Goal: Task Accomplishment & Management: Use online tool/utility

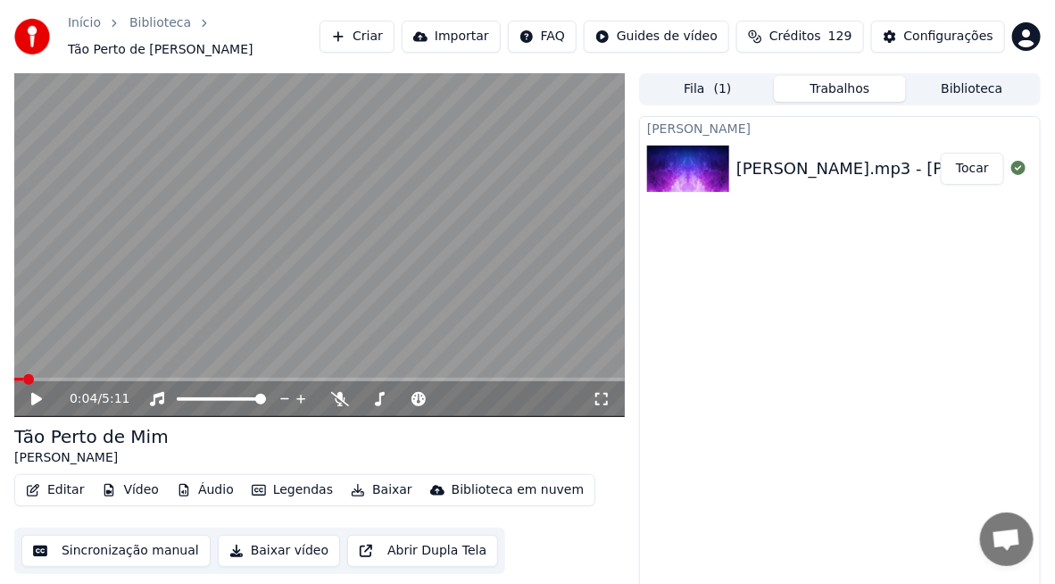
scroll to position [4022, 0]
click at [39, 398] on icon at bounding box center [36, 399] width 11 height 13
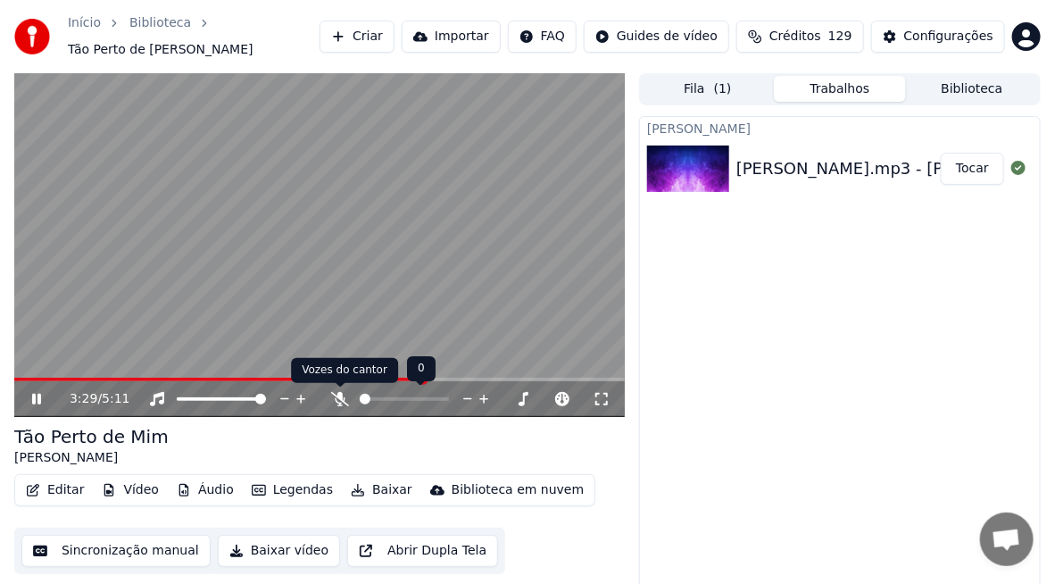
click at [338, 396] on icon at bounding box center [340, 399] width 18 height 14
click at [320, 381] on span at bounding box center [167, 380] width 306 height 4
click at [396, 378] on span at bounding box center [319, 380] width 611 height 4
click at [414, 379] on span at bounding box center [319, 380] width 611 height 4
click at [404, 375] on span at bounding box center [403, 379] width 11 height 11
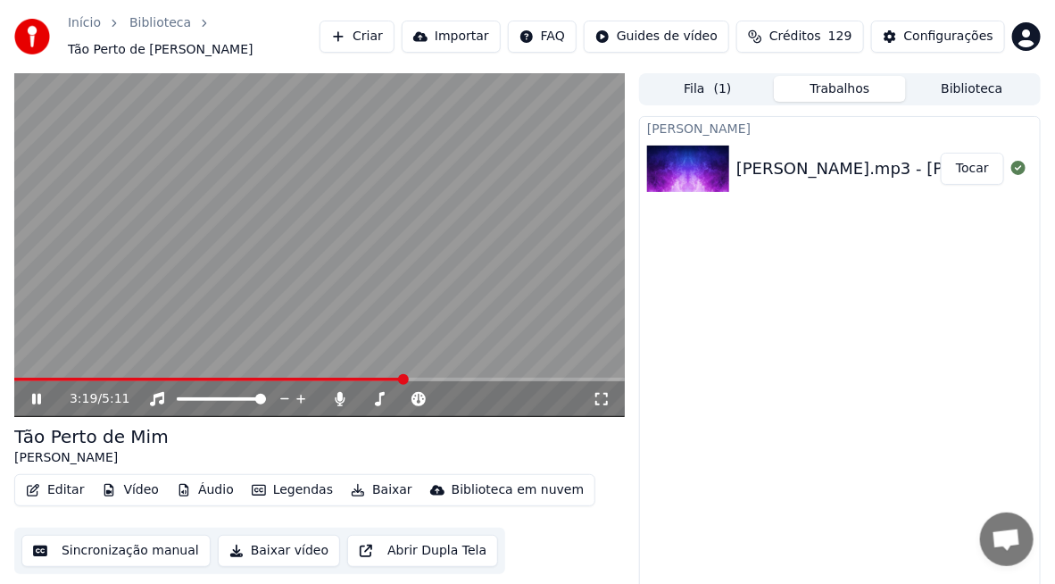
click at [68, 488] on button "Editar" at bounding box center [55, 490] width 72 height 25
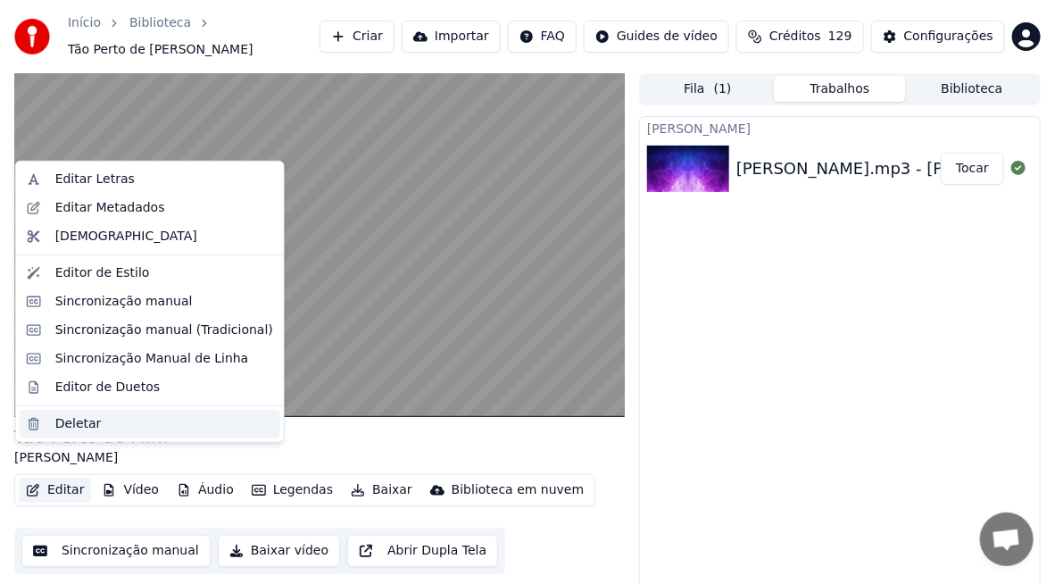
scroll to position [28, 0]
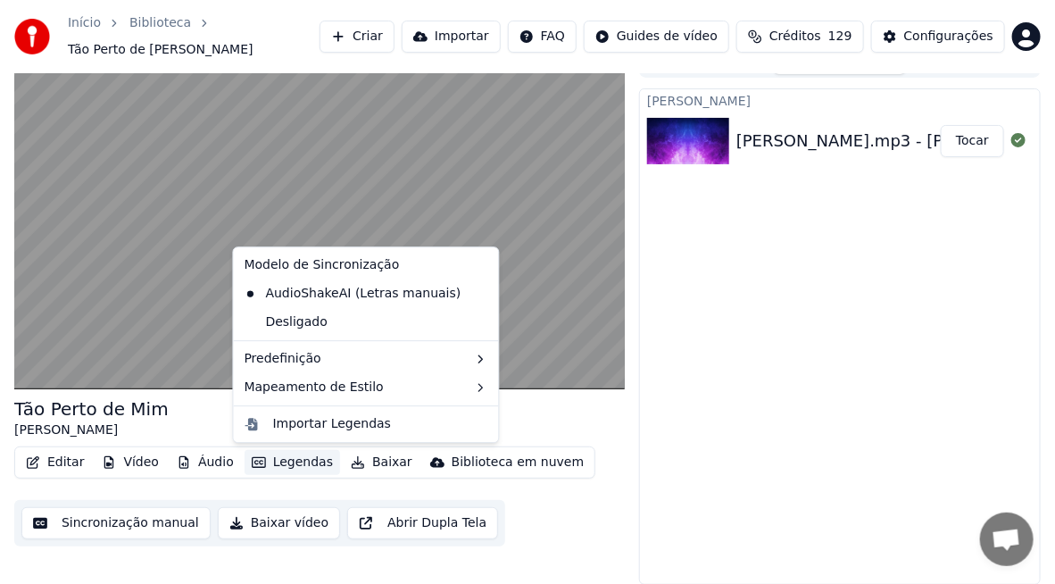
click at [133, 521] on button "Sincronização manual" at bounding box center [115, 523] width 189 height 32
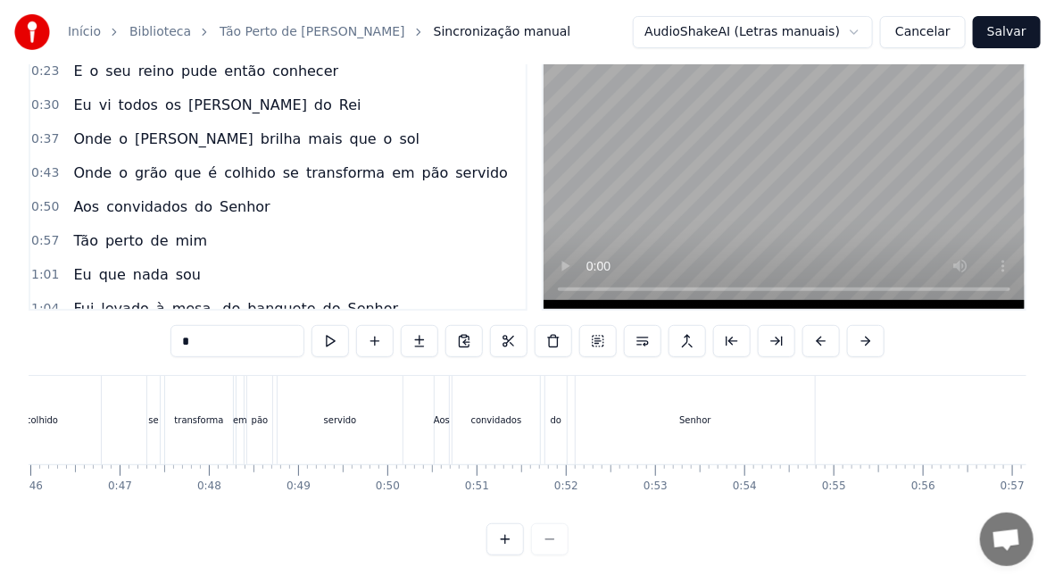
scroll to position [0, 4128]
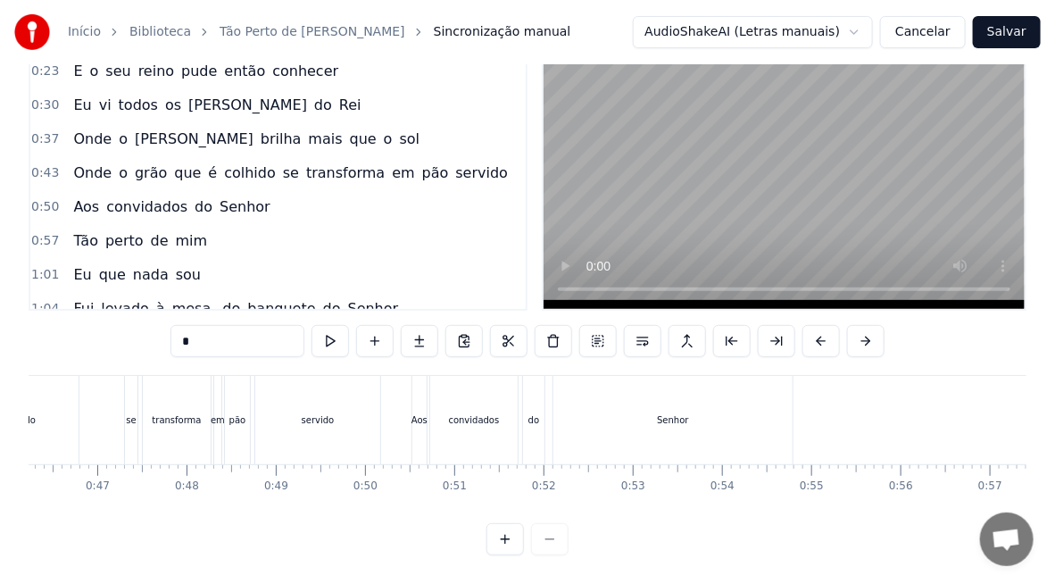
click at [676, 420] on div "Senhor" at bounding box center [673, 420] width 239 height 88
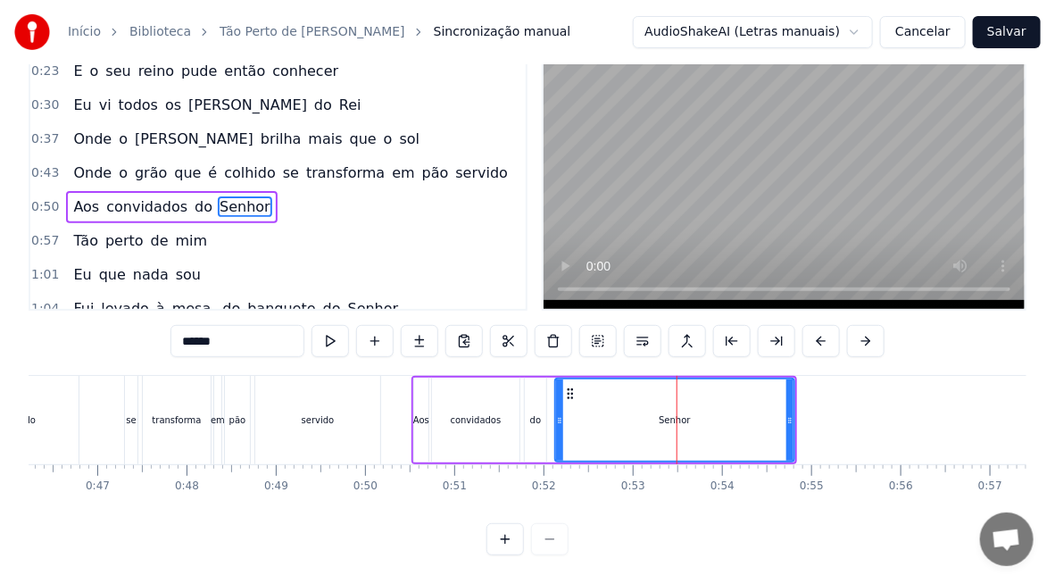
type input "******"
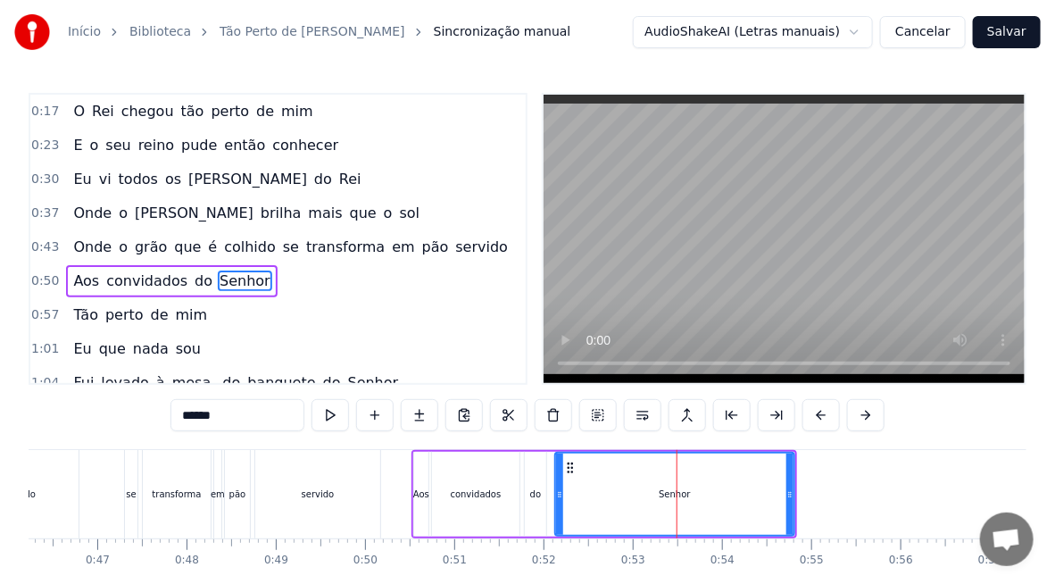
scroll to position [45, 0]
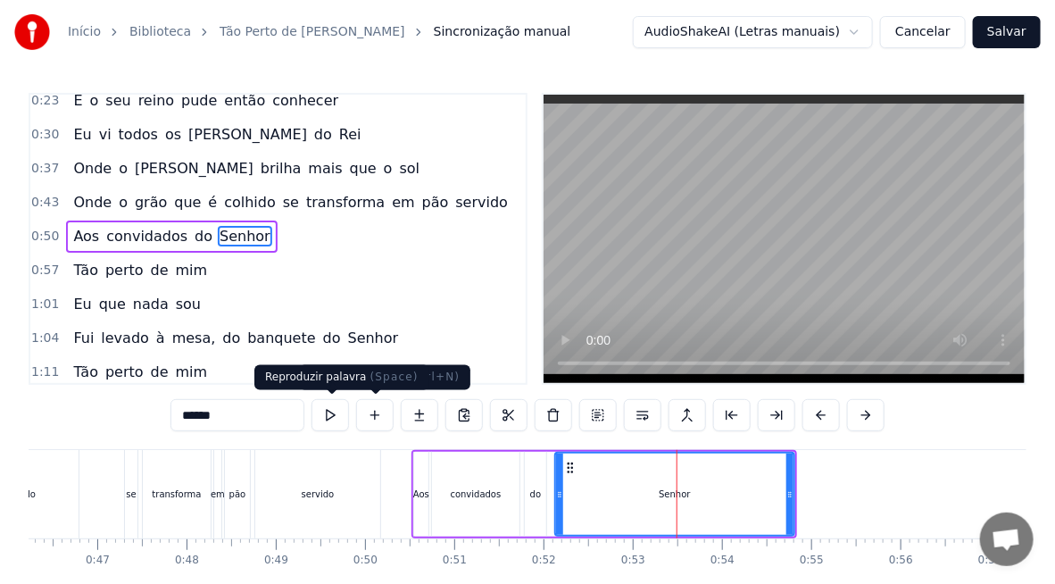
click at [325, 421] on button at bounding box center [331, 415] width 38 height 32
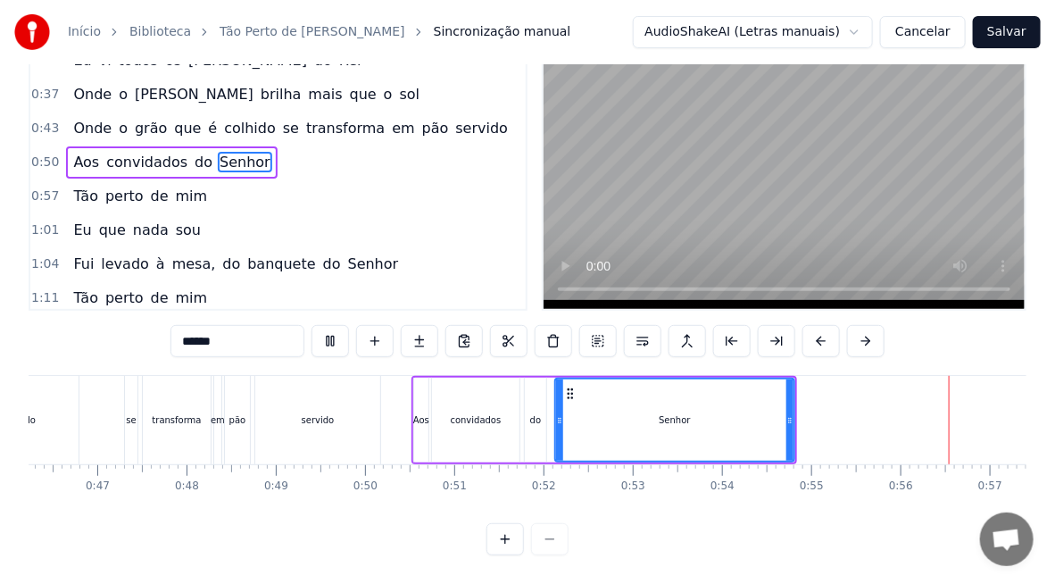
scroll to position [0, 4957]
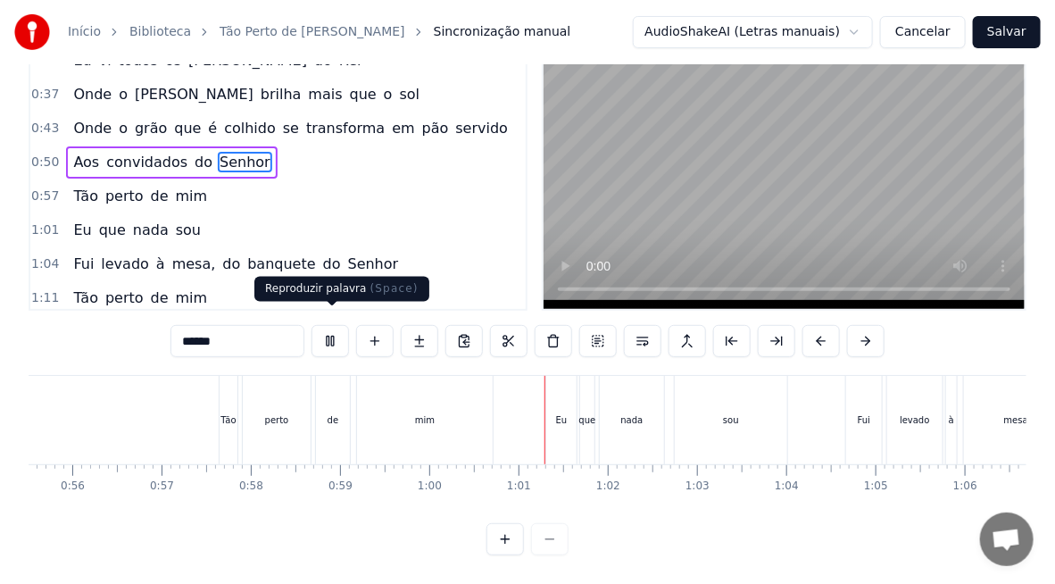
click at [327, 331] on button at bounding box center [331, 341] width 38 height 32
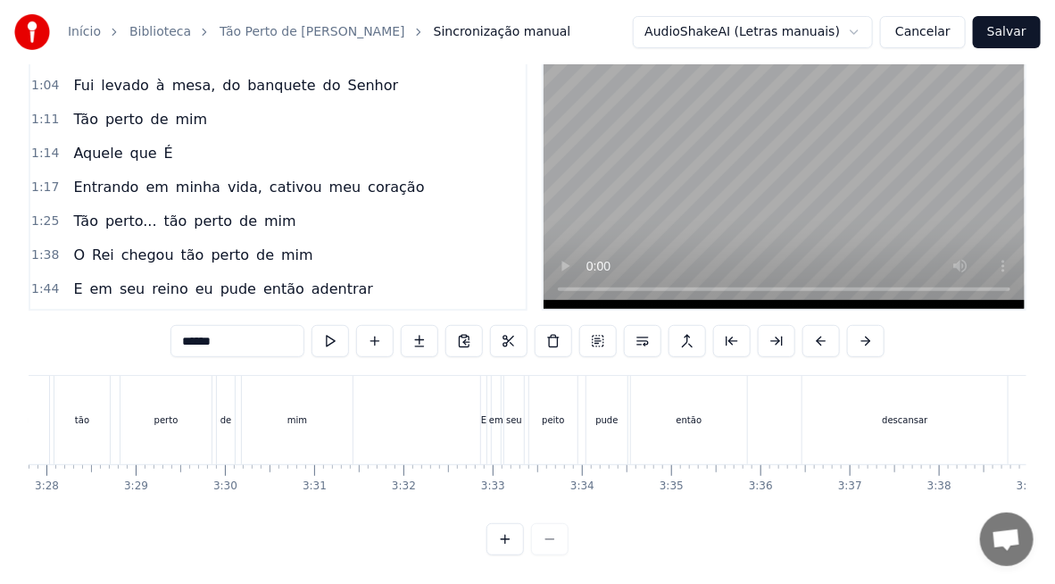
scroll to position [402, 0]
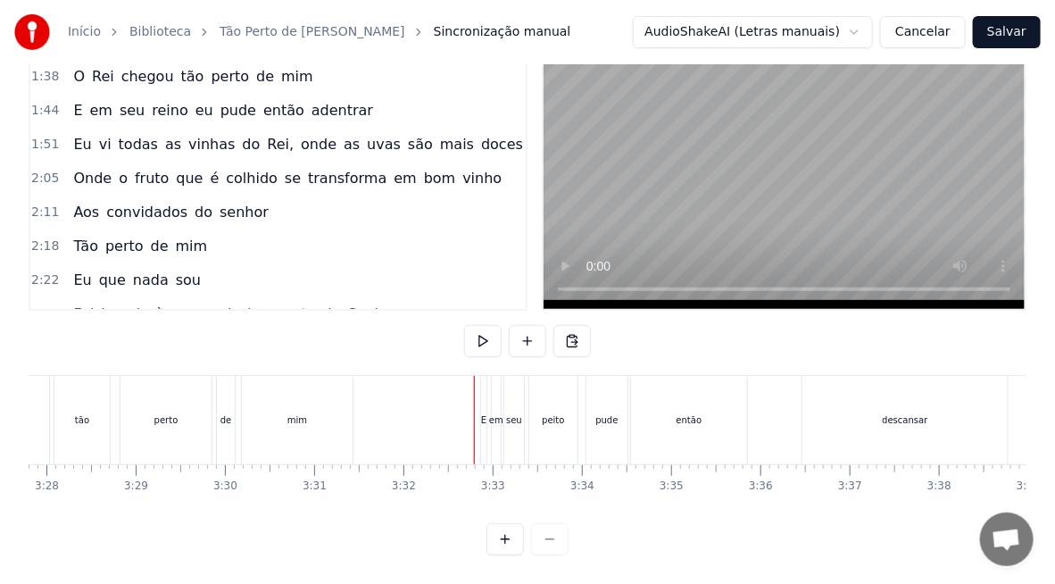
click at [483, 413] on div "E" at bounding box center [483, 419] width 5 height 13
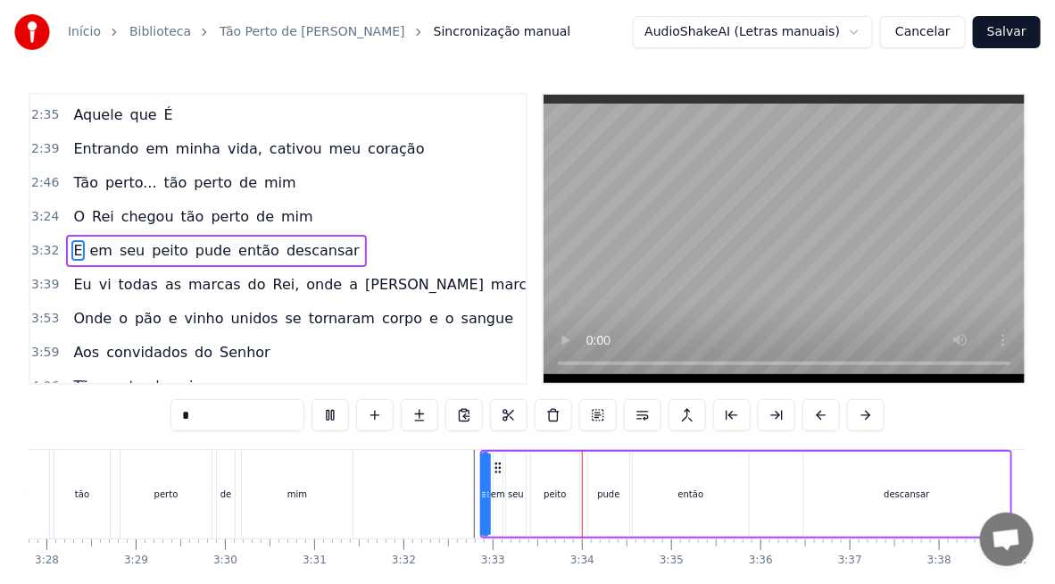
scroll to position [88, 0]
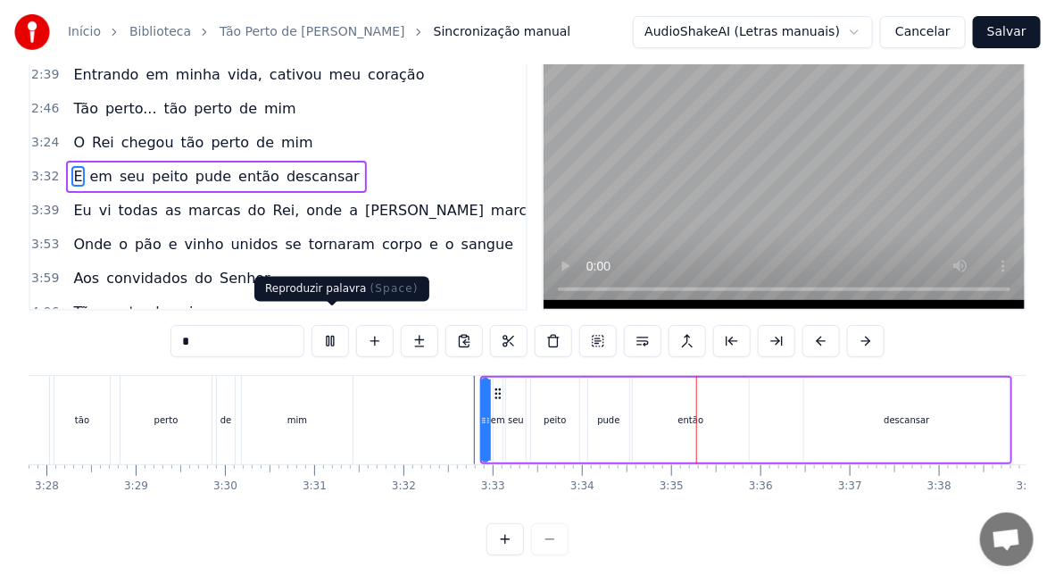
click at [334, 329] on button at bounding box center [331, 341] width 38 height 32
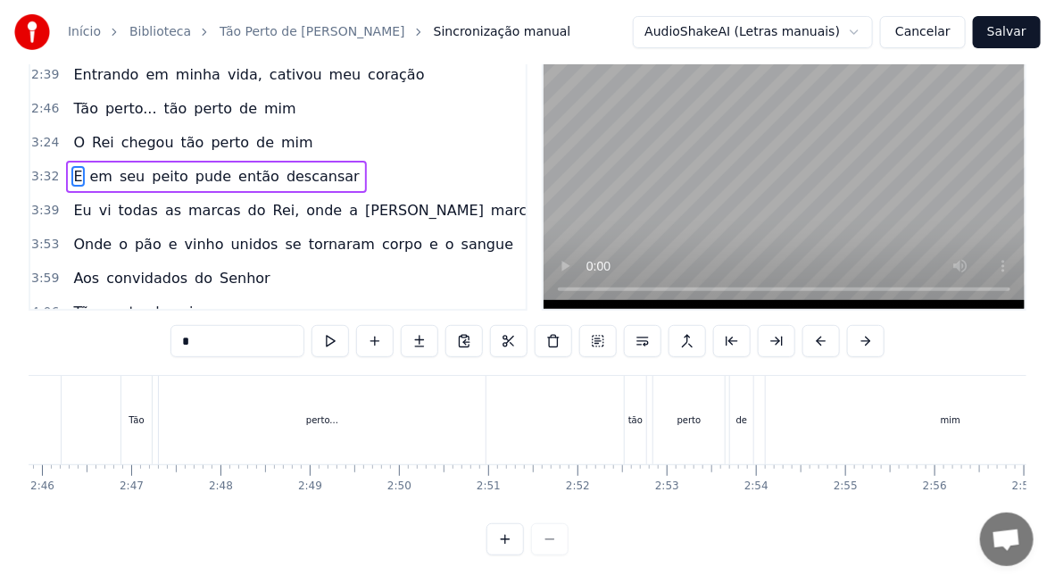
scroll to position [0, 14786]
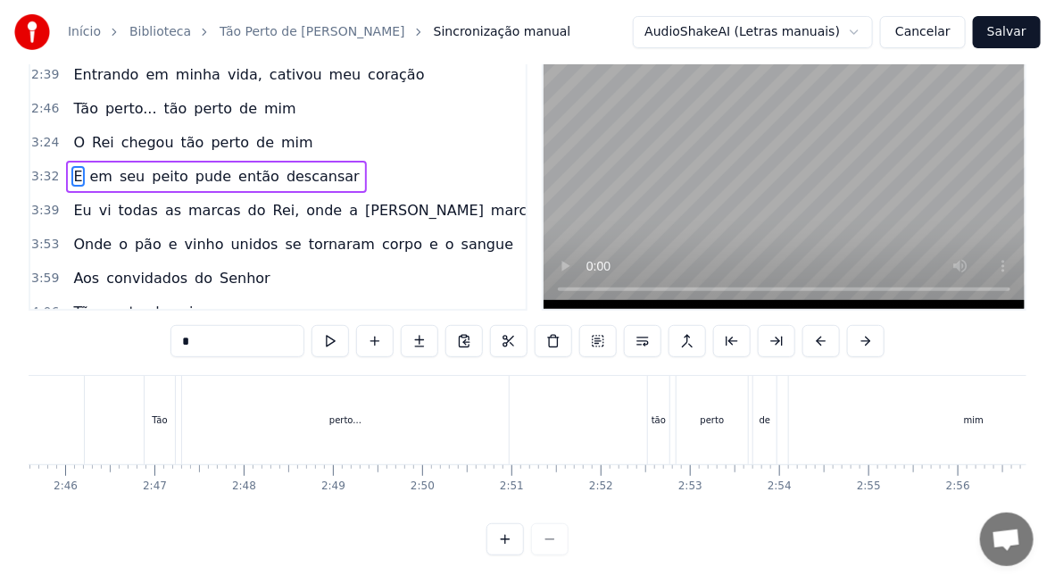
click at [354, 413] on div "perto..." at bounding box center [345, 419] width 32 height 13
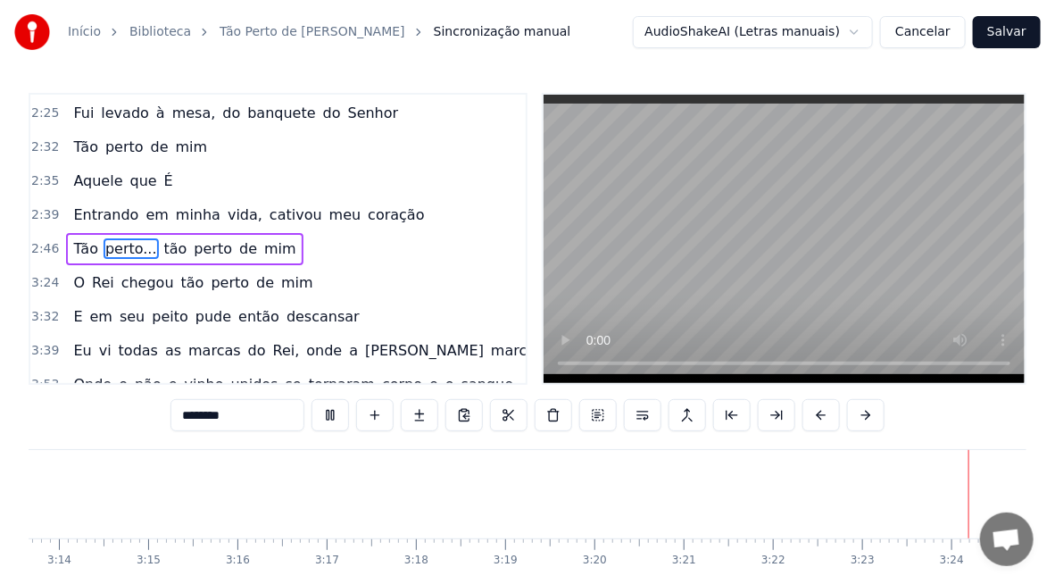
scroll to position [0, 18132]
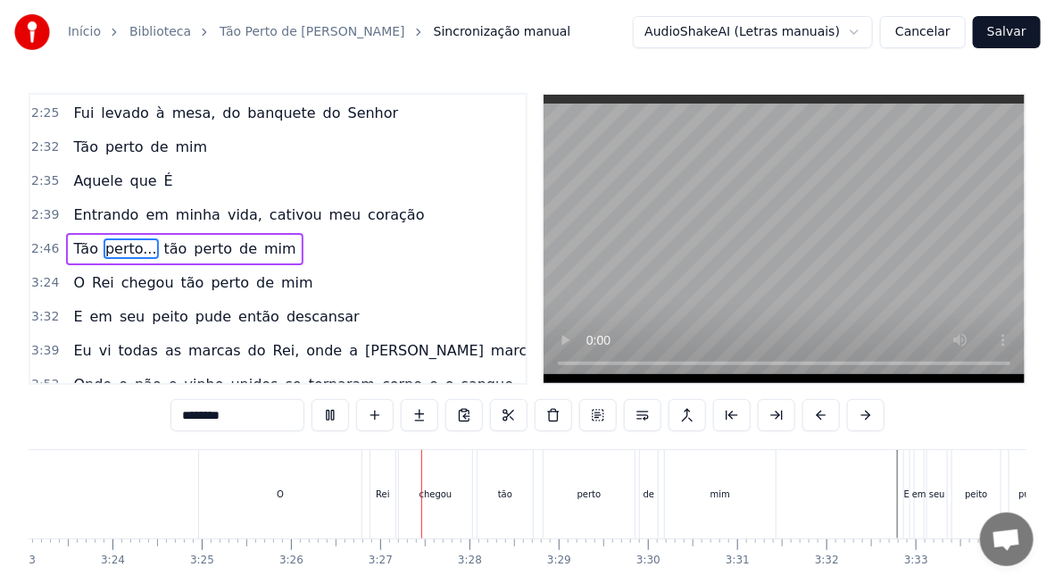
click at [287, 489] on div "O" at bounding box center [280, 494] width 163 height 88
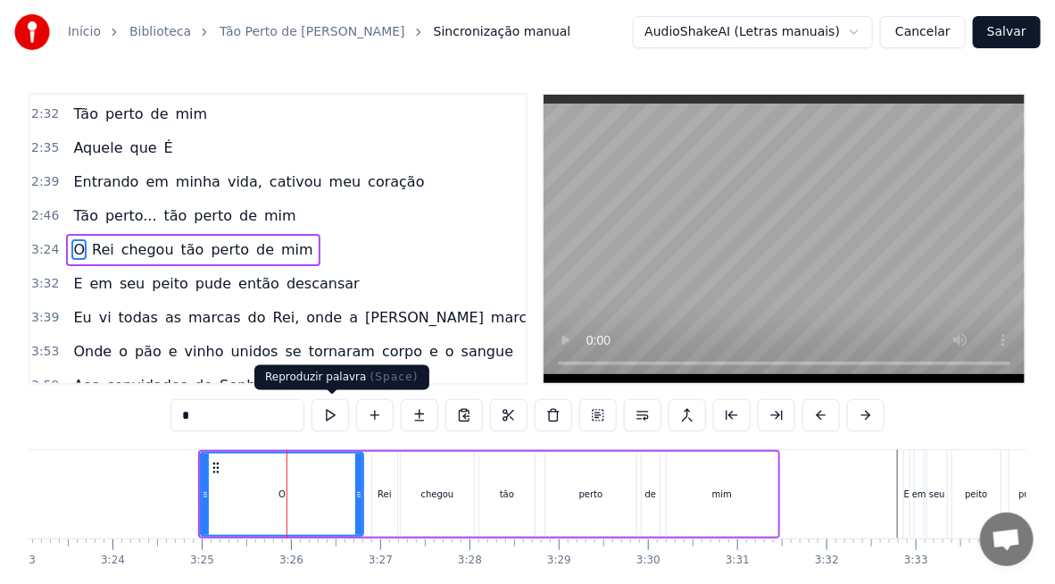
click at [331, 414] on button at bounding box center [331, 415] width 38 height 32
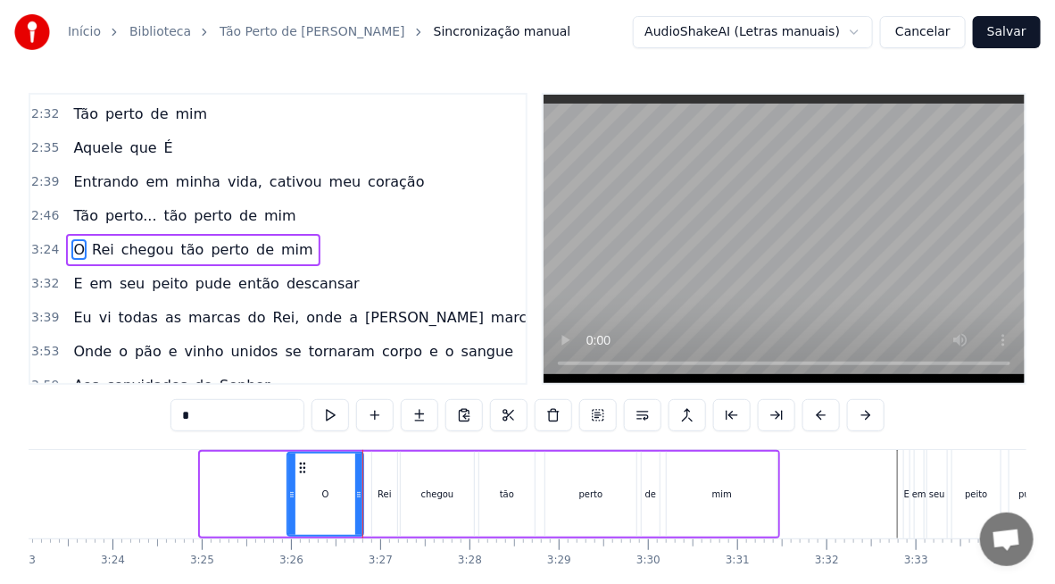
drag, startPoint x: 205, startPoint y: 497, endPoint x: 293, endPoint y: 494, distance: 87.6
click at [293, 494] on icon at bounding box center [291, 495] width 7 height 14
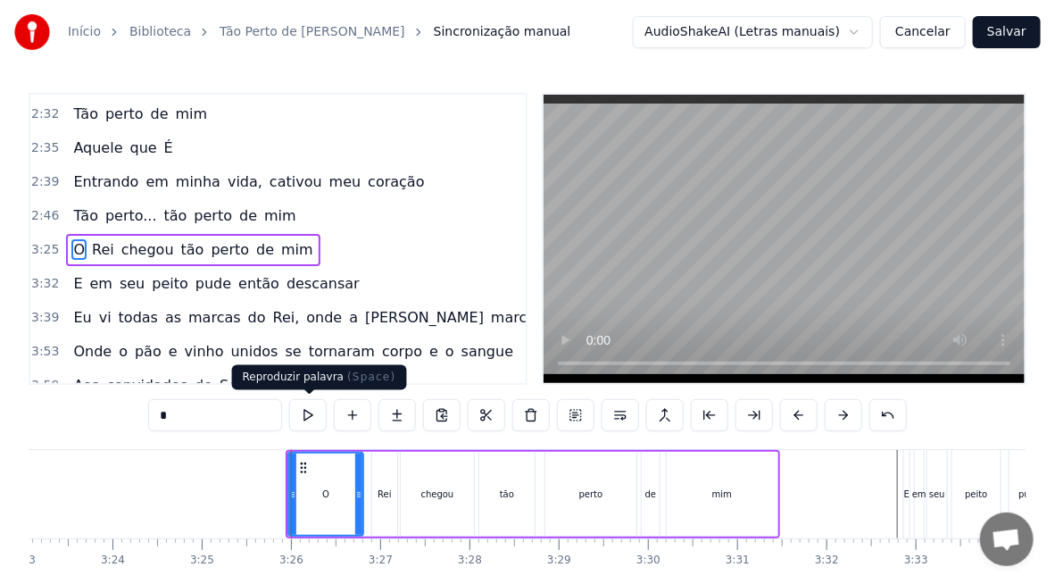
click at [307, 415] on button at bounding box center [308, 415] width 38 height 32
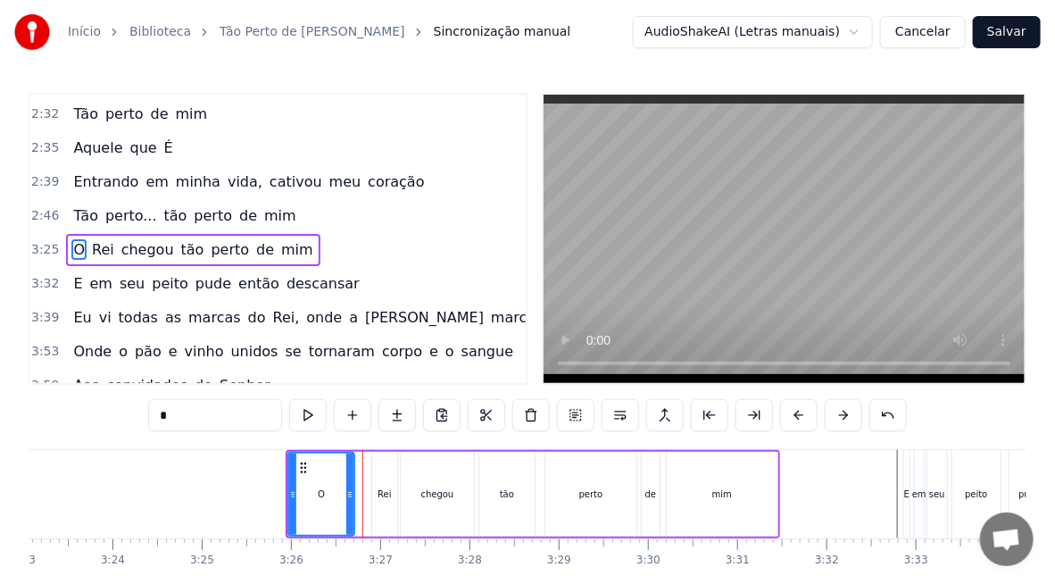
click at [348, 498] on icon at bounding box center [349, 495] width 7 height 14
click at [380, 495] on div "Rei" at bounding box center [384, 494] width 13 height 13
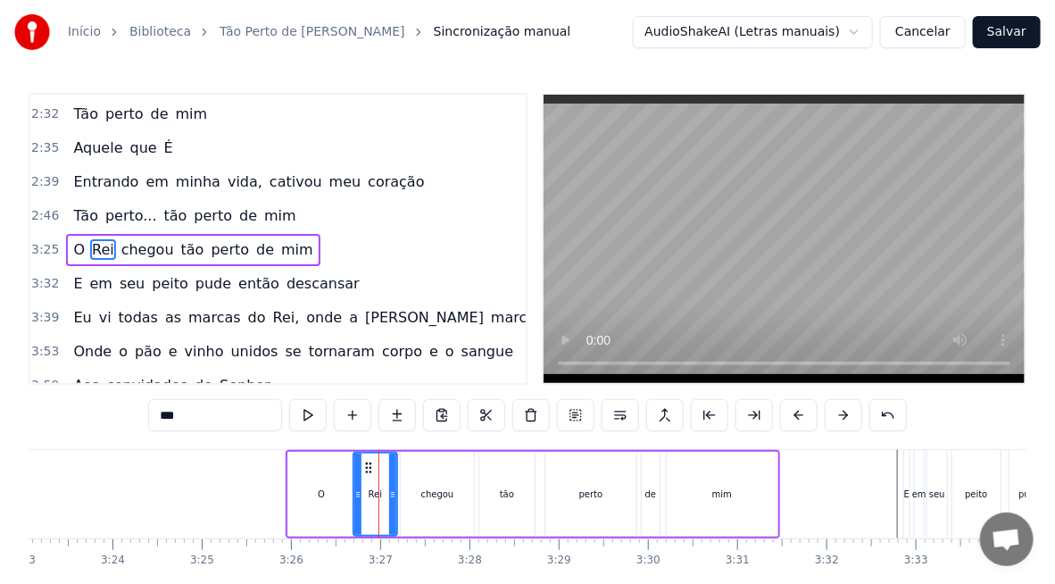
drag, startPoint x: 372, startPoint y: 496, endPoint x: 354, endPoint y: 504, distance: 20.1
click at [354, 504] on div at bounding box center [357, 494] width 7 height 81
click at [324, 503] on div "O" at bounding box center [321, 494] width 66 height 85
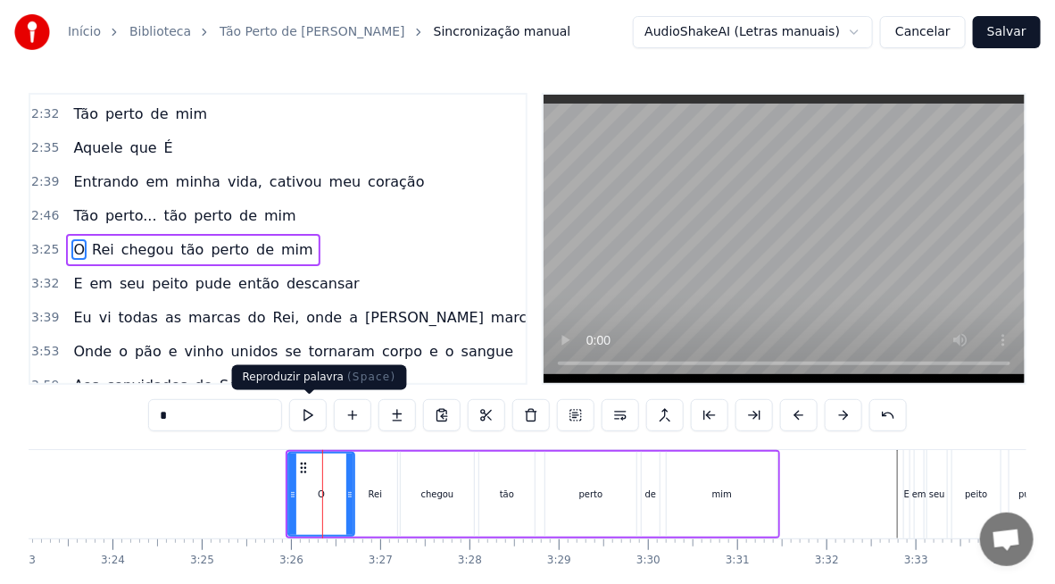
click at [319, 414] on button at bounding box center [308, 415] width 38 height 32
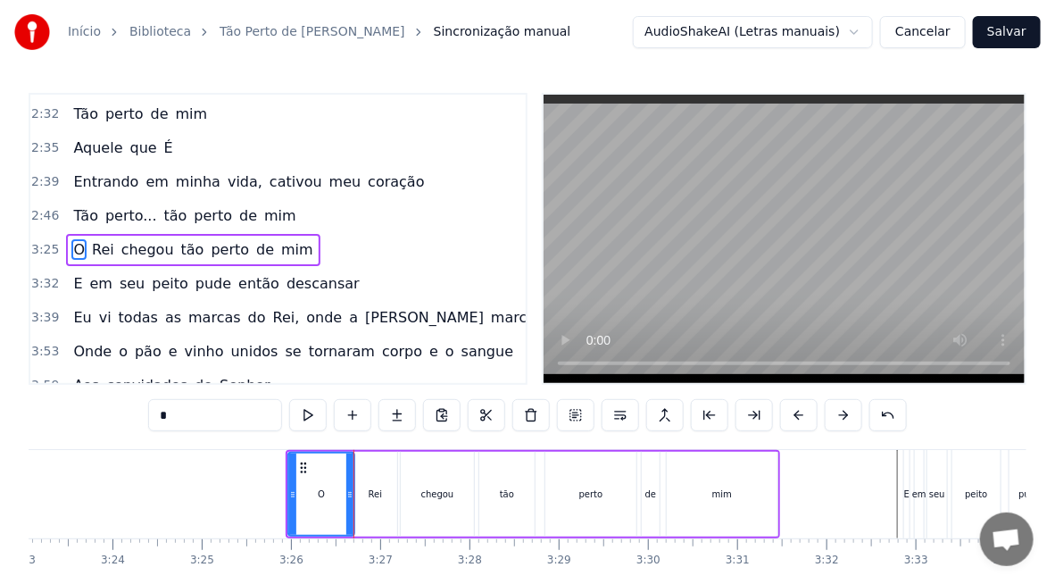
click at [374, 497] on div "Rei" at bounding box center [375, 494] width 13 height 13
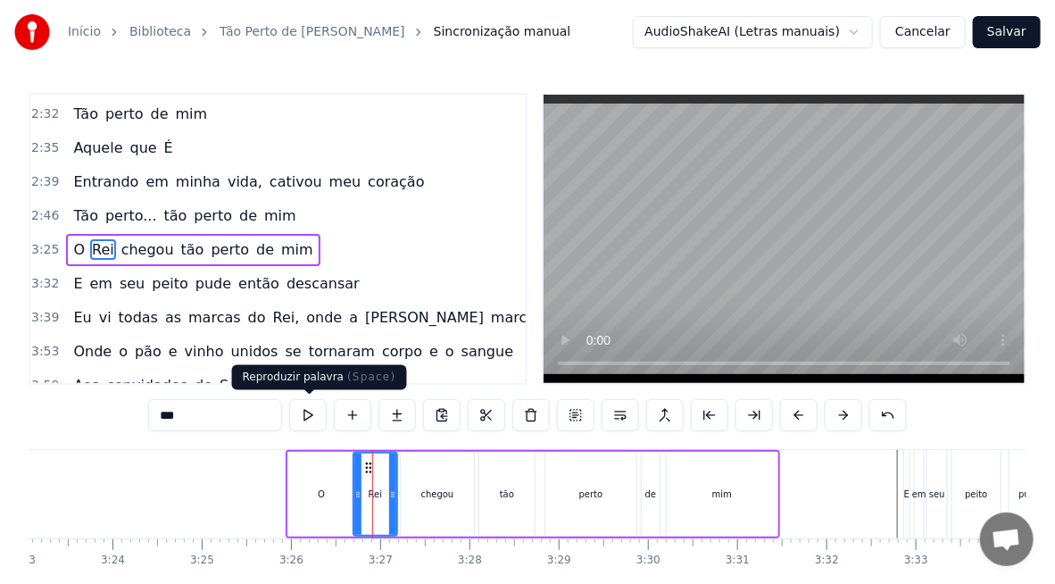
click at [311, 418] on button at bounding box center [308, 415] width 38 height 32
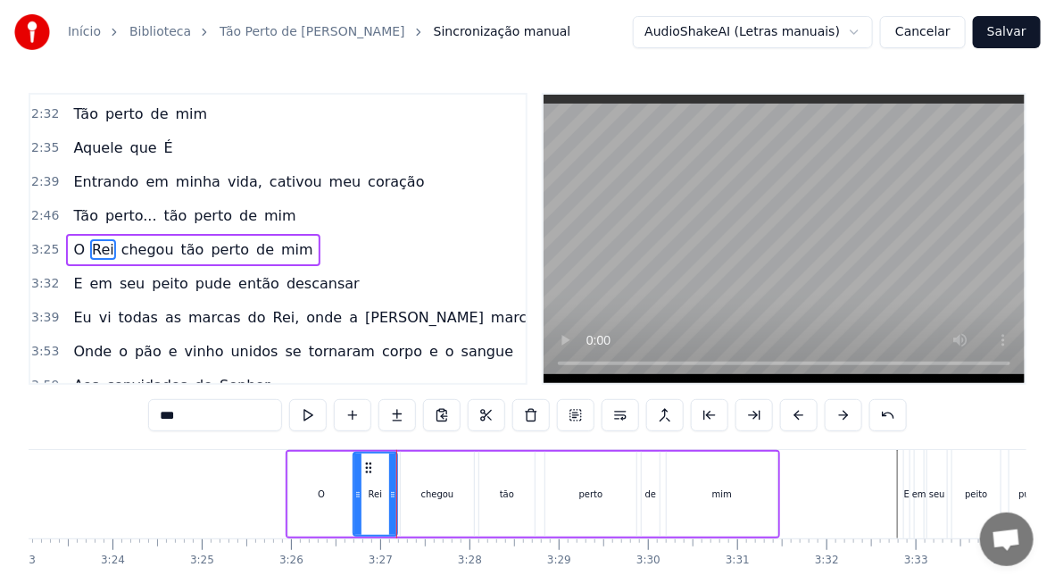
click at [427, 494] on div "chegou" at bounding box center [437, 494] width 33 height 13
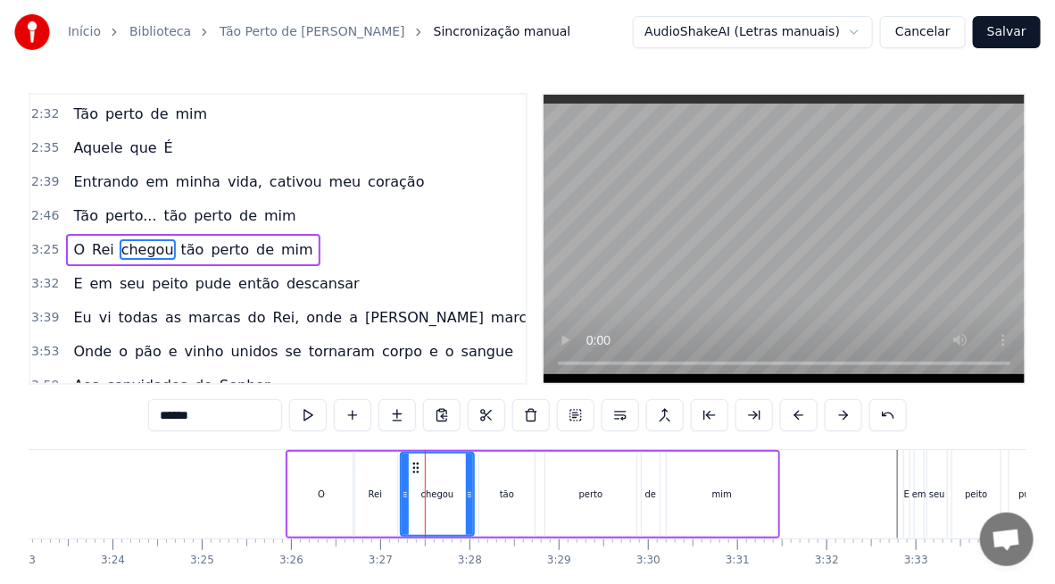
click at [382, 501] on div "Rei" at bounding box center [376, 494] width 44 height 85
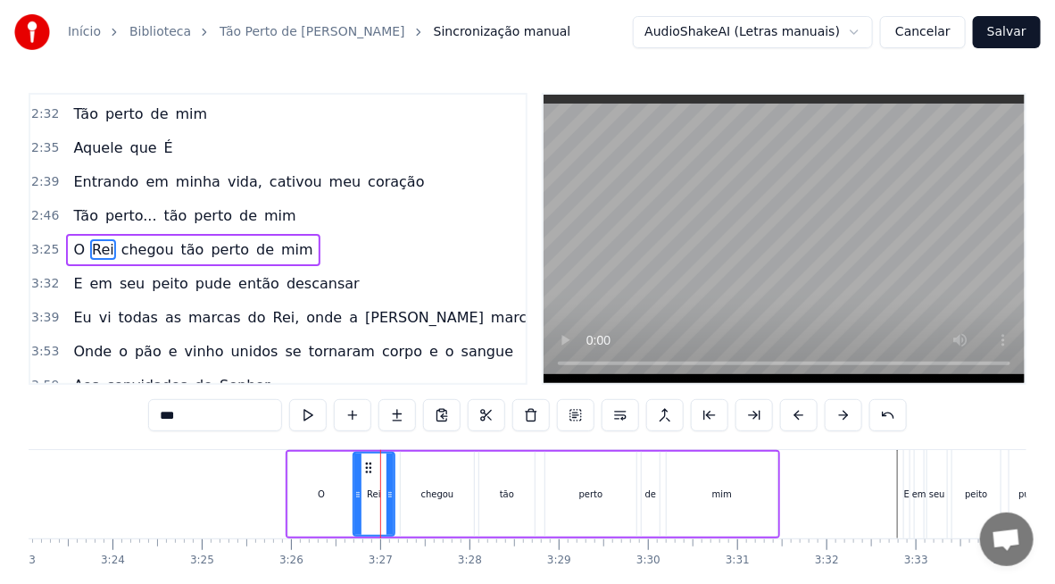
click at [387, 505] on div at bounding box center [390, 494] width 7 height 81
click at [411, 496] on div "chegou" at bounding box center [437, 494] width 73 height 85
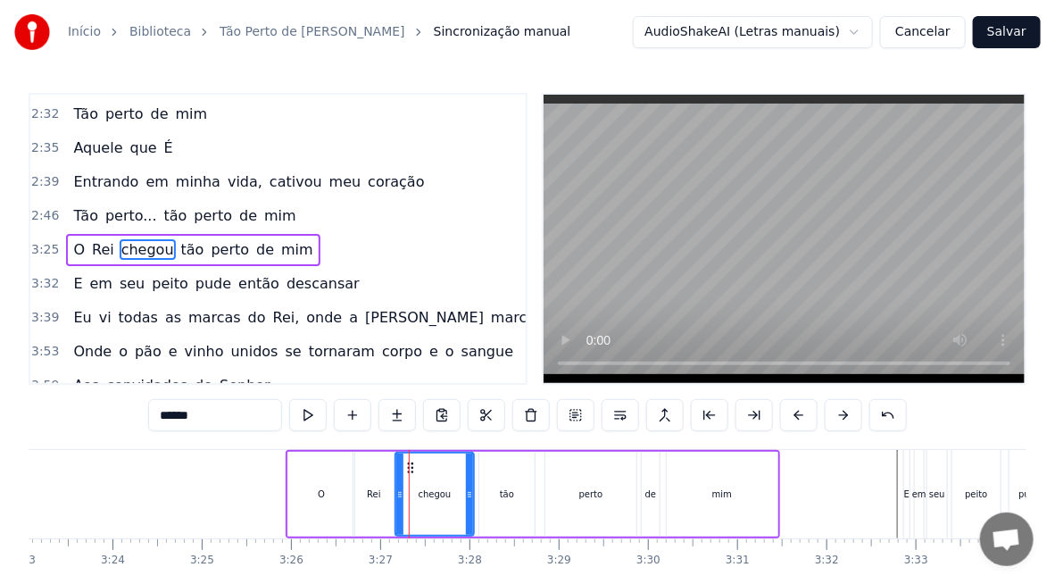
click at [399, 499] on icon at bounding box center [399, 495] width 7 height 14
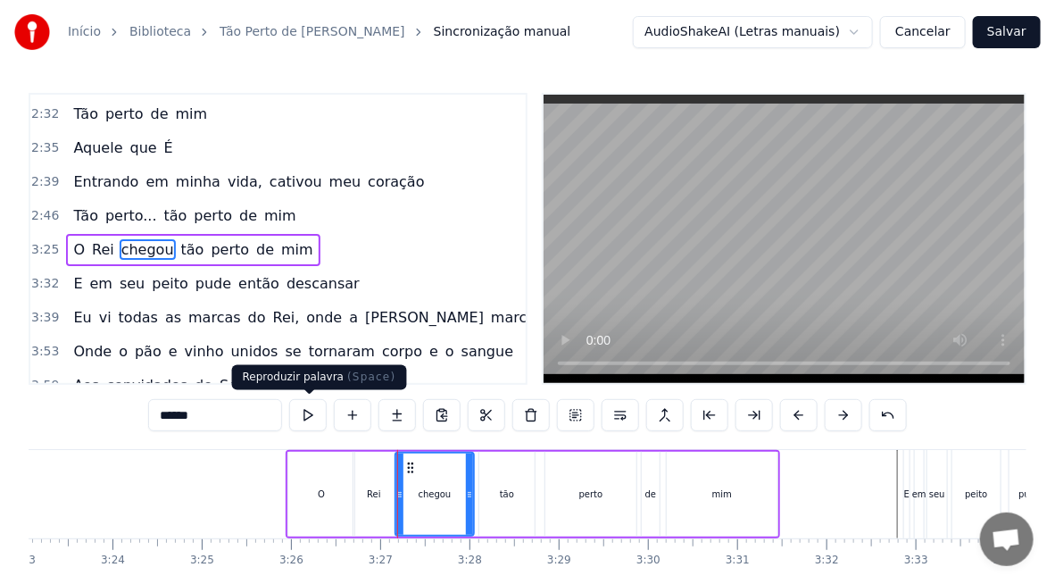
click at [312, 422] on button at bounding box center [308, 415] width 38 height 32
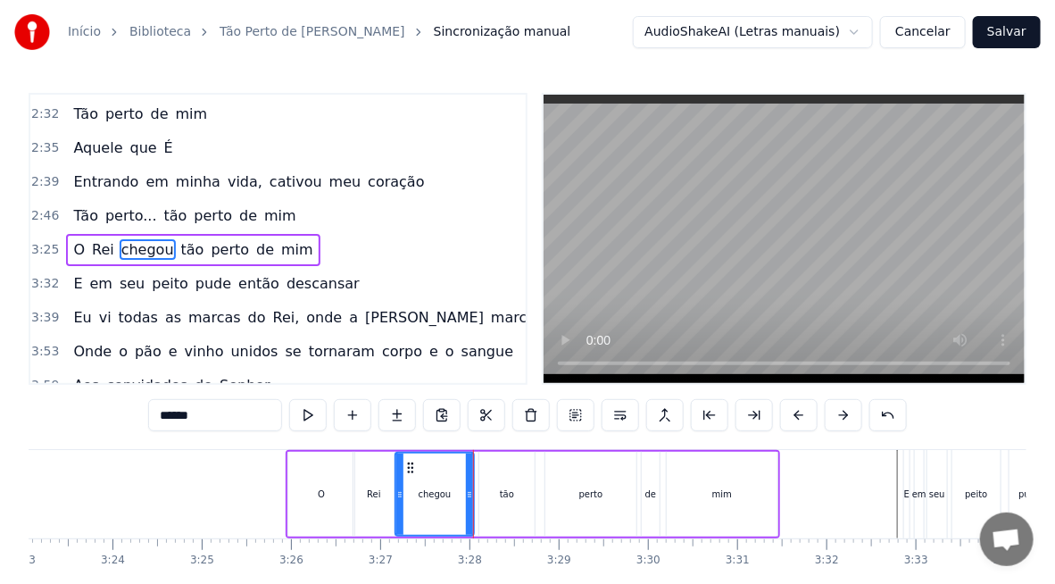
click at [502, 489] on div "tão" at bounding box center [507, 494] width 14 height 13
type input "***"
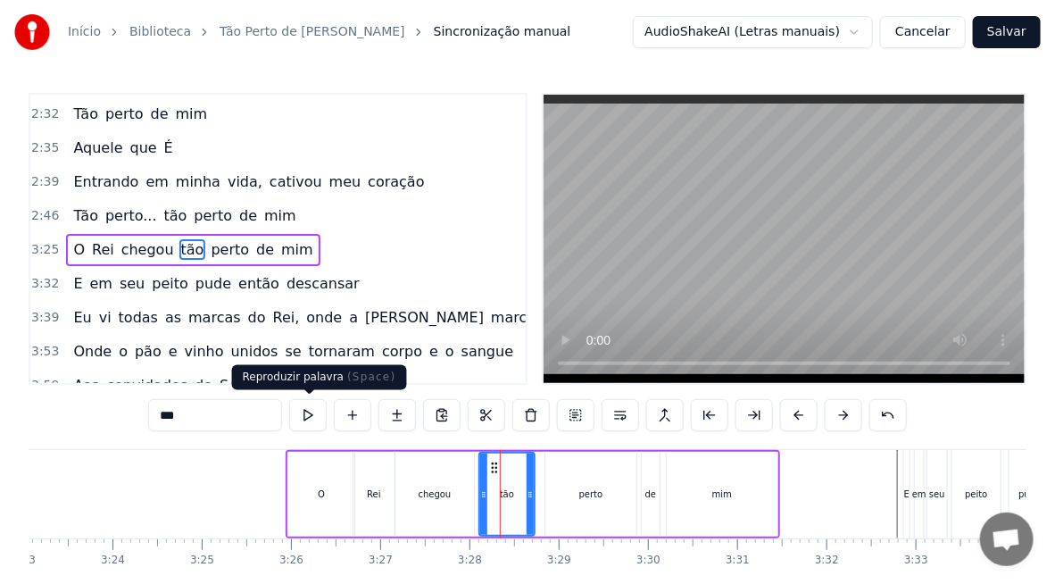
click at [319, 419] on button at bounding box center [308, 415] width 38 height 32
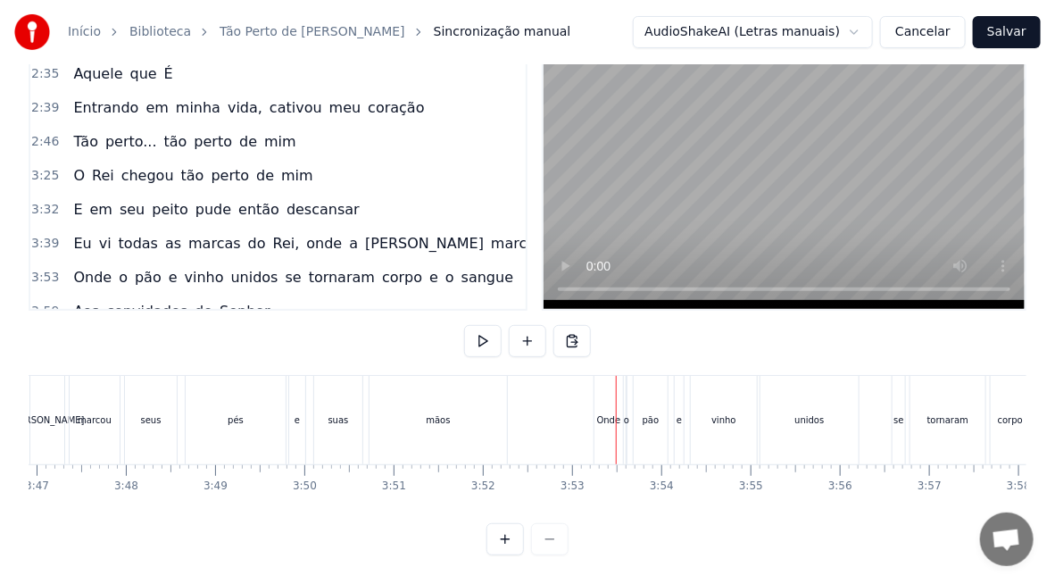
scroll to position [0, 20103]
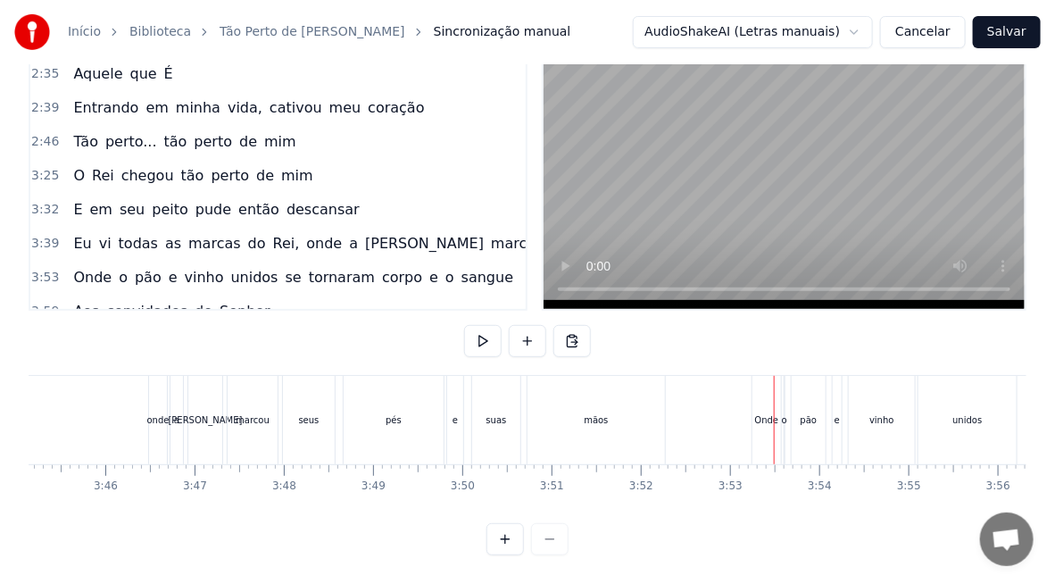
click at [319, 413] on div "seus" at bounding box center [309, 420] width 52 height 88
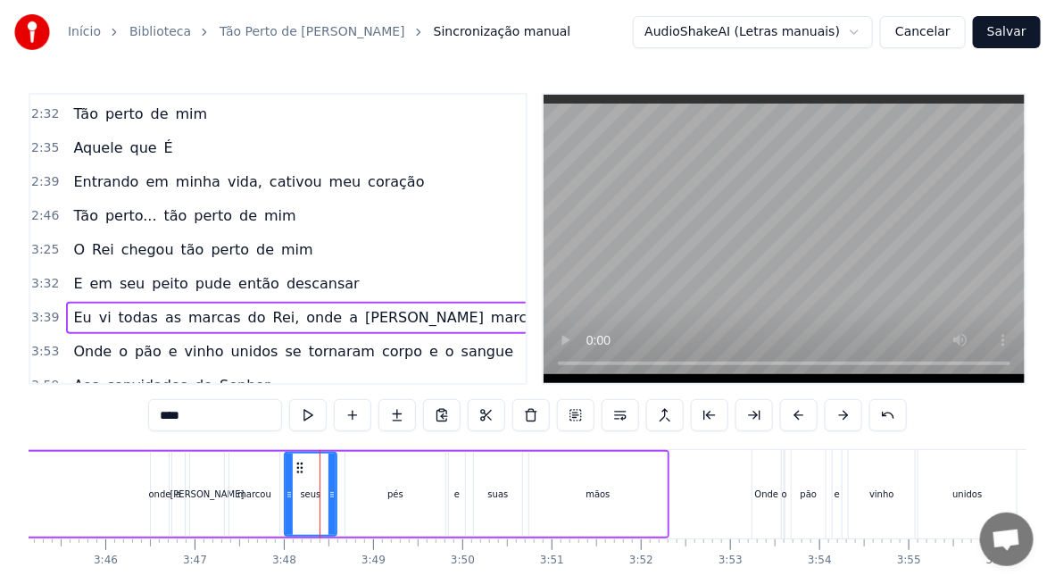
scroll to position [777, 0]
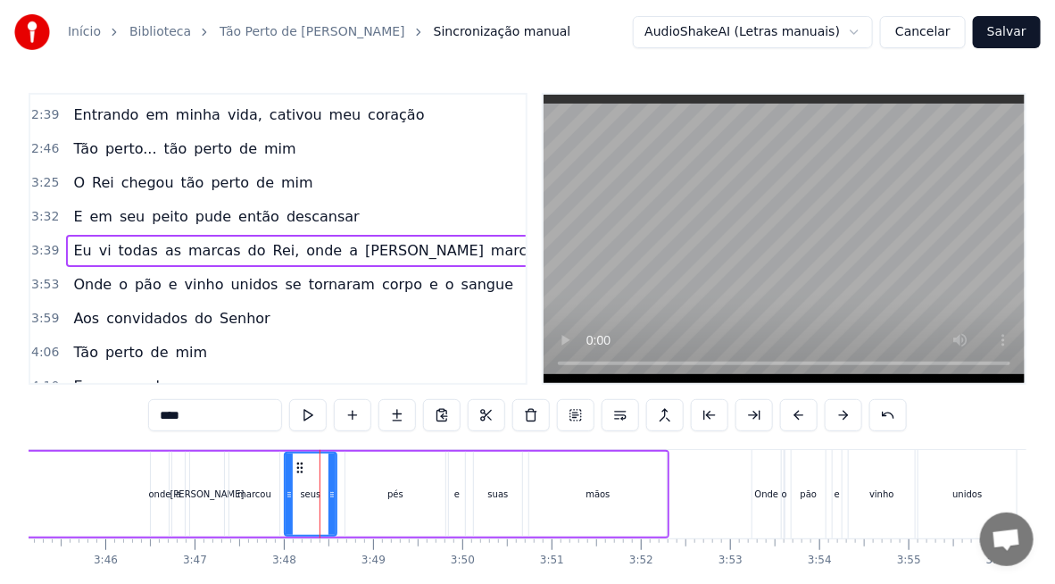
click at [167, 420] on input "****" at bounding box center [215, 415] width 134 height 32
click at [163, 419] on input "***" at bounding box center [215, 415] width 134 height 32
click at [492, 493] on div "suas" at bounding box center [498, 494] width 21 height 13
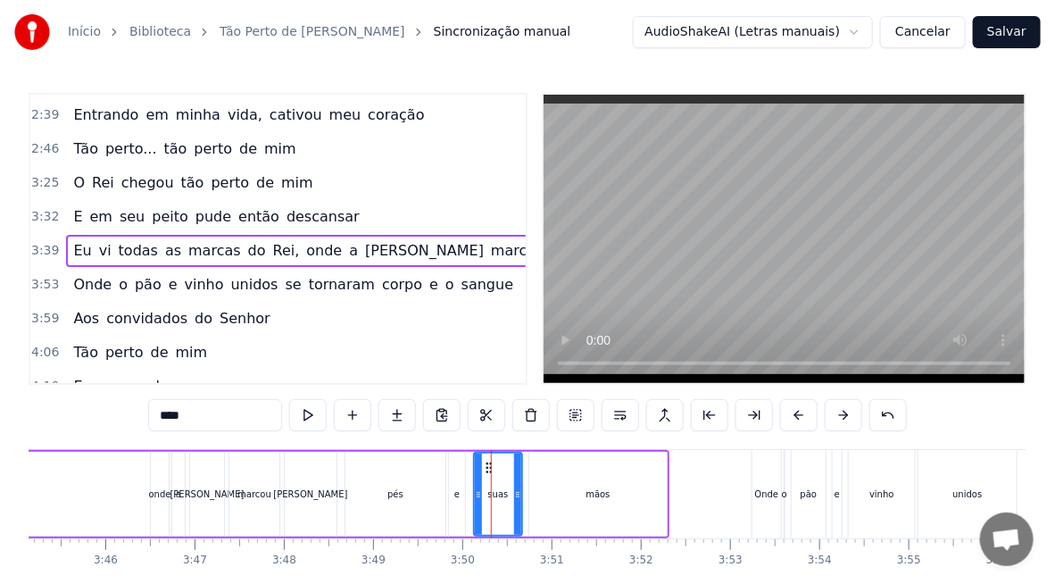
scroll to position [777, 8]
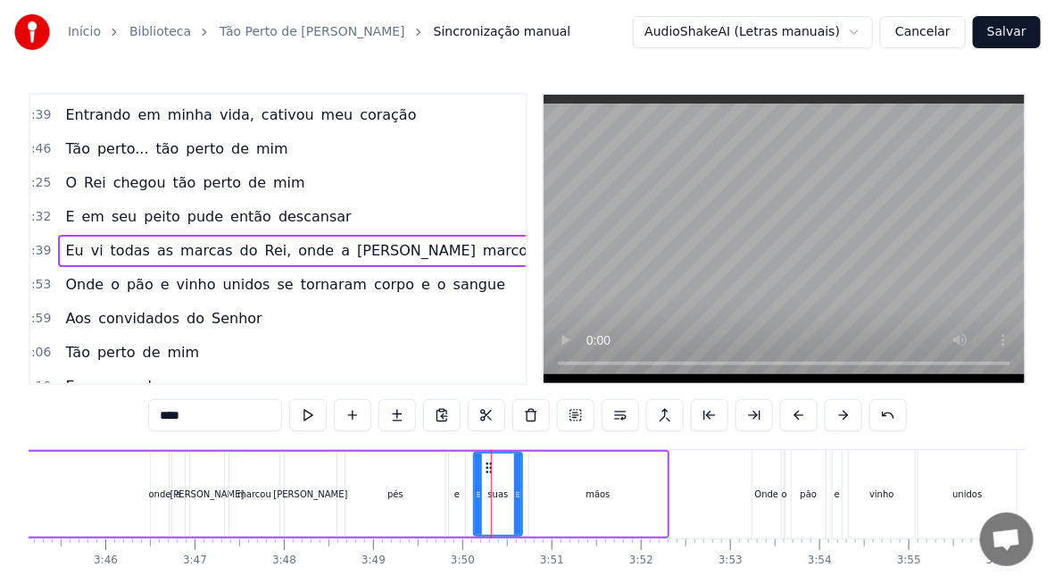
click at [165, 419] on input "****" at bounding box center [215, 415] width 134 height 32
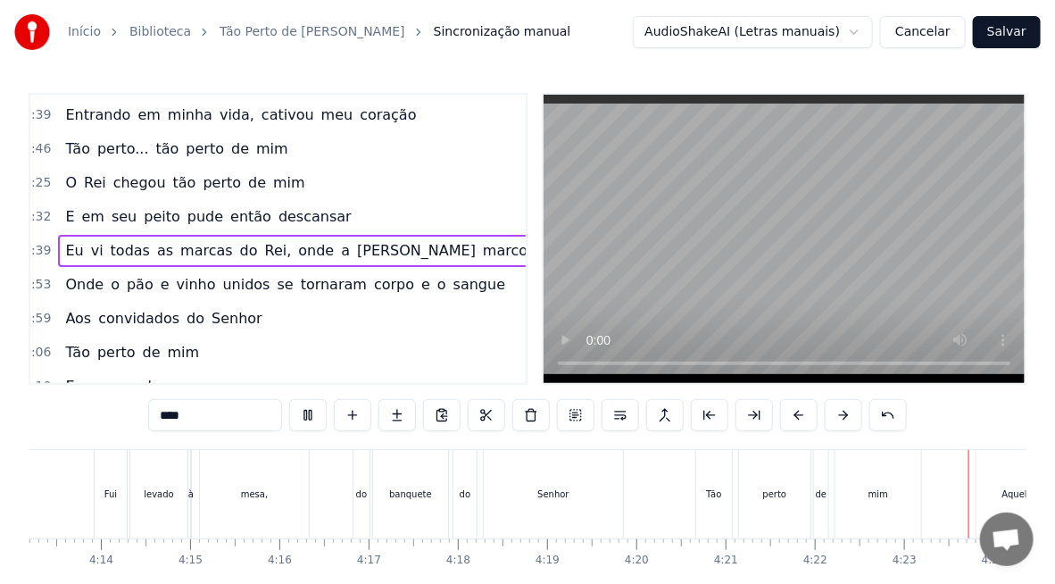
scroll to position [0, 23447]
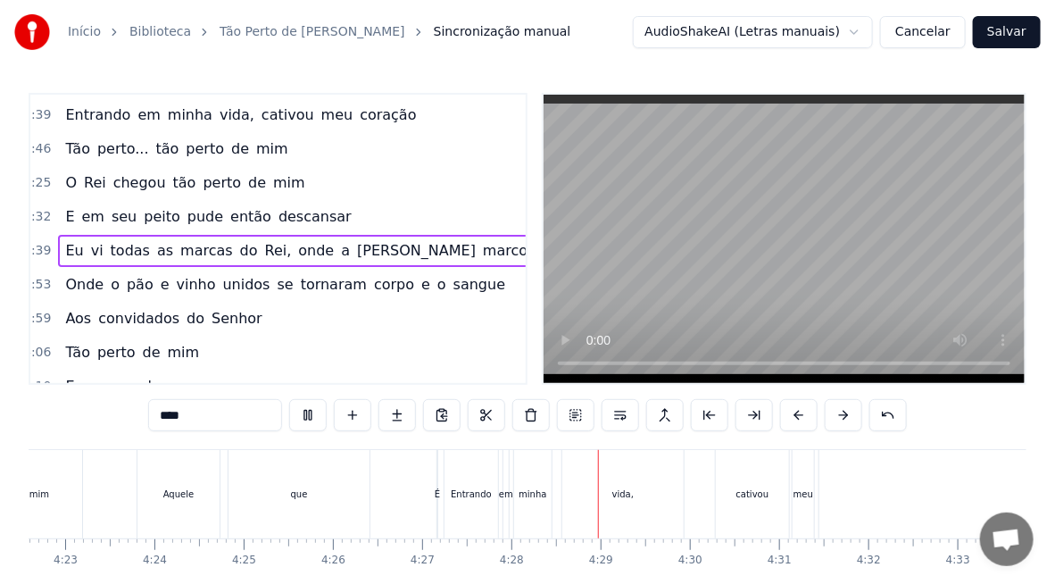
click at [265, 510] on div "que" at bounding box center [299, 494] width 141 height 88
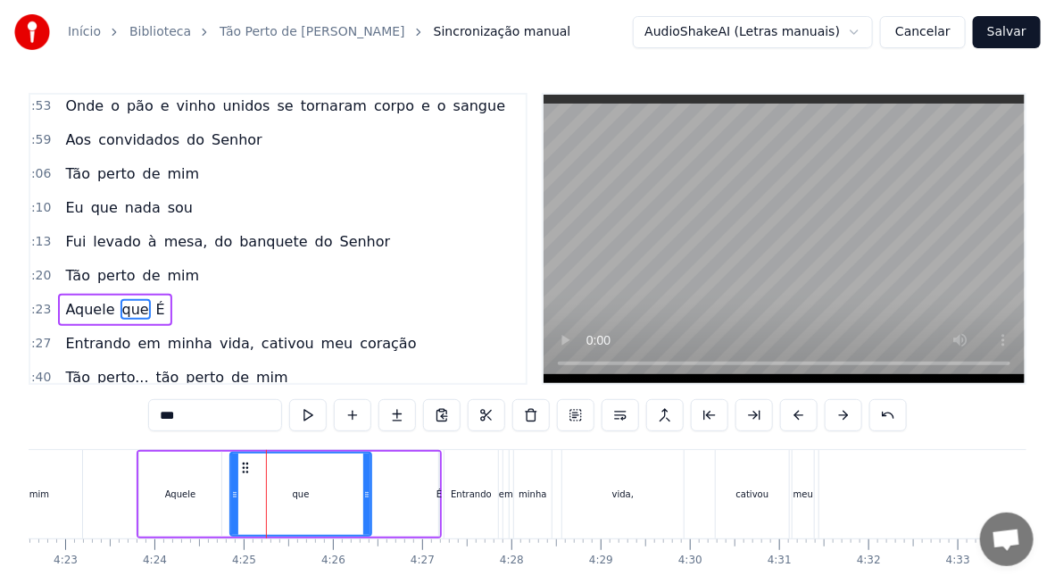
click at [307, 414] on button at bounding box center [308, 415] width 38 height 32
click at [305, 421] on button at bounding box center [308, 415] width 38 height 32
click at [168, 493] on div "Aquele" at bounding box center [180, 494] width 30 height 13
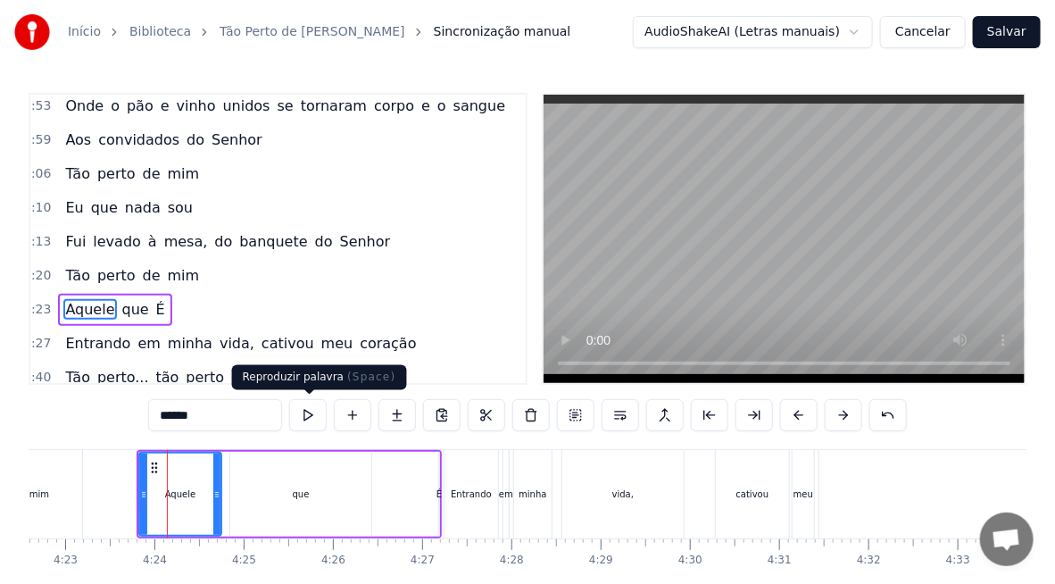
click at [305, 413] on button at bounding box center [308, 415] width 38 height 32
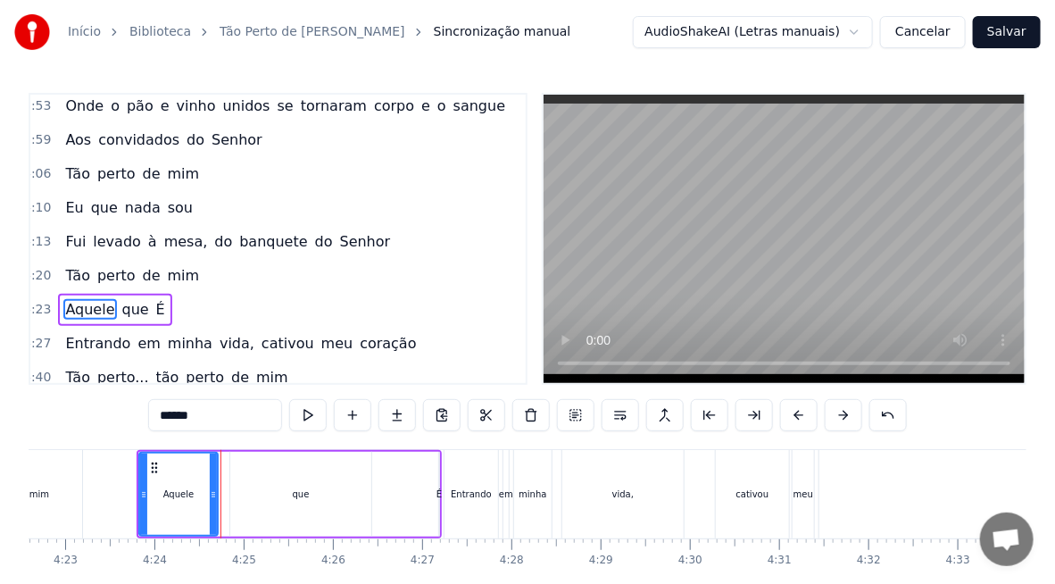
click at [210, 502] on div at bounding box center [213, 494] width 7 height 81
click at [271, 497] on div "que" at bounding box center [300, 494] width 141 height 85
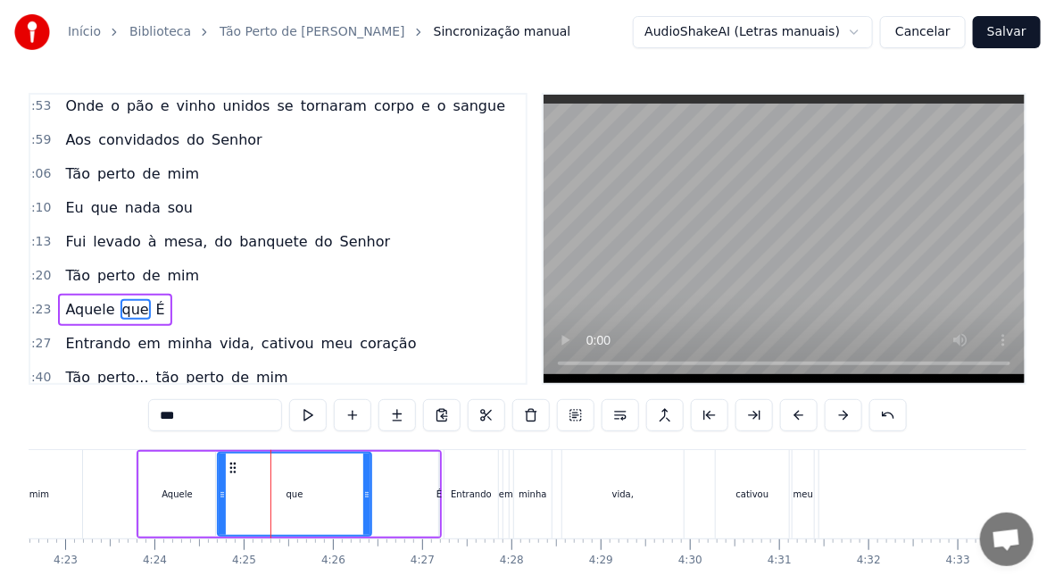
drag, startPoint x: 231, startPoint y: 503, endPoint x: 219, endPoint y: 497, distance: 13.6
click at [219, 497] on div at bounding box center [222, 494] width 7 height 81
drag, startPoint x: 366, startPoint y: 502, endPoint x: 304, endPoint y: 486, distance: 64.5
click at [304, 486] on div at bounding box center [304, 494] width 7 height 81
click at [437, 493] on div "É" at bounding box center [439, 494] width 5 height 13
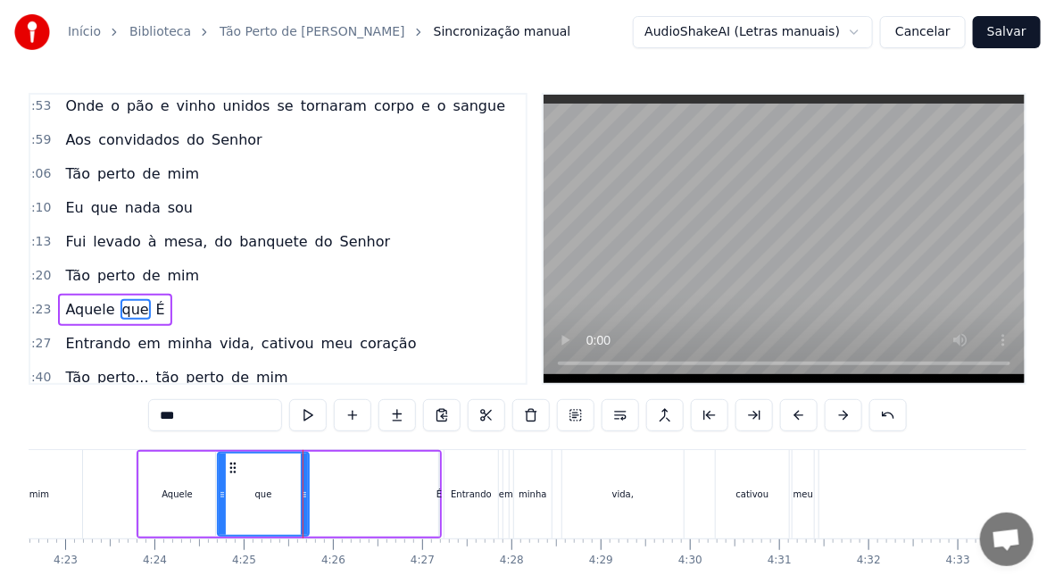
type input "*"
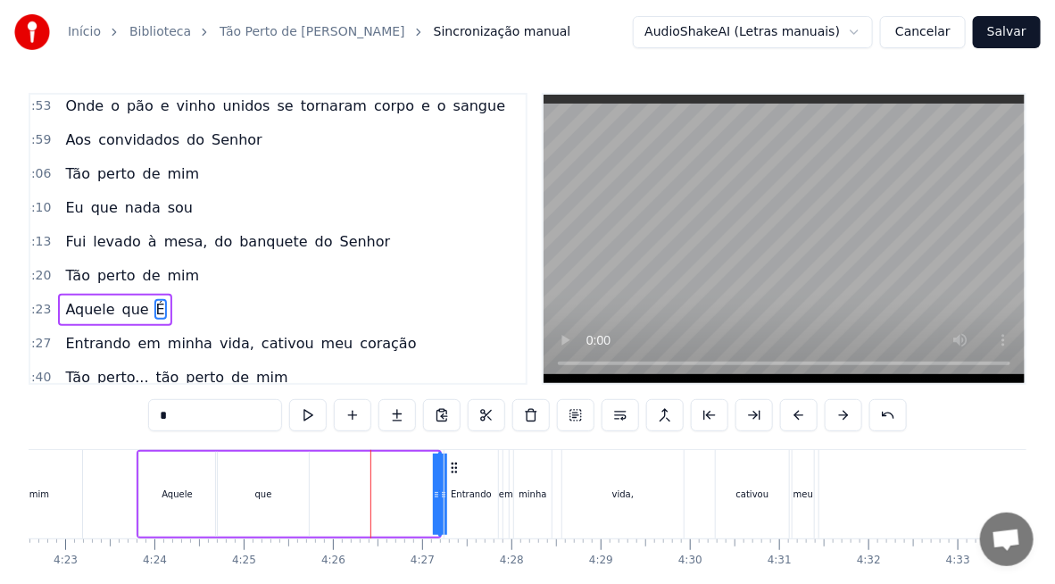
drag, startPoint x: 449, startPoint y: 465, endPoint x: 379, endPoint y: 458, distance: 70.0
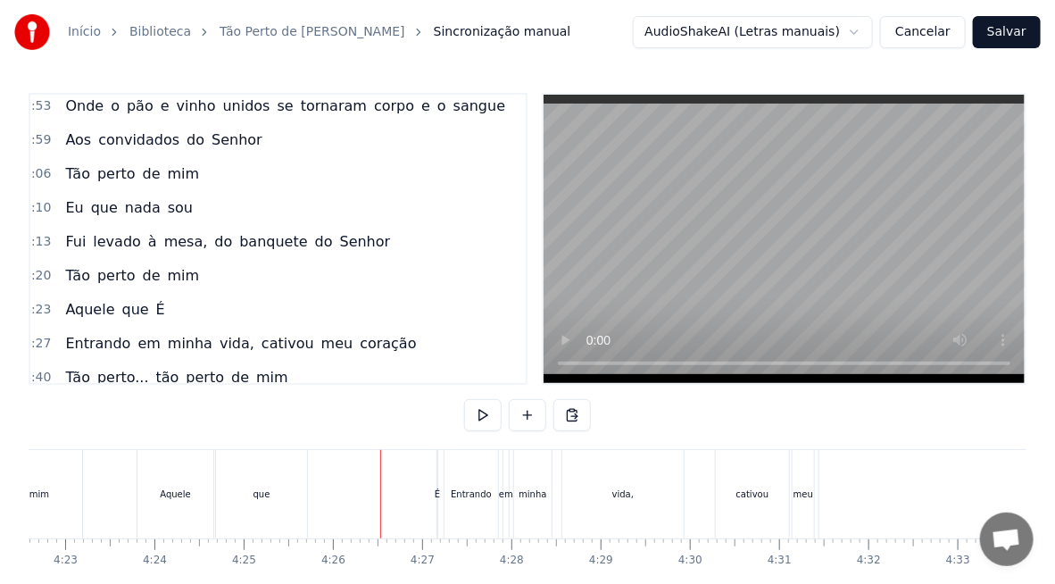
click at [435, 494] on div "É" at bounding box center [437, 494] width 5 height 13
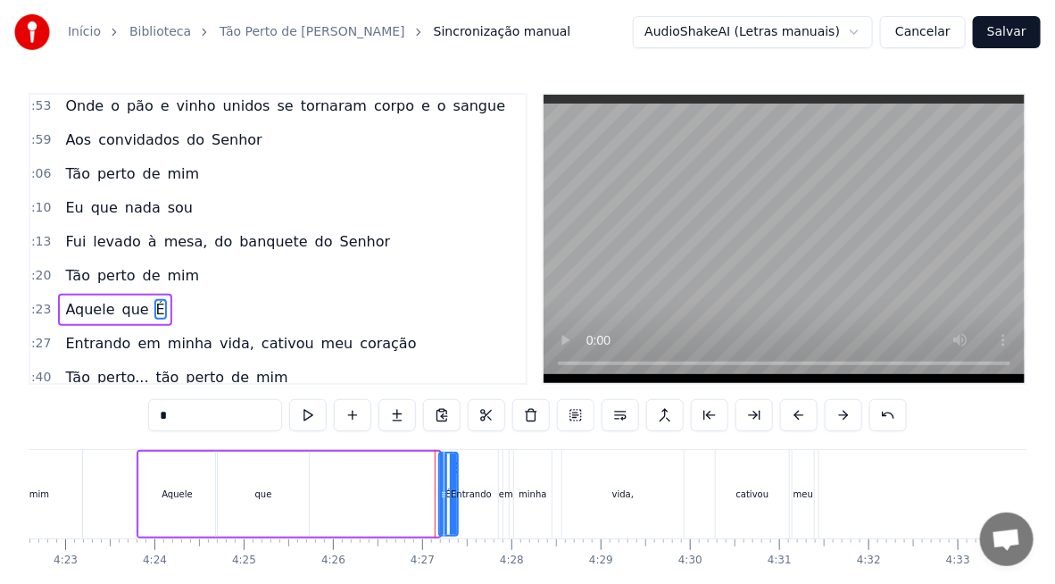
drag, startPoint x: 438, startPoint y: 494, endPoint x: 461, endPoint y: 504, distance: 25.2
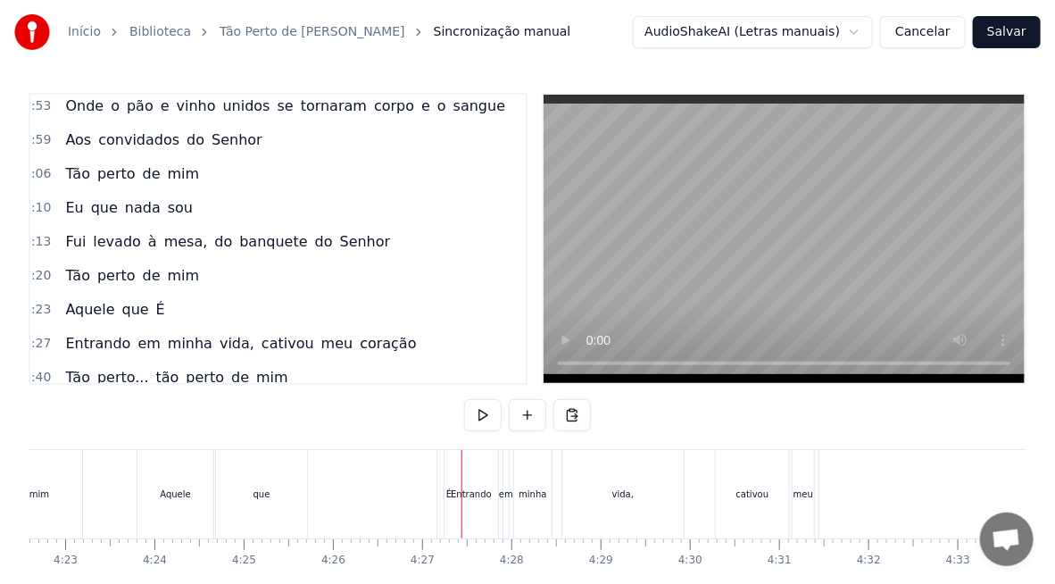
click at [453, 500] on div "Entrando" at bounding box center [471, 494] width 41 height 13
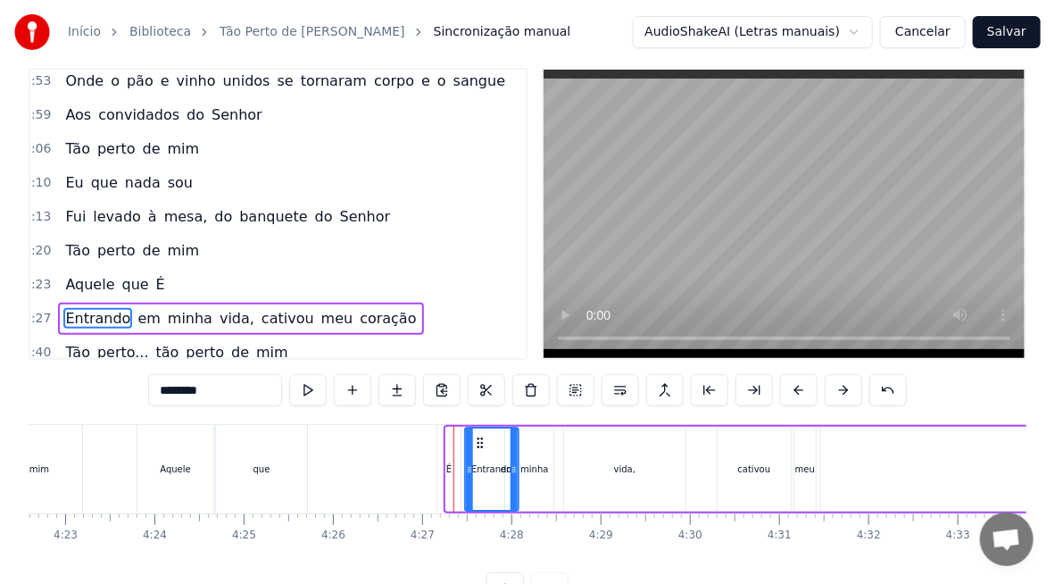
drag, startPoint x: 458, startPoint y: 439, endPoint x: 480, endPoint y: 471, distance: 39.1
click at [480, 471] on div "Entrando" at bounding box center [492, 469] width 52 height 81
click at [450, 459] on div "É" at bounding box center [449, 469] width 23 height 88
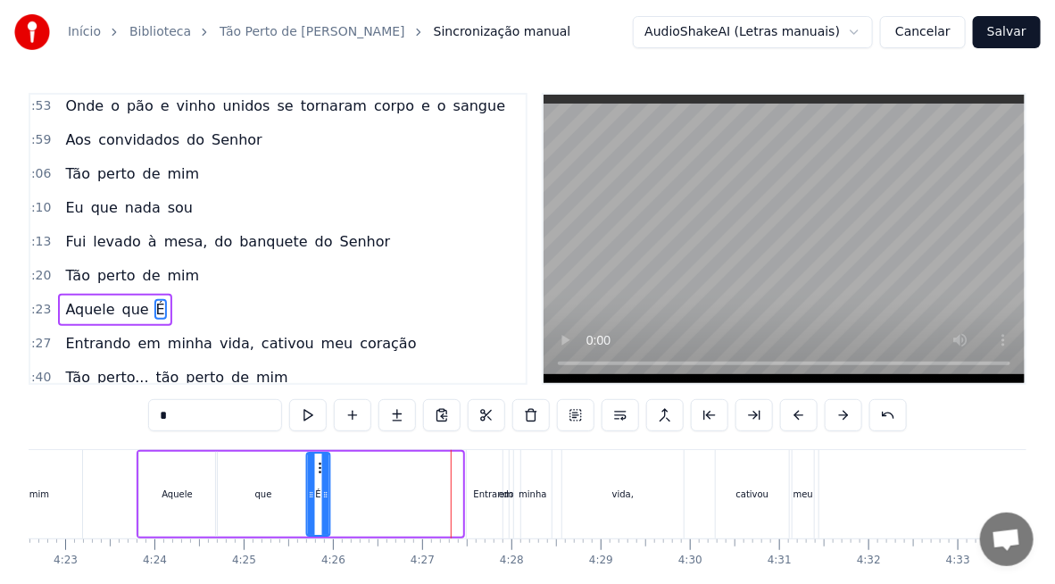
drag, startPoint x: 452, startPoint y: 470, endPoint x: 319, endPoint y: 467, distance: 133.1
click at [319, 467] on icon at bounding box center [322, 468] width 14 height 14
click at [164, 511] on div "Aquele" at bounding box center [177, 494] width 76 height 85
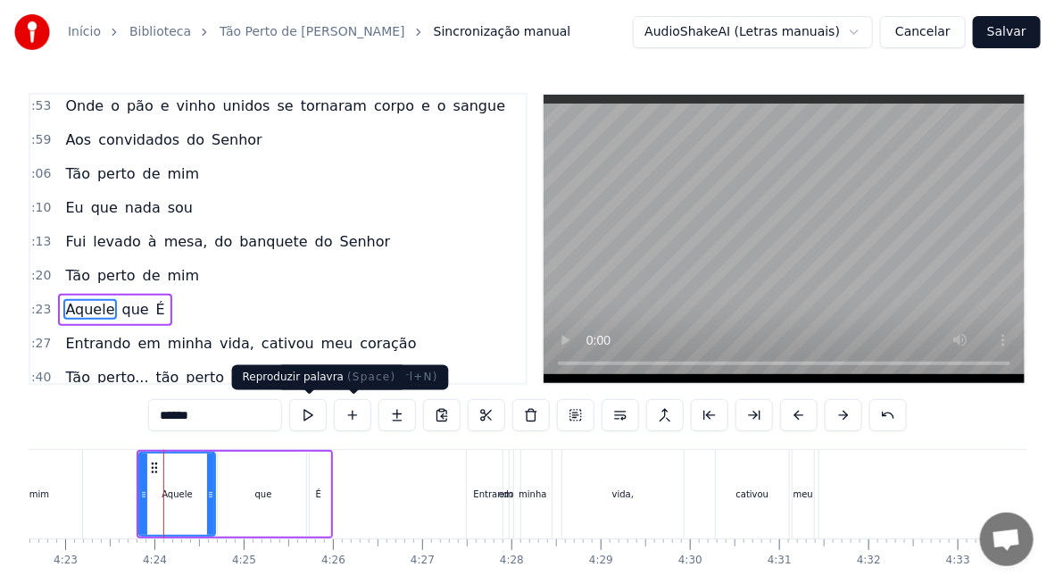
click at [311, 410] on button at bounding box center [308, 415] width 38 height 32
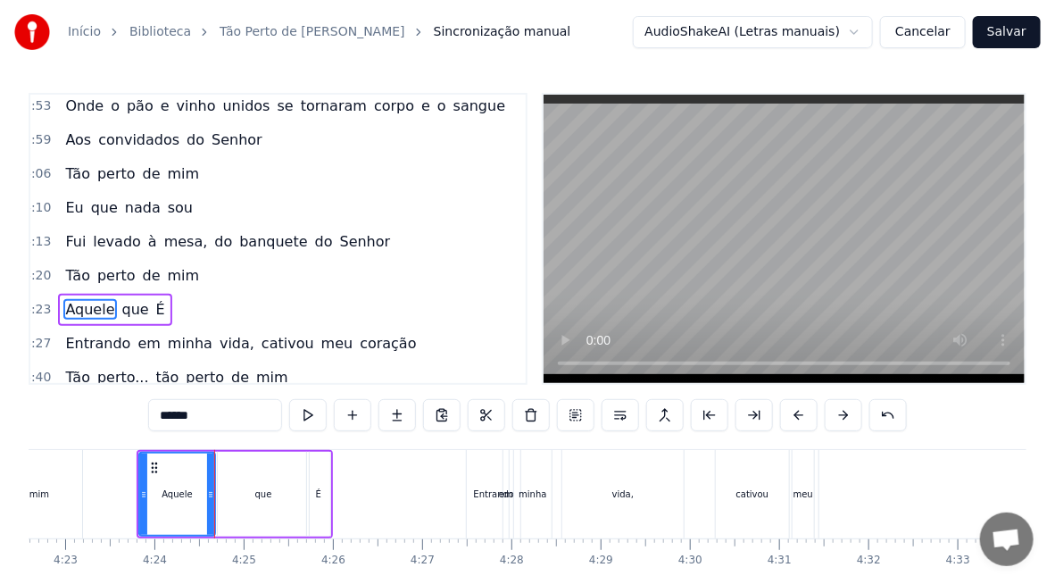
click at [268, 491] on div "que" at bounding box center [263, 494] width 17 height 13
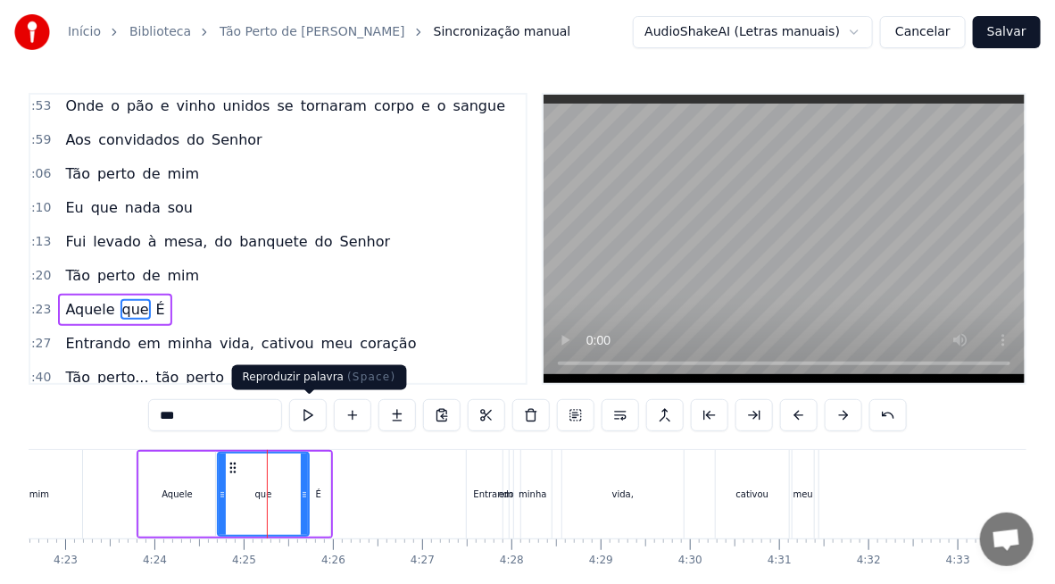
click at [310, 421] on button at bounding box center [308, 415] width 38 height 32
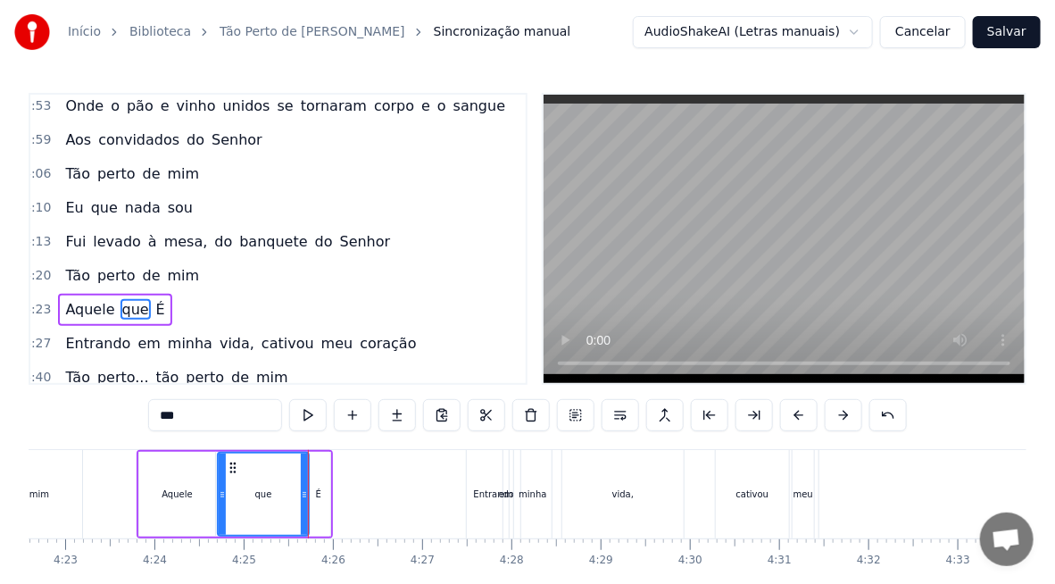
click at [268, 498] on div "que" at bounding box center [263, 494] width 17 height 13
drag, startPoint x: 302, startPoint y: 500, endPoint x: 282, endPoint y: 504, distance: 20.0
click at [268, 491] on icon at bounding box center [271, 495] width 7 height 14
click at [312, 505] on div "É" at bounding box center [318, 494] width 23 height 85
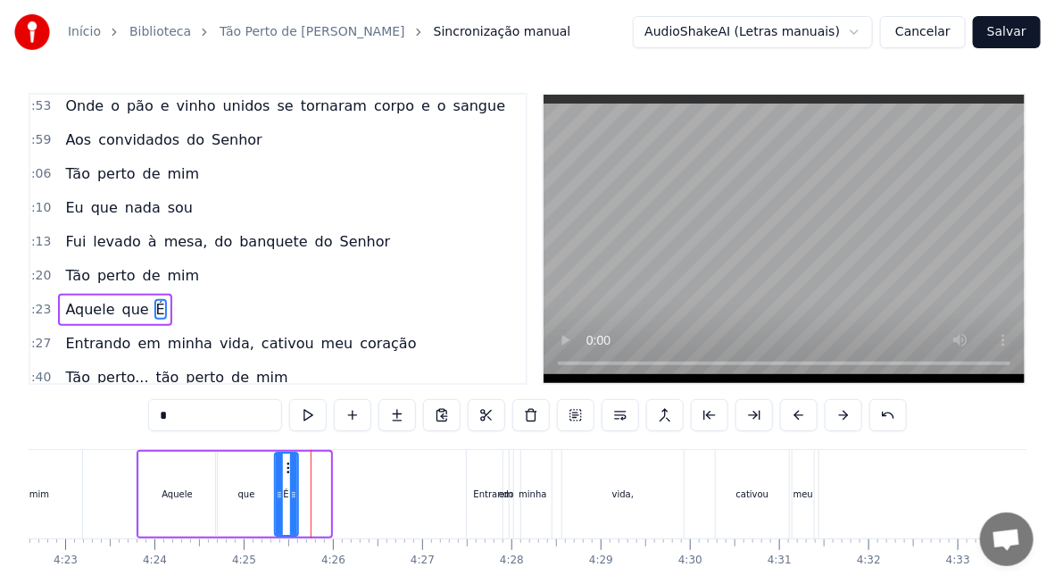
drag, startPoint x: 319, startPoint y: 467, endPoint x: 286, endPoint y: 463, distance: 33.2
click at [286, 463] on icon at bounding box center [290, 468] width 14 height 14
drag, startPoint x: 291, startPoint y: 491, endPoint x: 348, endPoint y: 514, distance: 61.7
click at [348, 513] on div at bounding box center [349, 494] width 7 height 81
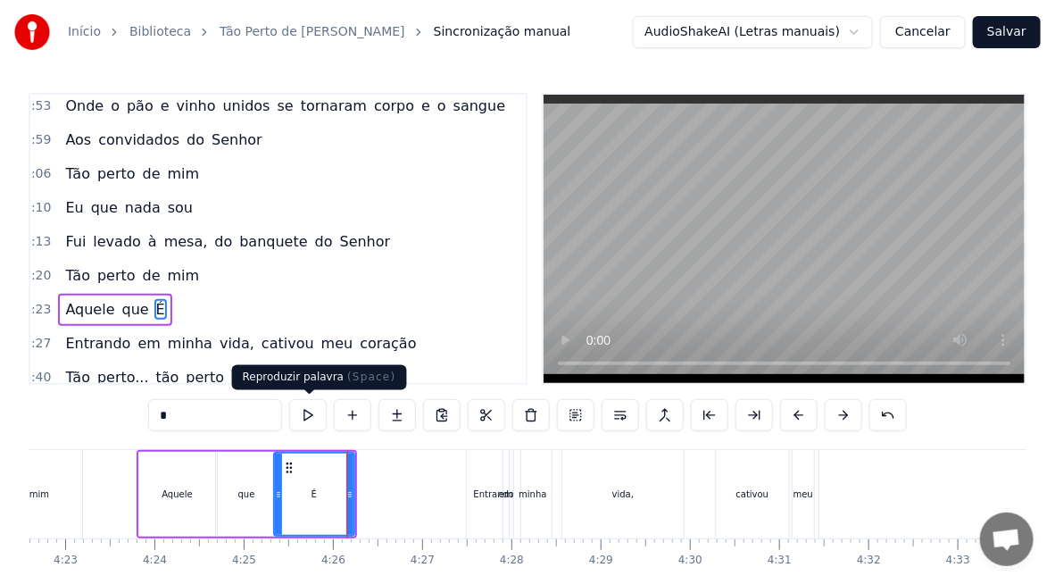
click at [315, 421] on button at bounding box center [308, 415] width 38 height 32
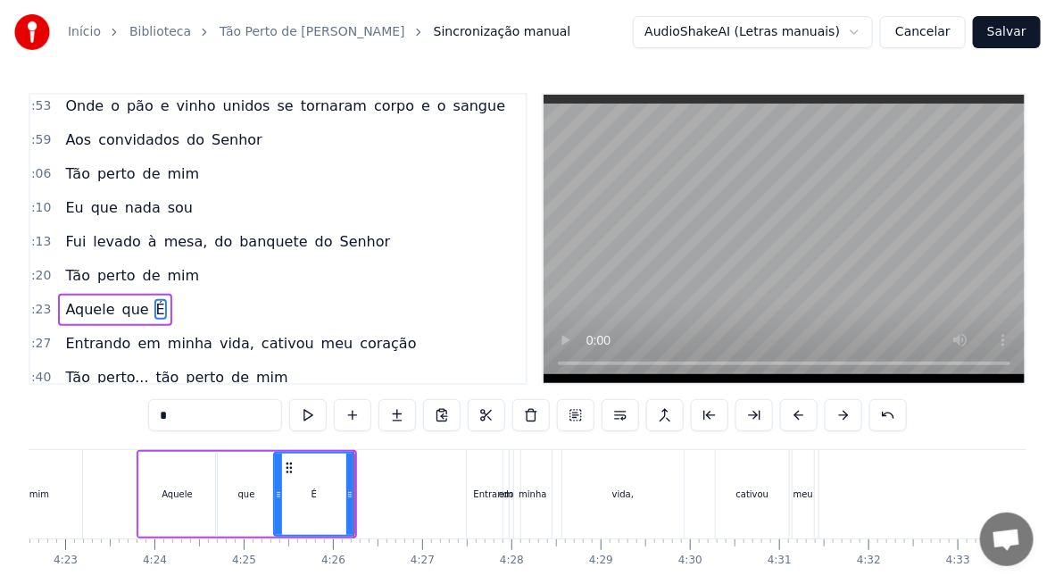
click at [245, 497] on div "que" at bounding box center [246, 494] width 17 height 13
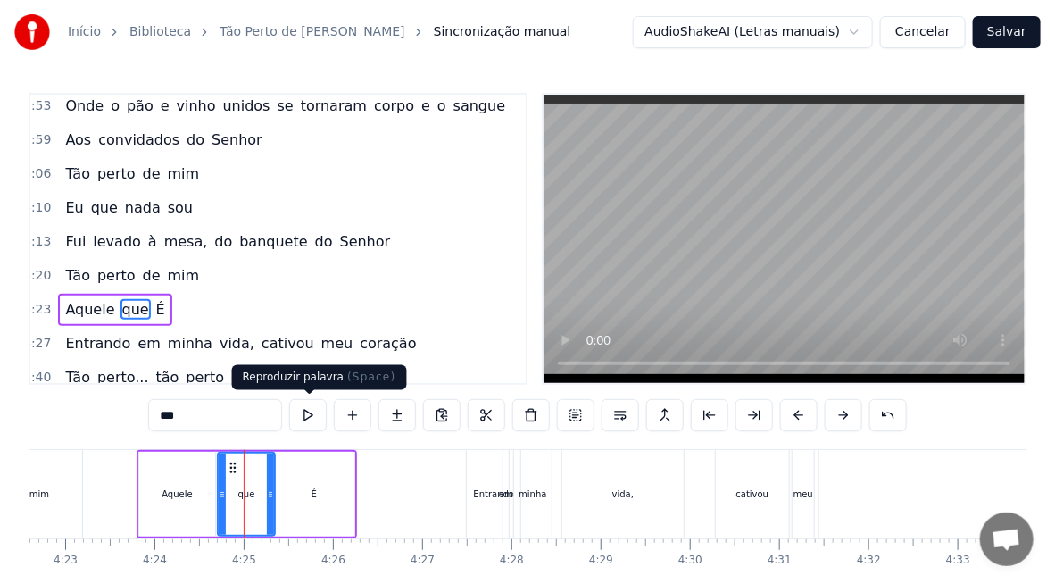
click at [313, 408] on button at bounding box center [308, 415] width 38 height 32
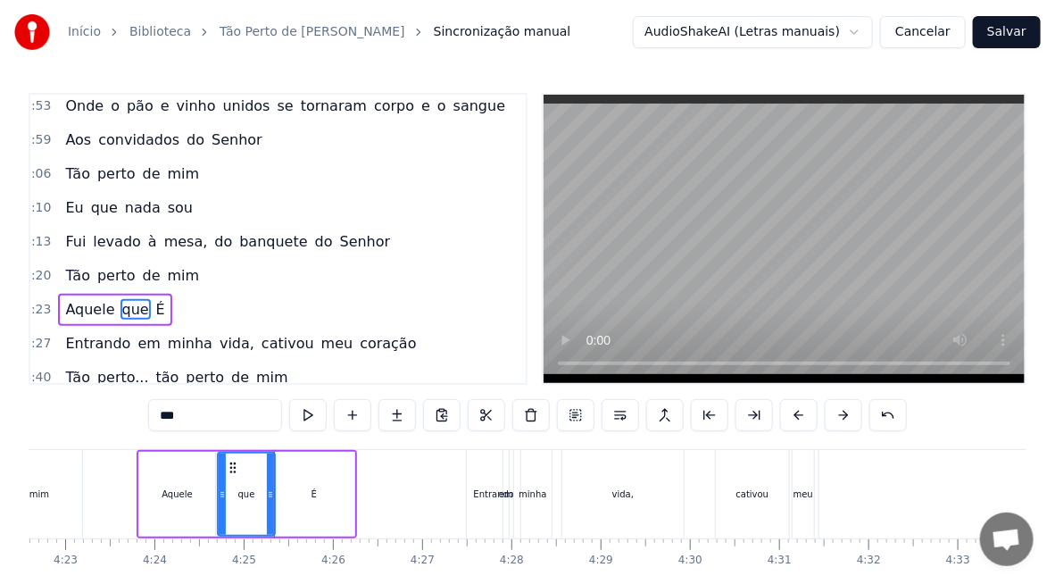
click at [263, 505] on div "que" at bounding box center [246, 494] width 55 height 81
drag, startPoint x: 267, startPoint y: 504, endPoint x: 252, endPoint y: 504, distance: 15.2
click at [254, 504] on div at bounding box center [257, 494] width 7 height 81
click at [295, 504] on div "É" at bounding box center [314, 494] width 80 height 85
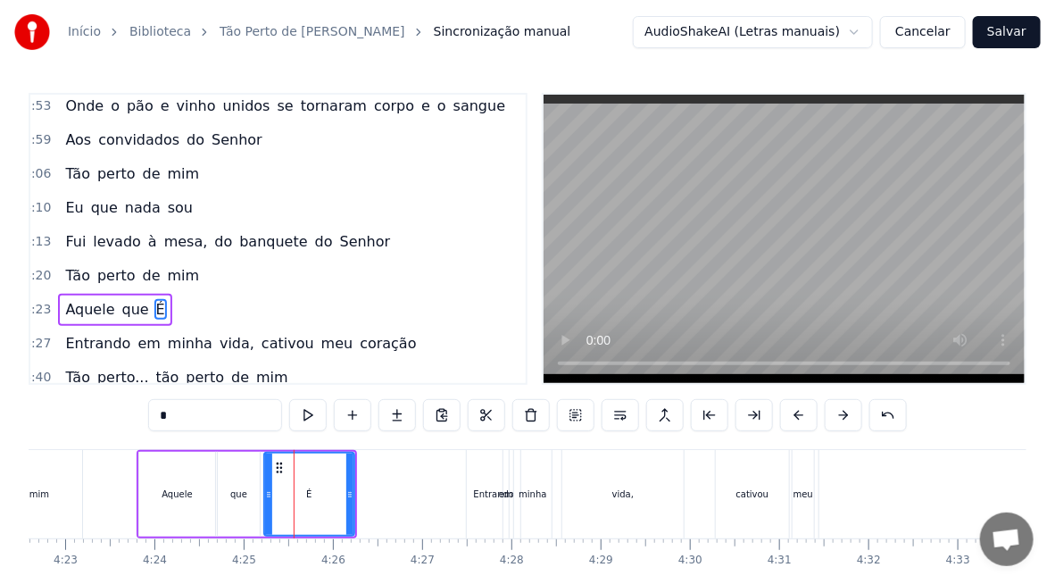
drag, startPoint x: 275, startPoint y: 497, endPoint x: 264, endPoint y: 496, distance: 10.8
click at [265, 496] on icon at bounding box center [268, 495] width 7 height 14
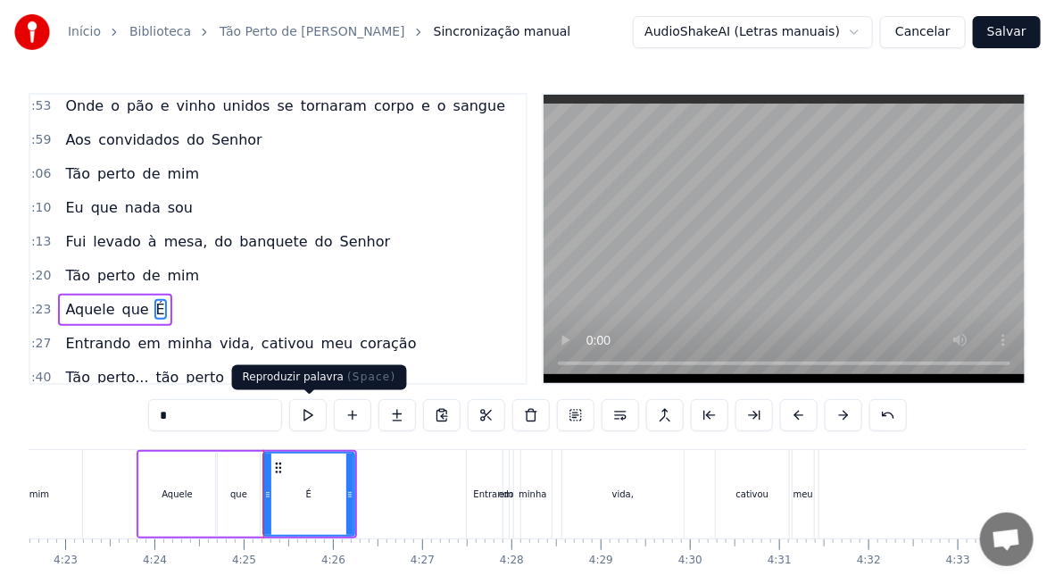
click at [311, 417] on button at bounding box center [308, 415] width 38 height 32
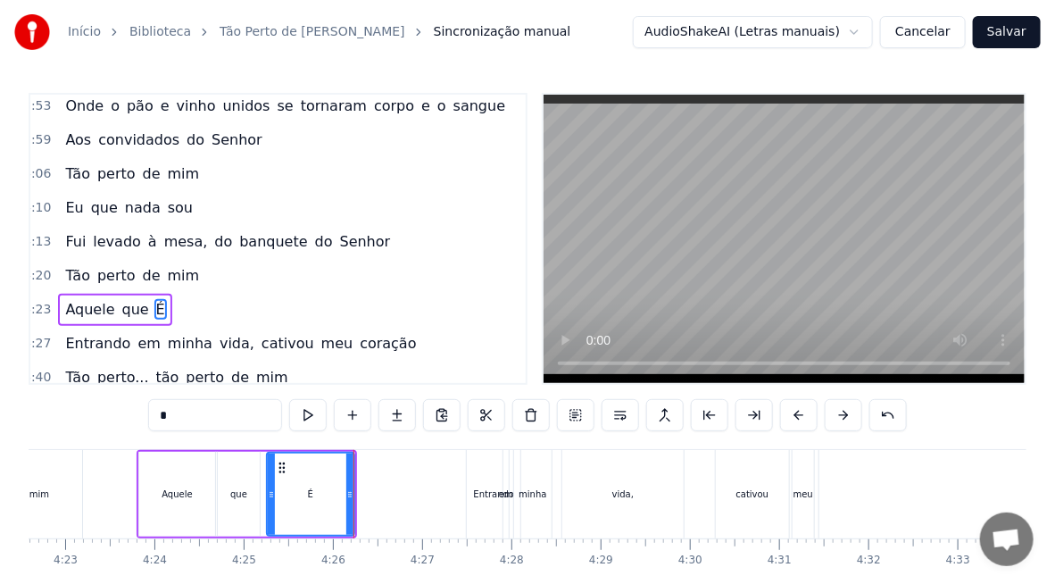
click at [271, 498] on icon at bounding box center [271, 495] width 7 height 14
click at [248, 497] on div "que" at bounding box center [239, 494] width 42 height 85
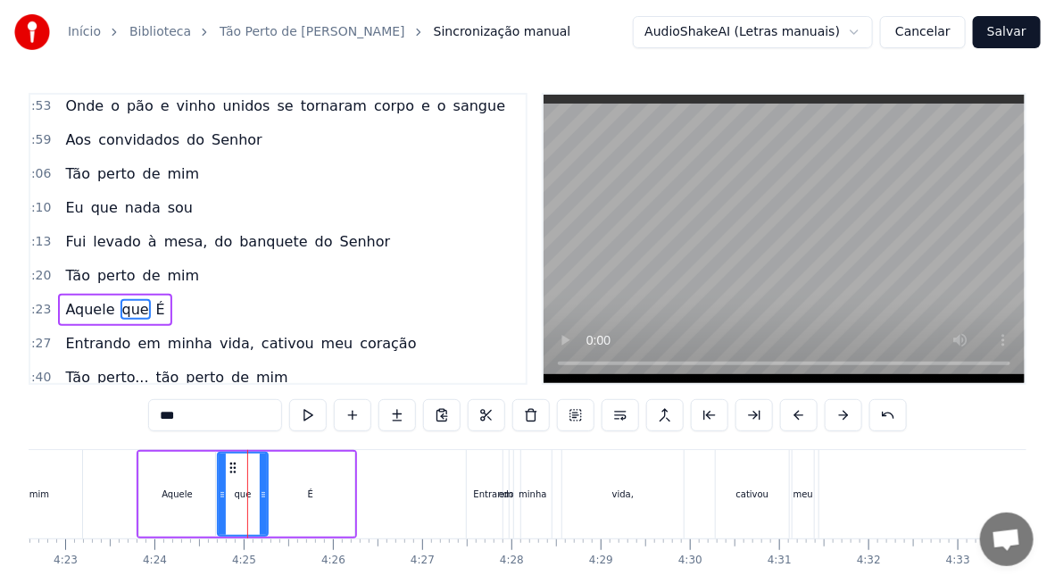
click at [263, 503] on div at bounding box center [263, 494] width 7 height 81
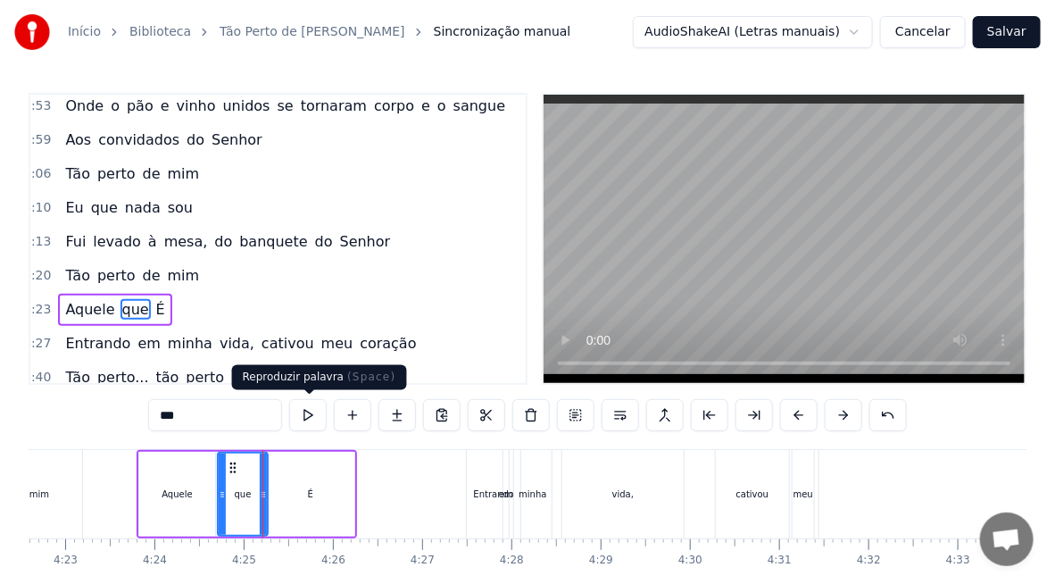
click at [305, 415] on button at bounding box center [308, 415] width 38 height 32
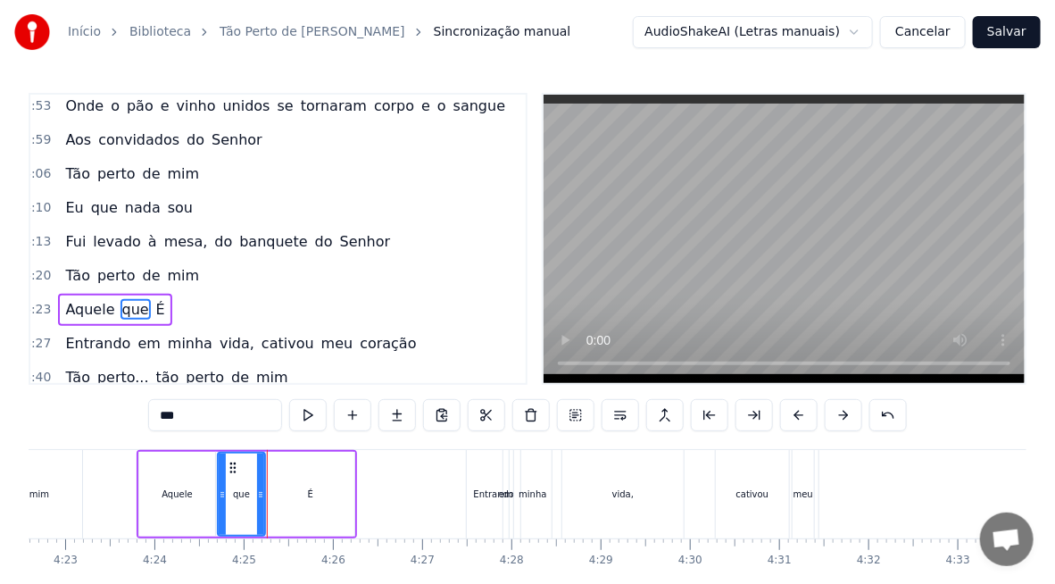
click at [261, 500] on icon at bounding box center [260, 495] width 7 height 14
click at [271, 505] on div "É" at bounding box center [311, 494] width 88 height 85
type input "*"
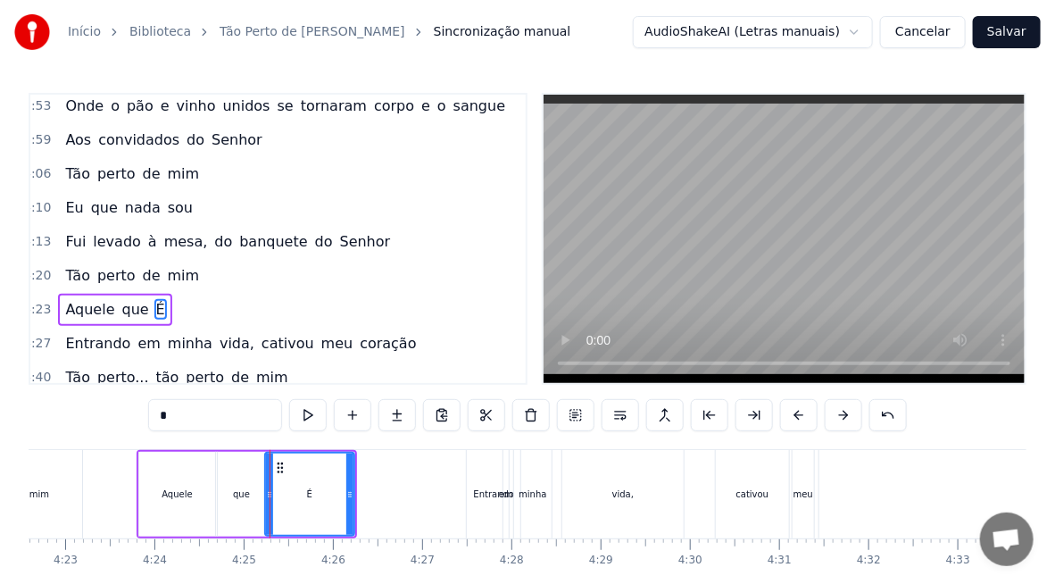
click at [266, 504] on div at bounding box center [269, 494] width 7 height 81
click at [309, 417] on button at bounding box center [308, 415] width 38 height 32
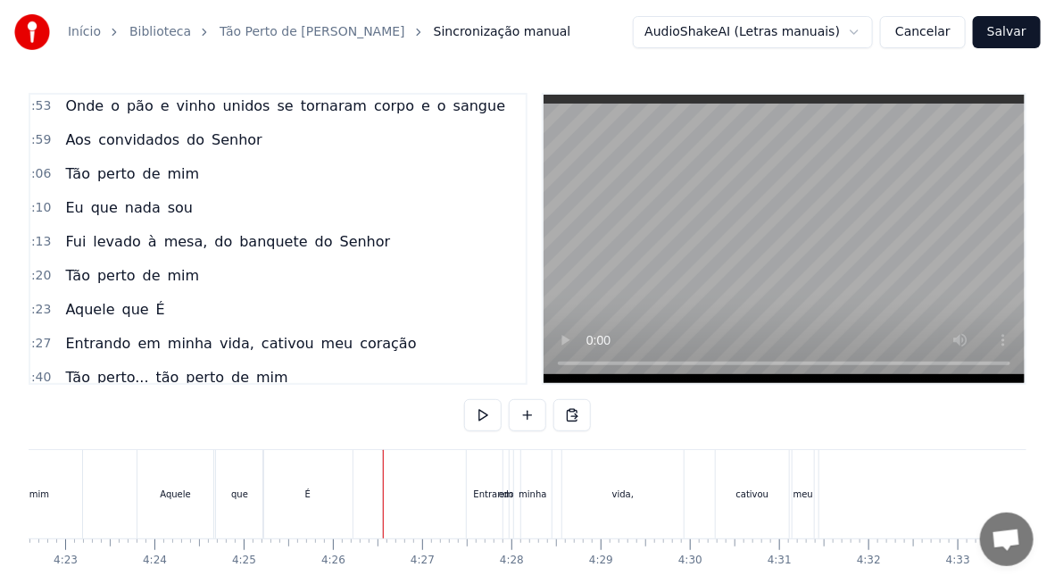
click at [488, 499] on div "Entrando" at bounding box center [494, 494] width 41 height 13
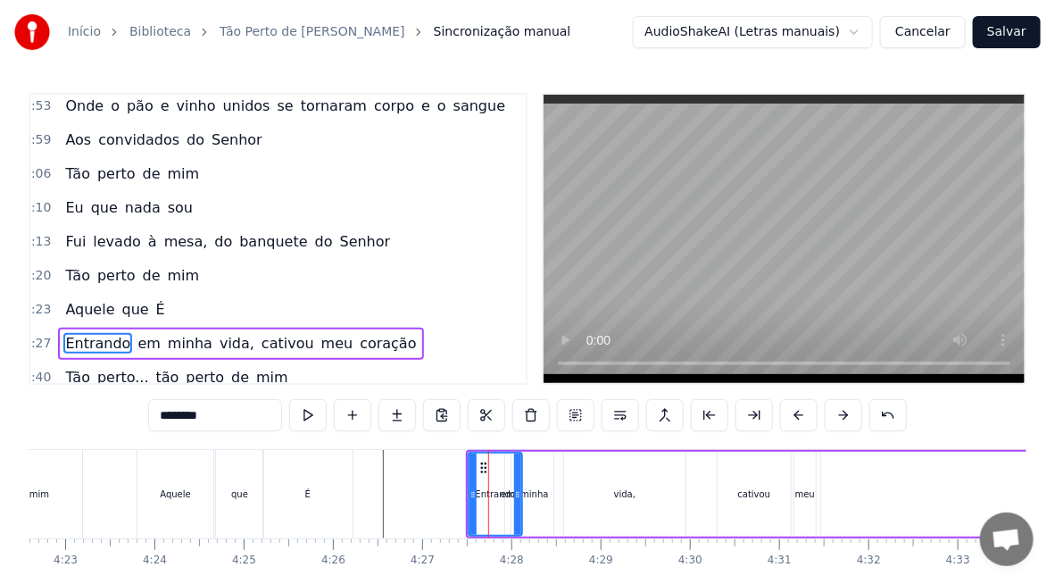
scroll to position [25, 0]
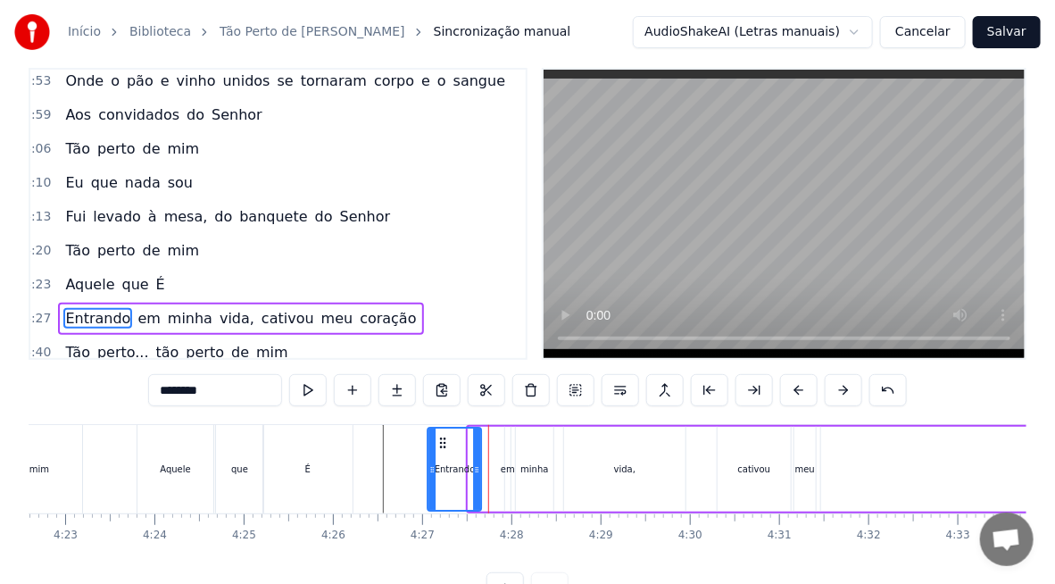
drag, startPoint x: 480, startPoint y: 438, endPoint x: 439, endPoint y: 433, distance: 41.4
click at [439, 436] on icon at bounding box center [444, 443] width 14 height 14
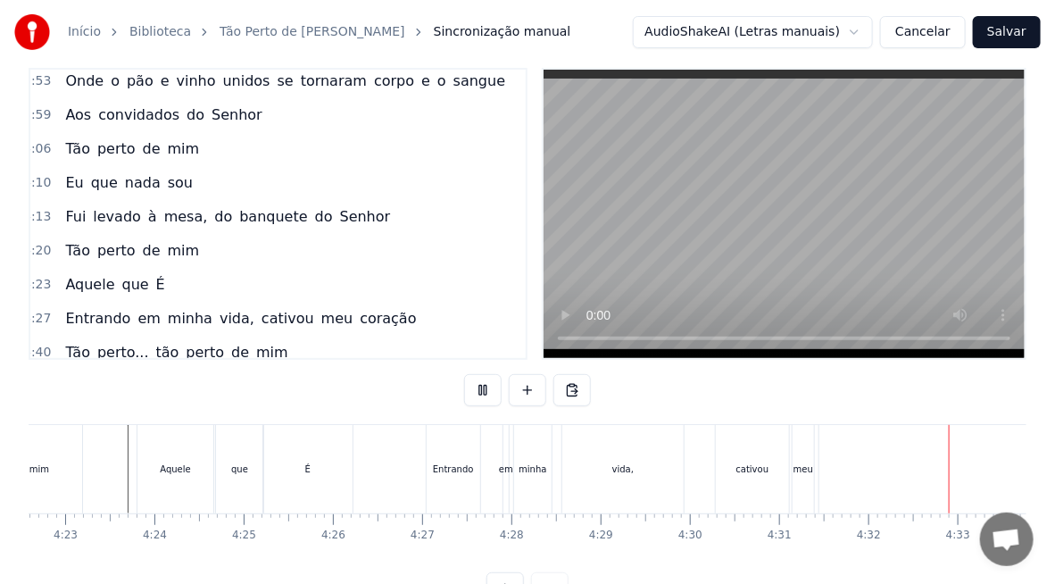
scroll to position [0, 24279]
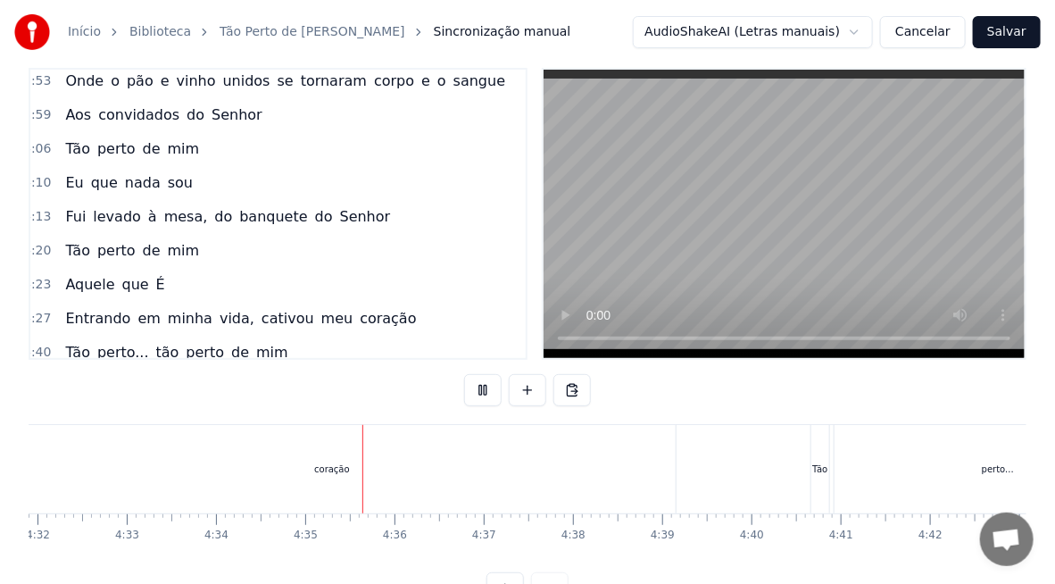
click at [154, 482] on div "coração" at bounding box center [332, 469] width 688 height 88
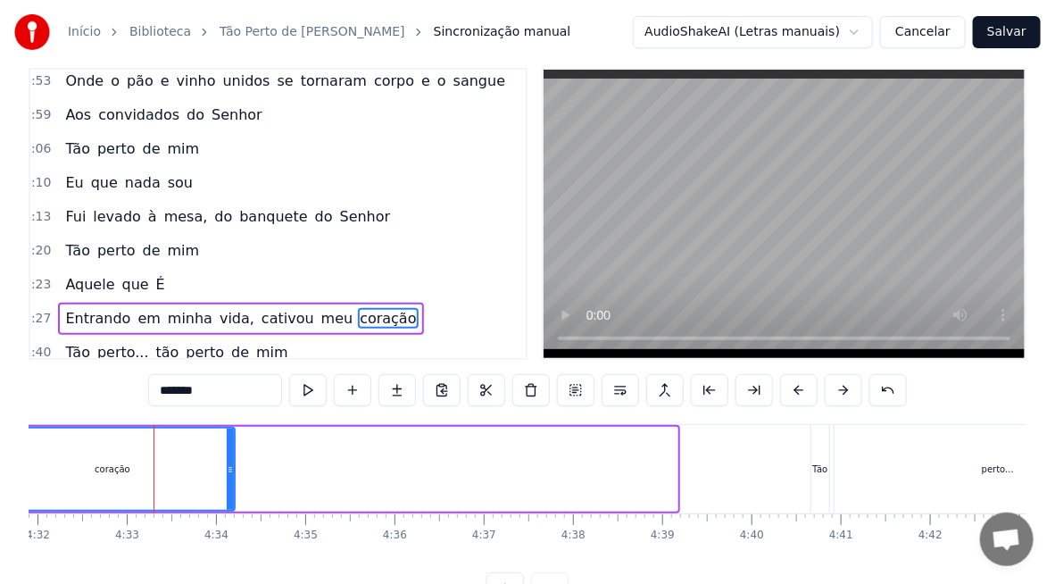
drag, startPoint x: 671, startPoint y: 480, endPoint x: 228, endPoint y: 502, distance: 443.4
click at [228, 502] on div at bounding box center [230, 469] width 7 height 81
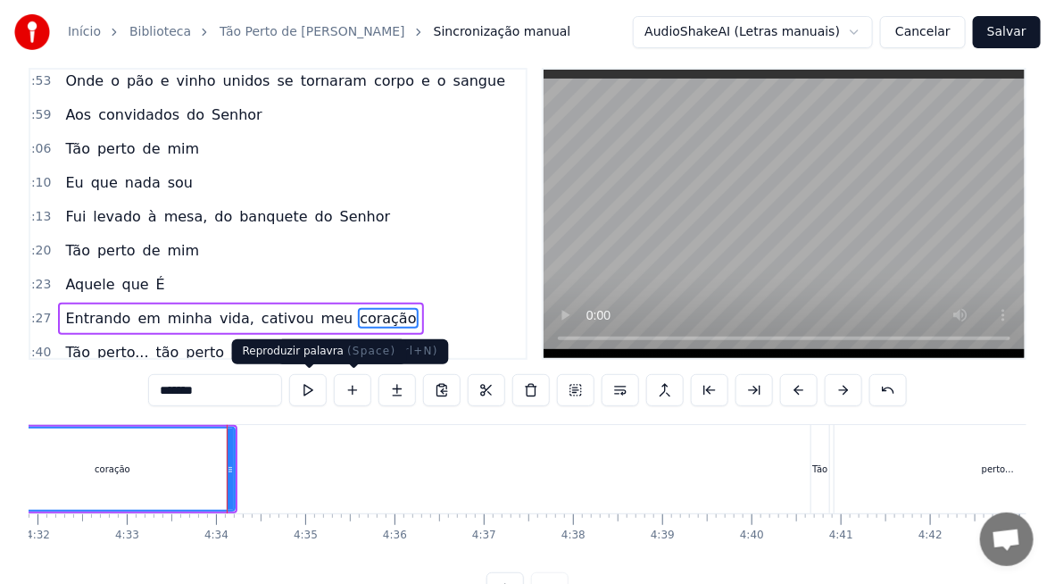
click at [303, 388] on button at bounding box center [308, 390] width 38 height 32
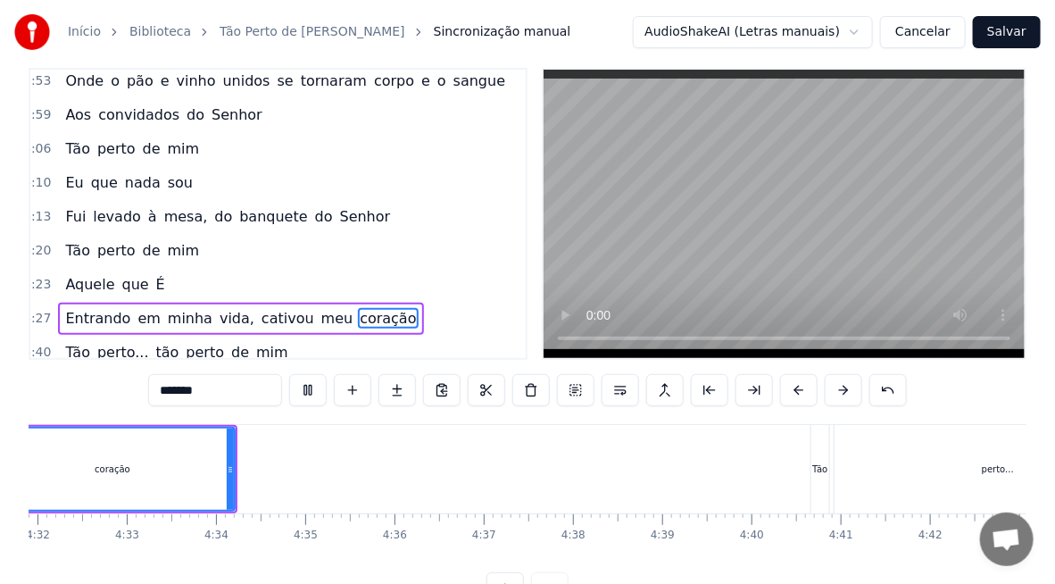
scroll to position [0, 24148]
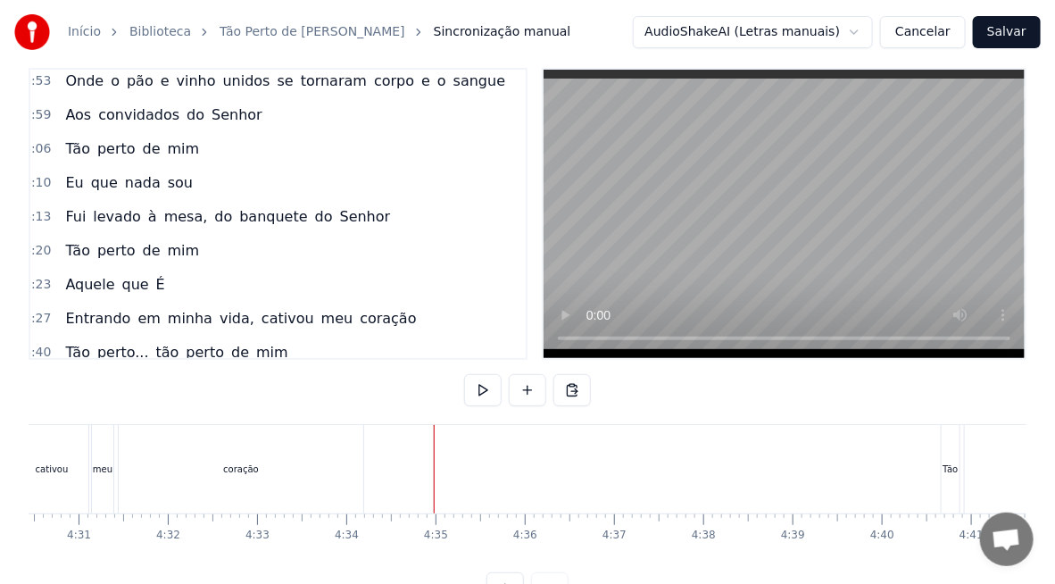
click at [954, 479] on div "Tão" at bounding box center [951, 469] width 18 height 88
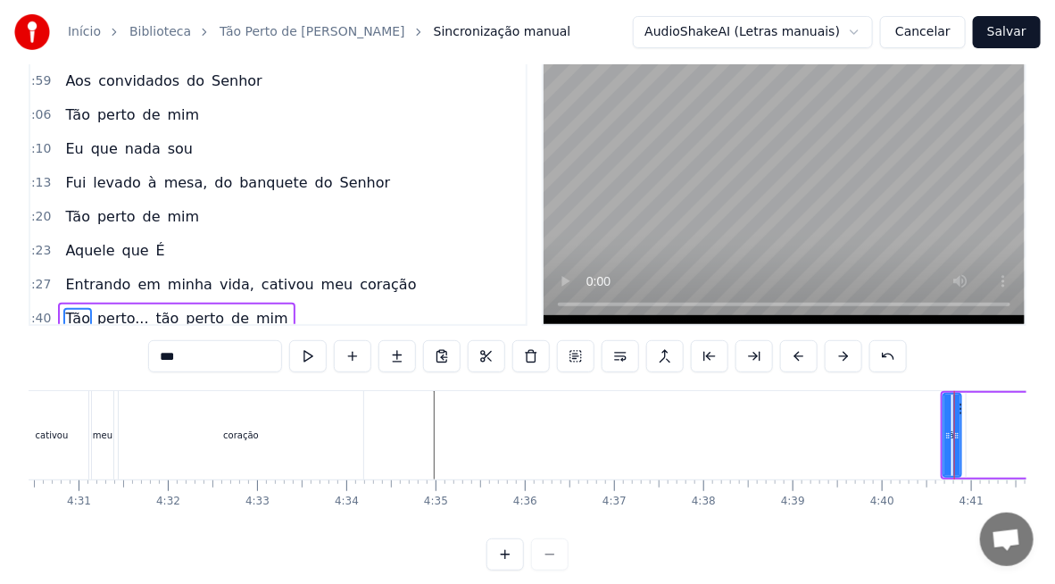
scroll to position [0, 24984]
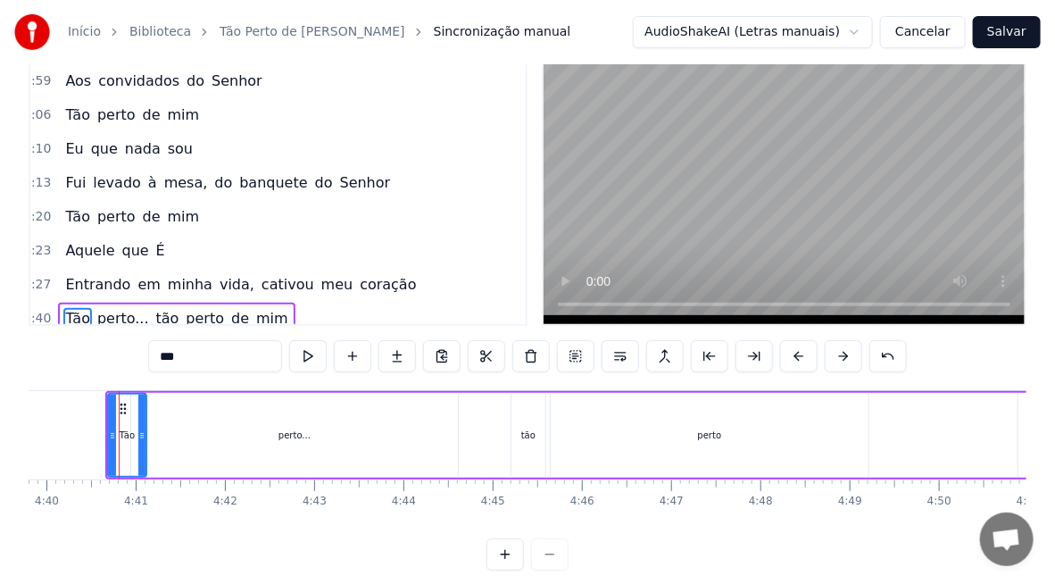
drag, startPoint x: 122, startPoint y: 408, endPoint x: 143, endPoint y: 414, distance: 21.5
click at [143, 414] on div at bounding box center [141, 435] width 7 height 81
drag, startPoint x: 122, startPoint y: 406, endPoint x: 111, endPoint y: 408, distance: 11.7
click at [111, 408] on icon at bounding box center [113, 409] width 14 height 14
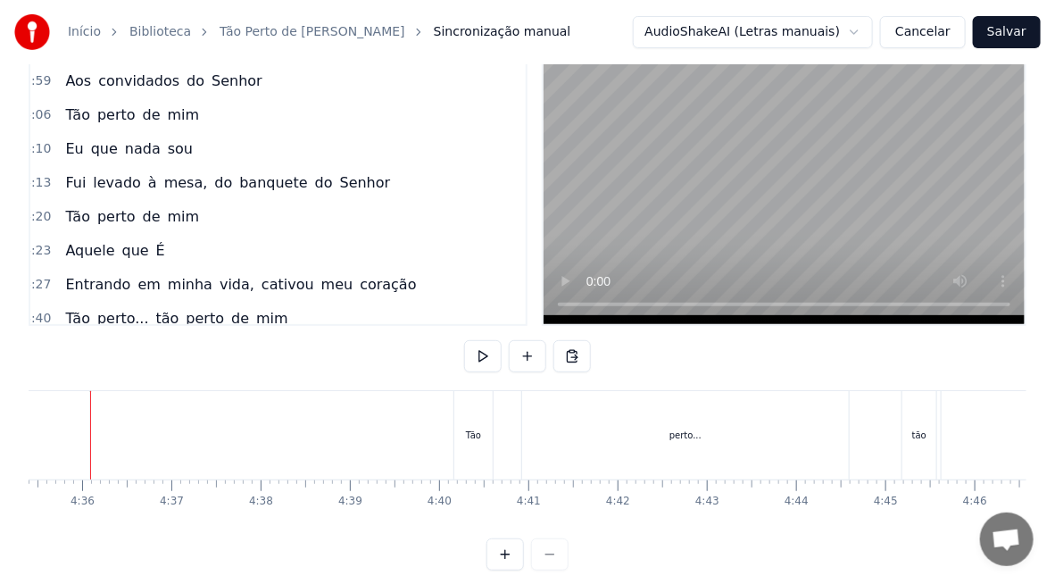
scroll to position [0, 24563]
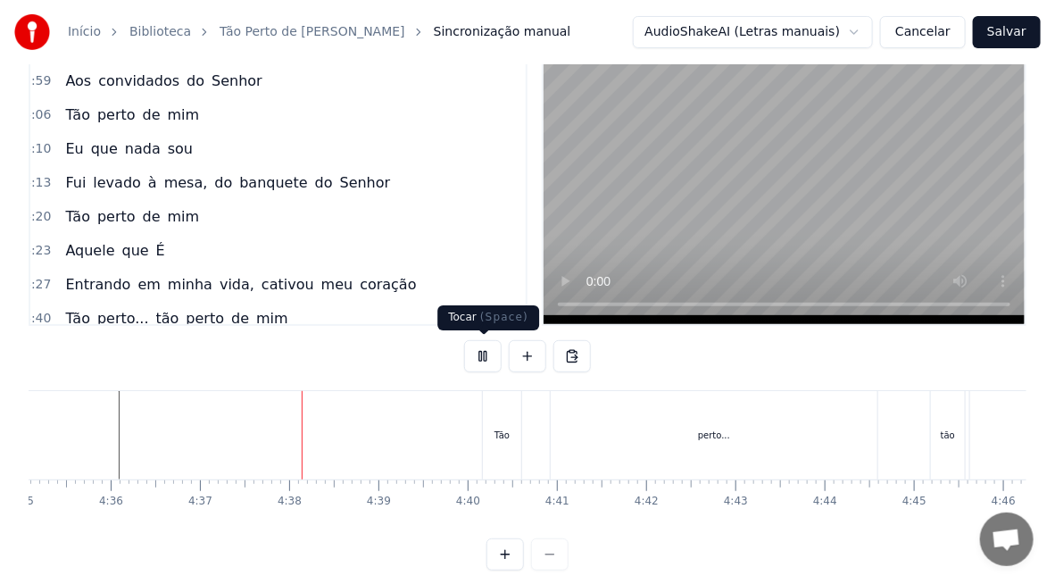
click at [491, 350] on button at bounding box center [483, 356] width 38 height 32
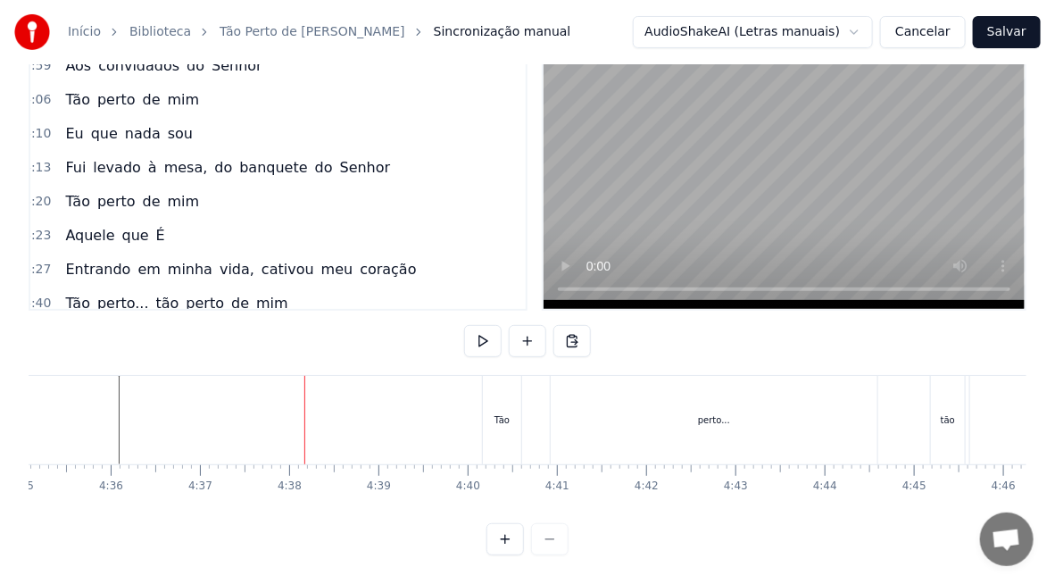
click at [505, 392] on div "Tão" at bounding box center [502, 420] width 38 height 88
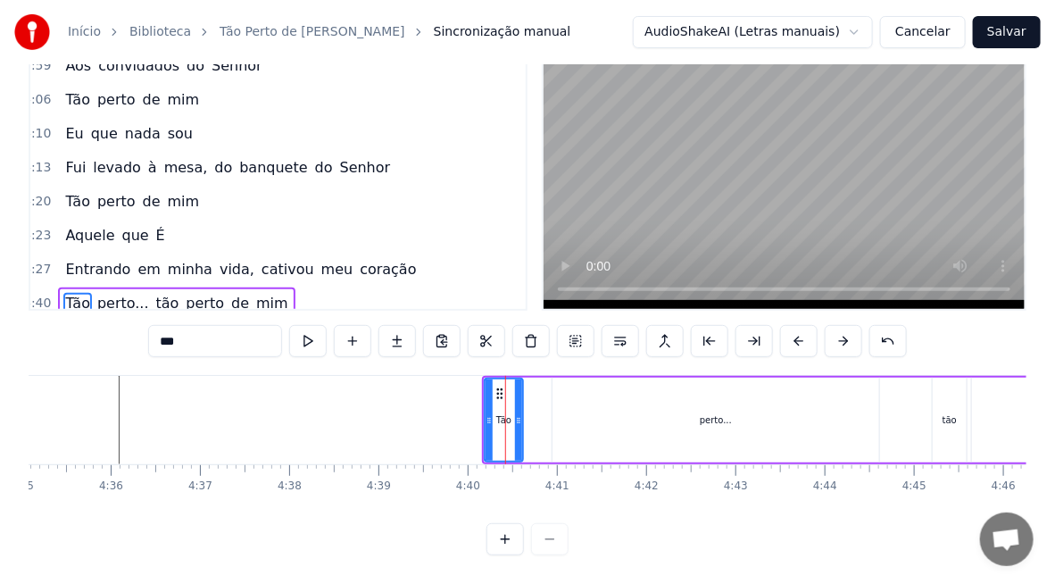
scroll to position [59, 0]
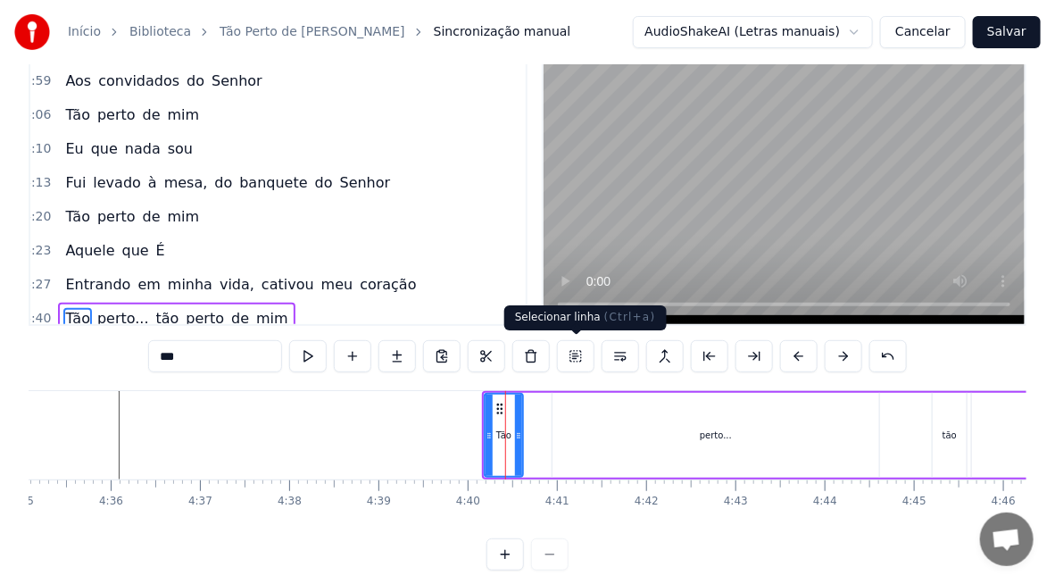
click at [578, 353] on button at bounding box center [576, 356] width 38 height 32
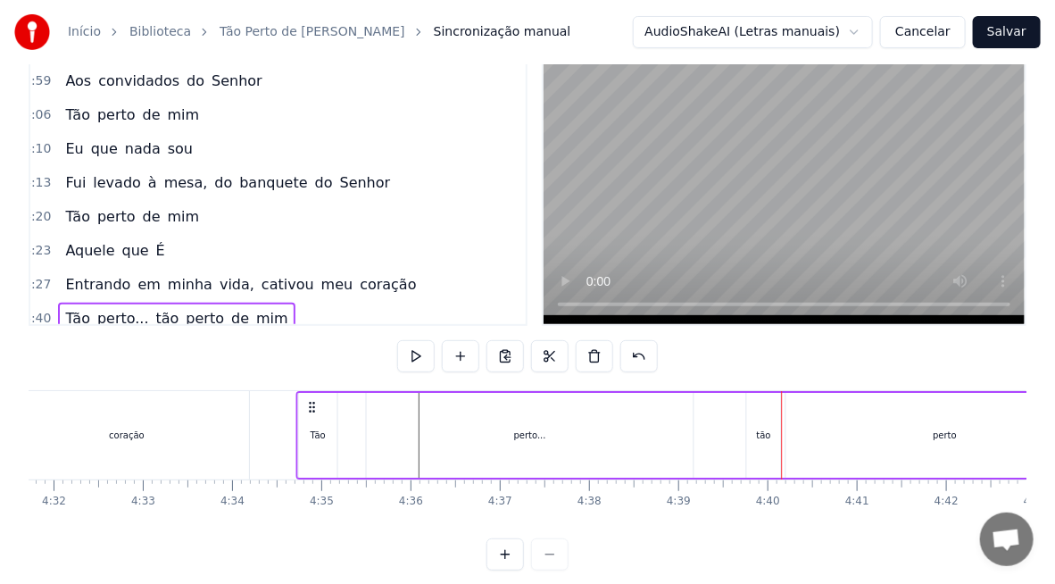
scroll to position [0, 24262]
drag, startPoint x: 500, startPoint y: 405, endPoint x: 337, endPoint y: 461, distance: 172.5
click at [337, 461] on div "Tão perto... tão perto de mim" at bounding box center [967, 435] width 1298 height 88
click at [108, 414] on div "coração" at bounding box center [127, 435] width 245 height 88
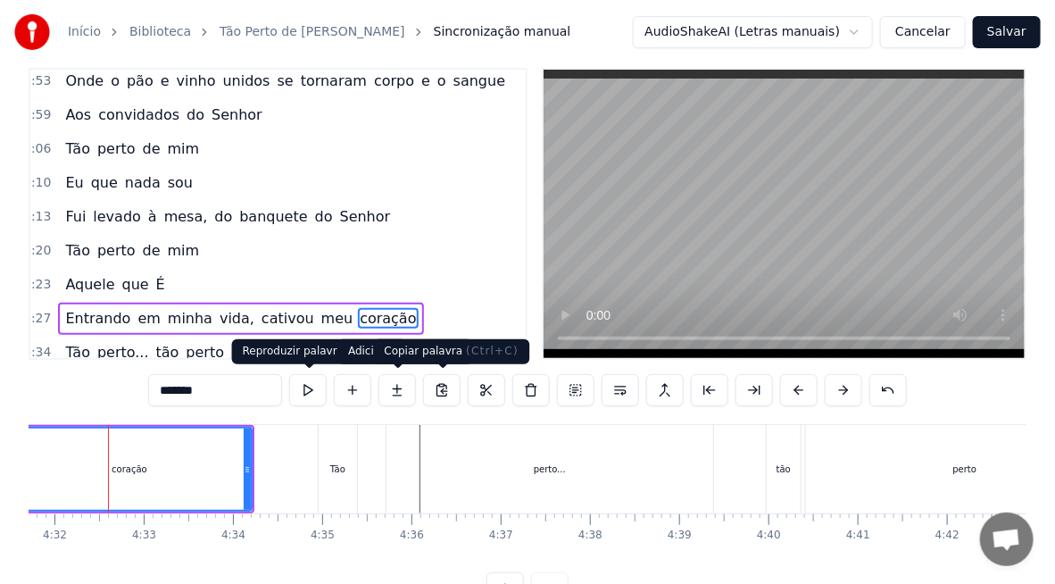
scroll to position [0, 24251]
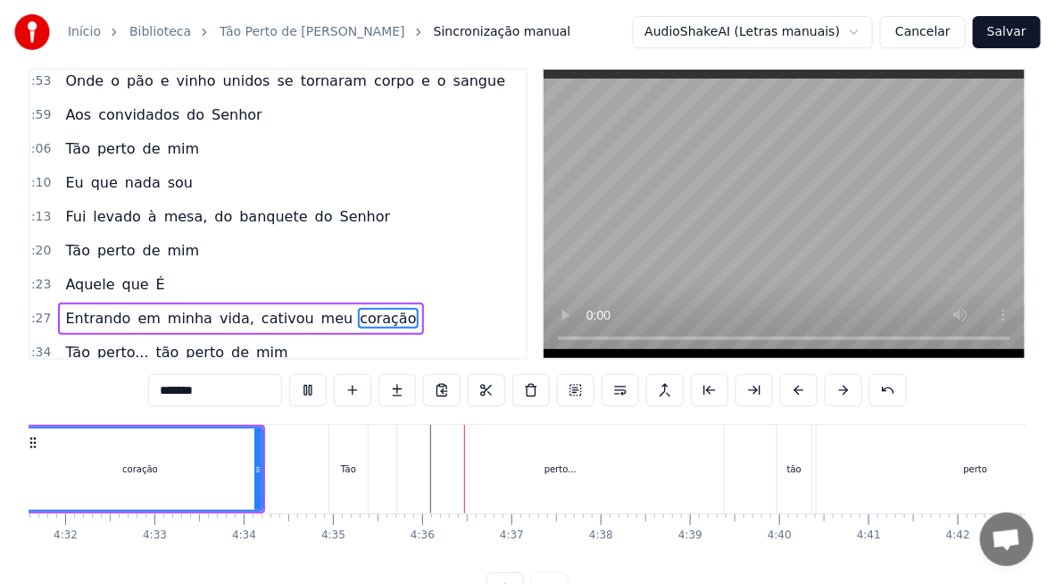
click at [417, 470] on div "perto..." at bounding box center [560, 469] width 327 height 88
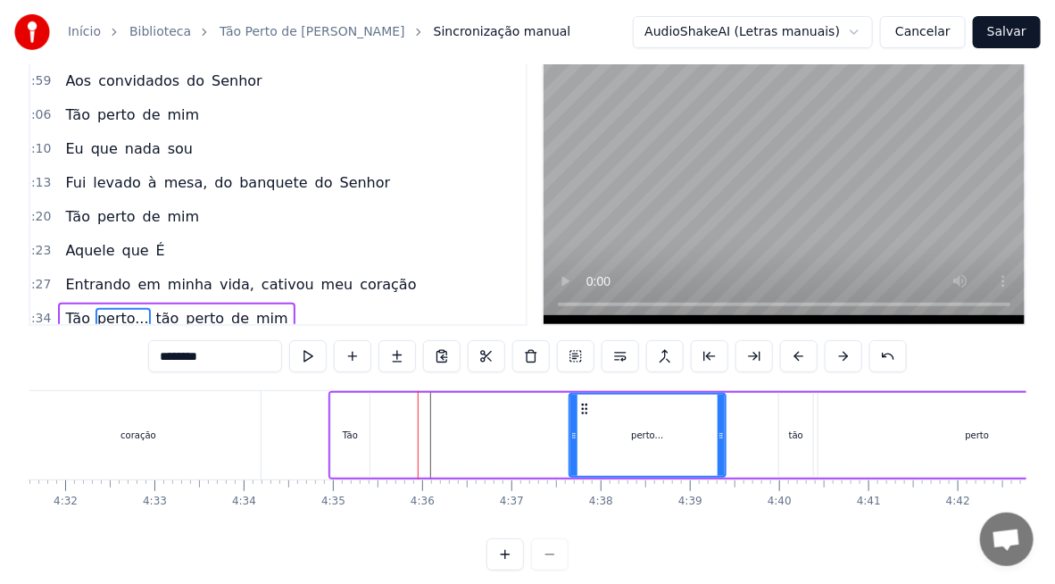
drag, startPoint x: 433, startPoint y: 446, endPoint x: 579, endPoint y: 450, distance: 145.6
click at [578, 450] on div at bounding box center [574, 435] width 7 height 81
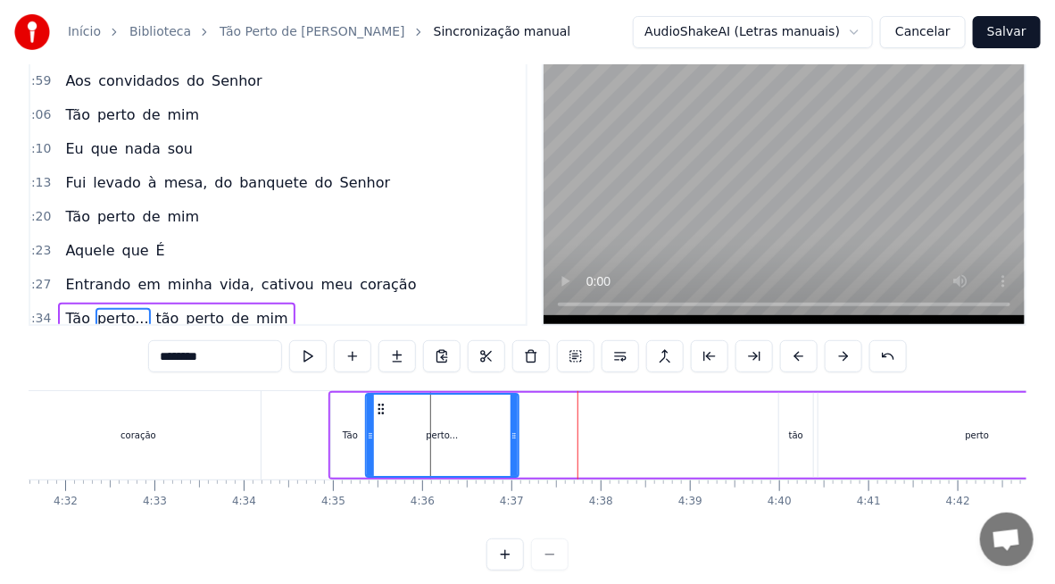
drag, startPoint x: 574, startPoint y: 411, endPoint x: 376, endPoint y: 446, distance: 201.3
click at [376, 446] on div "perto..." at bounding box center [442, 435] width 151 height 81
drag, startPoint x: 510, startPoint y: 443, endPoint x: 439, endPoint y: 452, distance: 71.1
click at [446, 452] on div at bounding box center [449, 435] width 7 height 81
click at [354, 430] on div "Tão" at bounding box center [350, 435] width 15 height 13
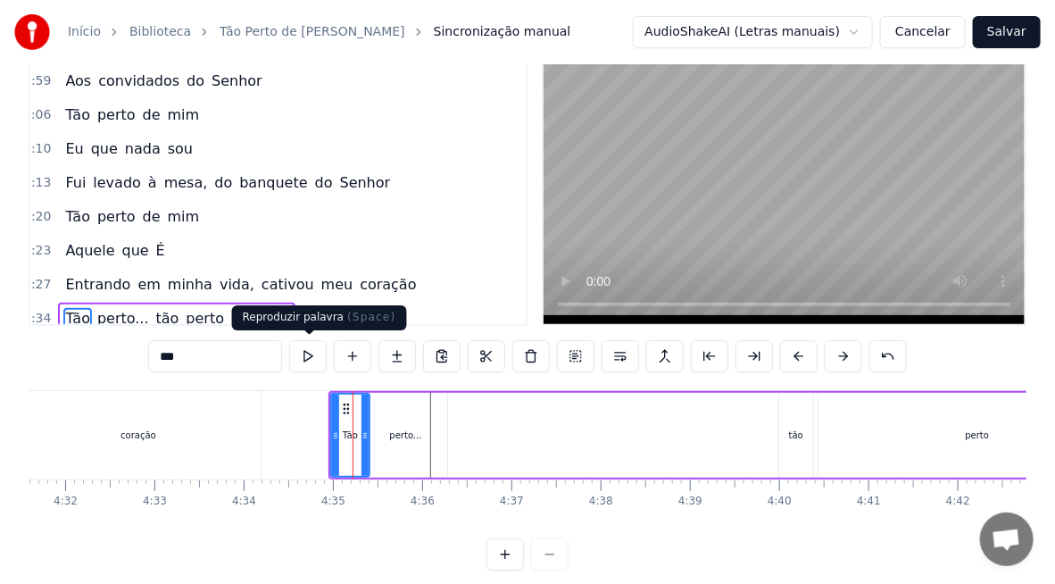
click at [313, 357] on button at bounding box center [308, 356] width 38 height 32
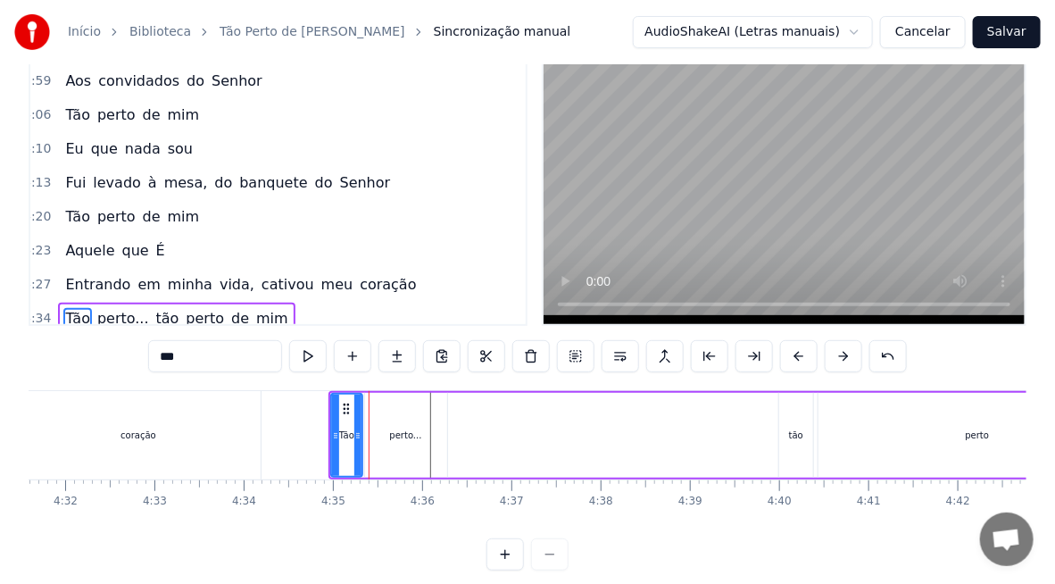
click at [359, 429] on div at bounding box center [357, 435] width 7 height 81
click at [382, 439] on div "perto..." at bounding box center [406, 435] width 82 height 85
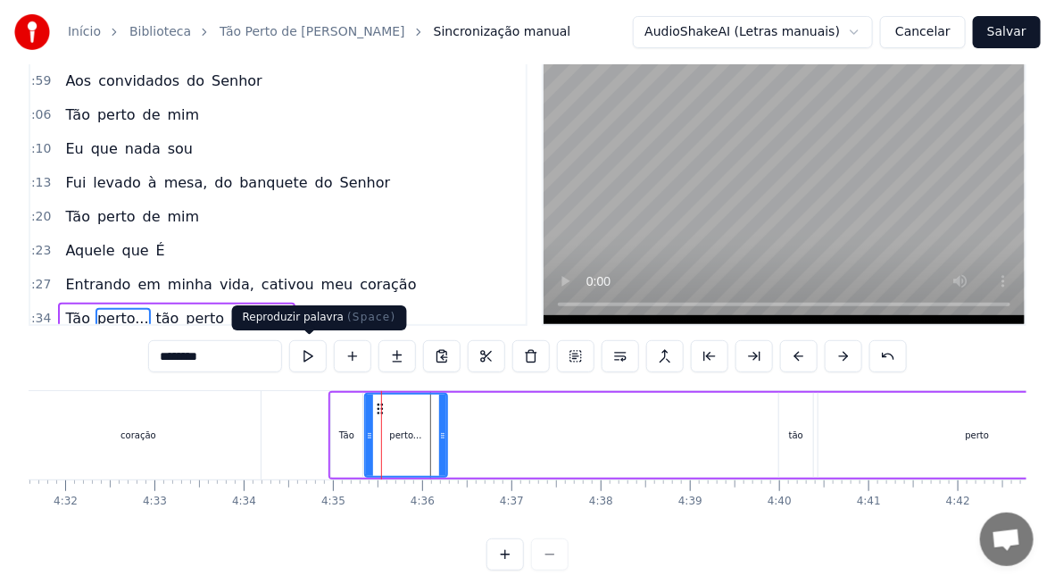
click at [314, 355] on button at bounding box center [308, 356] width 38 height 32
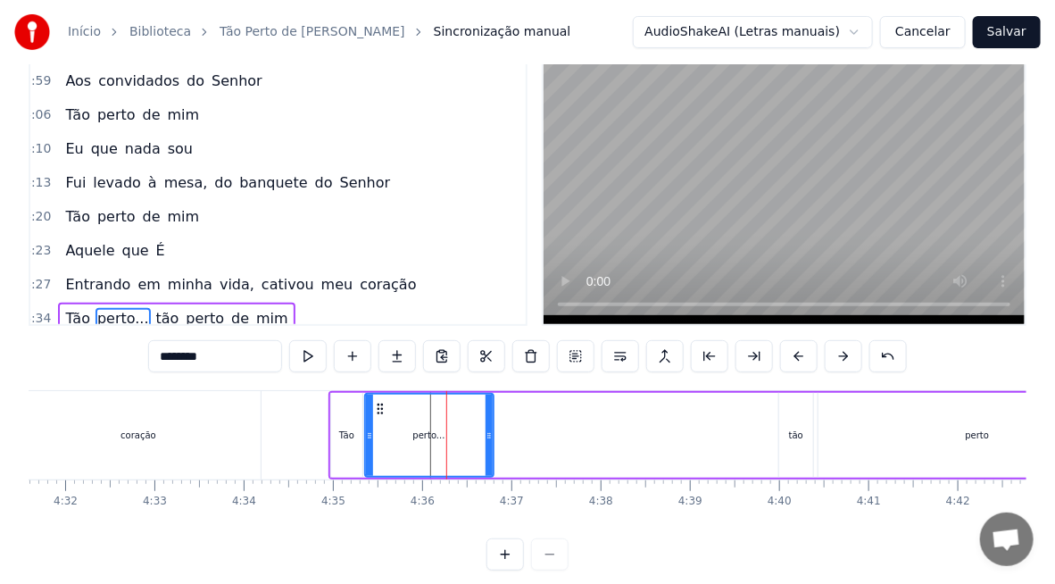
drag, startPoint x: 438, startPoint y: 437, endPoint x: 484, endPoint y: 454, distance: 49.4
click at [486, 454] on div at bounding box center [489, 435] width 7 height 81
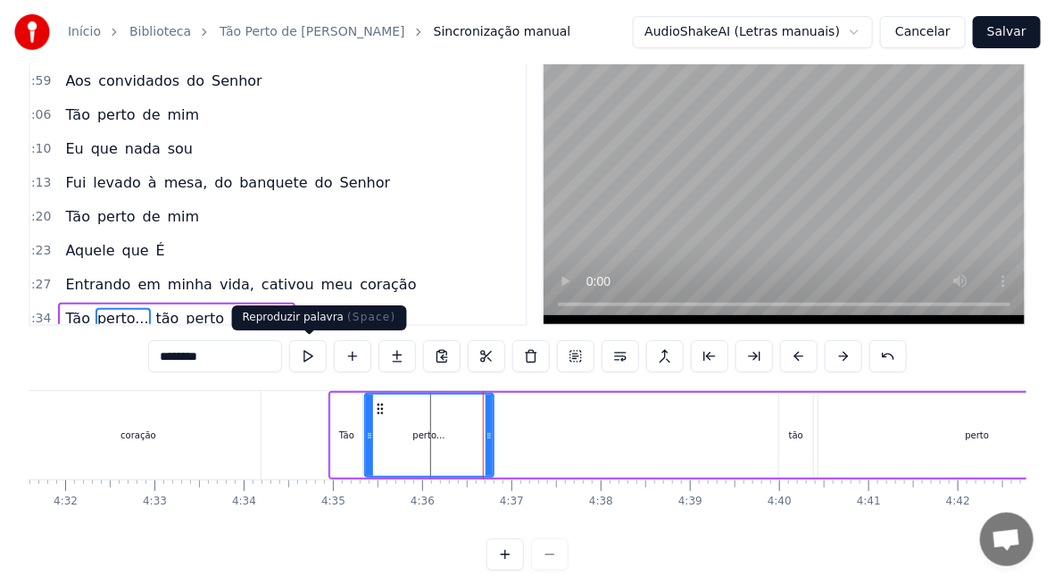
click at [314, 353] on button at bounding box center [308, 356] width 38 height 32
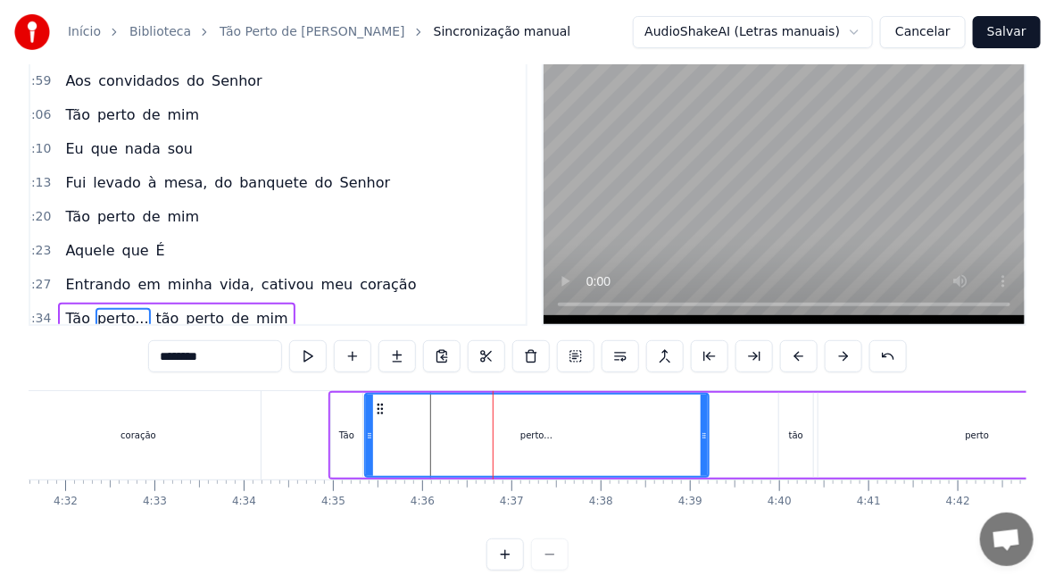
drag, startPoint x: 486, startPoint y: 442, endPoint x: 701, endPoint y: 446, distance: 215.2
click at [701, 446] on div at bounding box center [704, 435] width 7 height 81
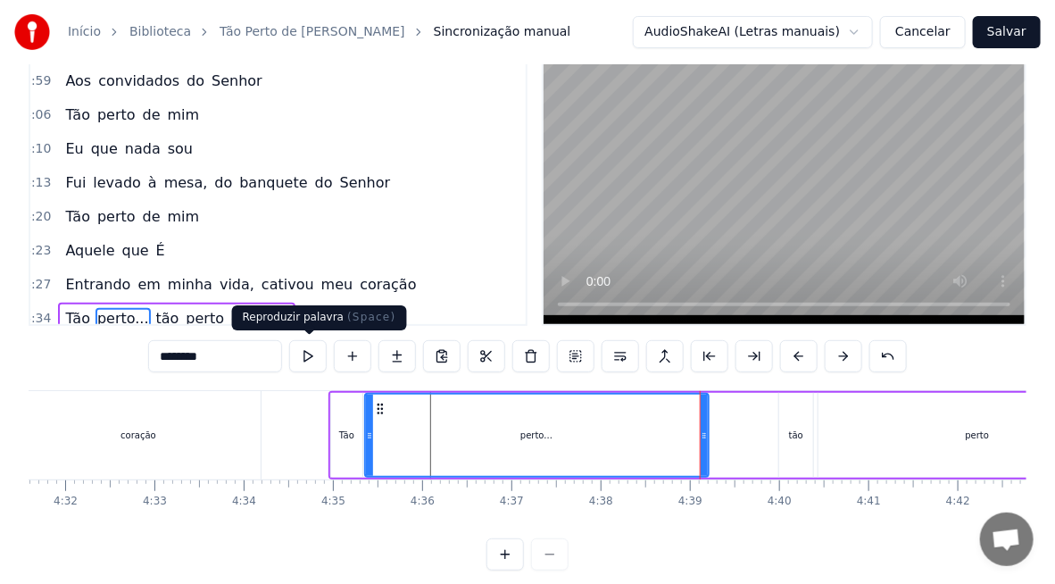
click at [322, 357] on button at bounding box center [308, 356] width 38 height 32
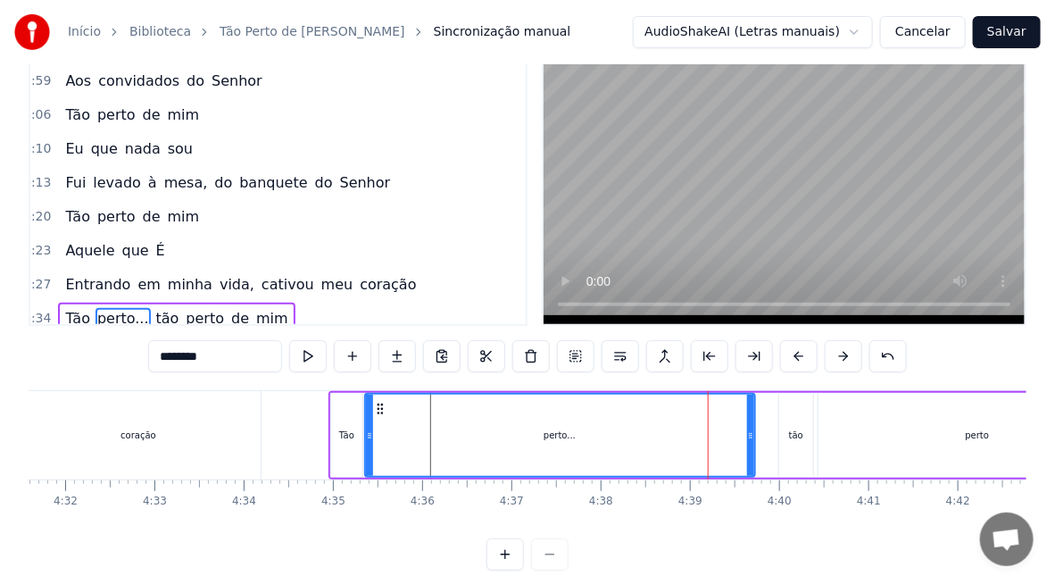
drag, startPoint x: 703, startPoint y: 433, endPoint x: 752, endPoint y: 451, distance: 52.3
click at [752, 451] on div at bounding box center [750, 435] width 7 height 81
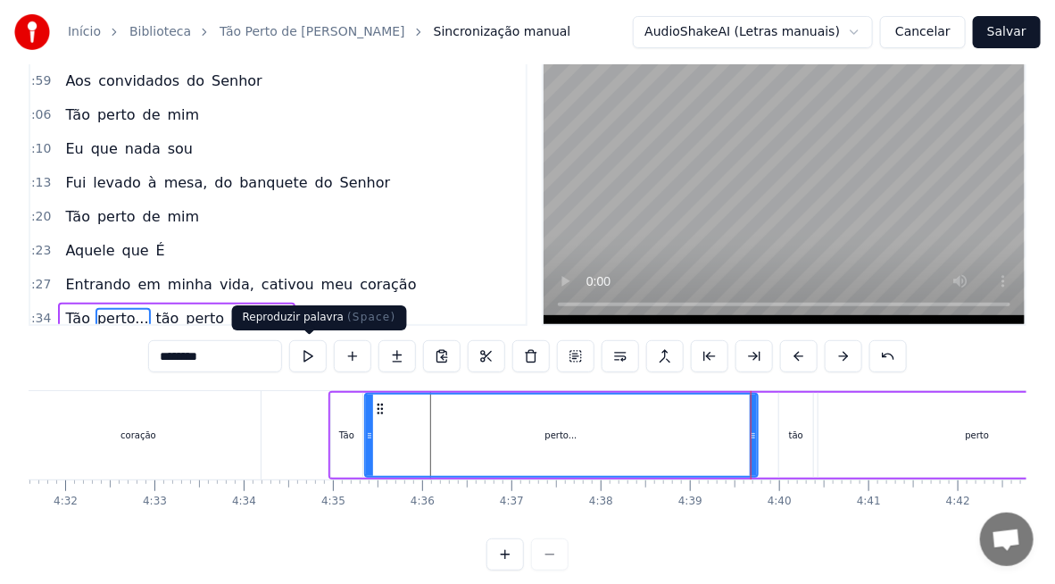
click at [304, 354] on button at bounding box center [308, 356] width 38 height 32
click at [701, 430] on div "perto..." at bounding box center [561, 435] width 391 height 81
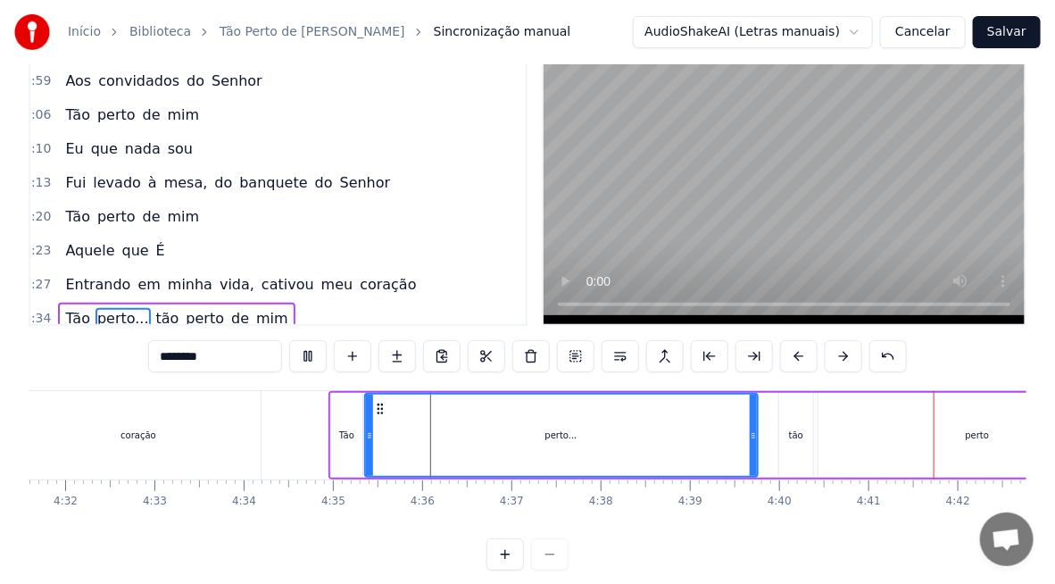
click at [812, 431] on div "tão" at bounding box center [797, 435] width 36 height 85
type input "***"
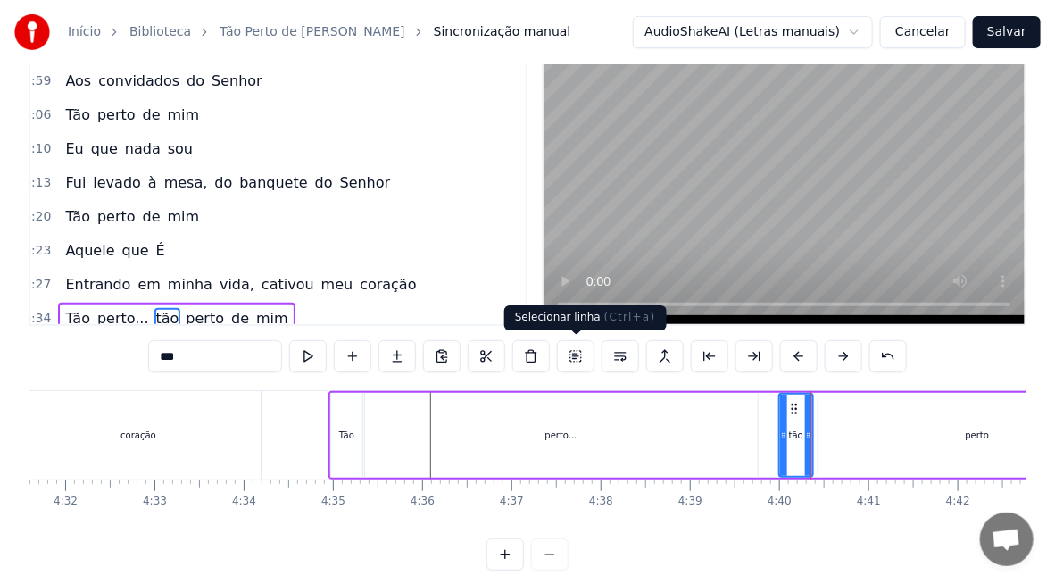
click at [574, 358] on button at bounding box center [576, 356] width 38 height 32
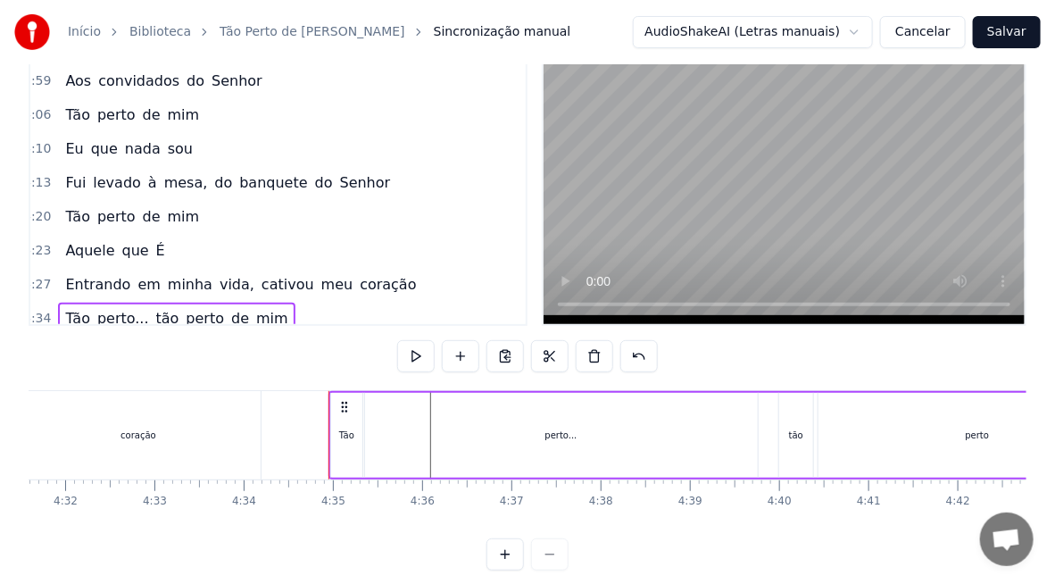
click at [796, 435] on div "tão" at bounding box center [796, 435] width 14 height 13
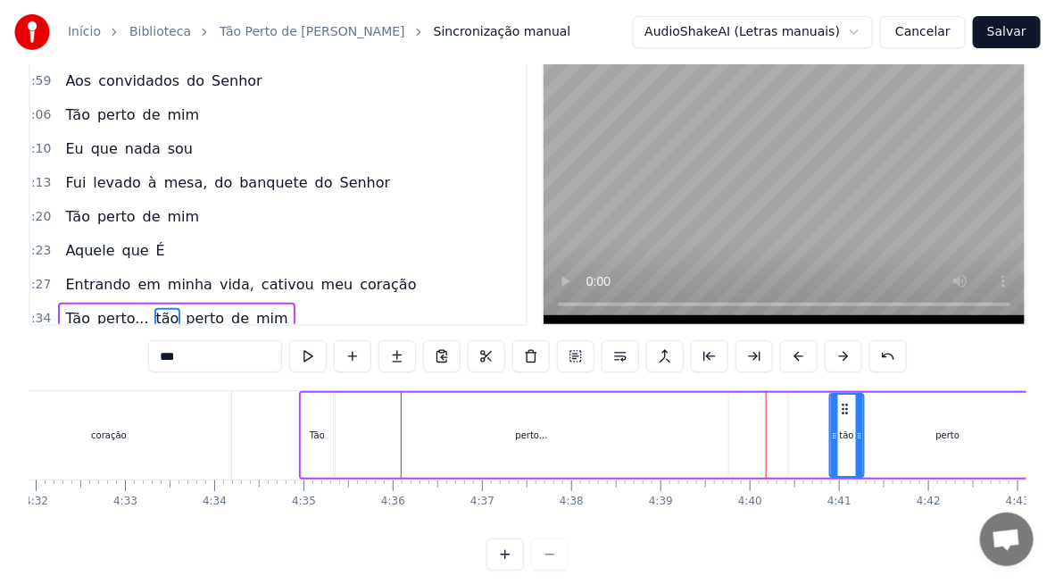
drag, startPoint x: 792, startPoint y: 408, endPoint x: 845, endPoint y: 422, distance: 54.6
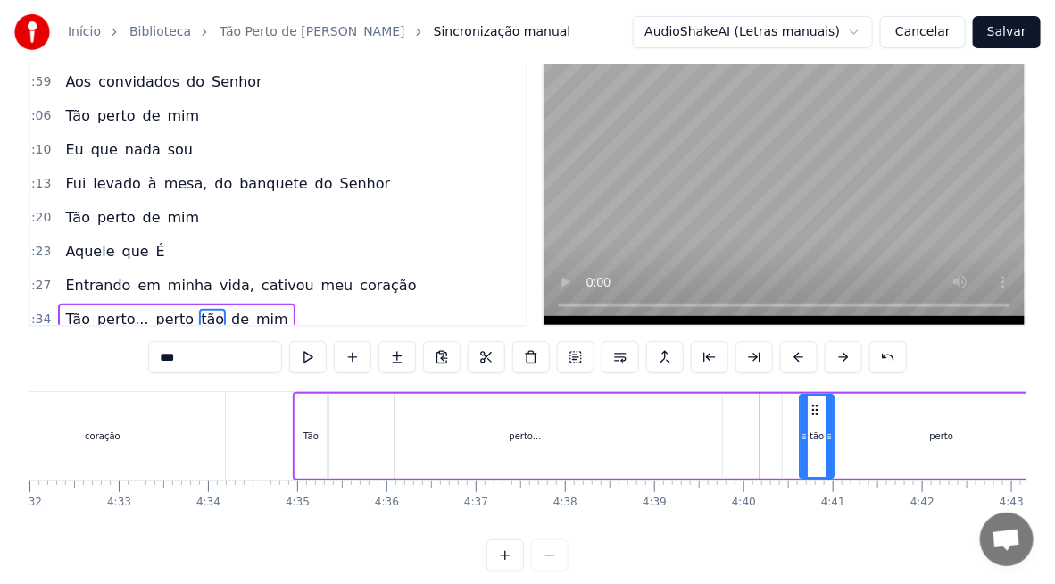
drag, startPoint x: 834, startPoint y: 402, endPoint x: 817, endPoint y: 403, distance: 17.0
click at [817, 403] on icon at bounding box center [816, 410] width 14 height 14
click at [763, 427] on div "Tão perto... perto tão de mim" at bounding box center [942, 436] width 1298 height 88
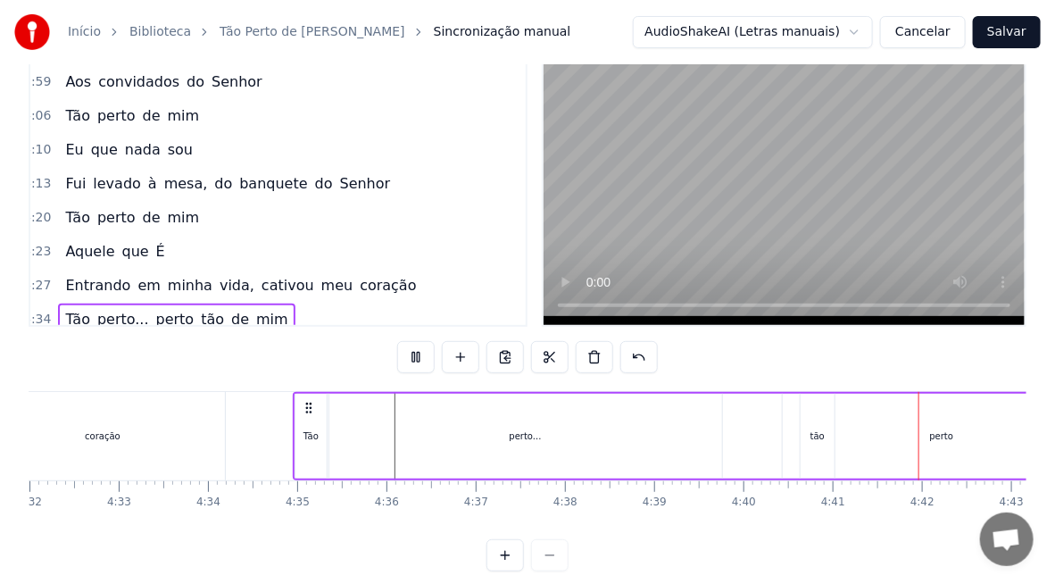
click at [816, 441] on div "tão" at bounding box center [818, 436] width 14 height 13
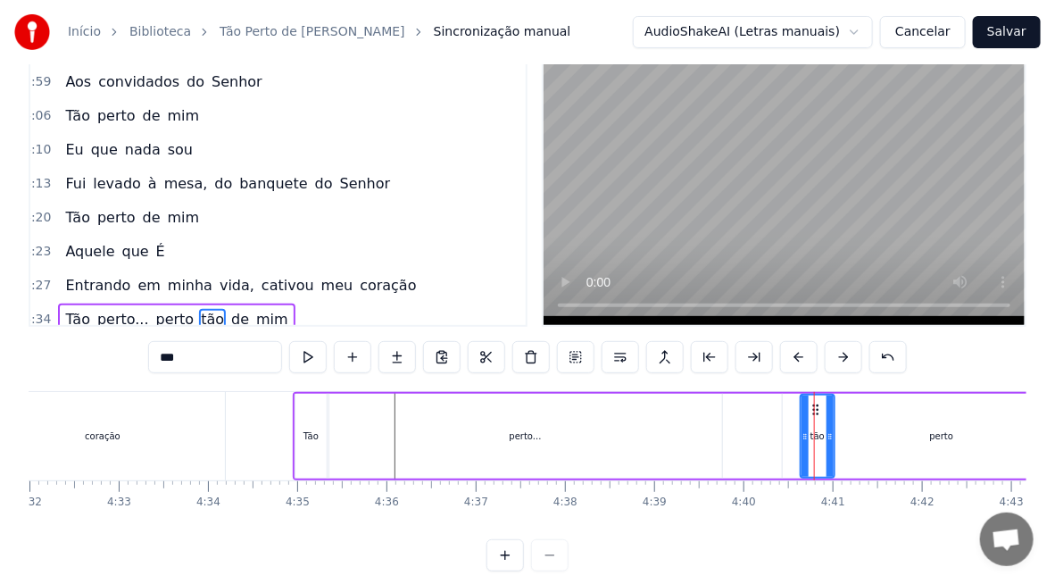
scroll to position [59, 0]
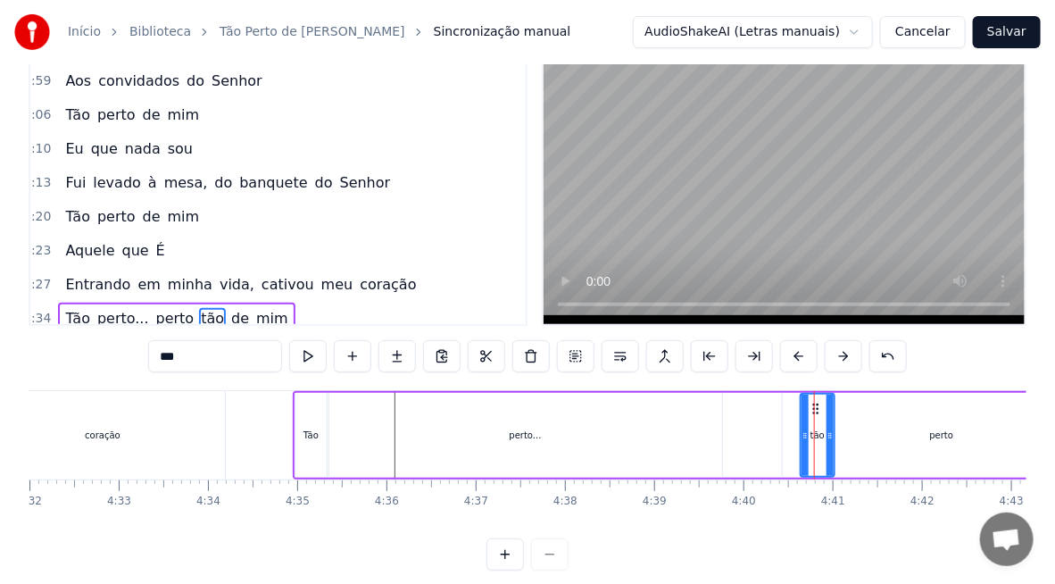
click at [302, 446] on div "Tão" at bounding box center [311, 435] width 31 height 85
type input "***"
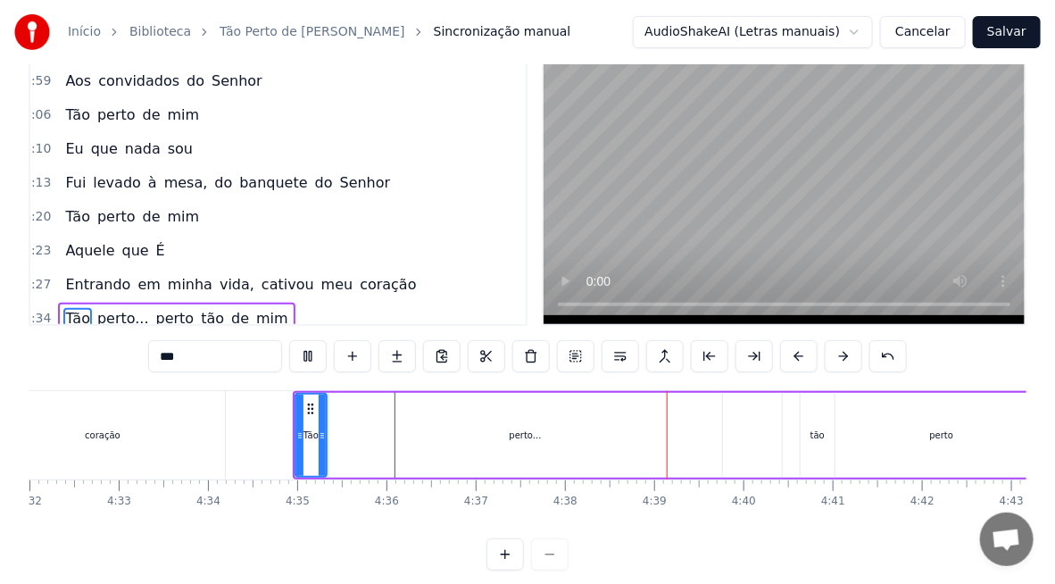
click at [730, 436] on div "Tão perto... perto tão de mim" at bounding box center [942, 435] width 1298 height 88
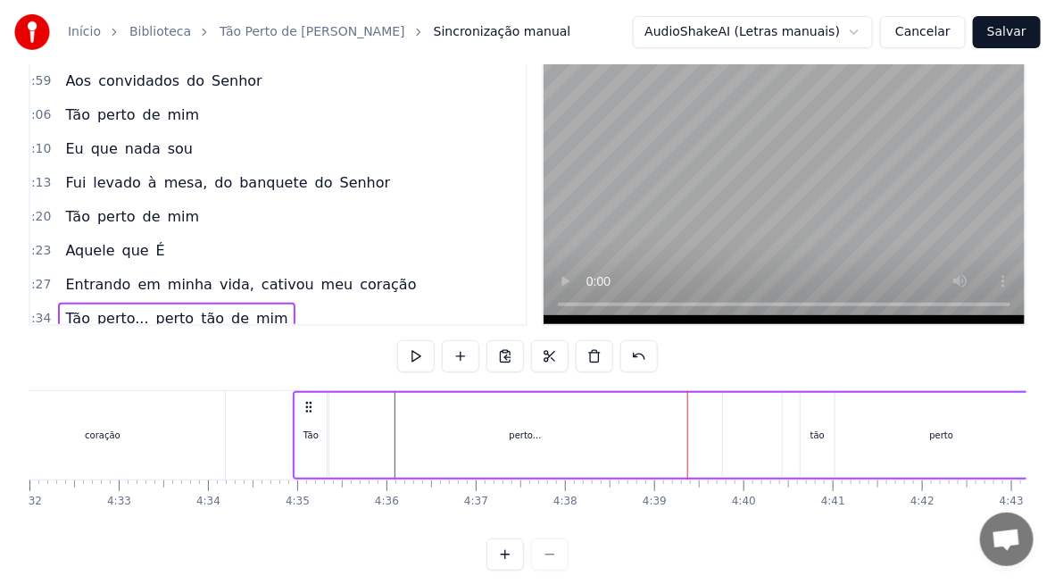
click at [607, 433] on div "perto..." at bounding box center [525, 435] width 393 height 85
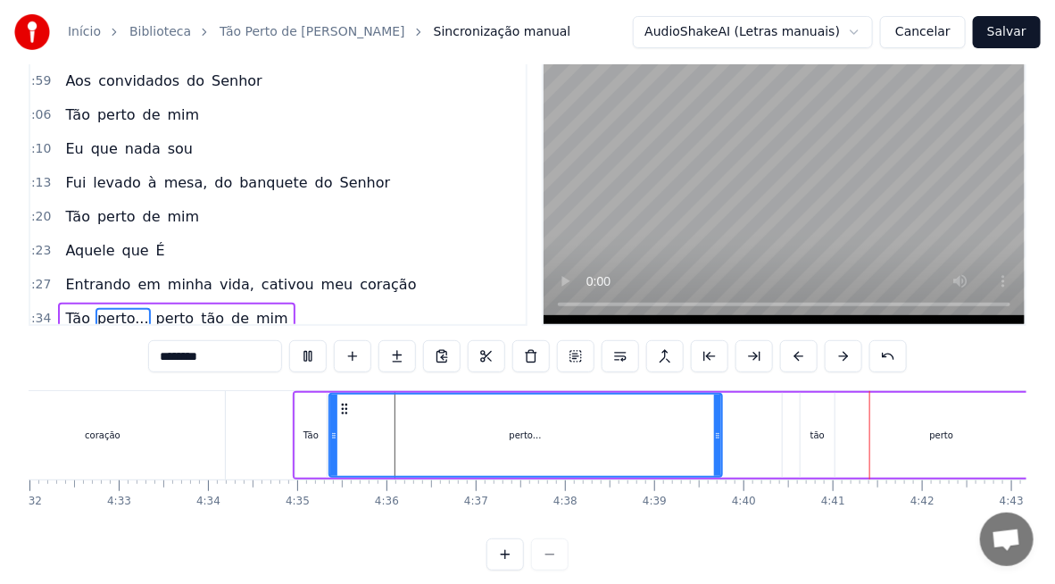
click at [817, 436] on div "tão" at bounding box center [818, 435] width 14 height 13
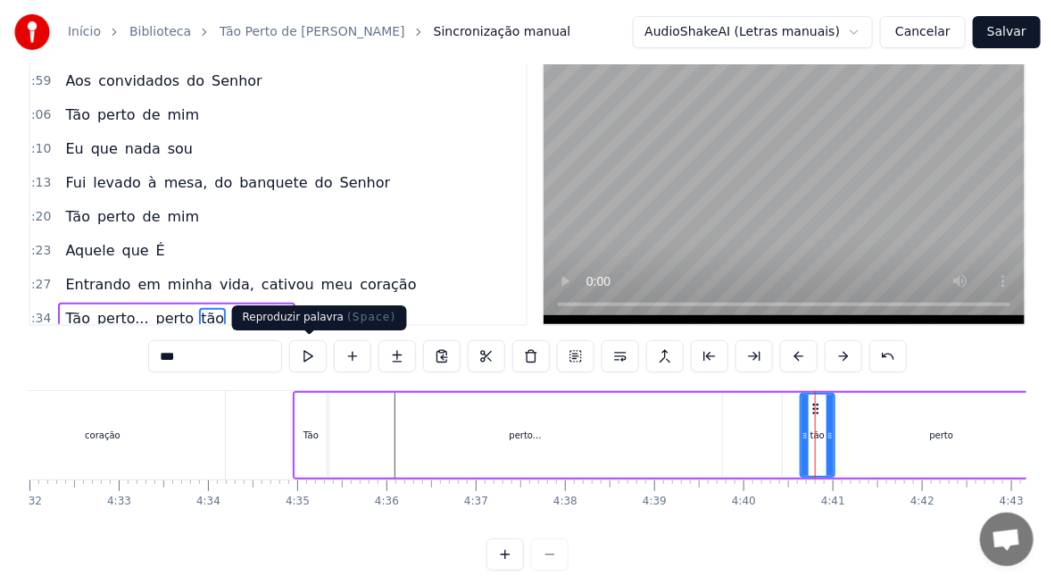
click at [319, 357] on button at bounding box center [308, 356] width 38 height 32
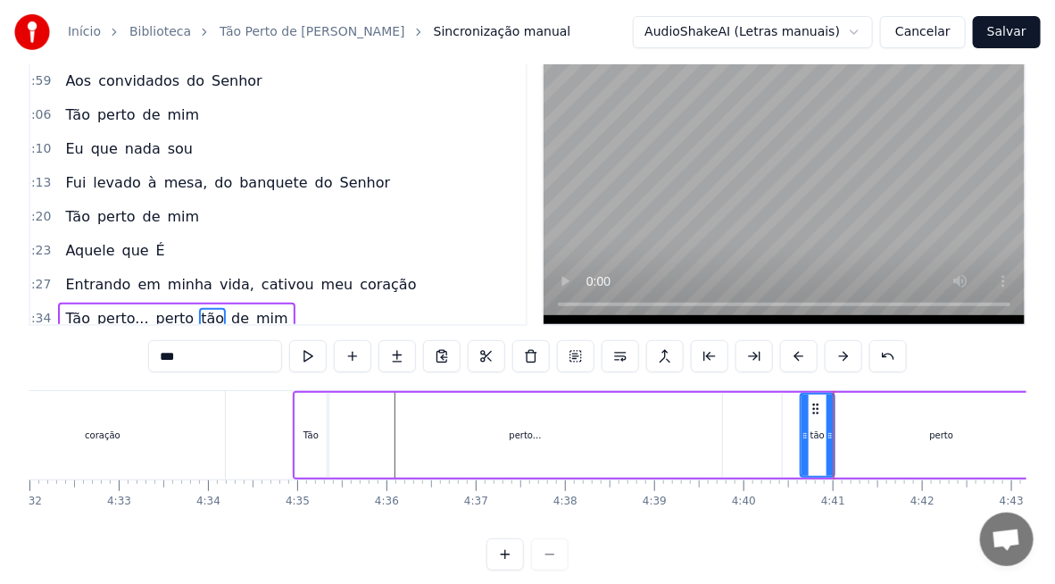
click at [873, 446] on div "perto" at bounding box center [942, 435] width 318 height 85
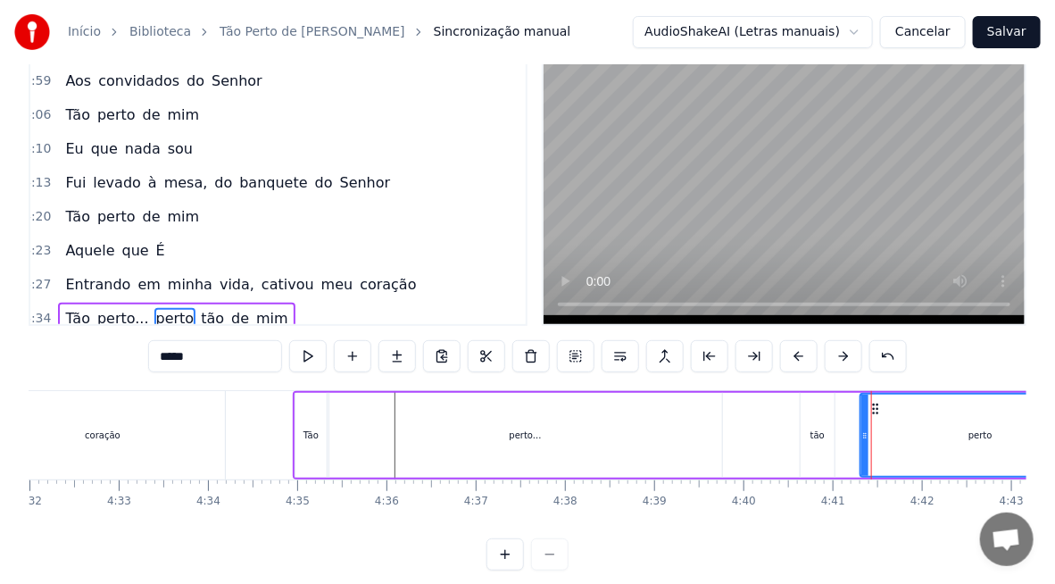
drag, startPoint x: 789, startPoint y: 450, endPoint x: 867, endPoint y: 460, distance: 78.3
click at [816, 439] on div "tão" at bounding box center [818, 435] width 14 height 13
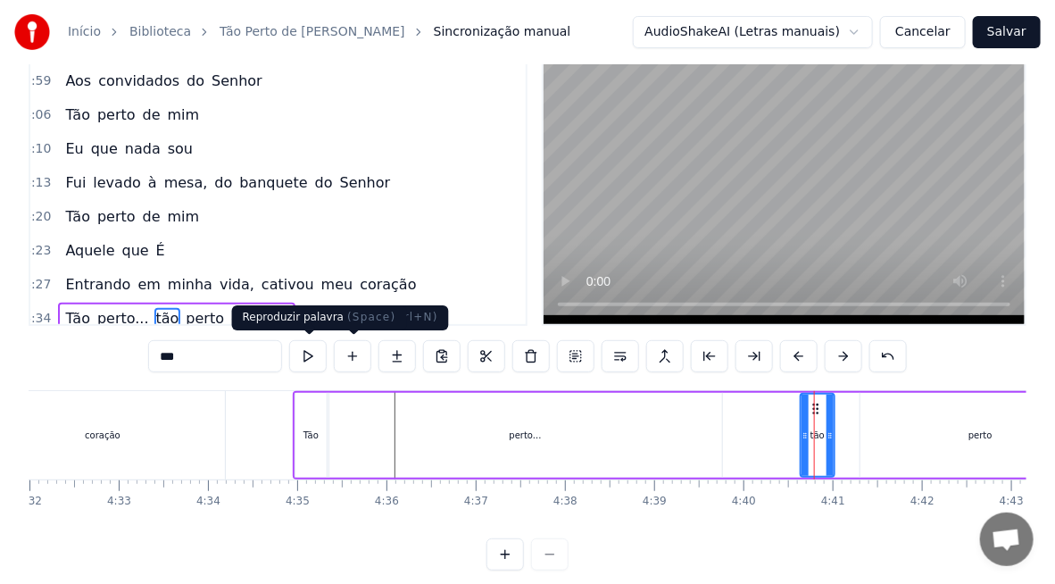
click at [318, 357] on button at bounding box center [308, 356] width 38 height 32
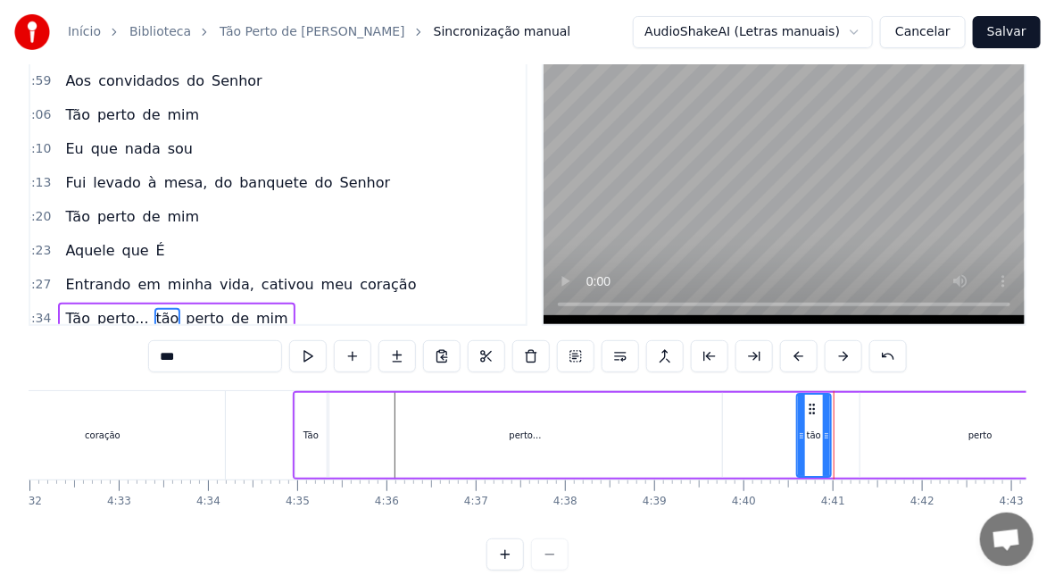
click at [807, 409] on icon at bounding box center [812, 409] width 14 height 14
click at [805, 410] on div at bounding box center [801, 435] width 7 height 81
click at [805, 411] on div at bounding box center [804, 435] width 7 height 81
click at [801, 413] on div at bounding box center [801, 435] width 7 height 81
click at [822, 418] on div at bounding box center [825, 435] width 7 height 81
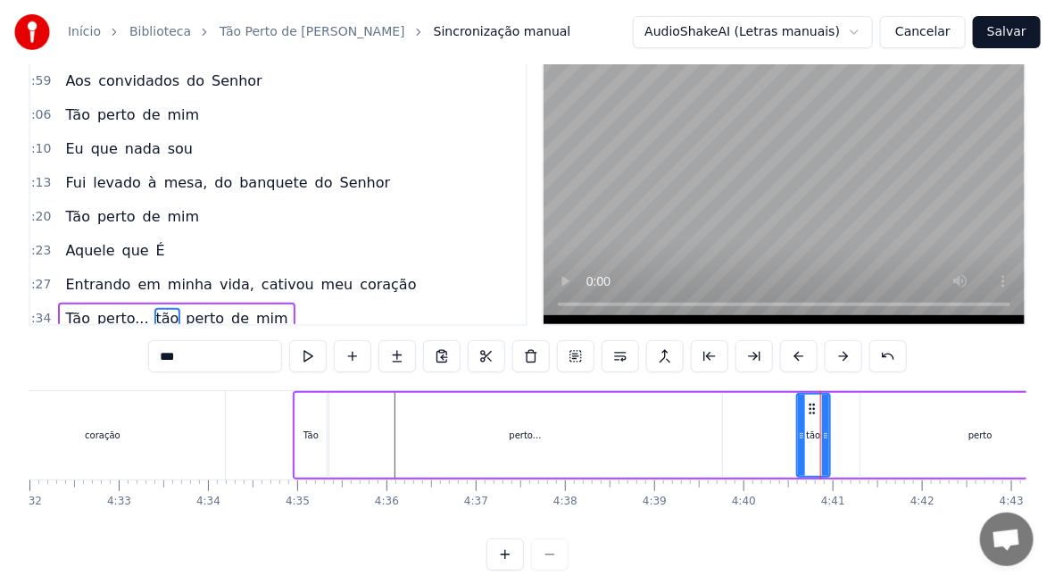
click at [947, 444] on div "perto" at bounding box center [981, 435] width 240 height 85
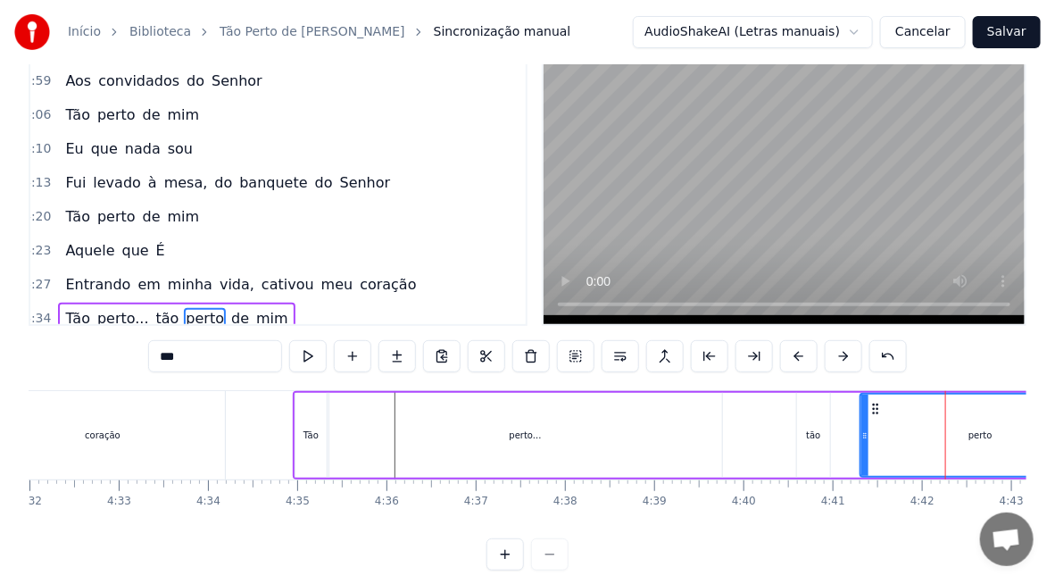
type input "*****"
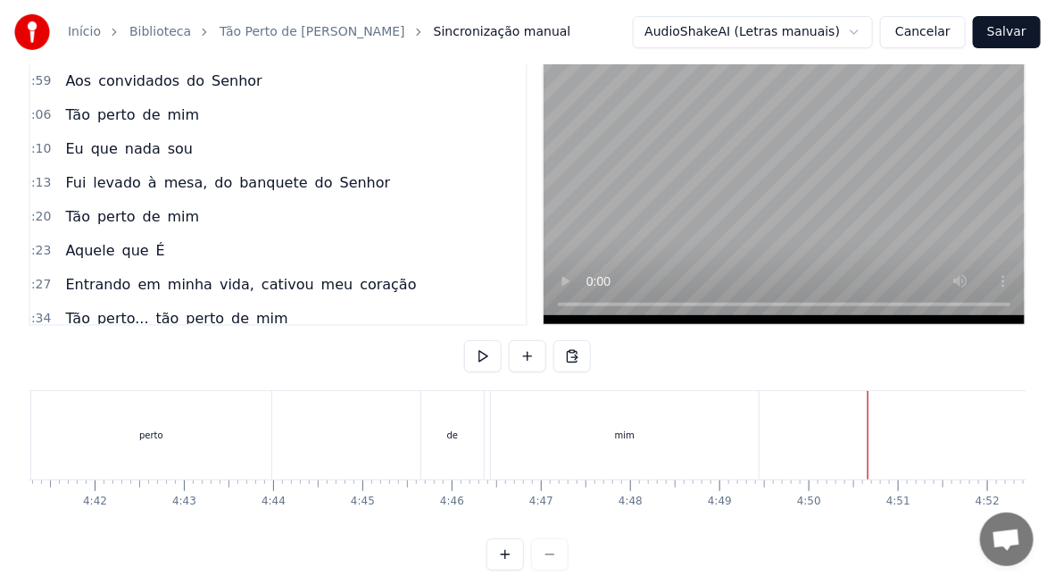
click at [229, 423] on div "perto" at bounding box center [151, 435] width 240 height 88
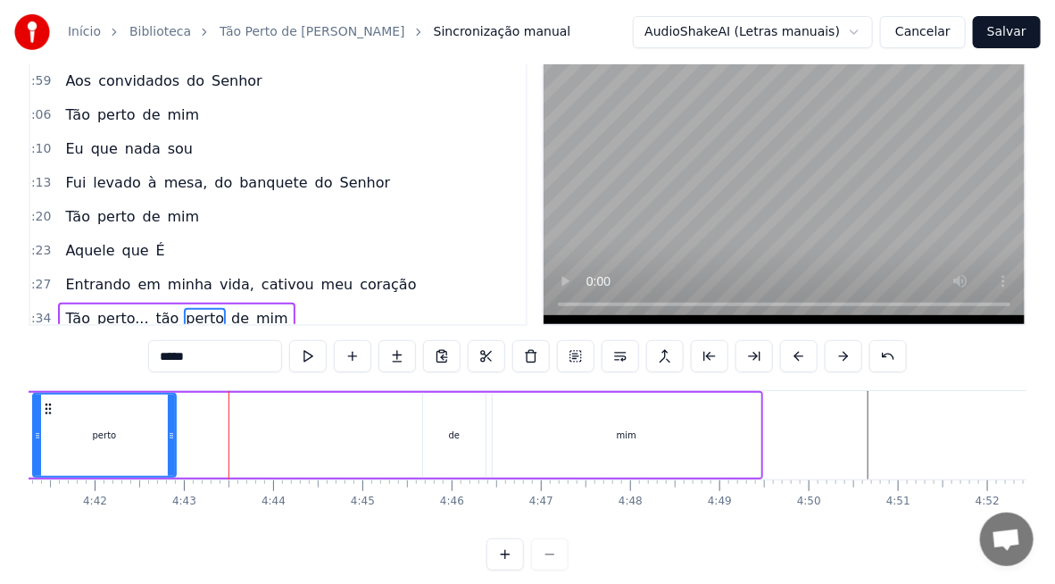
drag, startPoint x: 268, startPoint y: 433, endPoint x: 171, endPoint y: 446, distance: 98.2
click at [171, 446] on div at bounding box center [171, 435] width 7 height 81
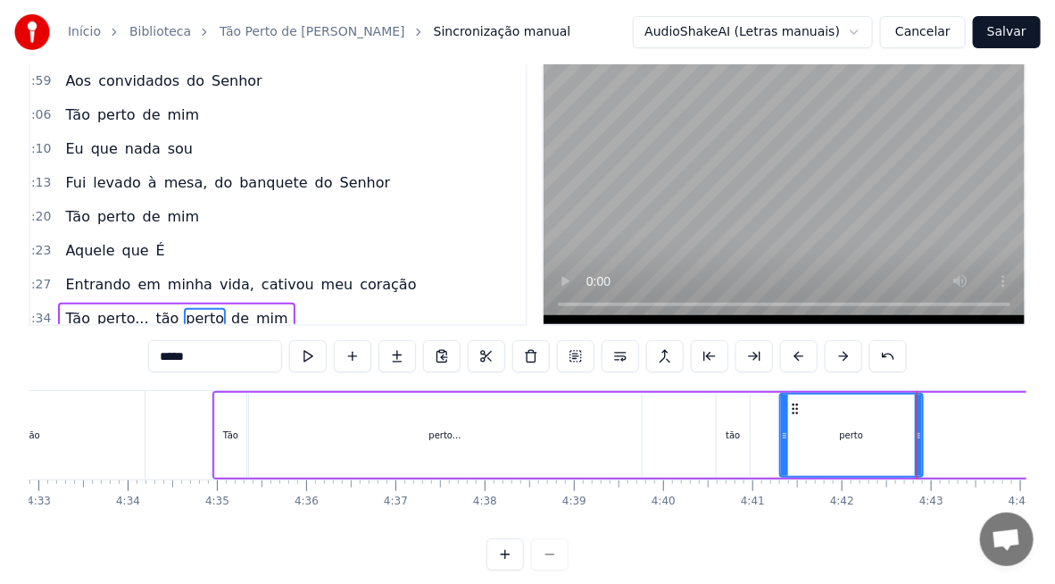
scroll to position [0, 24323]
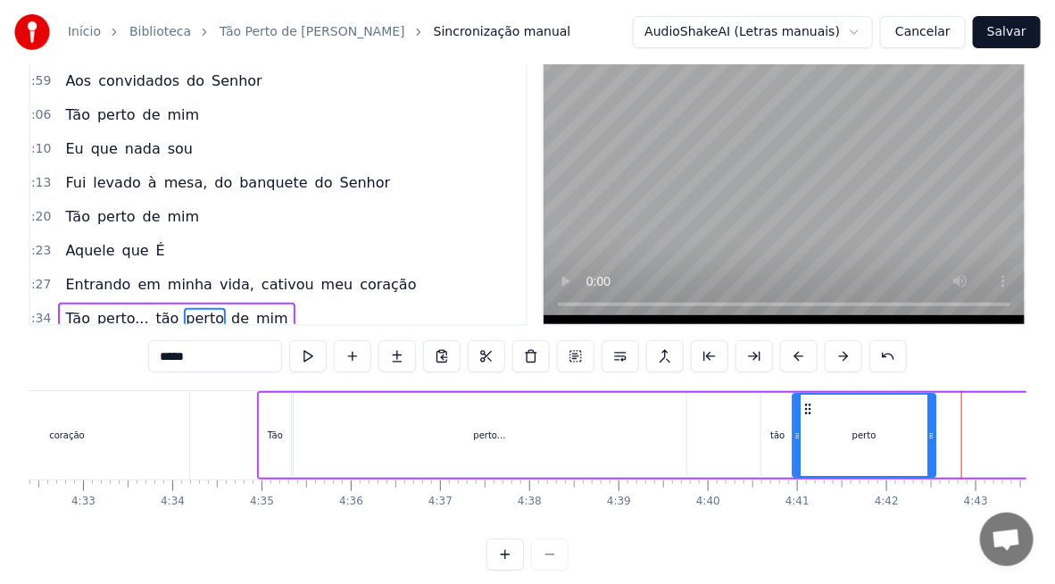
drag, startPoint x: 841, startPoint y: 412, endPoint x: 808, endPoint y: 414, distance: 33.1
click at [808, 414] on icon at bounding box center [809, 409] width 14 height 14
click at [771, 439] on div "tão" at bounding box center [778, 435] width 14 height 13
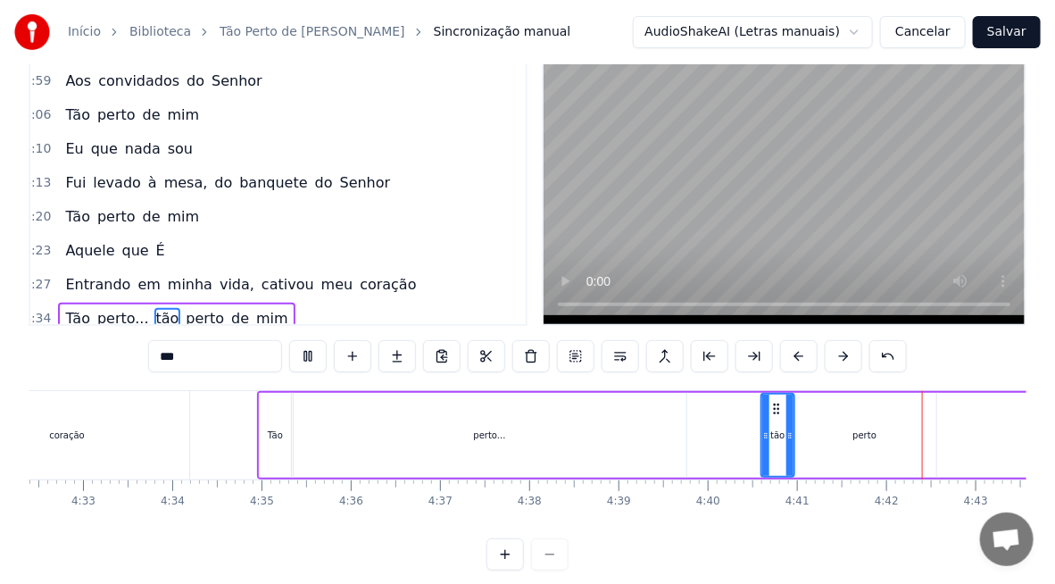
click at [838, 441] on div "perto" at bounding box center [865, 435] width 143 height 85
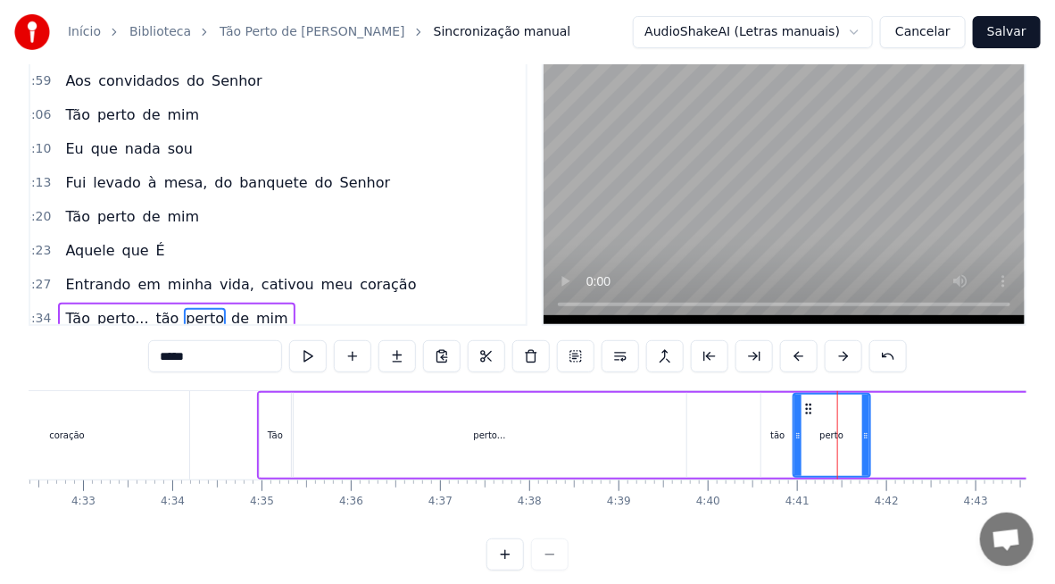
drag, startPoint x: 929, startPoint y: 447, endPoint x: 863, endPoint y: 435, distance: 67.2
click at [863, 435] on div at bounding box center [866, 435] width 7 height 81
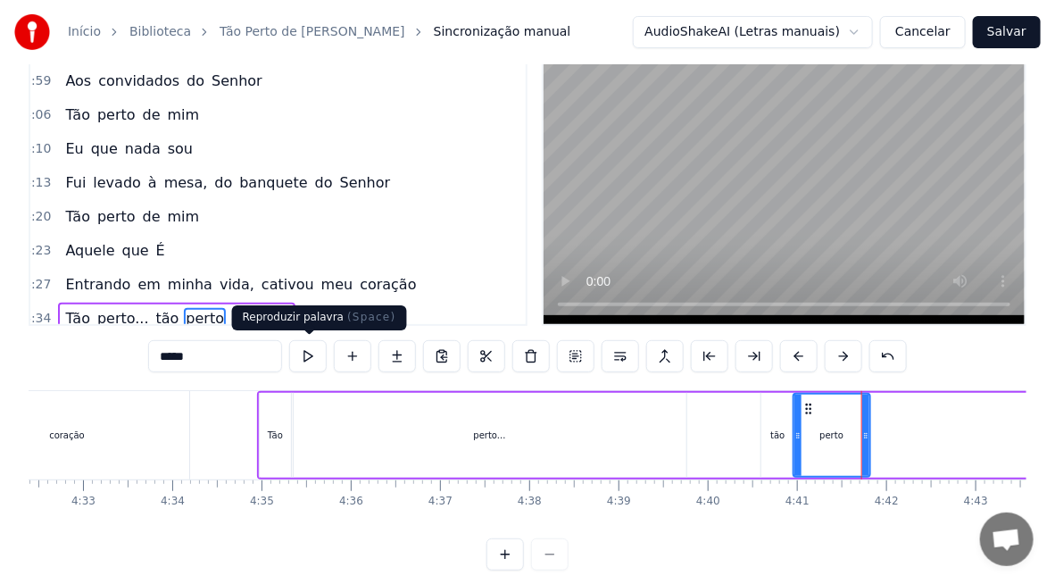
click at [314, 357] on button at bounding box center [308, 356] width 38 height 32
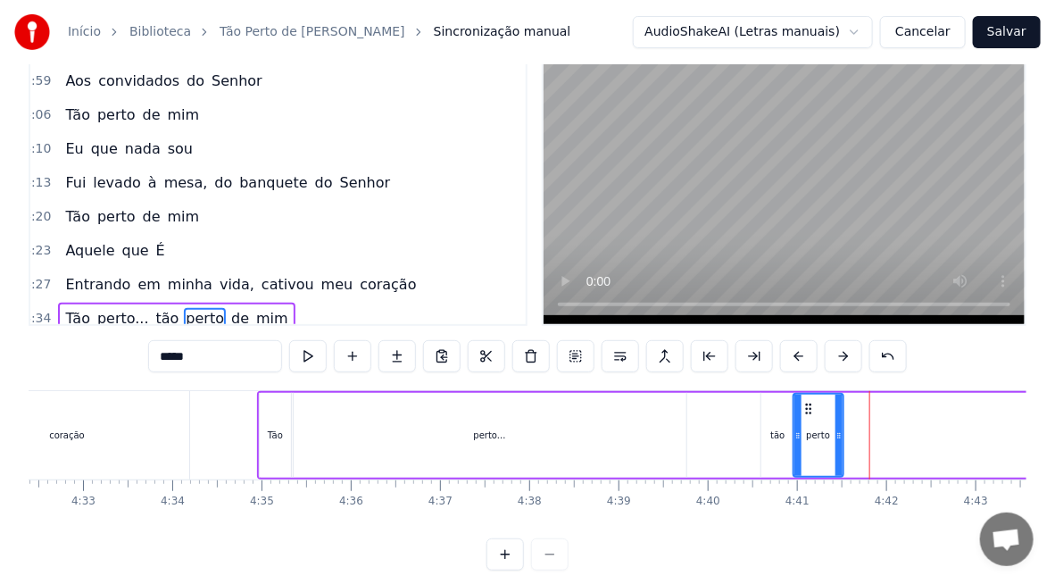
drag, startPoint x: 865, startPoint y: 439, endPoint x: 838, endPoint y: 435, distance: 27.2
click at [838, 435] on icon at bounding box center [839, 436] width 7 height 14
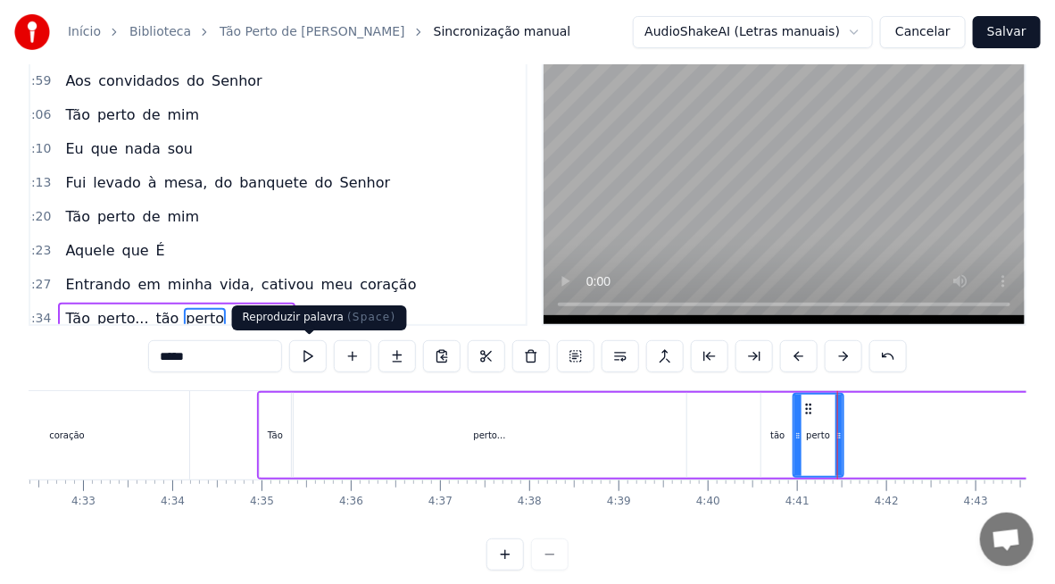
click at [313, 363] on button at bounding box center [308, 356] width 38 height 32
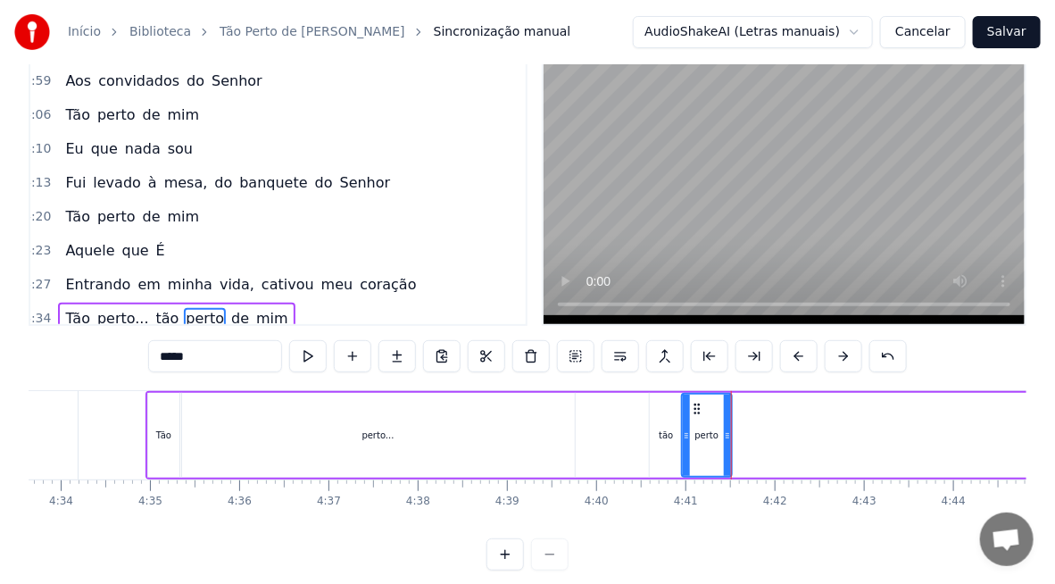
scroll to position [0, 24704]
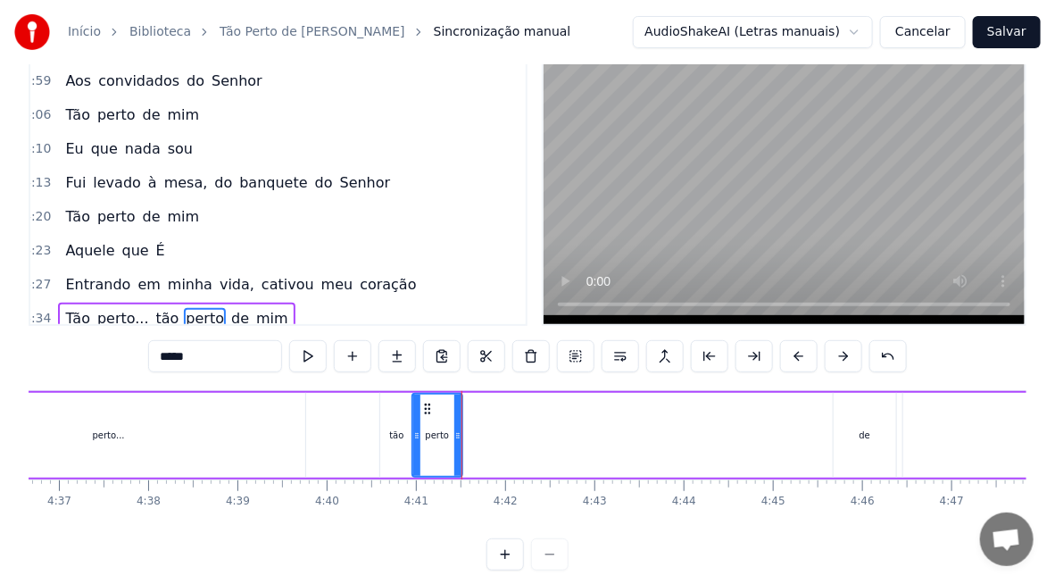
click at [848, 430] on div "de" at bounding box center [865, 435] width 63 height 85
type input "**"
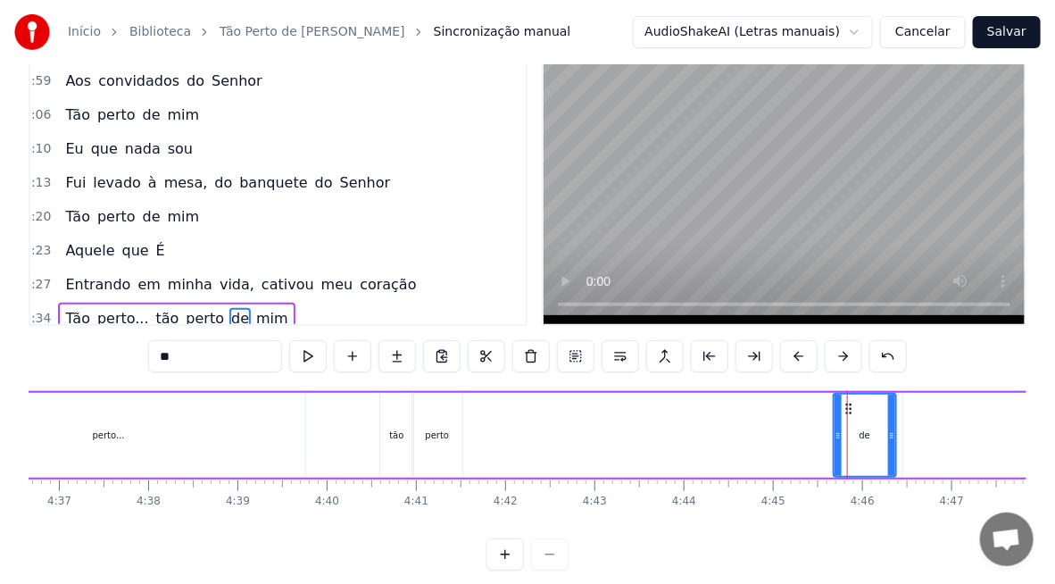
drag, startPoint x: 847, startPoint y: 409, endPoint x: 599, endPoint y: 412, distance: 248.2
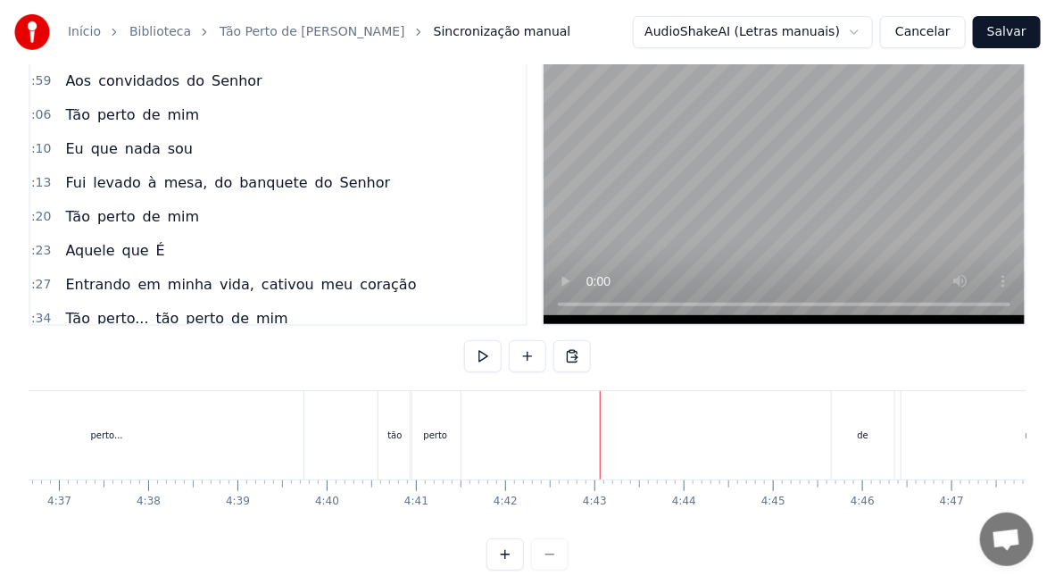
click at [865, 423] on div "de" at bounding box center [863, 435] width 63 height 88
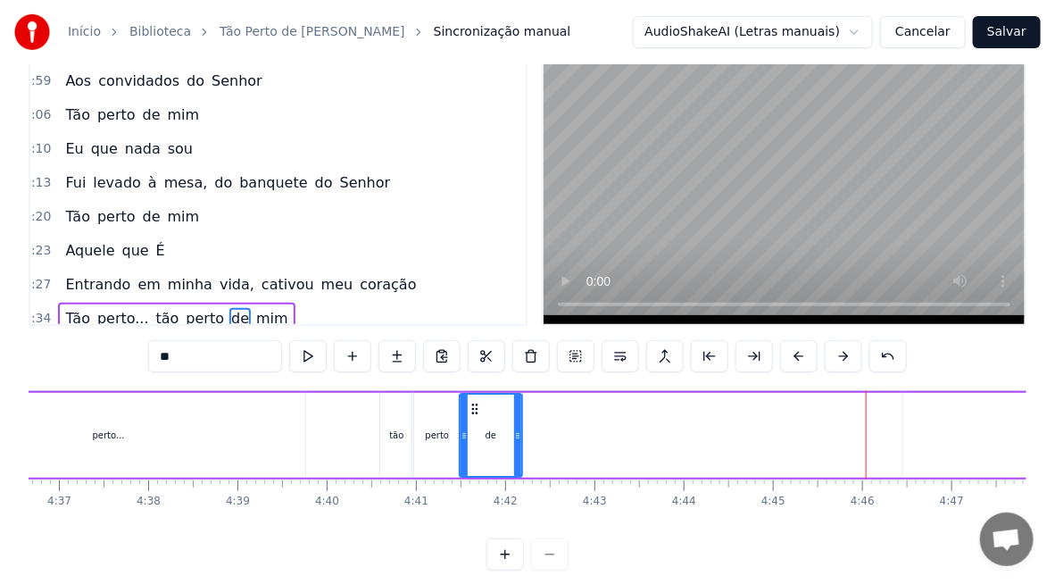
drag, startPoint x: 838, startPoint y: 414, endPoint x: 478, endPoint y: 423, distance: 360.0
click at [478, 423] on div "de" at bounding box center [491, 435] width 61 height 81
click at [484, 446] on div "de" at bounding box center [491, 435] width 61 height 81
drag, startPoint x: 476, startPoint y: 408, endPoint x: 429, endPoint y: 430, distance: 52.3
click at [487, 412] on icon at bounding box center [485, 409] width 14 height 14
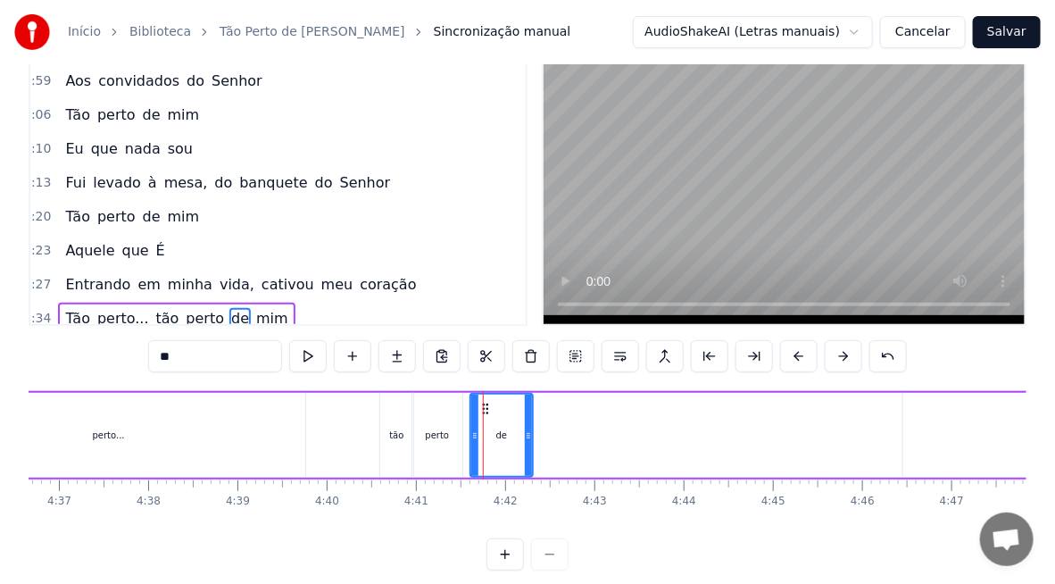
click at [428, 431] on div "perto" at bounding box center [437, 435] width 24 height 13
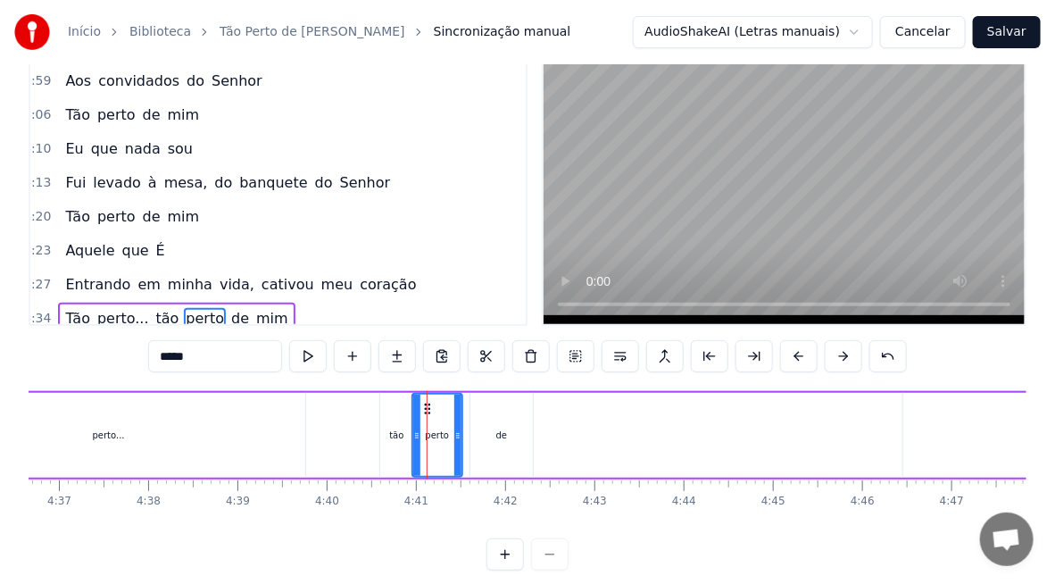
click at [498, 440] on div "de" at bounding box center [502, 435] width 12 height 13
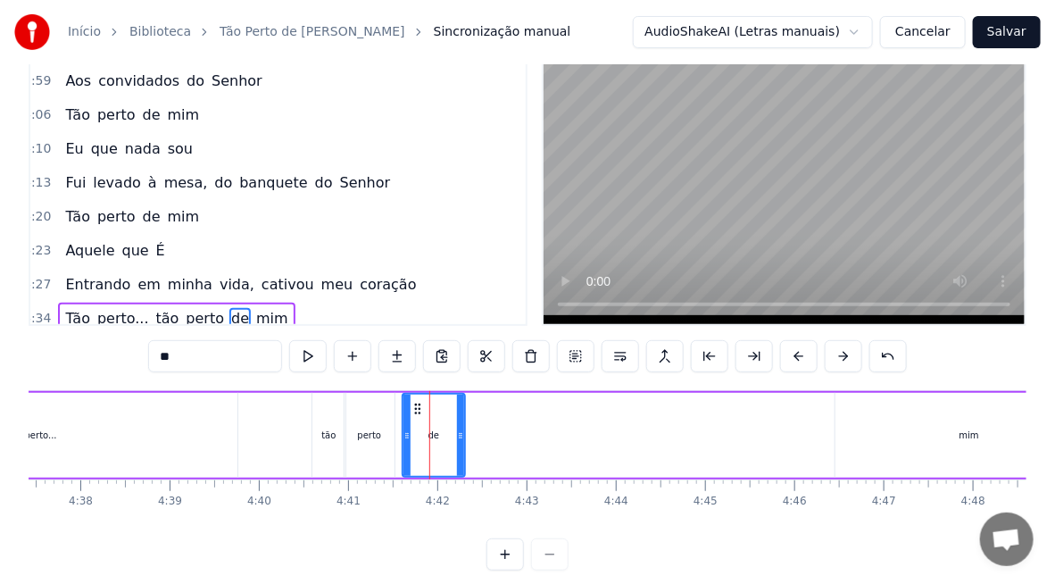
click at [952, 433] on div "mim" at bounding box center [970, 435] width 268 height 85
type input "***"
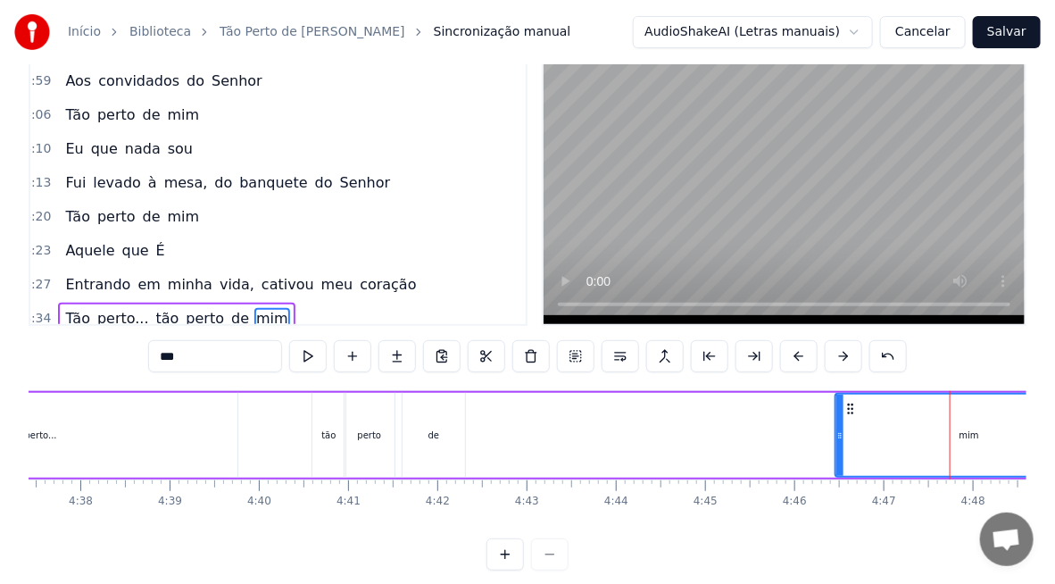
scroll to position [0, 25603]
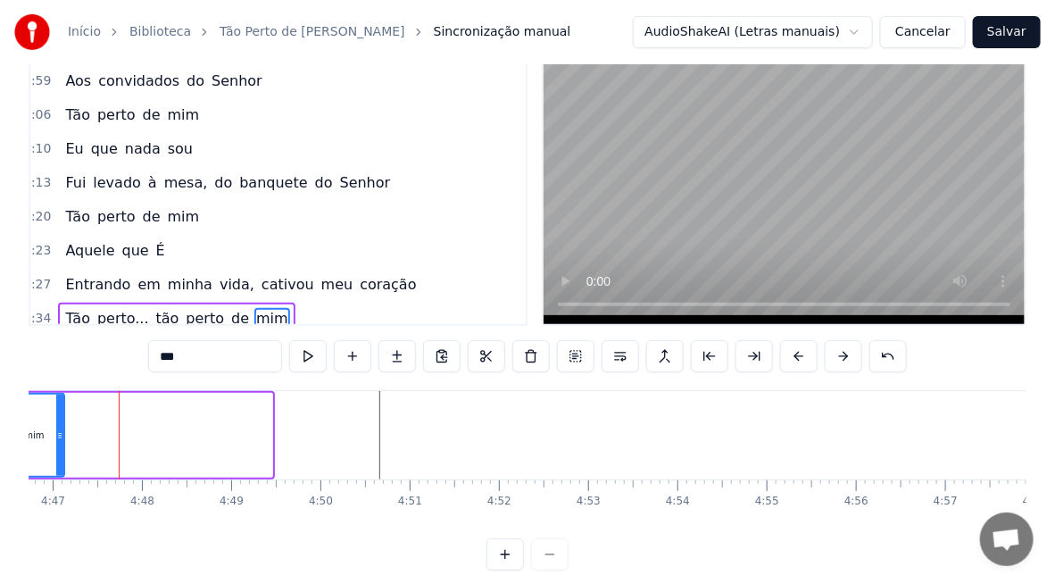
drag, startPoint x: 266, startPoint y: 436, endPoint x: 58, endPoint y: 420, distance: 208.7
click at [58, 420] on div at bounding box center [59, 435] width 7 height 81
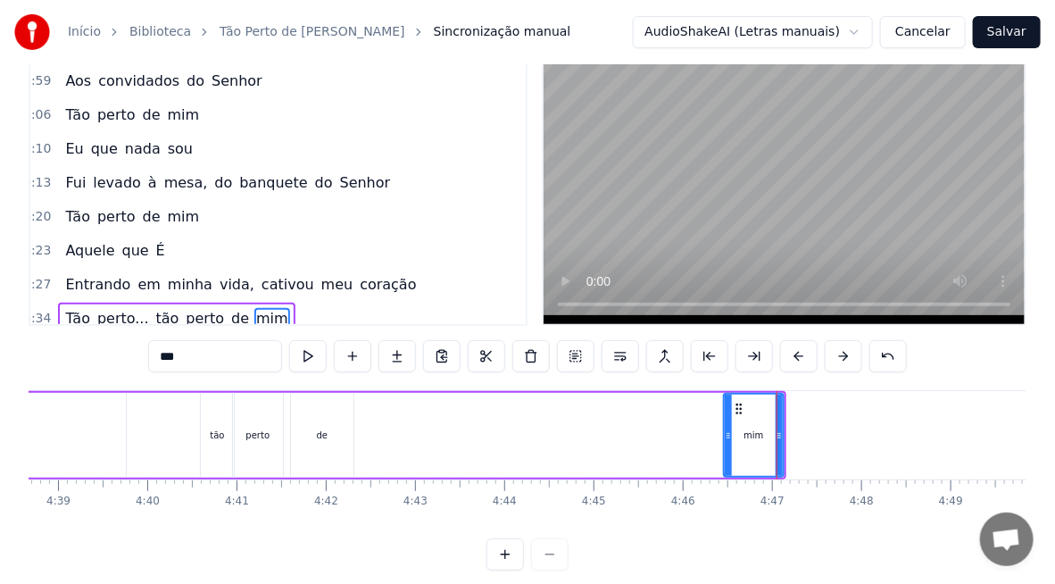
scroll to position [0, 24839]
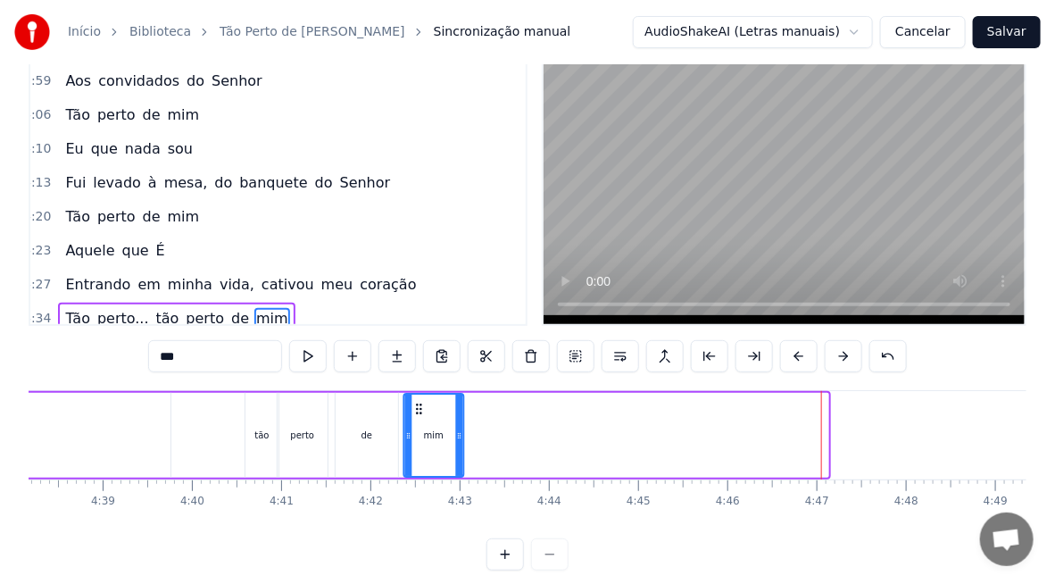
drag, startPoint x: 780, startPoint y: 404, endPoint x: 418, endPoint y: 445, distance: 364.8
click at [415, 444] on div "mim" at bounding box center [433, 435] width 58 height 81
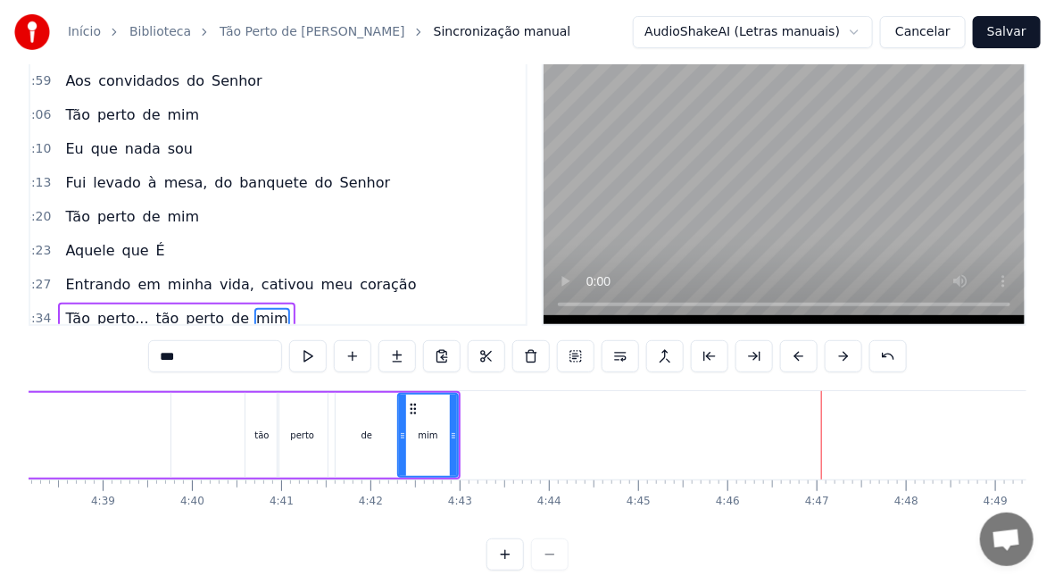
click at [232, 440] on div "Tão perto... tão perto de mim" at bounding box center [101, 435] width 720 height 88
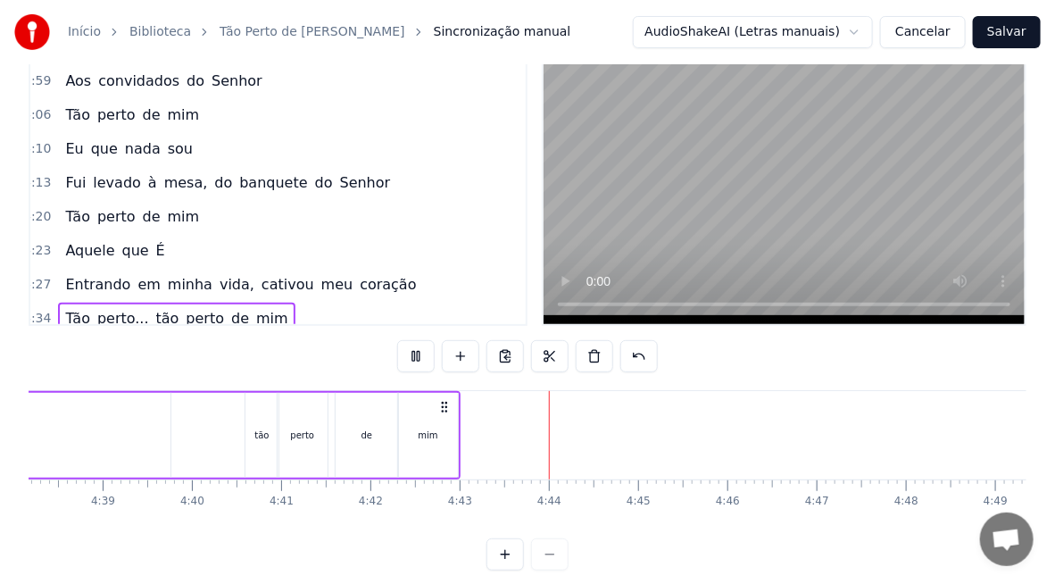
drag, startPoint x: 421, startPoint y: 447, endPoint x: 458, endPoint y: 446, distance: 37.5
click at [421, 447] on div "mim" at bounding box center [428, 435] width 60 height 85
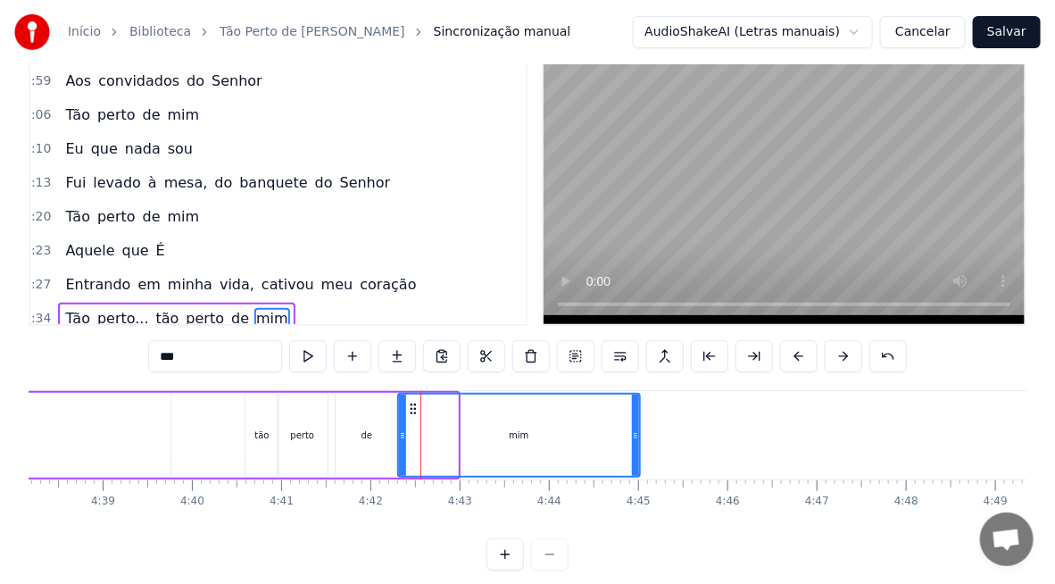
drag, startPoint x: 455, startPoint y: 446, endPoint x: 641, endPoint y: 448, distance: 186.6
click at [639, 448] on div at bounding box center [635, 435] width 7 height 81
click at [221, 438] on div "Tão perto... tão perto de mim" at bounding box center [194, 435] width 906 height 88
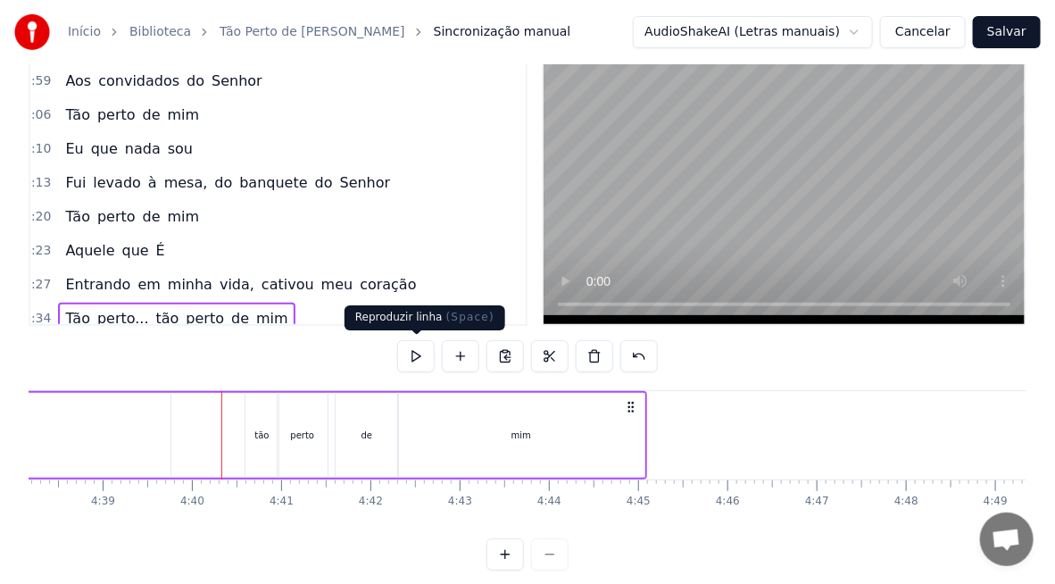
click at [418, 356] on button at bounding box center [416, 356] width 38 height 32
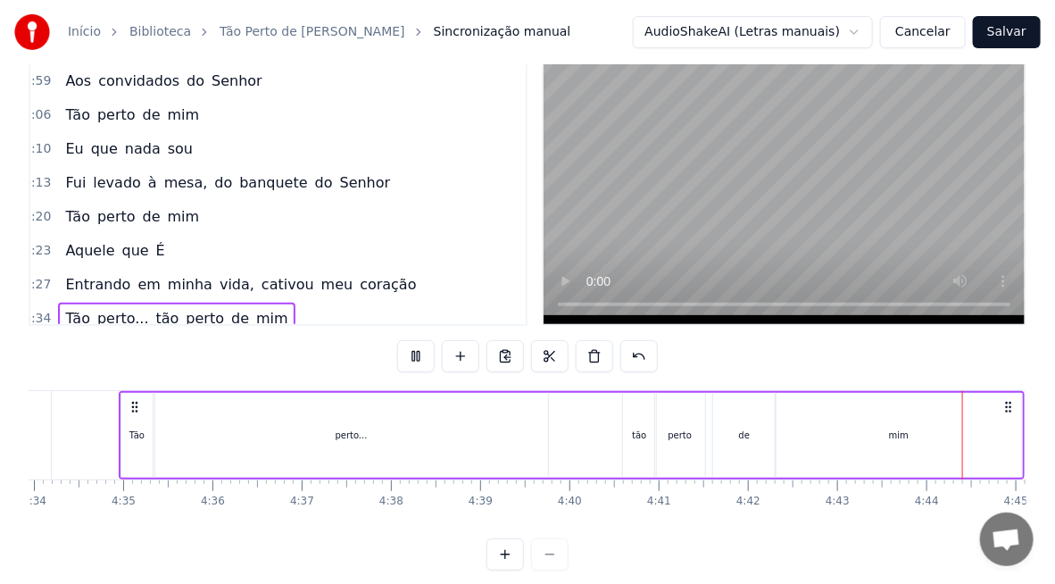
scroll to position [0, 25301]
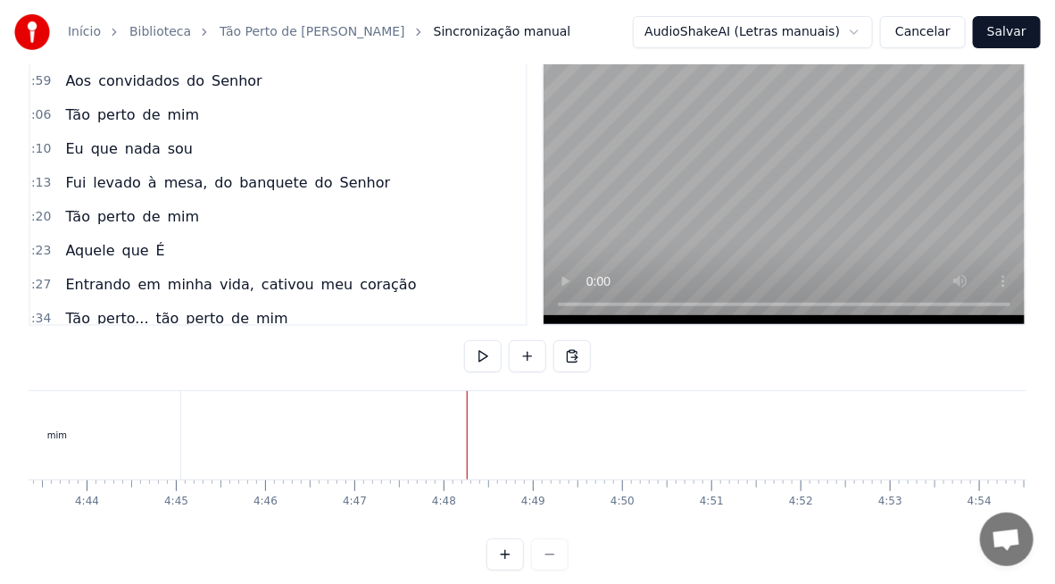
scroll to position [88, 0]
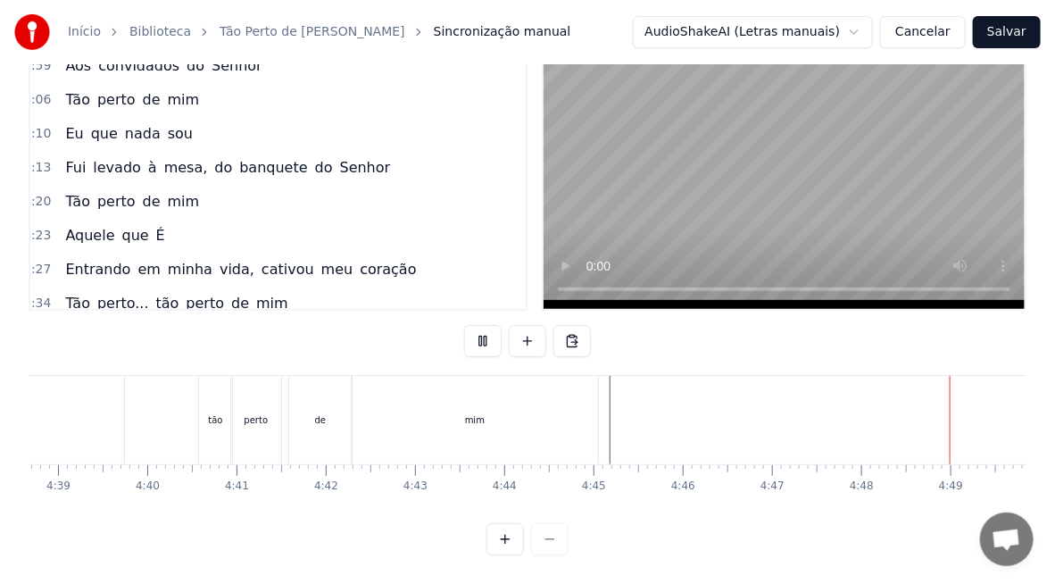
scroll to position [0, 25724]
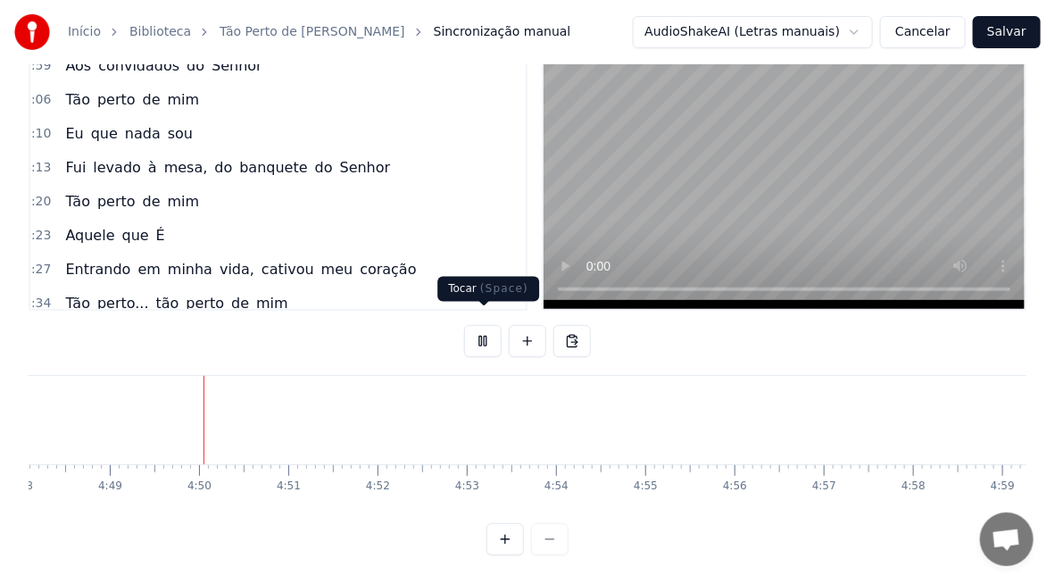
click at [478, 325] on button at bounding box center [483, 341] width 38 height 32
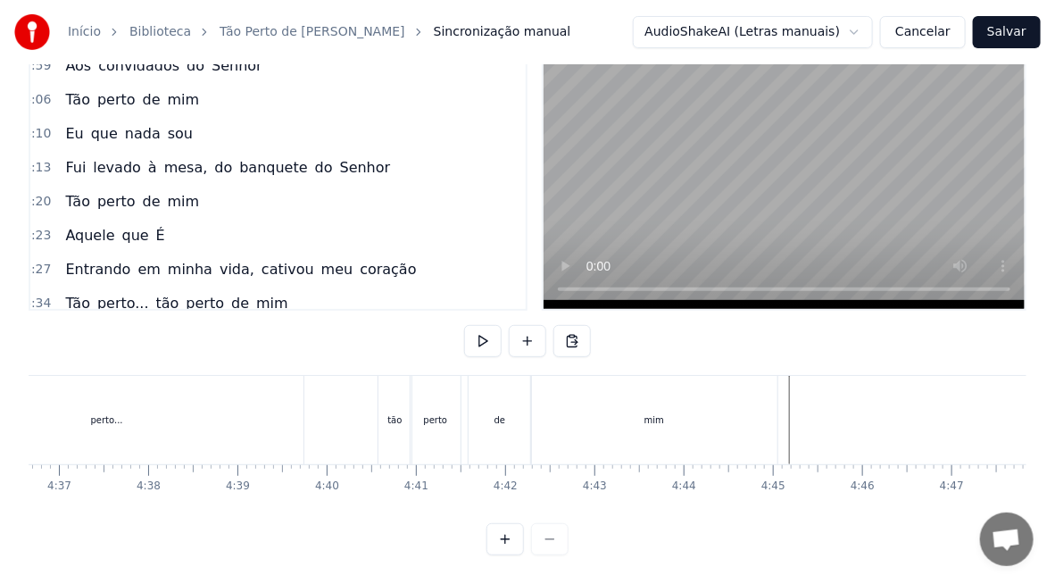
scroll to position [0, 24277]
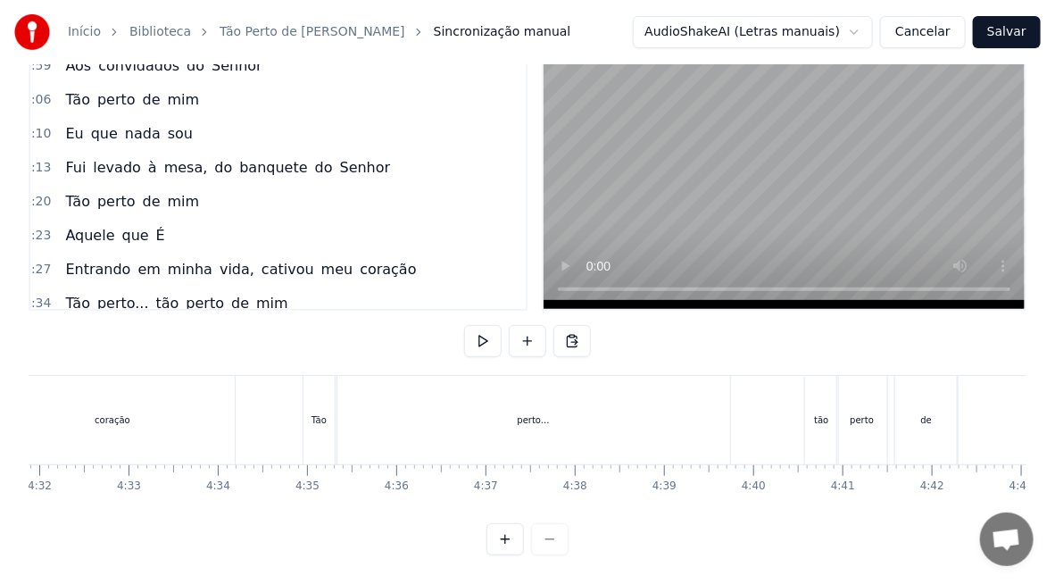
click at [823, 413] on div "tão" at bounding box center [821, 419] width 14 height 13
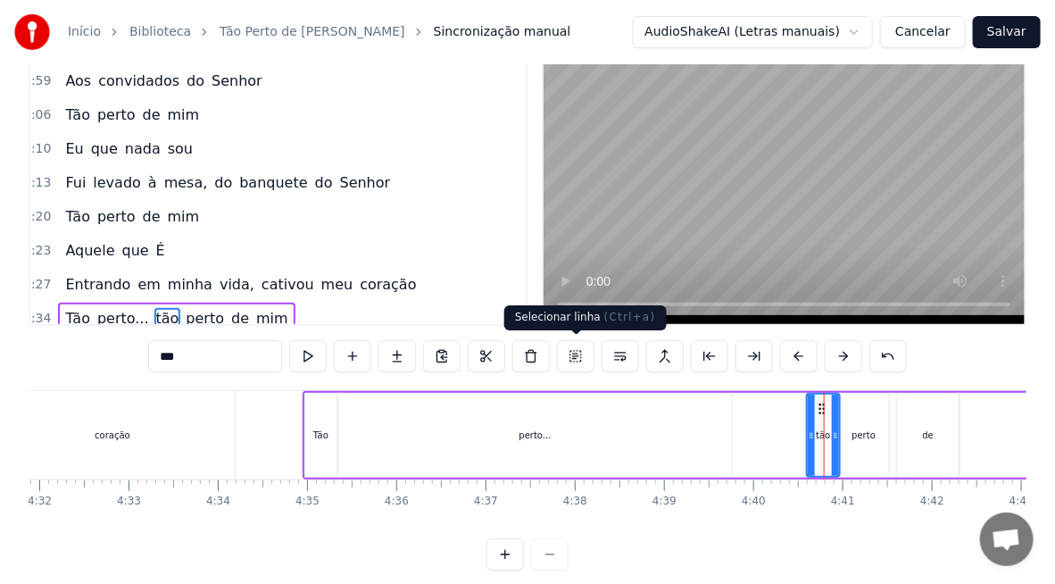
click at [574, 352] on button at bounding box center [576, 356] width 38 height 32
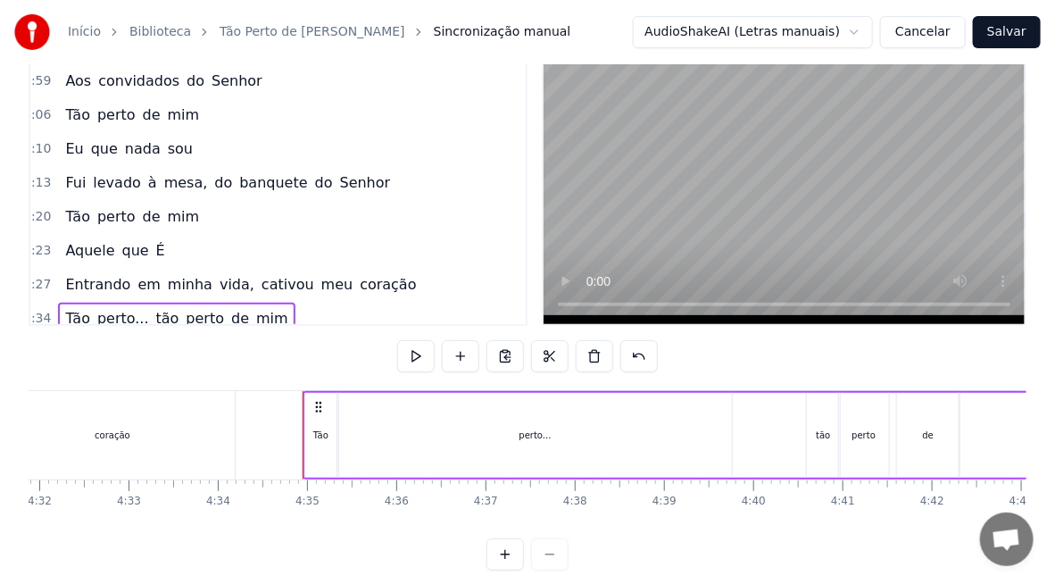
click at [826, 433] on div "tão" at bounding box center [823, 435] width 14 height 13
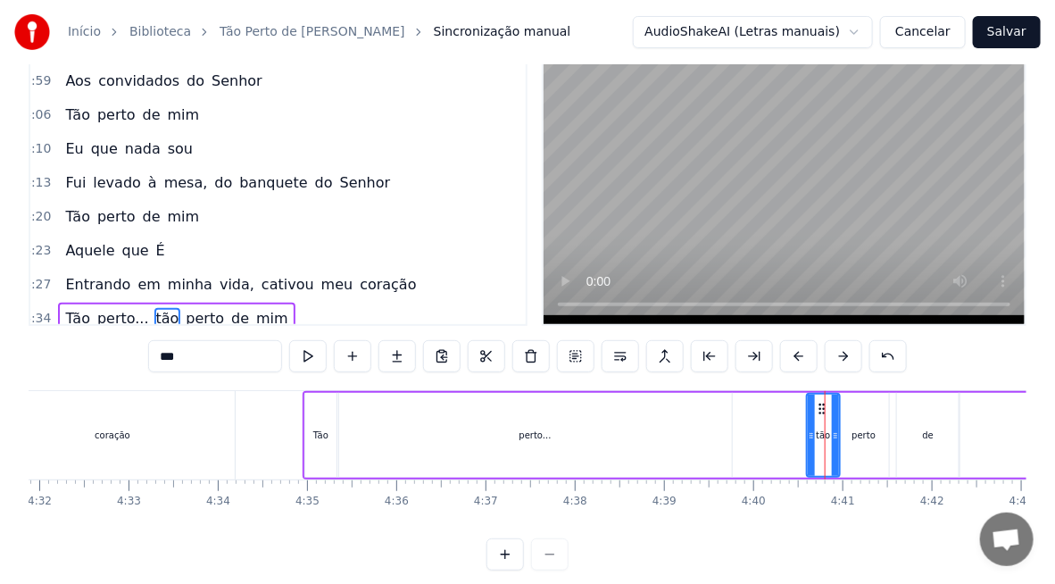
click at [66, 308] on span "Tão" at bounding box center [77, 318] width 29 height 21
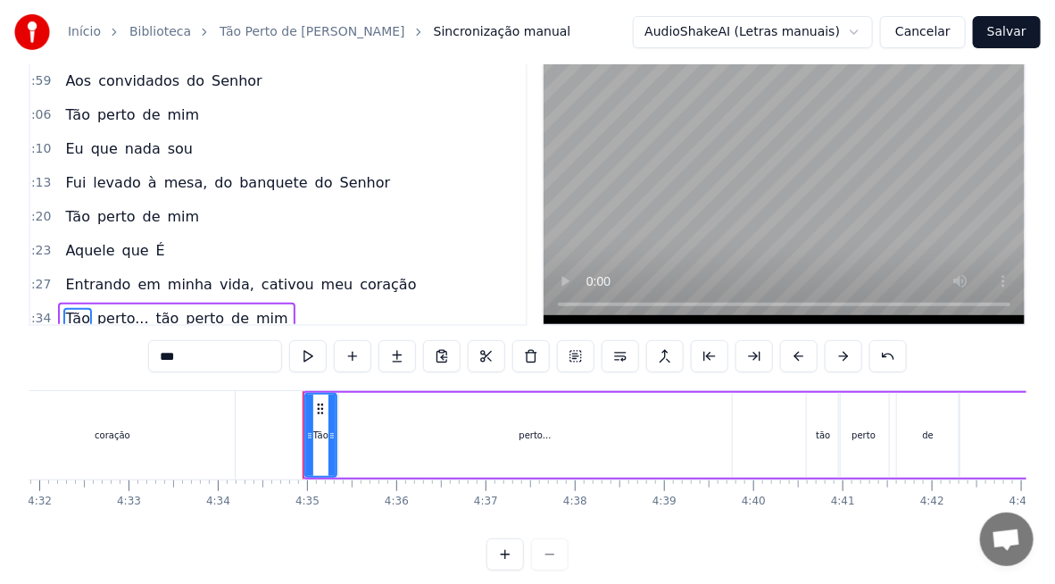
click at [102, 308] on span "perto..." at bounding box center [123, 318] width 55 height 21
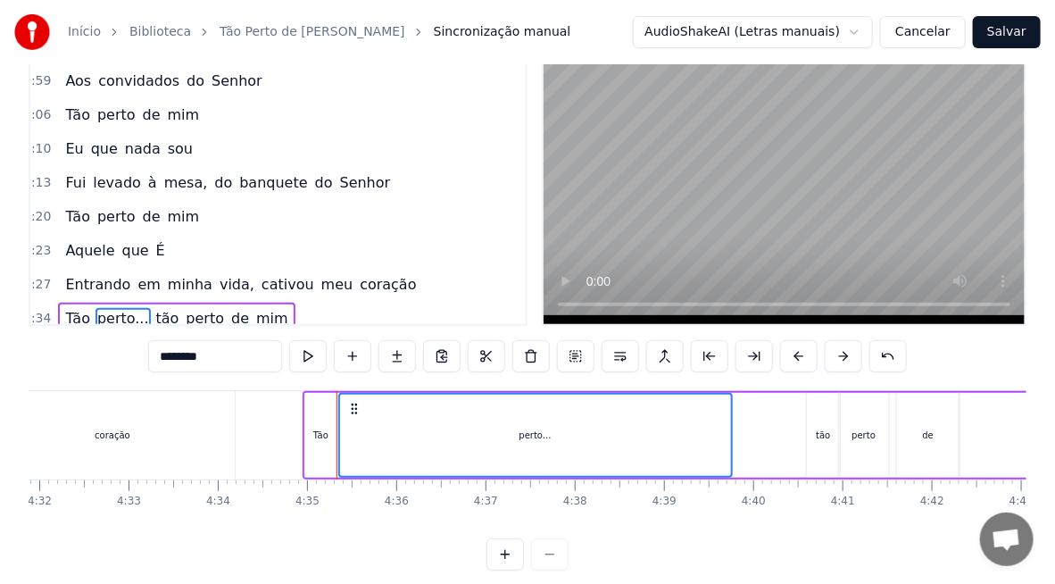
click at [72, 308] on span "Tão" at bounding box center [77, 318] width 29 height 21
click at [154, 308] on span "tão" at bounding box center [167, 318] width 27 height 21
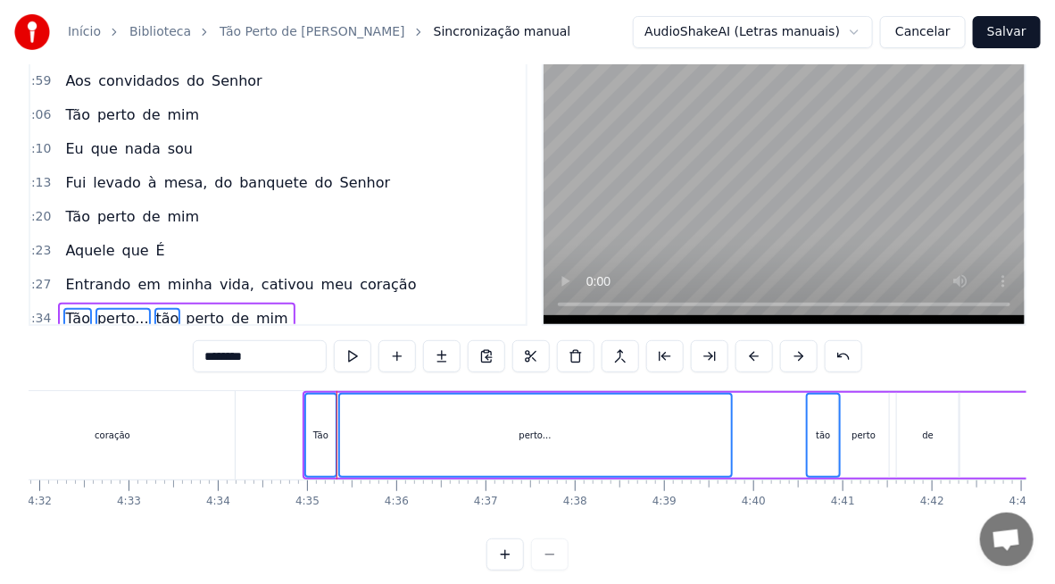
click at [184, 308] on span "perto" at bounding box center [205, 318] width 42 height 21
click at [229, 308] on span "de" at bounding box center [239, 318] width 21 height 21
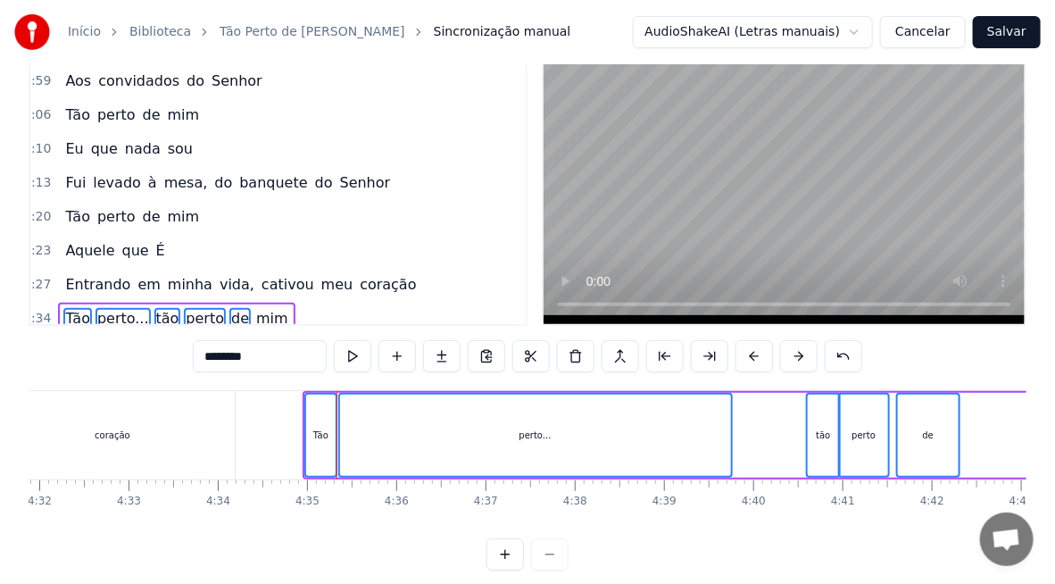
click at [254, 308] on span "mim" at bounding box center [272, 318] width 36 height 21
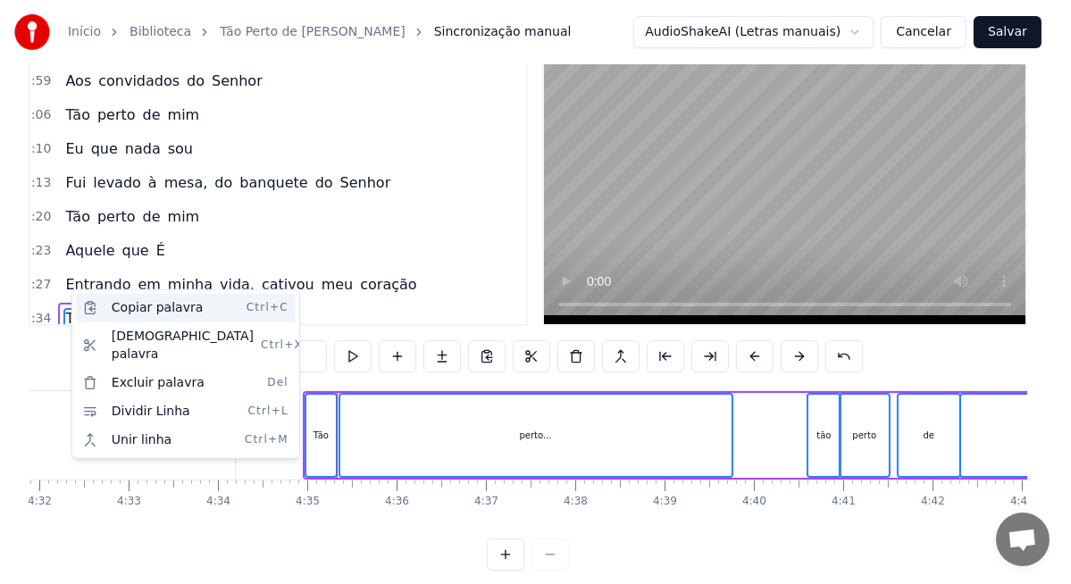
click at [148, 304] on div "Copiar palavra Ctrl+C" at bounding box center [186, 308] width 220 height 29
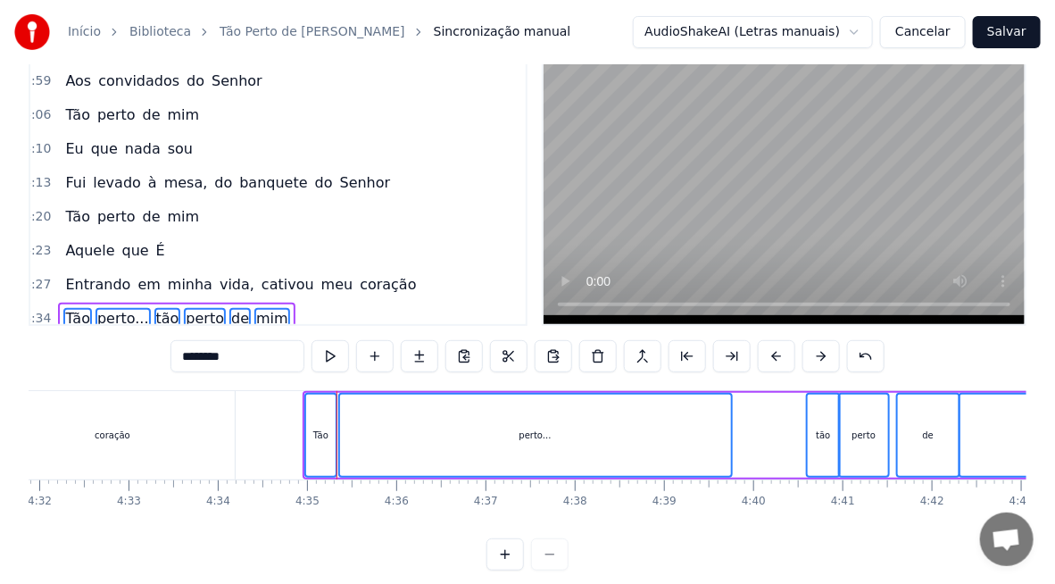
scroll to position [0, 24996]
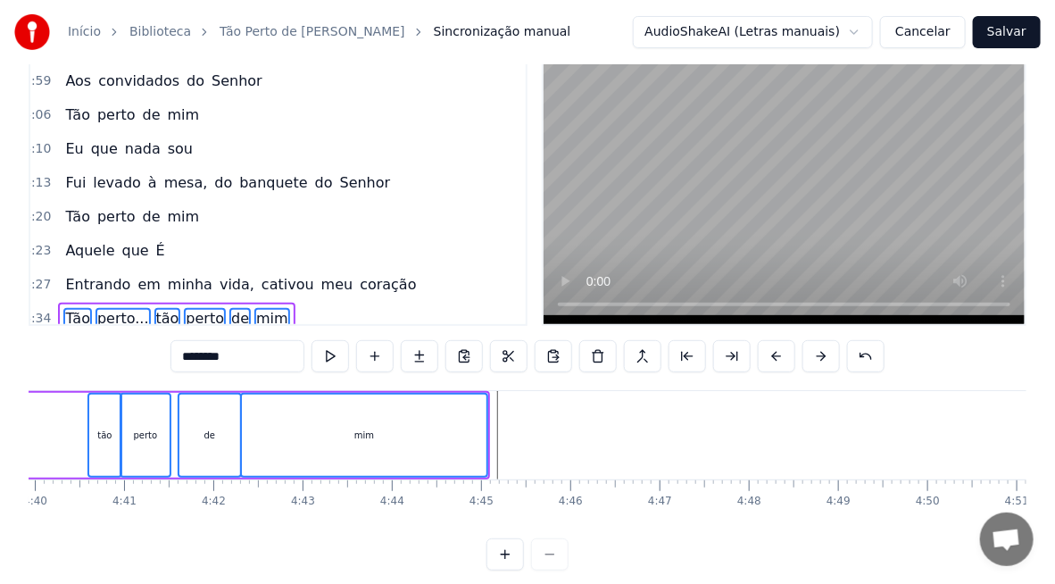
click at [408, 456] on div "mim" at bounding box center [364, 435] width 245 height 81
type input "***"
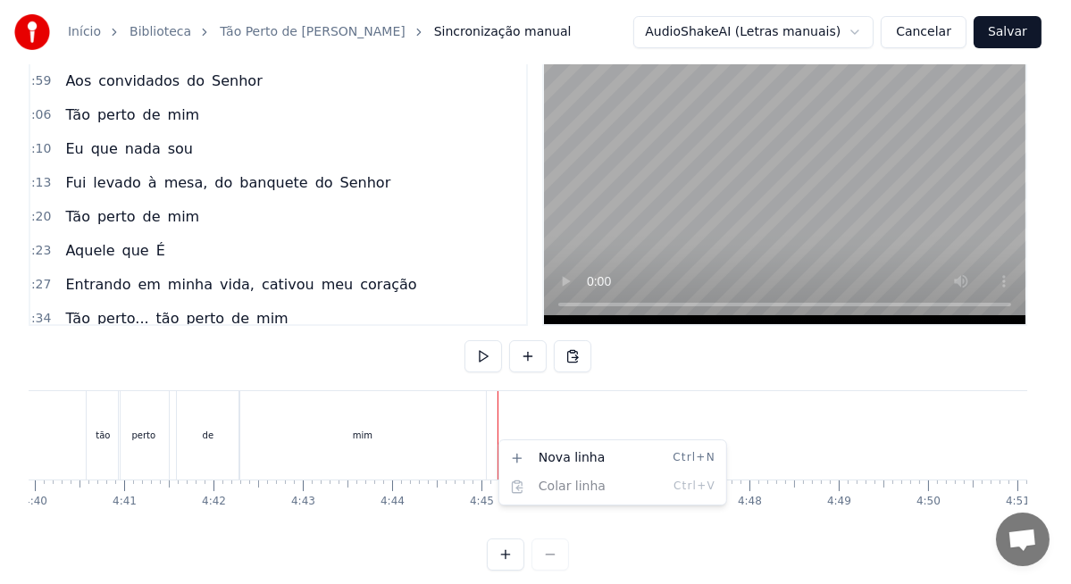
click at [76, 294] on html "Início Biblioteca Tão Perto de [PERSON_NAME] manual AudioShakeAI (Letras manuai…" at bounding box center [535, 270] width 1071 height 658
click at [65, 293] on html "Início Biblioteca Tão Perto de [PERSON_NAME] manual AudioShakeAI (Letras manuai…" at bounding box center [535, 270] width 1071 height 658
click at [106, 274] on html "Início Biblioteca Tão Perto de [PERSON_NAME] manual AudioShakeAI (Letras manuai…" at bounding box center [535, 270] width 1071 height 658
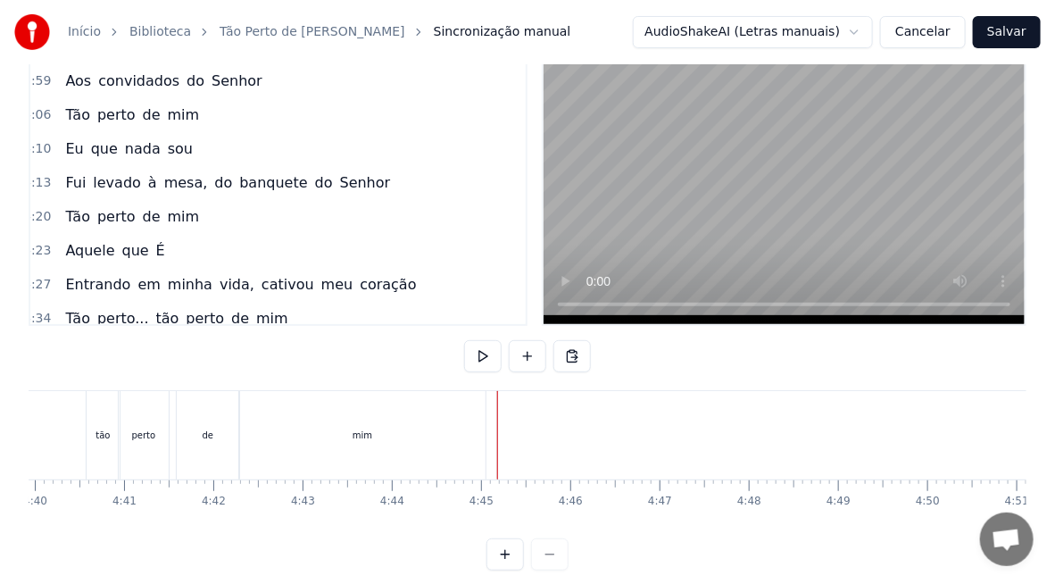
click at [66, 308] on span "Tão" at bounding box center [77, 318] width 29 height 21
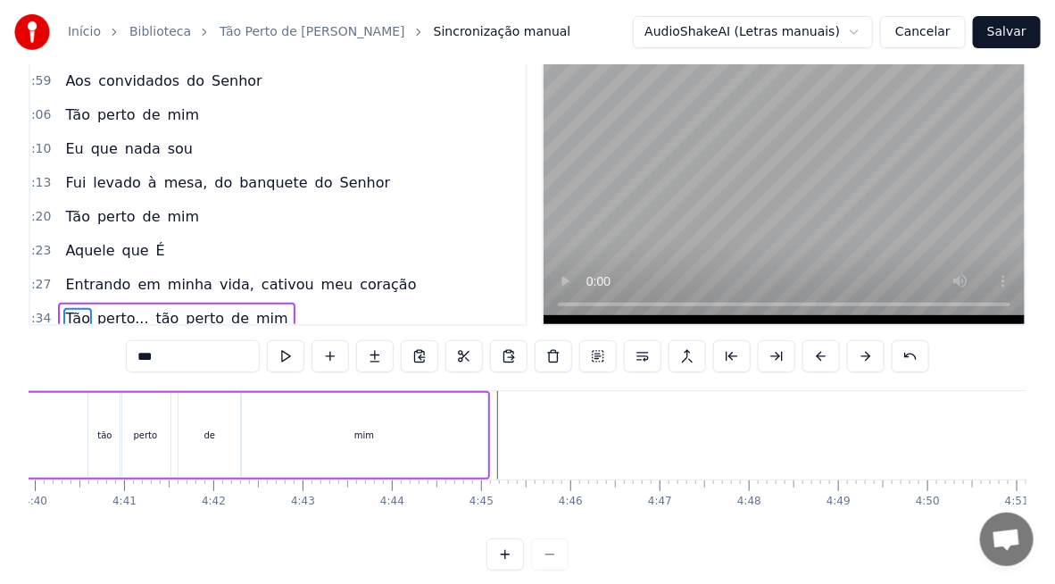
scroll to position [0, 24461]
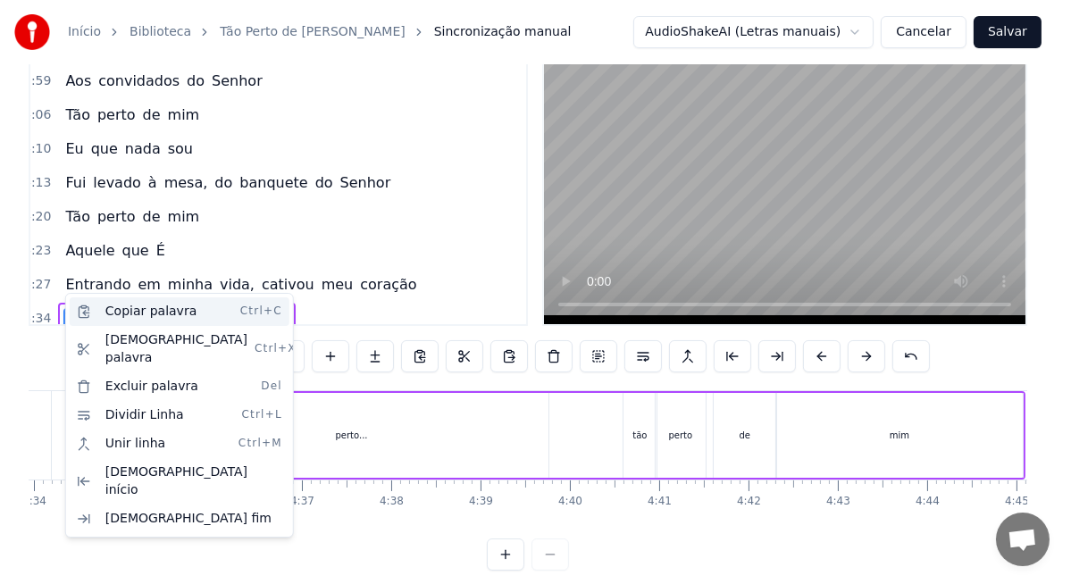
click at [134, 305] on div "Copiar palavra Ctrl+C" at bounding box center [180, 311] width 220 height 29
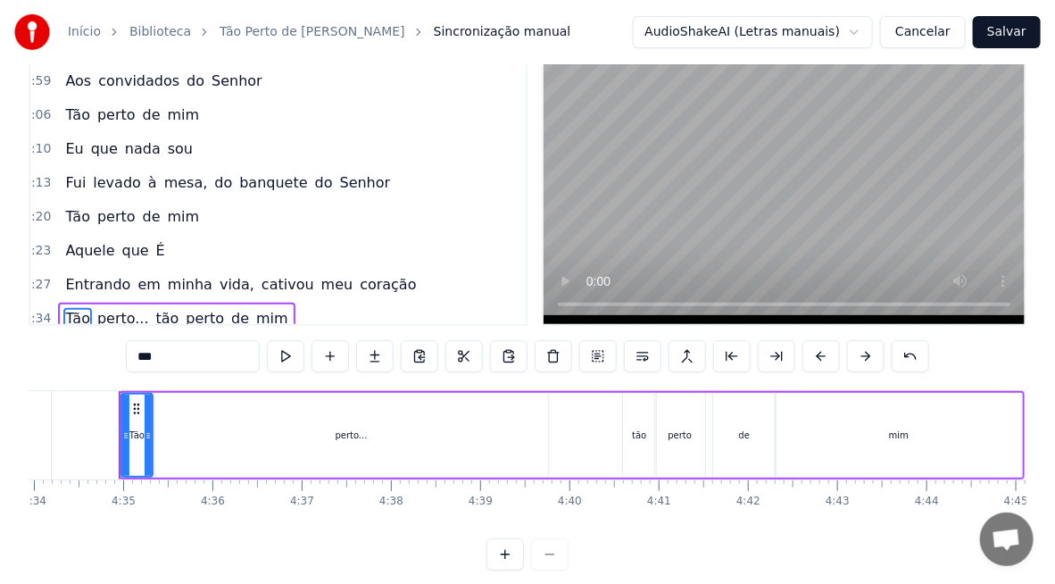
scroll to position [0, 24906]
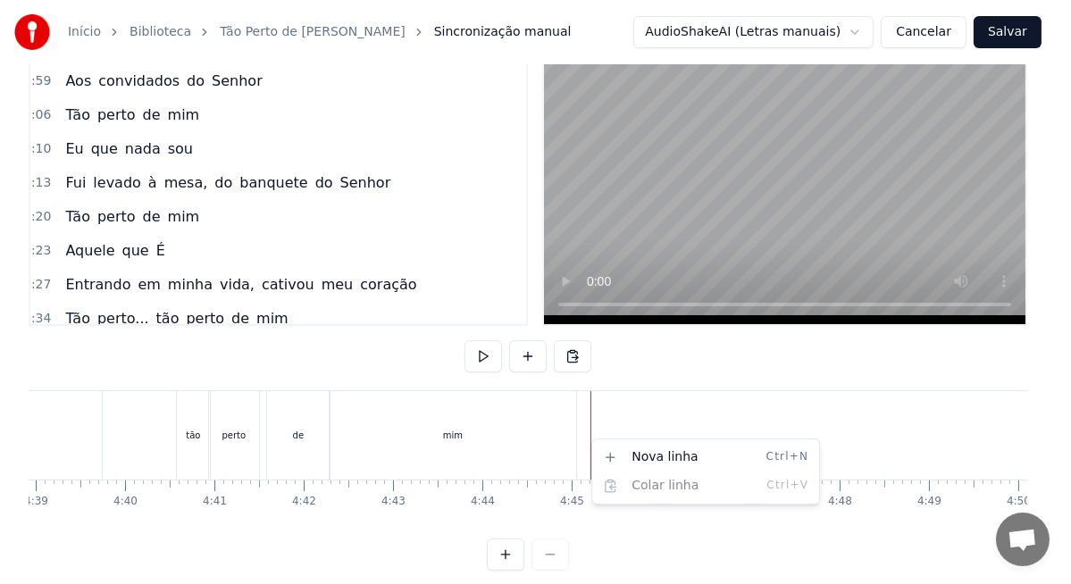
click at [582, 423] on html "Início Biblioteca Tão Perto de [PERSON_NAME] manual AudioShakeAI (Letras manuai…" at bounding box center [535, 270] width 1071 height 658
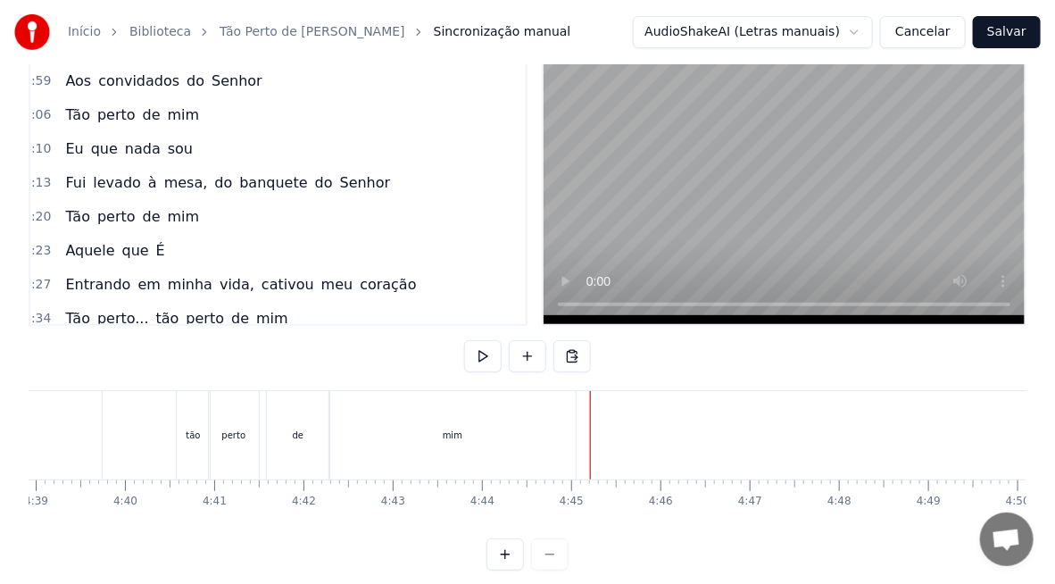
click at [70, 308] on span "Tão" at bounding box center [77, 318] width 29 height 21
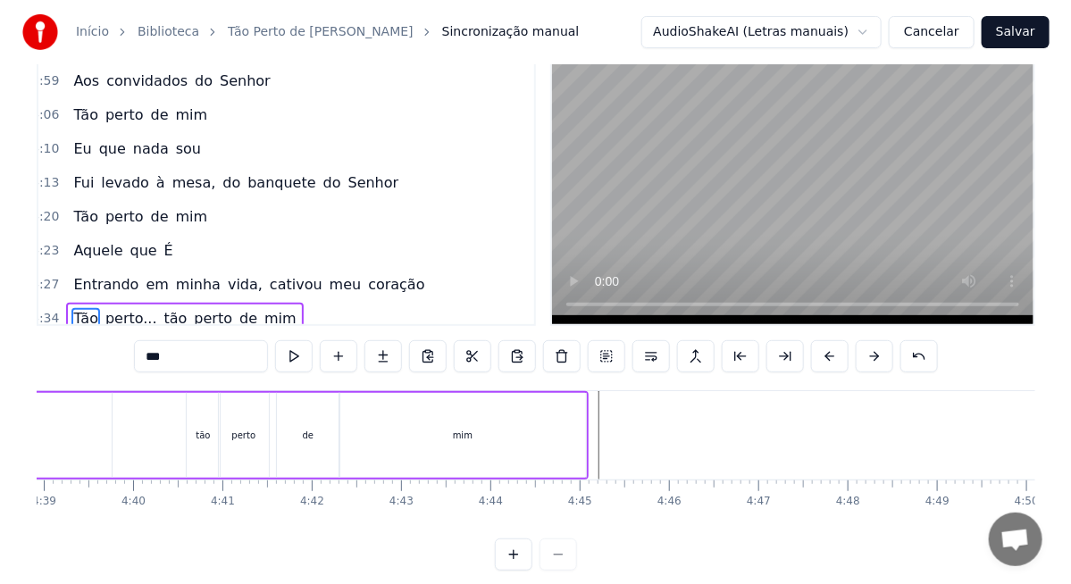
scroll to position [0, 24461]
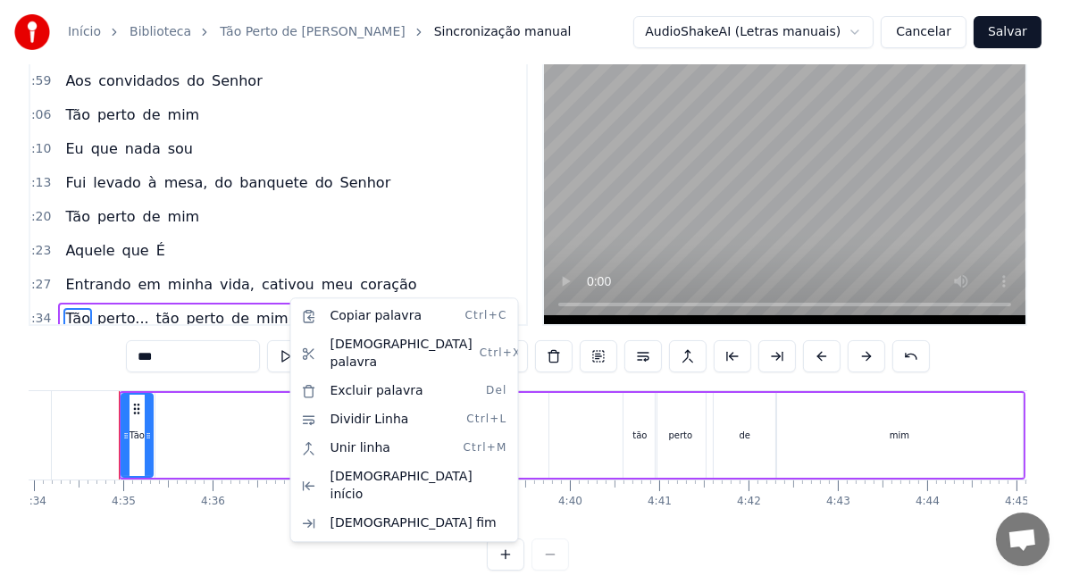
click at [321, 302] on div "4:34 Tão perto... tão perto de mim" at bounding box center [270, 319] width 496 height 34
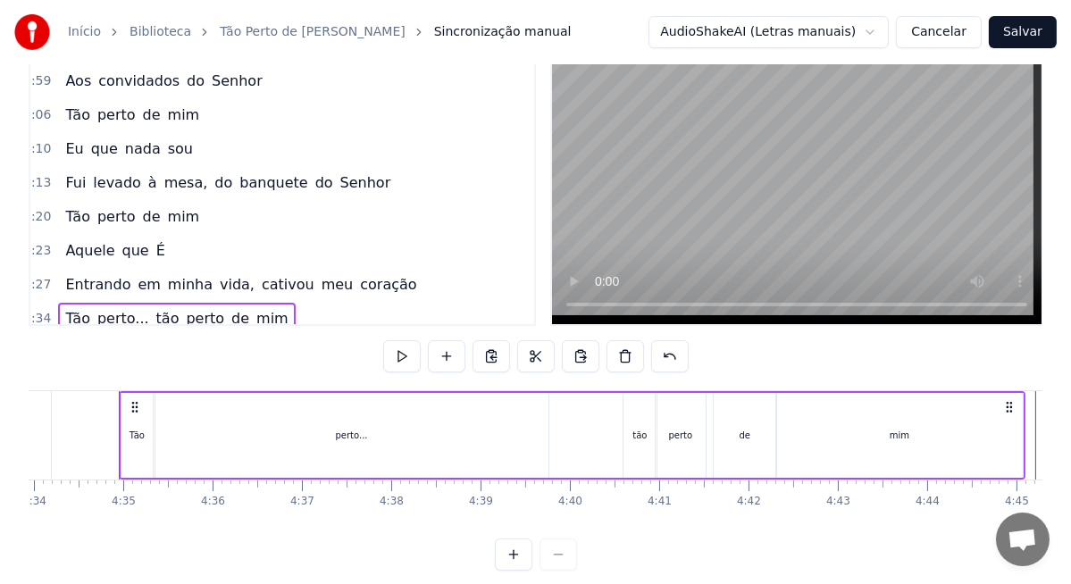
scroll to position [88, 0]
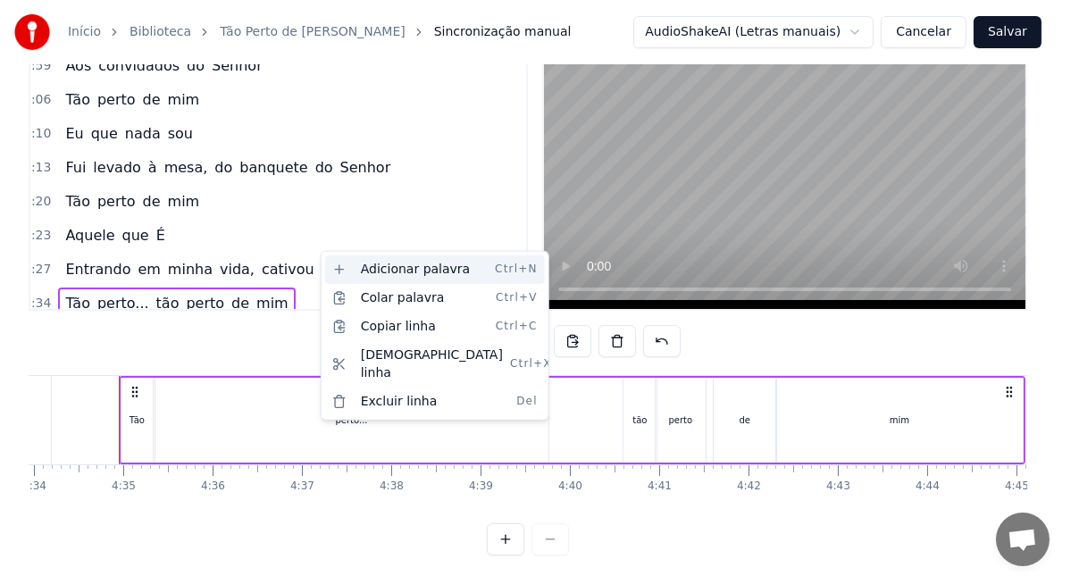
click at [439, 269] on div "Adicionar palavra Ctrl+N" at bounding box center [435, 269] width 220 height 29
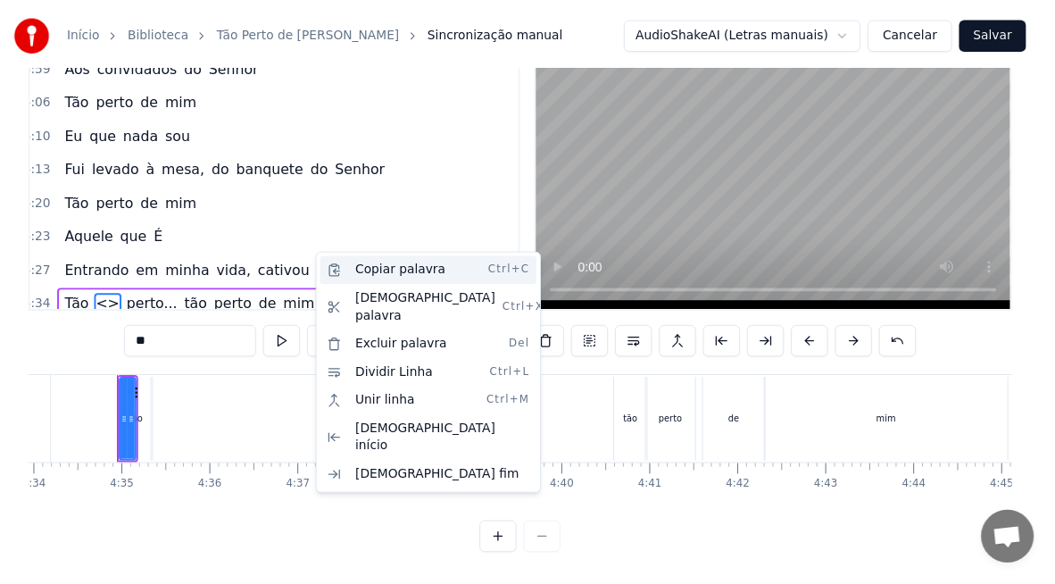
scroll to position [59, 0]
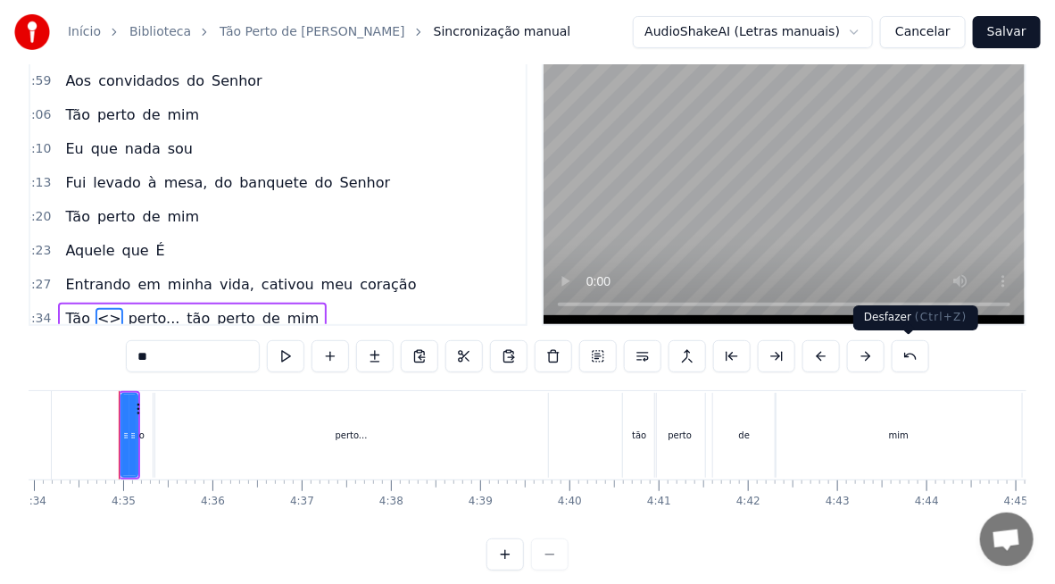
click at [910, 349] on button at bounding box center [911, 356] width 38 height 32
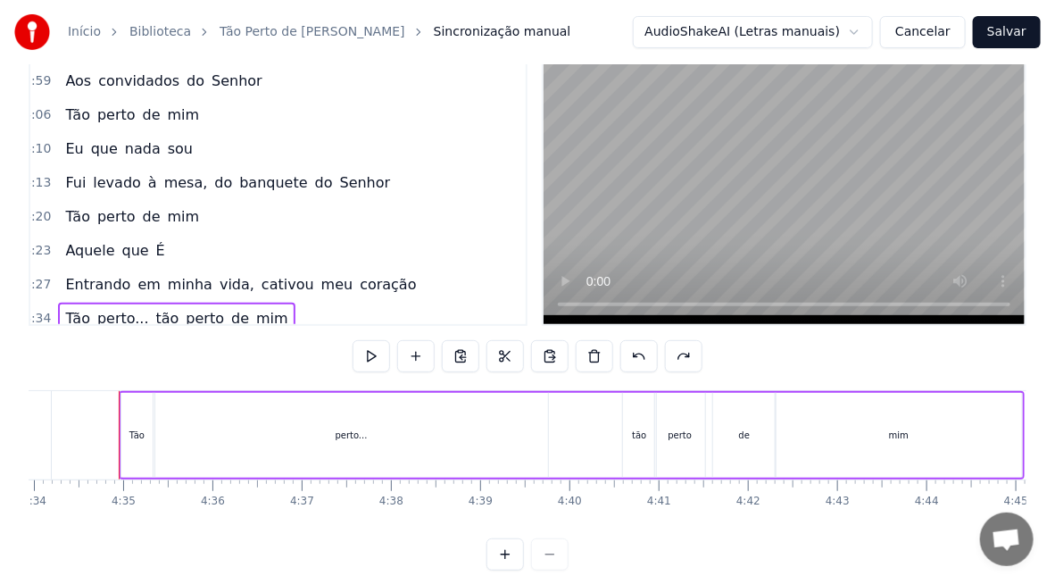
scroll to position [0, 25018]
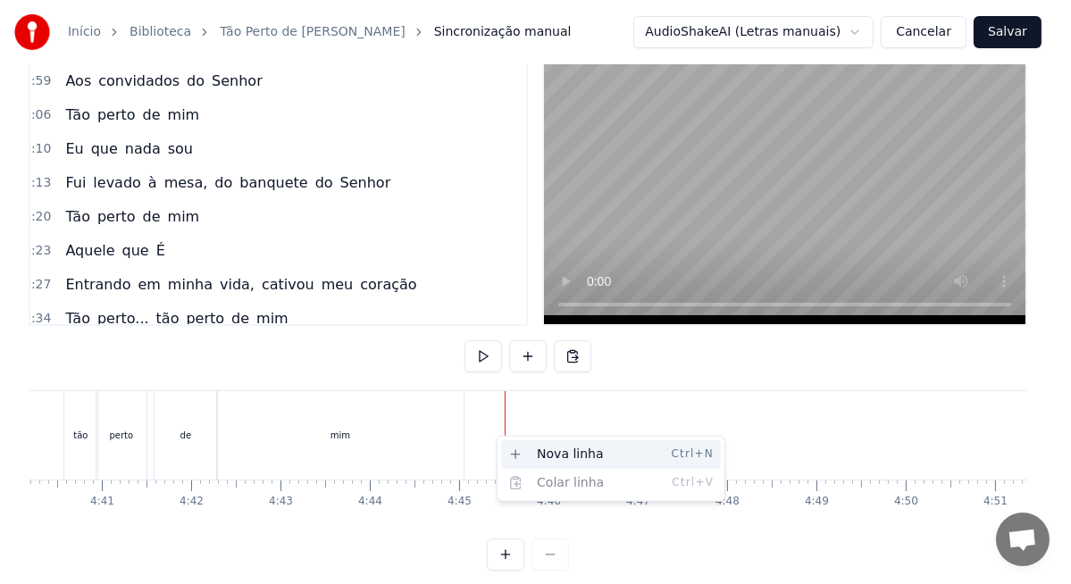
click at [545, 454] on div "Nova linha Ctrl+N" at bounding box center [611, 454] width 220 height 29
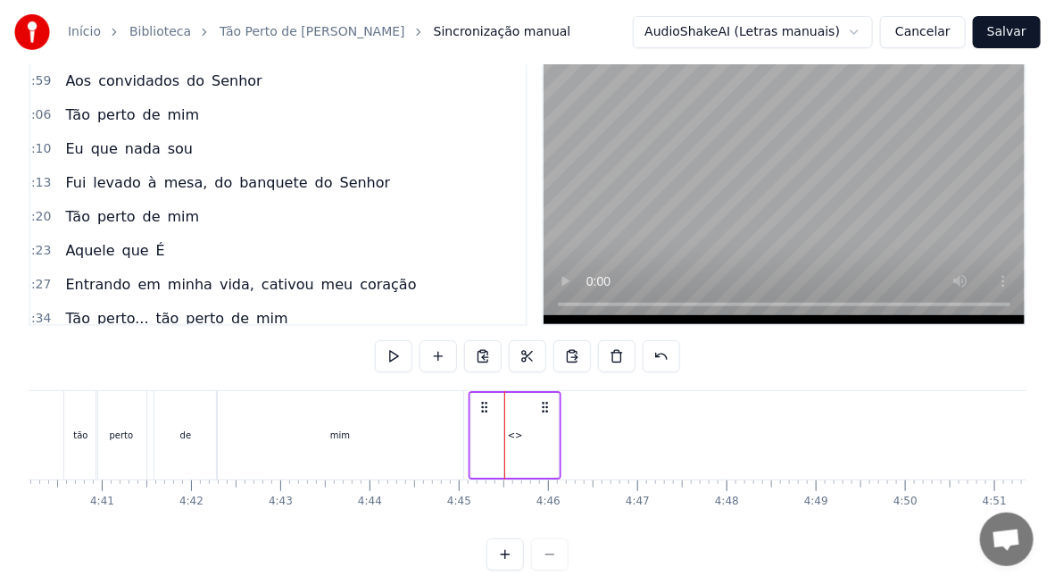
drag, startPoint x: 516, startPoint y: 407, endPoint x: 487, endPoint y: 411, distance: 29.7
click at [487, 411] on icon at bounding box center [485, 407] width 14 height 14
click at [171, 439] on div "de" at bounding box center [185, 435] width 63 height 88
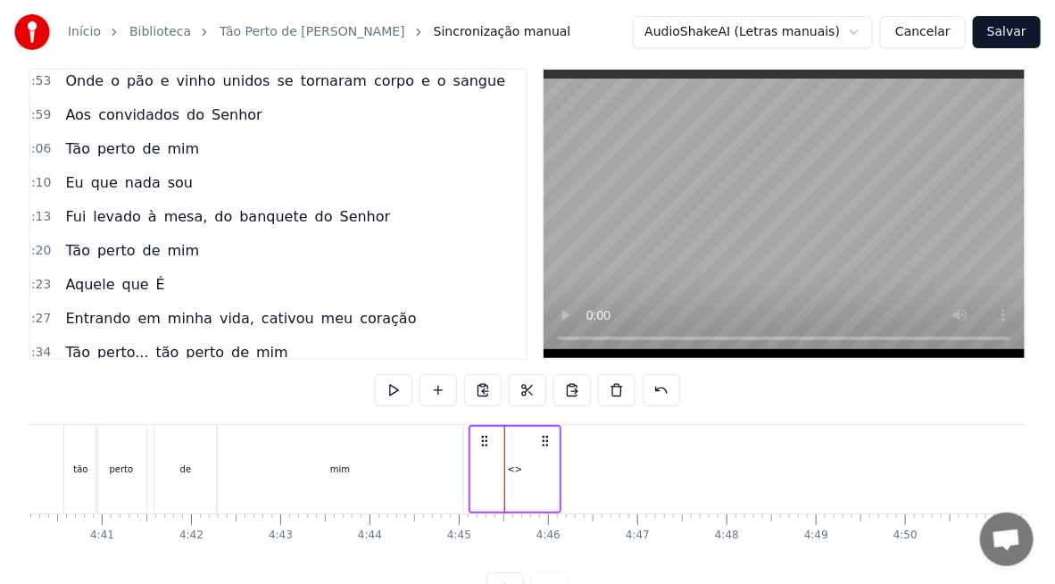
scroll to position [988, 8]
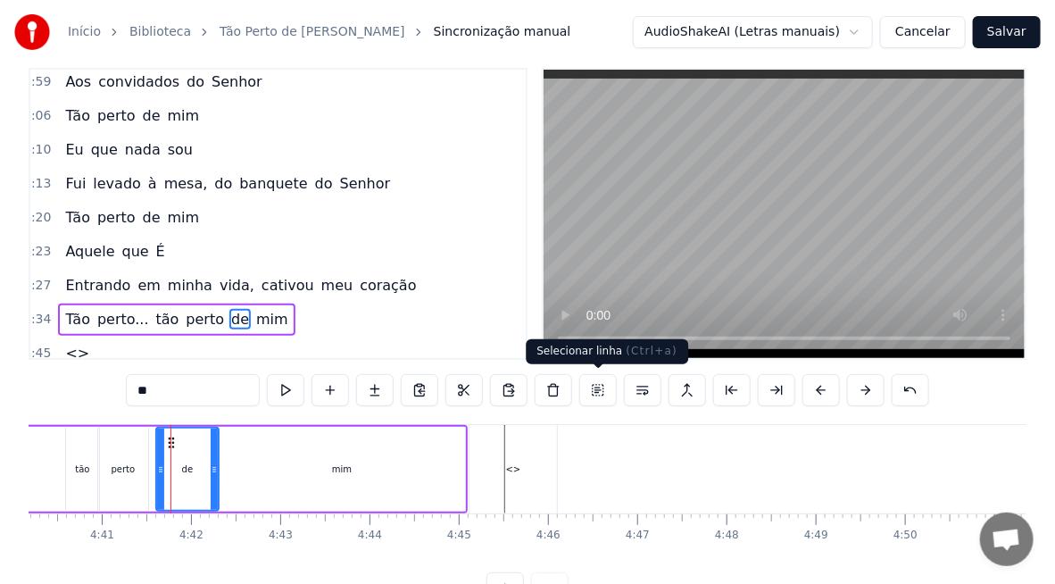
click at [605, 392] on button at bounding box center [599, 390] width 38 height 32
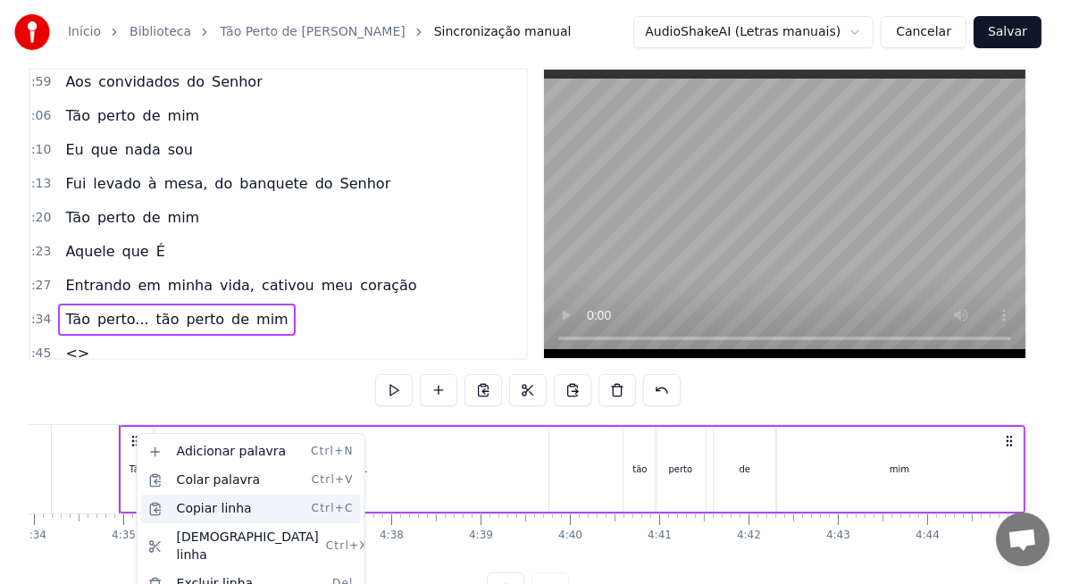
click at [232, 507] on div "Copiar linha Ctrl+C" at bounding box center [251, 509] width 220 height 29
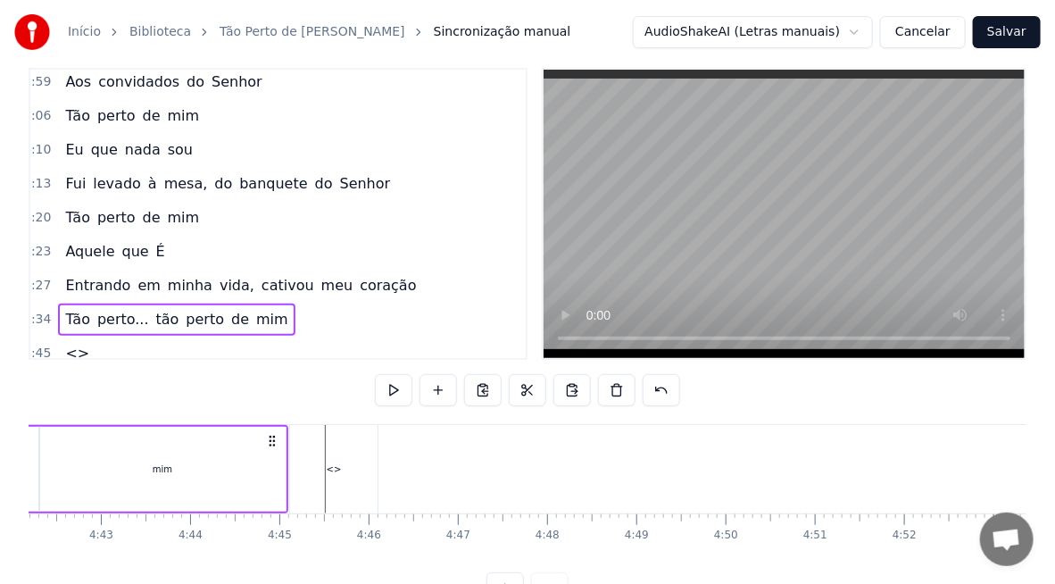
scroll to position [0, 25220]
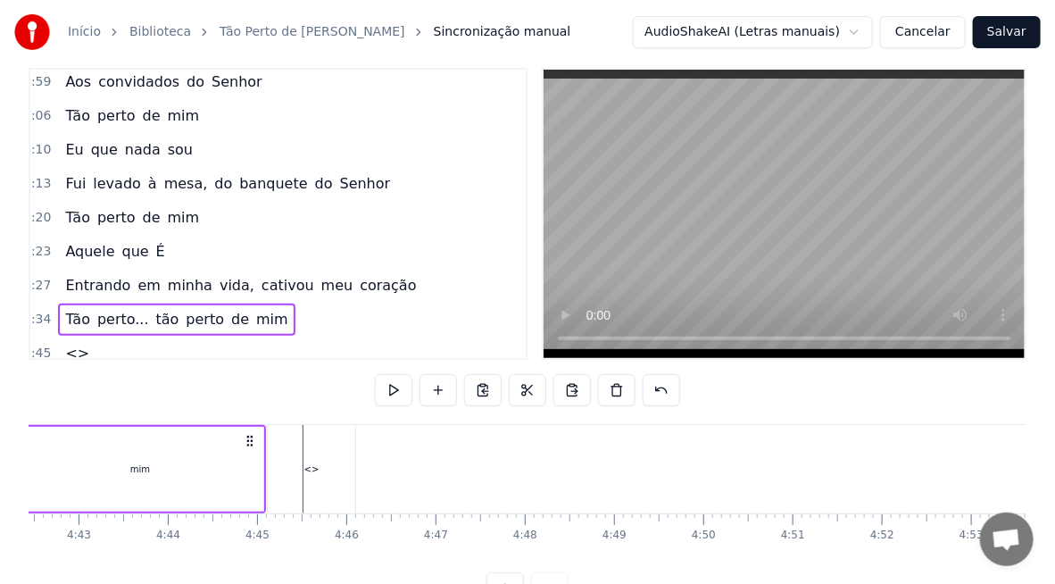
click at [305, 473] on div "<>" at bounding box center [311, 469] width 15 height 13
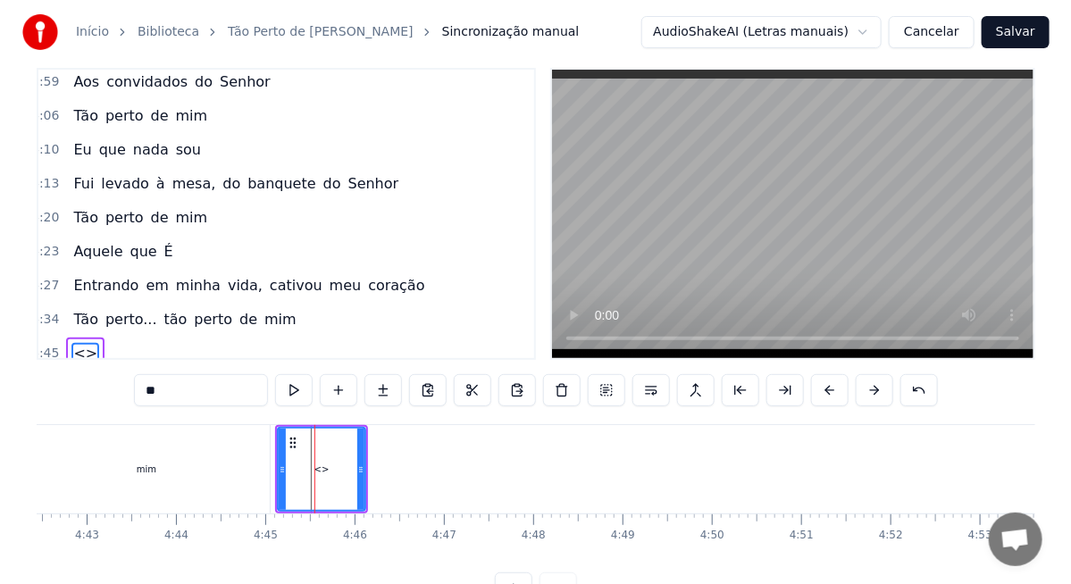
scroll to position [58, 0]
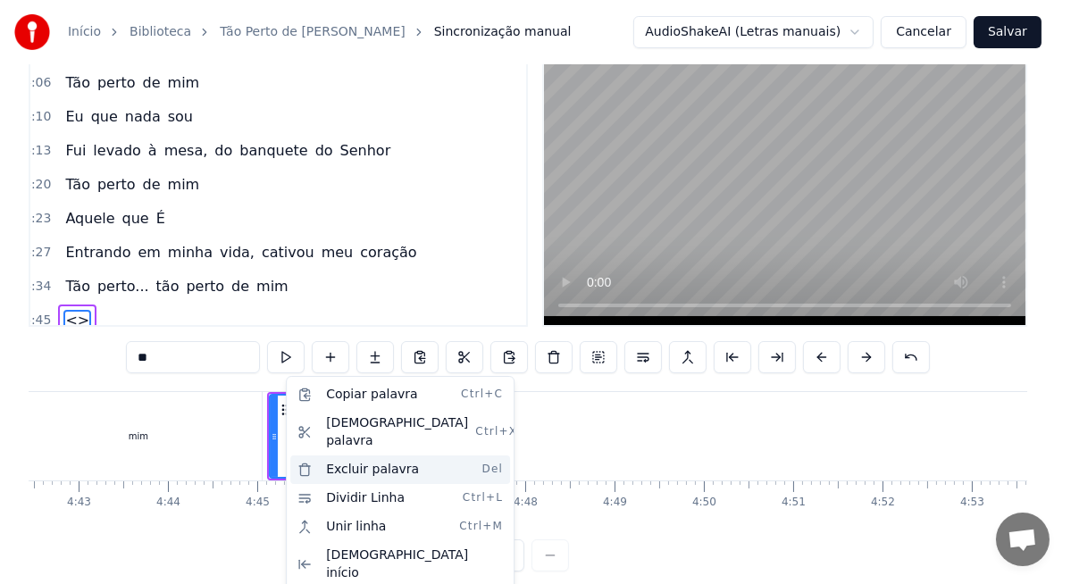
click at [357, 455] on div "Excluir palavra Del" at bounding box center [400, 469] width 220 height 29
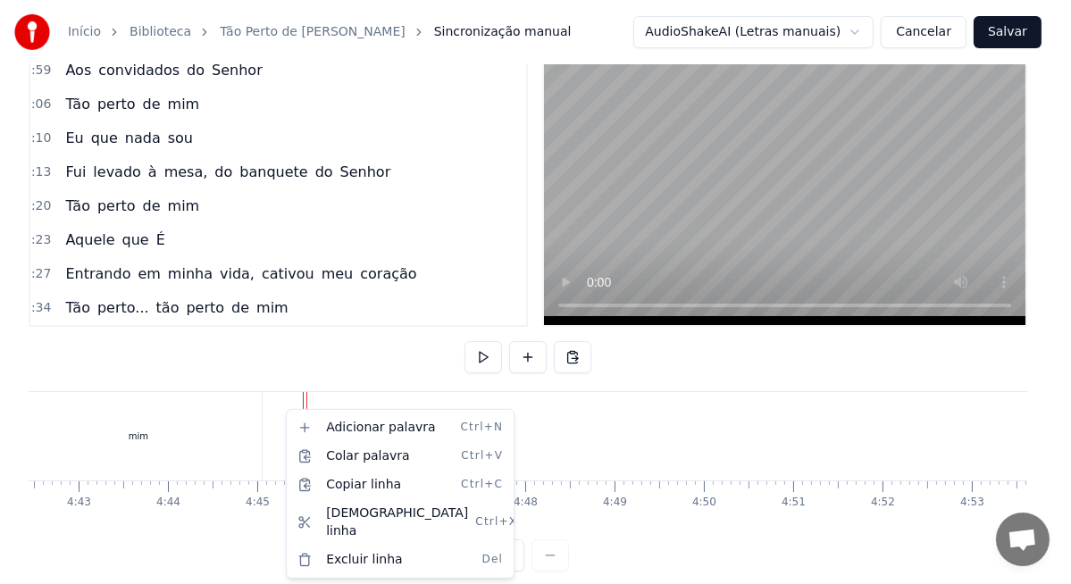
scroll to position [955, 8]
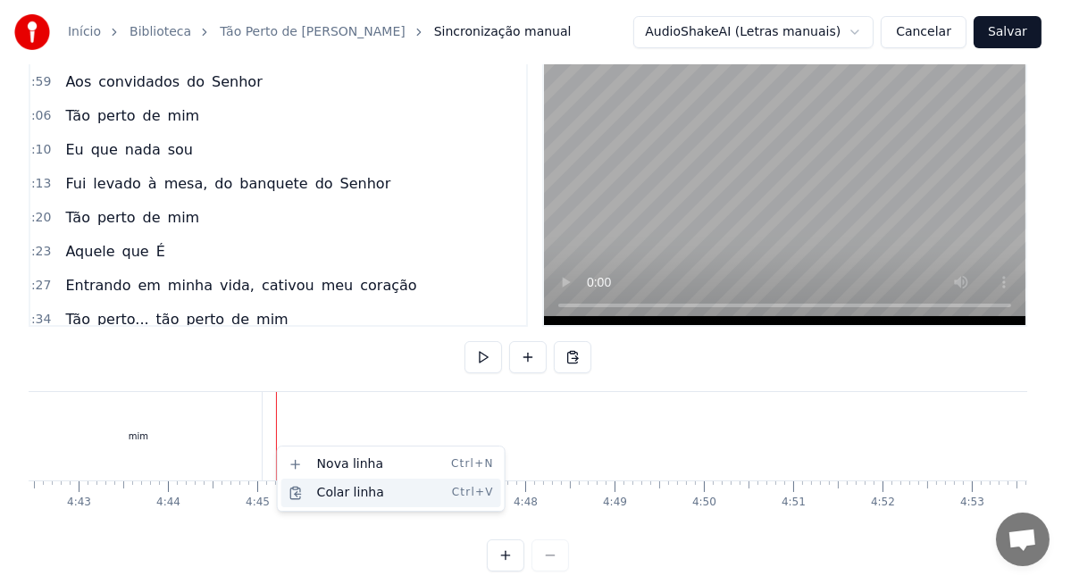
click at [346, 491] on div "Colar linha Ctrl+V" at bounding box center [391, 493] width 220 height 29
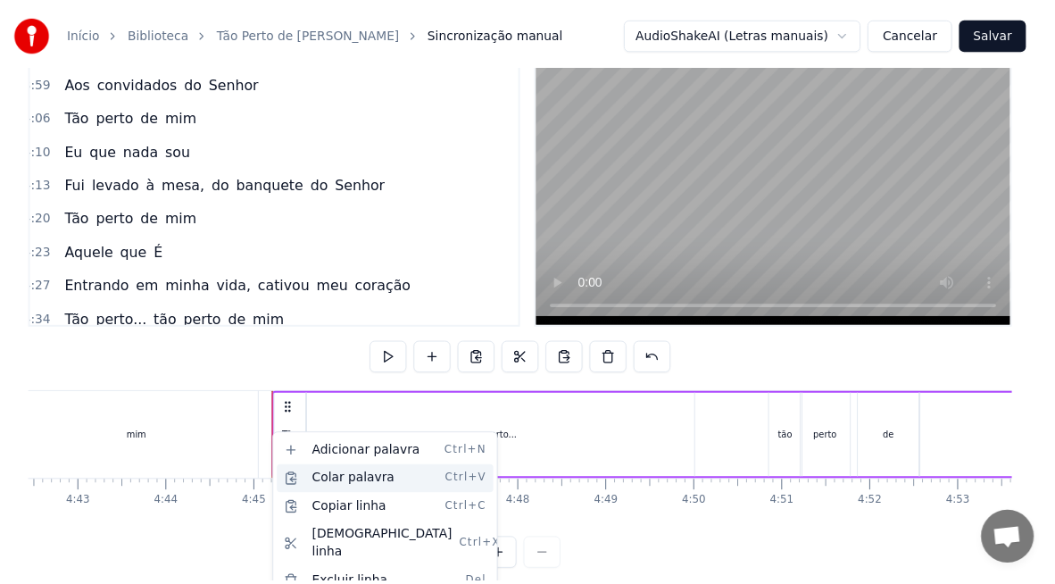
scroll to position [988, 8]
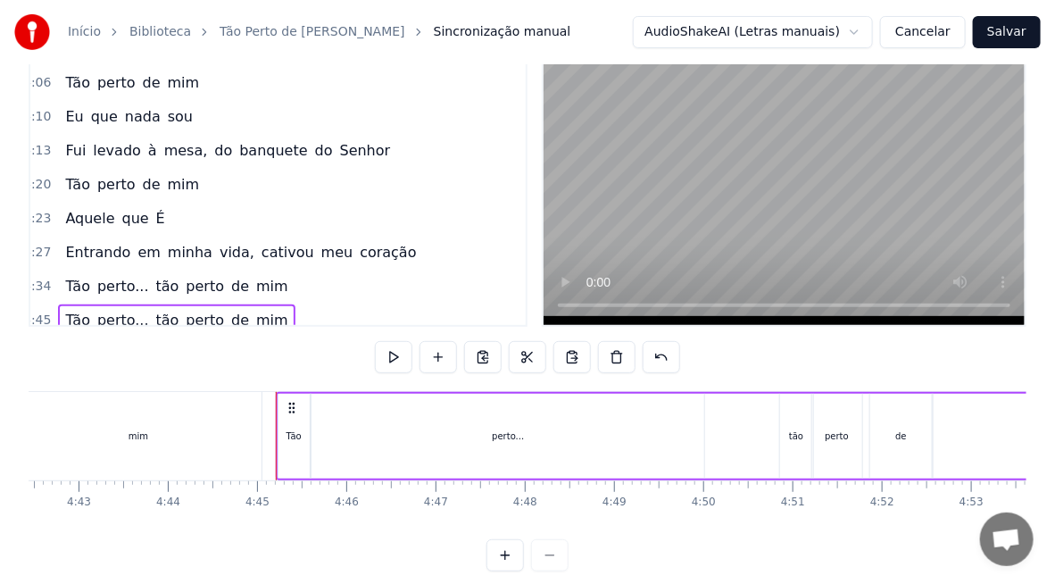
click at [235, 421] on div "mim" at bounding box center [138, 436] width 246 height 88
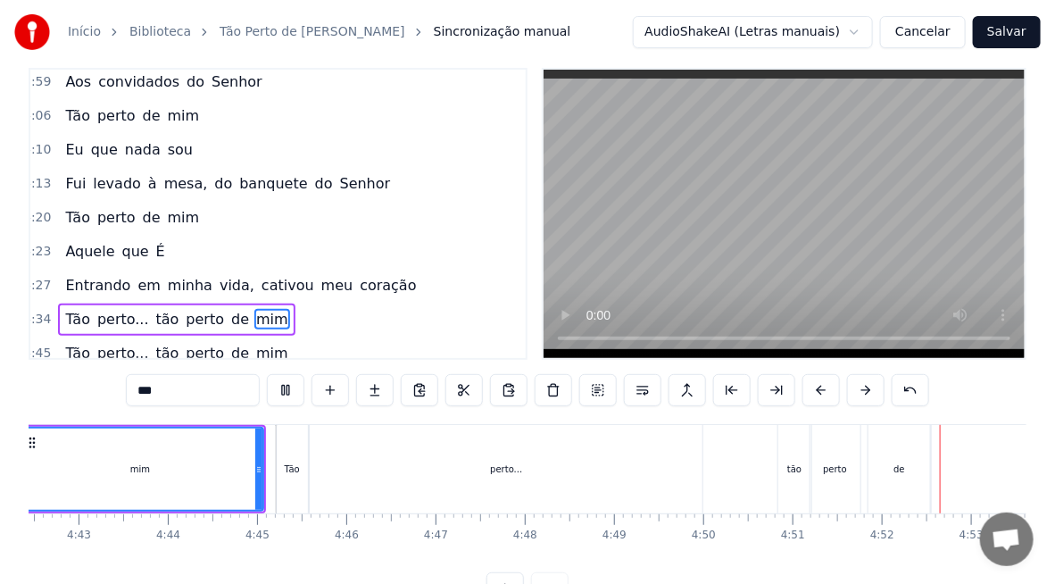
scroll to position [0, 26043]
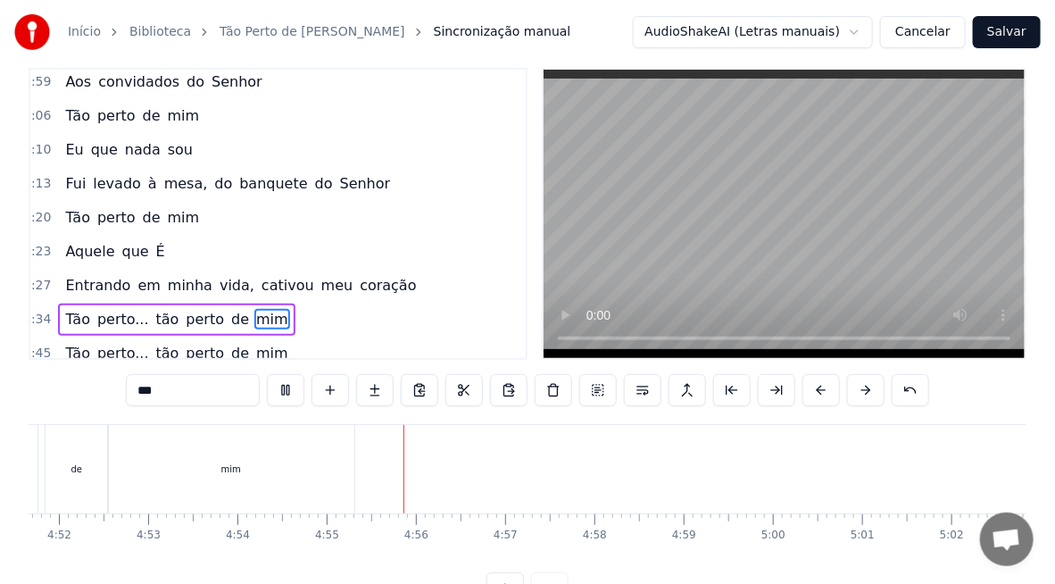
click at [245, 472] on div "mim" at bounding box center [231, 469] width 246 height 88
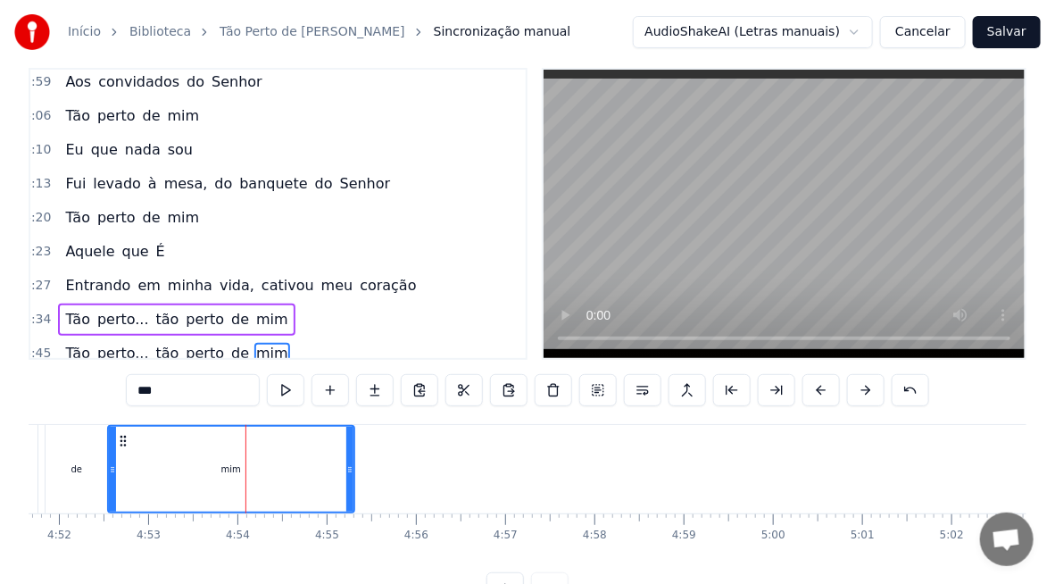
scroll to position [58, 0]
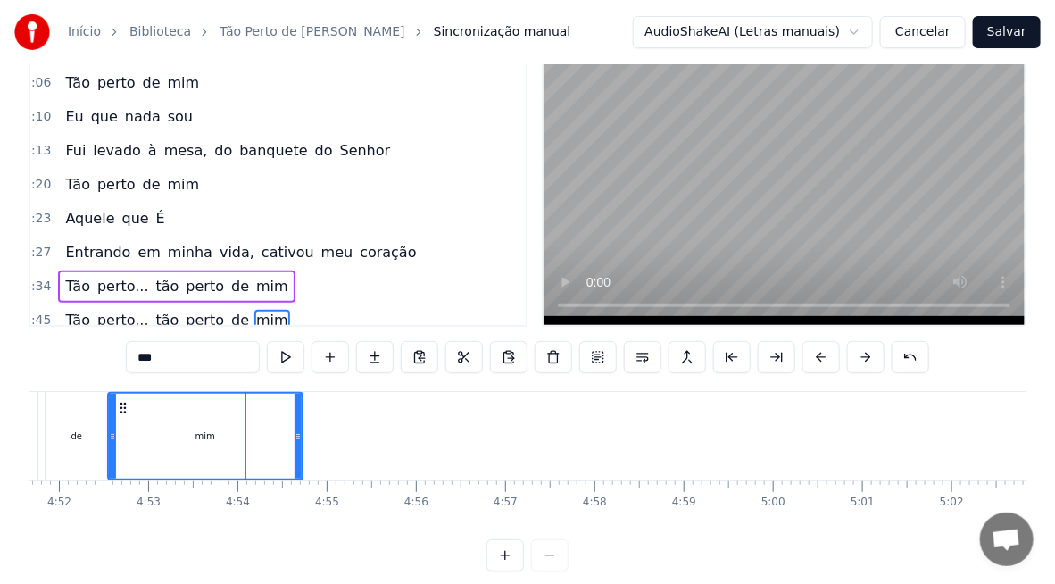
drag, startPoint x: 346, startPoint y: 445, endPoint x: 295, endPoint y: 438, distance: 52.3
click at [295, 438] on div at bounding box center [298, 436] width 7 height 85
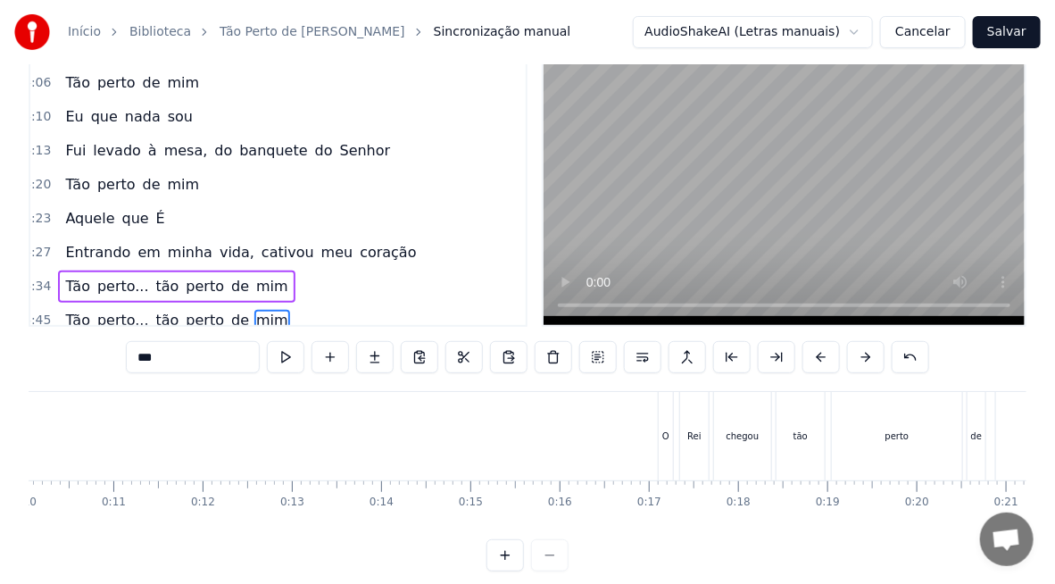
scroll to position [0, 0]
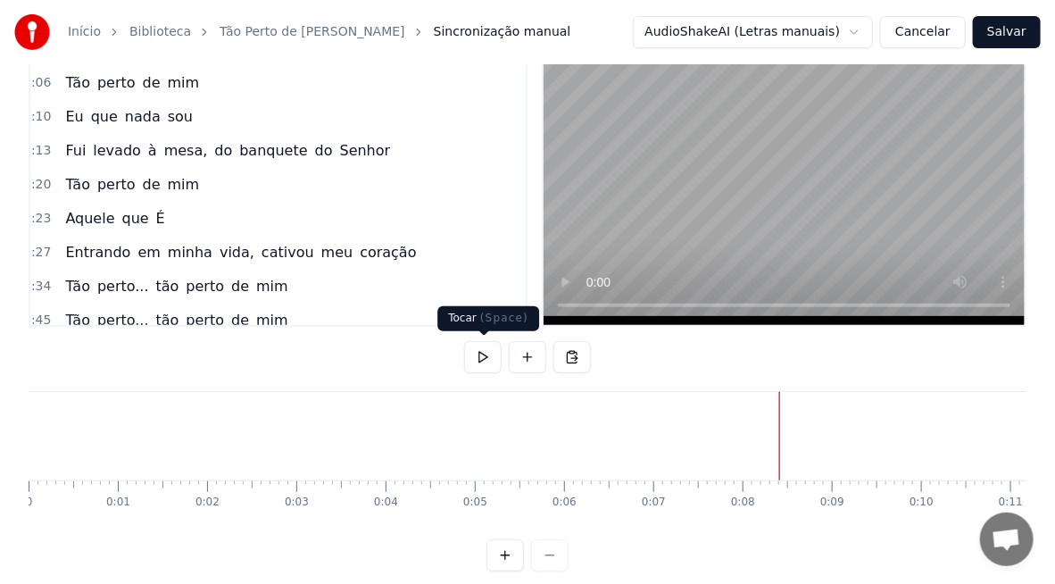
click at [484, 357] on button at bounding box center [483, 357] width 38 height 32
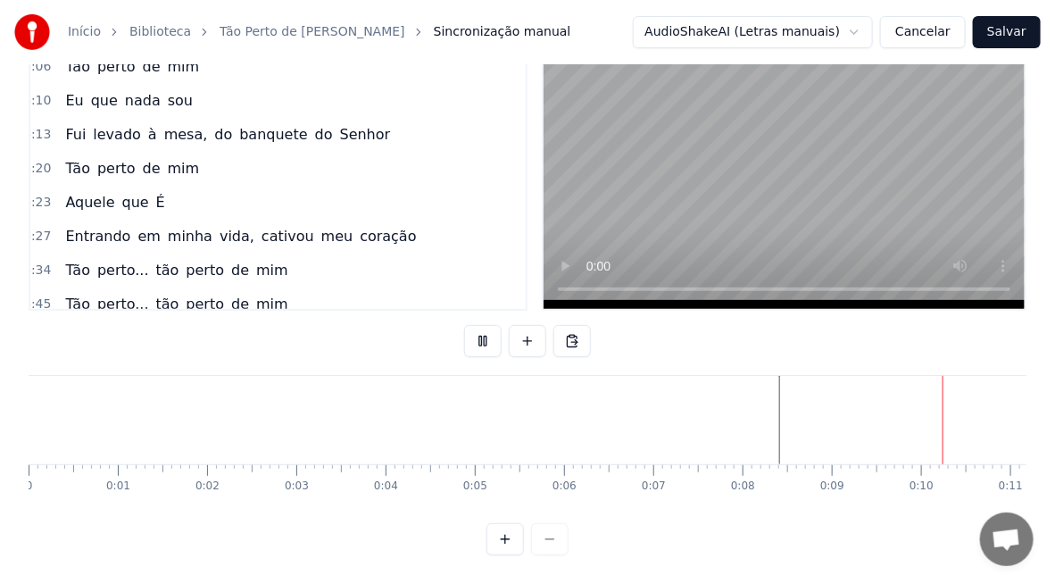
scroll to position [0, 832]
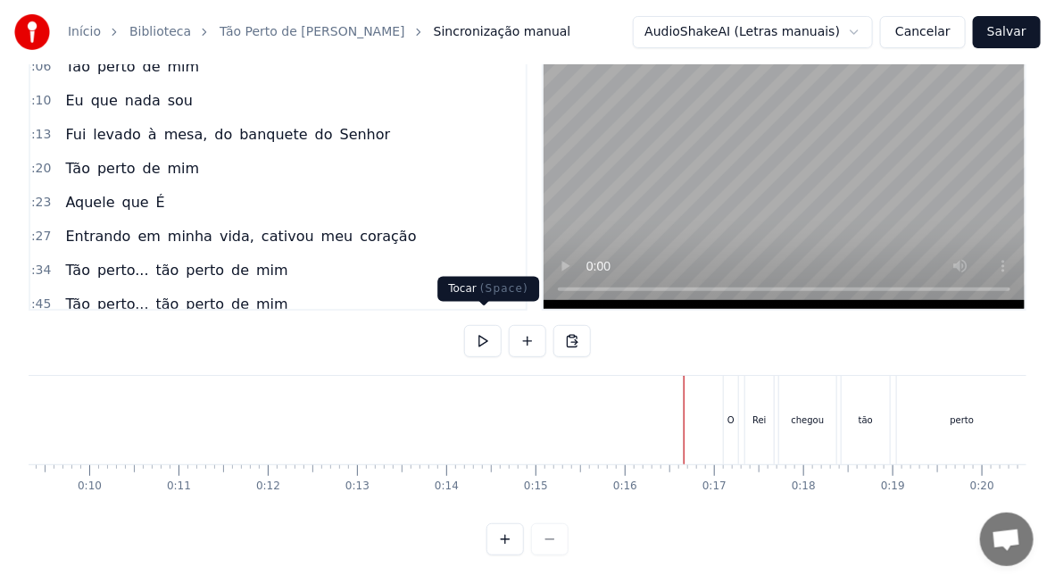
click at [484, 330] on button at bounding box center [483, 341] width 38 height 32
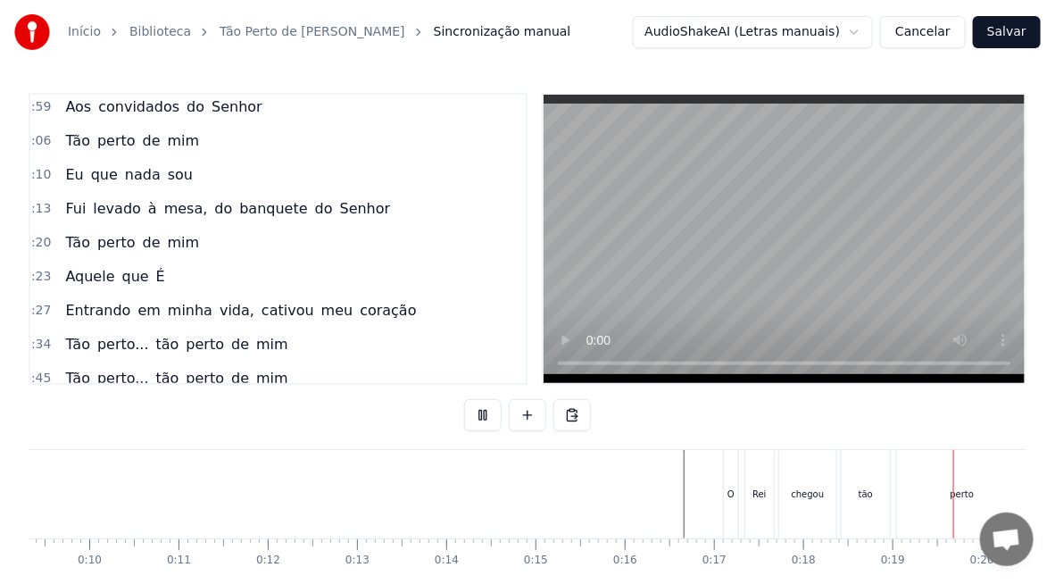
scroll to position [0, 1655]
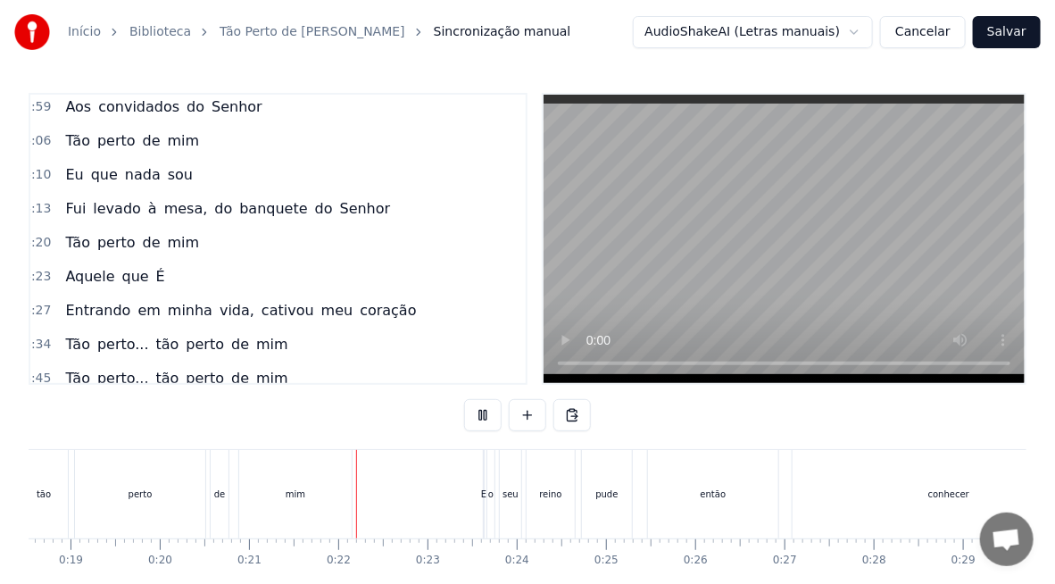
click at [216, 497] on div "de" at bounding box center [220, 494] width 12 height 13
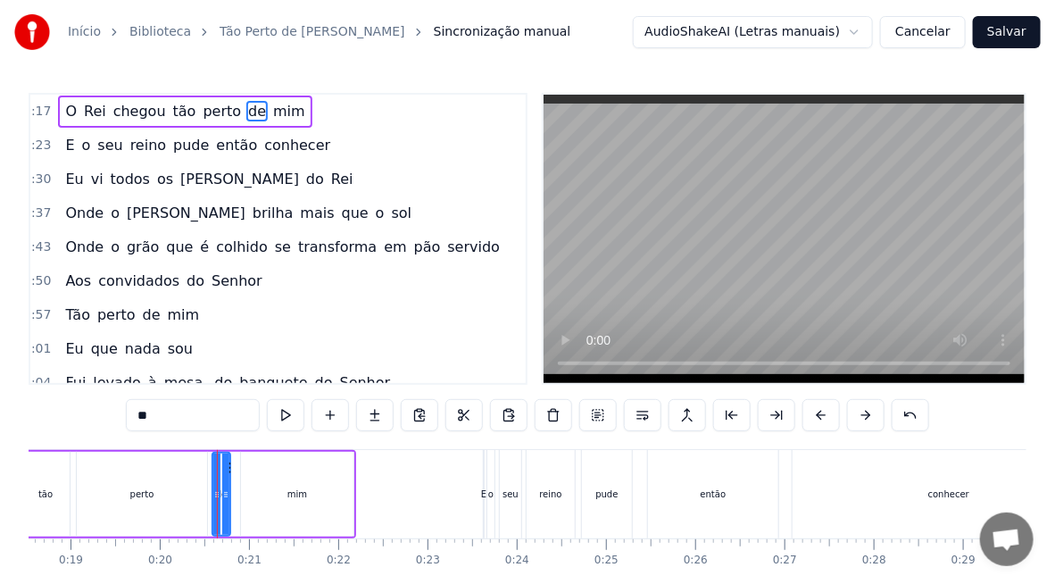
click at [140, 491] on div "perto" at bounding box center [142, 494] width 24 height 13
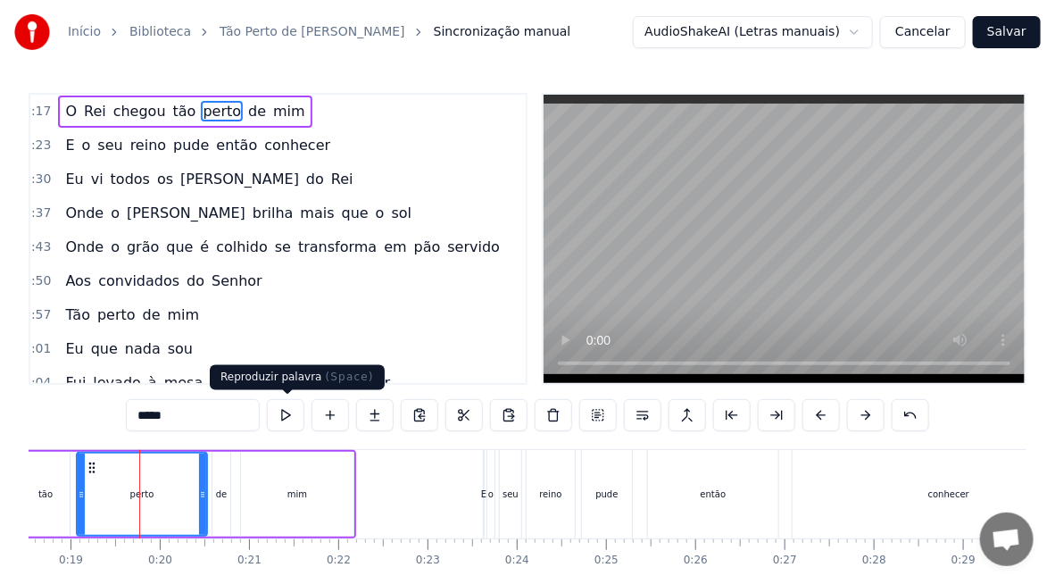
click at [292, 412] on button at bounding box center [286, 415] width 38 height 32
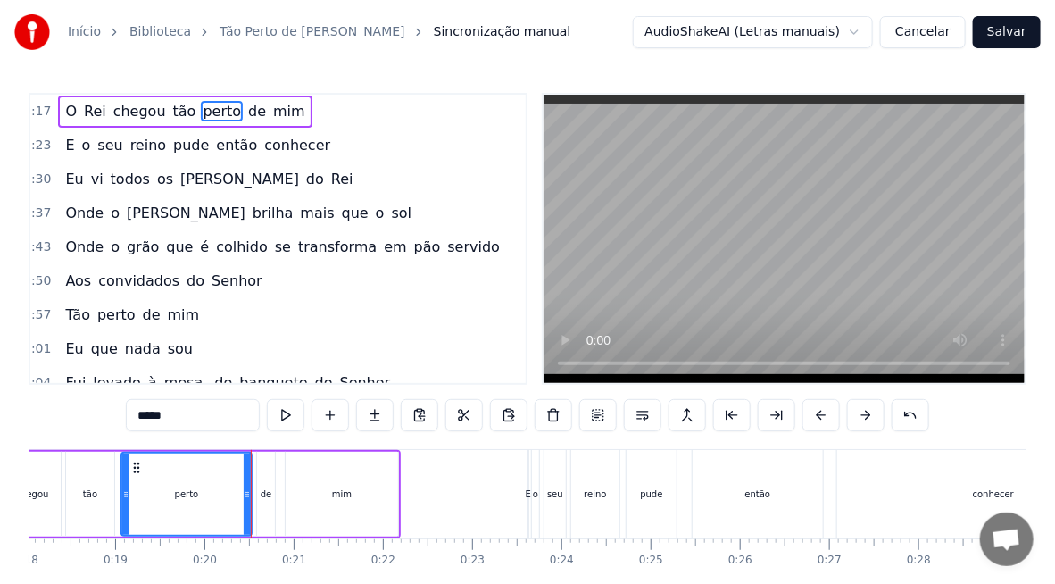
click at [220, 506] on div "perto" at bounding box center [186, 494] width 129 height 81
drag, startPoint x: 245, startPoint y: 505, endPoint x: 225, endPoint y: 504, distance: 19.7
click at [225, 504] on div at bounding box center [227, 494] width 7 height 81
click at [265, 502] on div "de" at bounding box center [266, 494] width 18 height 85
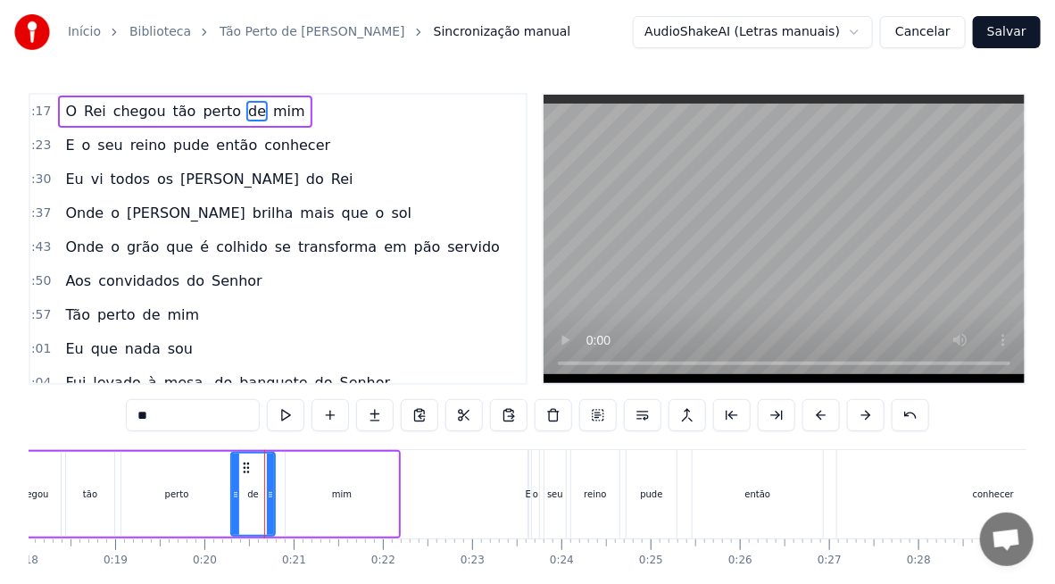
drag, startPoint x: 259, startPoint y: 478, endPoint x: 233, endPoint y: 480, distance: 26.0
click at [233, 480] on div at bounding box center [235, 494] width 7 height 81
drag, startPoint x: 270, startPoint y: 496, endPoint x: 260, endPoint y: 497, distance: 9.9
click at [260, 497] on icon at bounding box center [260, 495] width 7 height 14
drag, startPoint x: 152, startPoint y: 513, endPoint x: 199, endPoint y: 514, distance: 47.4
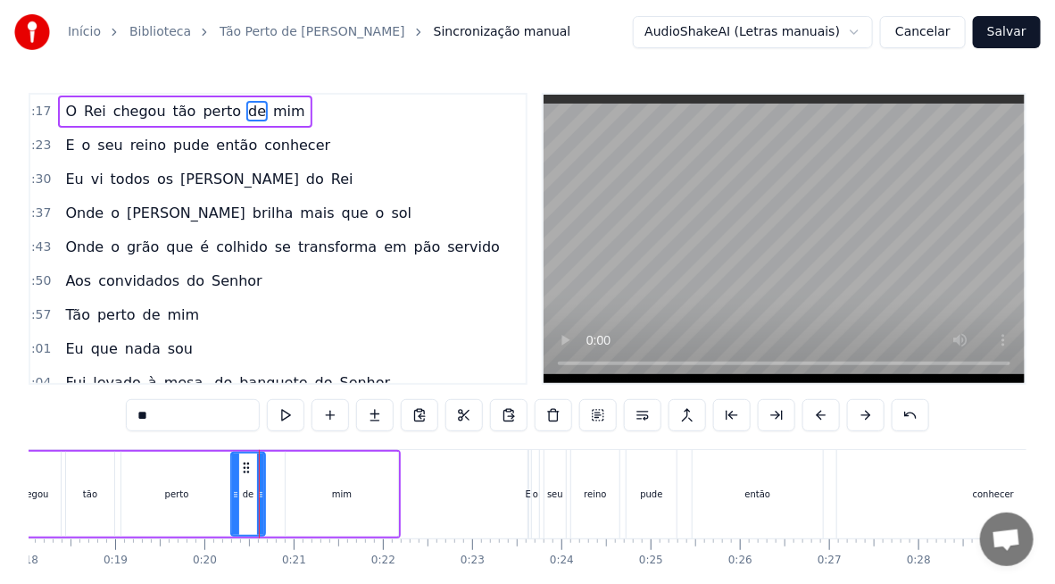
click at [152, 512] on div "perto" at bounding box center [176, 494] width 111 height 85
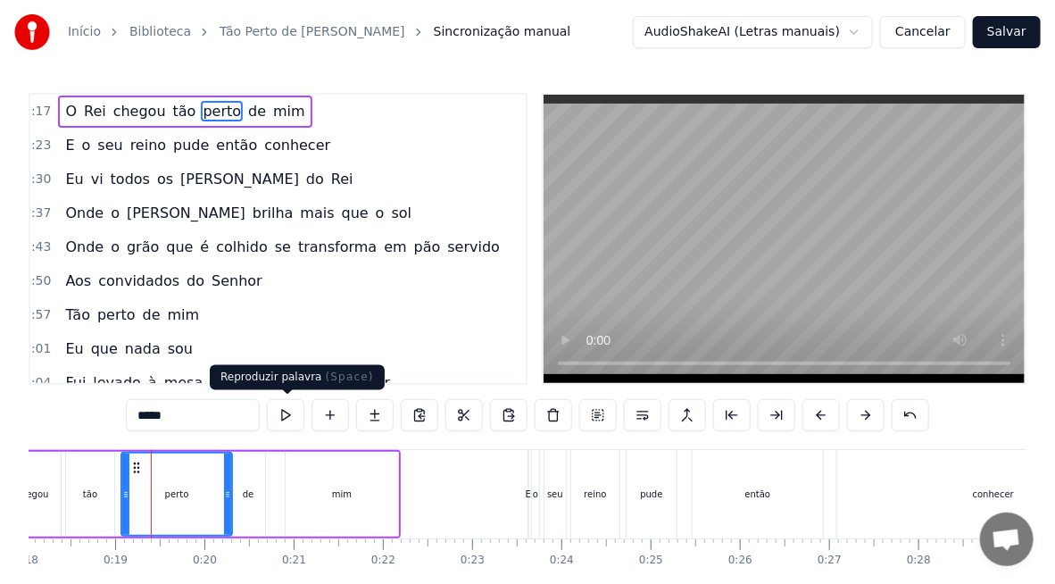
click at [287, 421] on button at bounding box center [286, 415] width 38 height 32
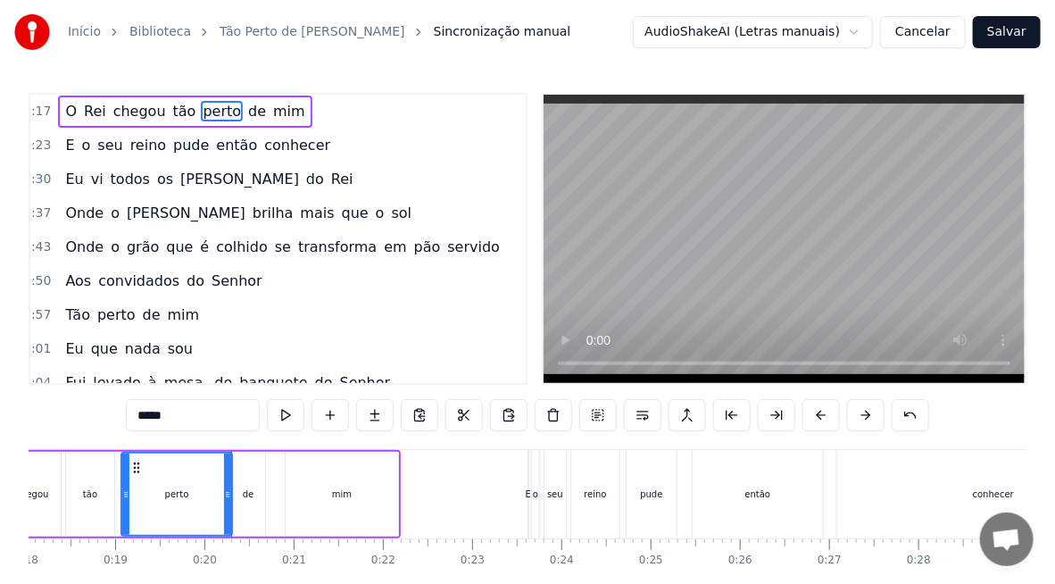
click at [242, 505] on div "de" at bounding box center [248, 494] width 34 height 85
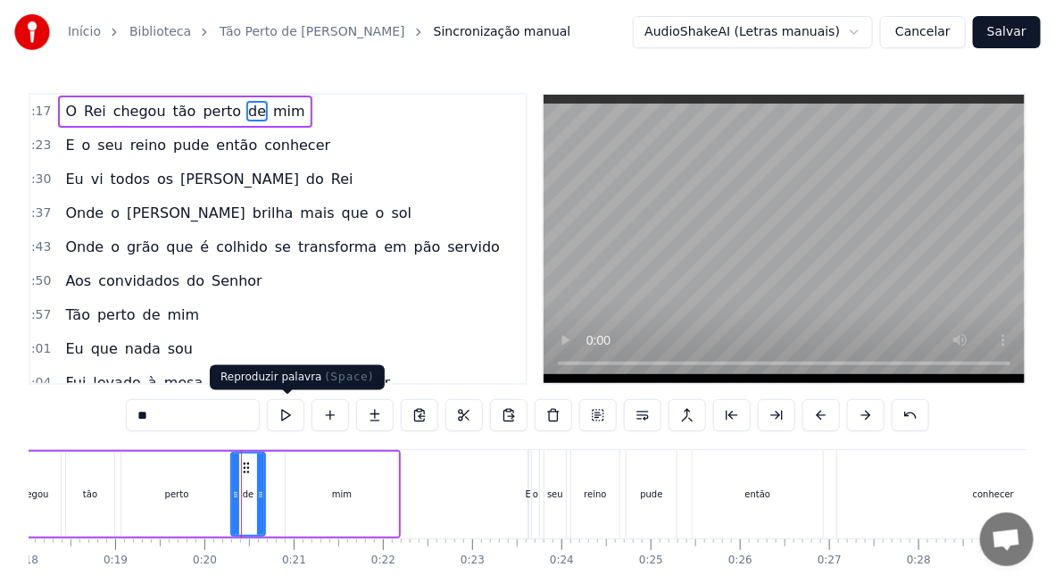
click at [283, 414] on button at bounding box center [286, 415] width 38 height 32
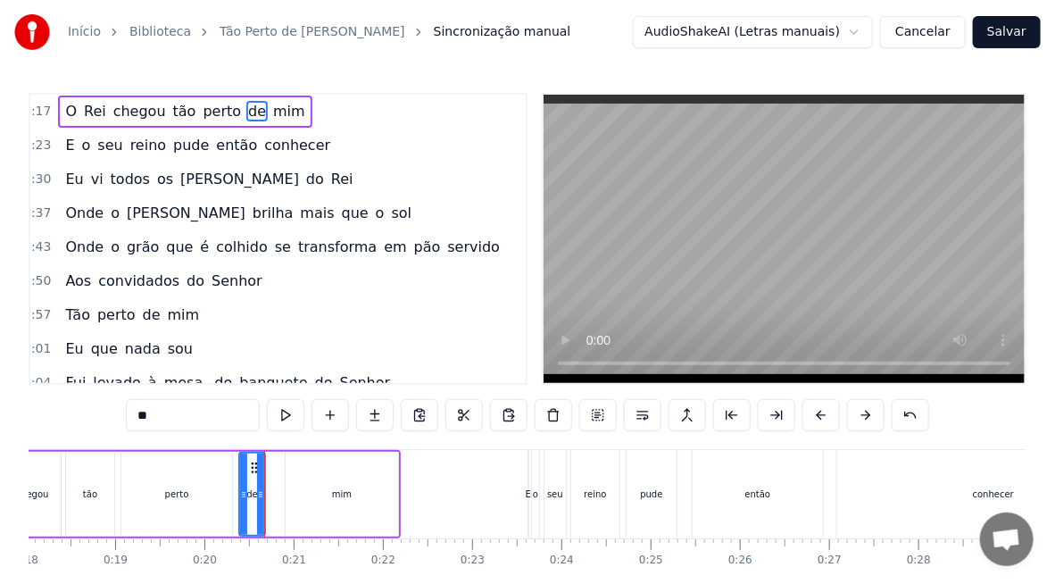
click at [244, 502] on div at bounding box center [243, 494] width 7 height 81
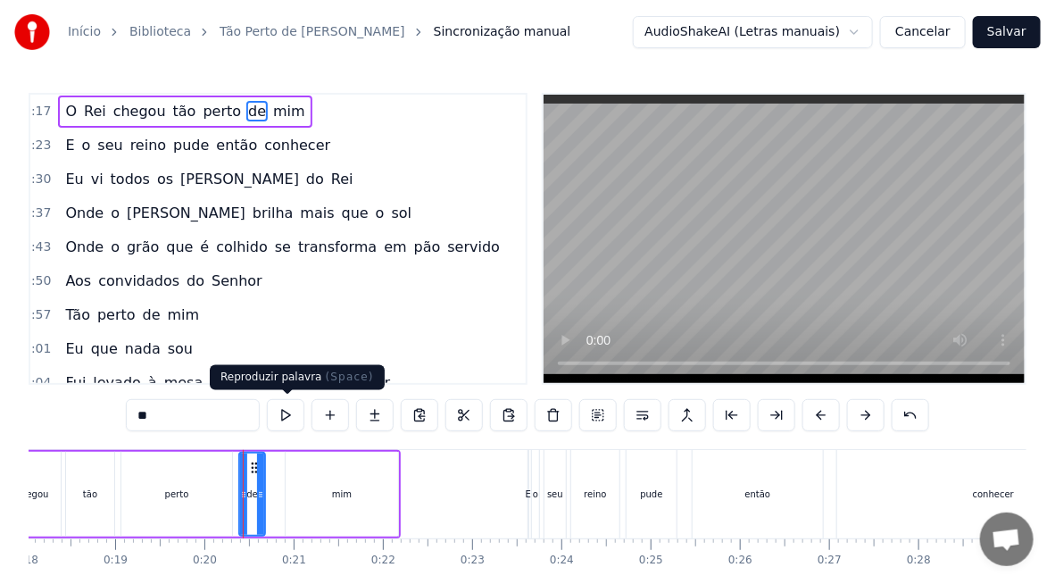
click at [288, 412] on button at bounding box center [286, 415] width 38 height 32
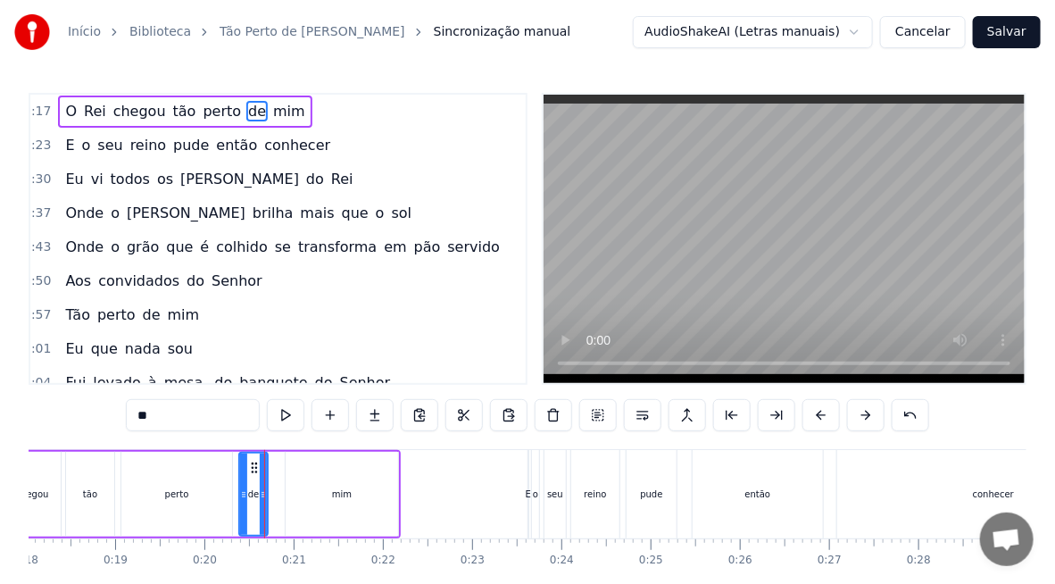
click at [265, 491] on icon at bounding box center [263, 495] width 7 height 14
click at [252, 499] on icon at bounding box center [250, 495] width 7 height 14
click at [204, 505] on div "perto" at bounding box center [176, 494] width 111 height 85
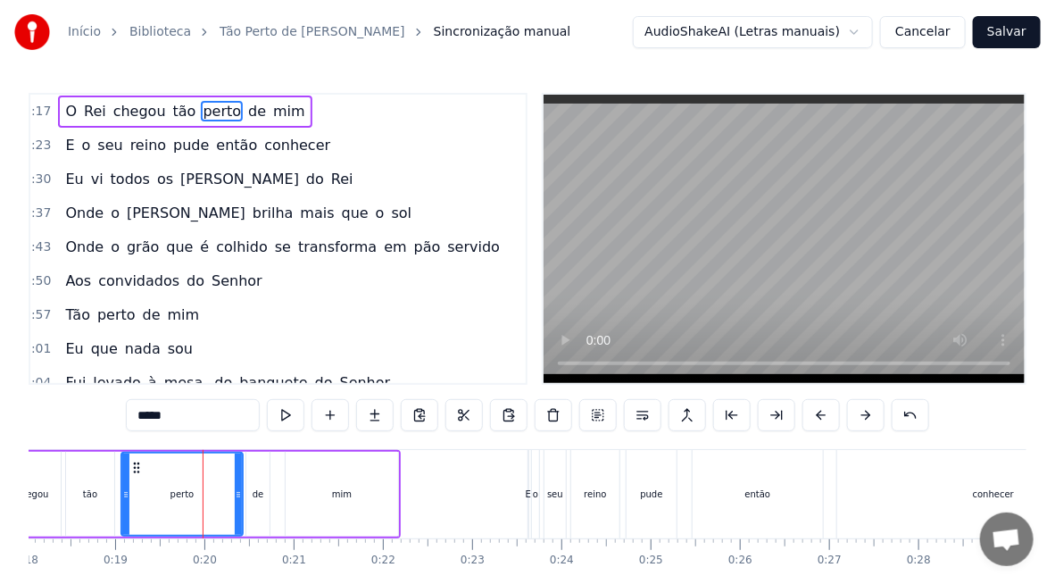
drag, startPoint x: 228, startPoint y: 496, endPoint x: 238, endPoint y: 496, distance: 10.8
click at [238, 496] on icon at bounding box center [238, 495] width 7 height 14
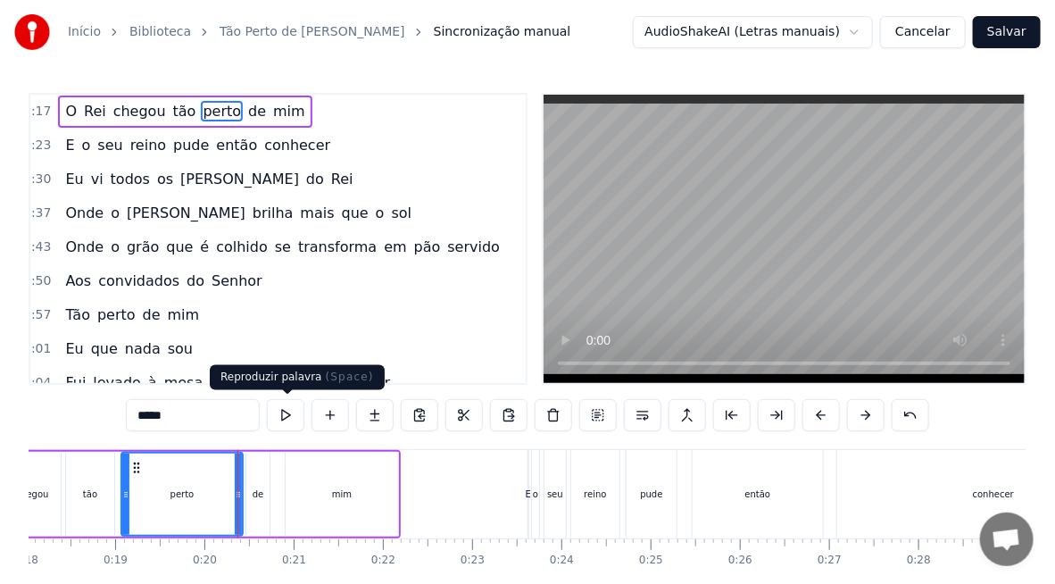
click at [280, 421] on button at bounding box center [286, 415] width 38 height 32
click at [258, 496] on div "de" at bounding box center [259, 494] width 12 height 13
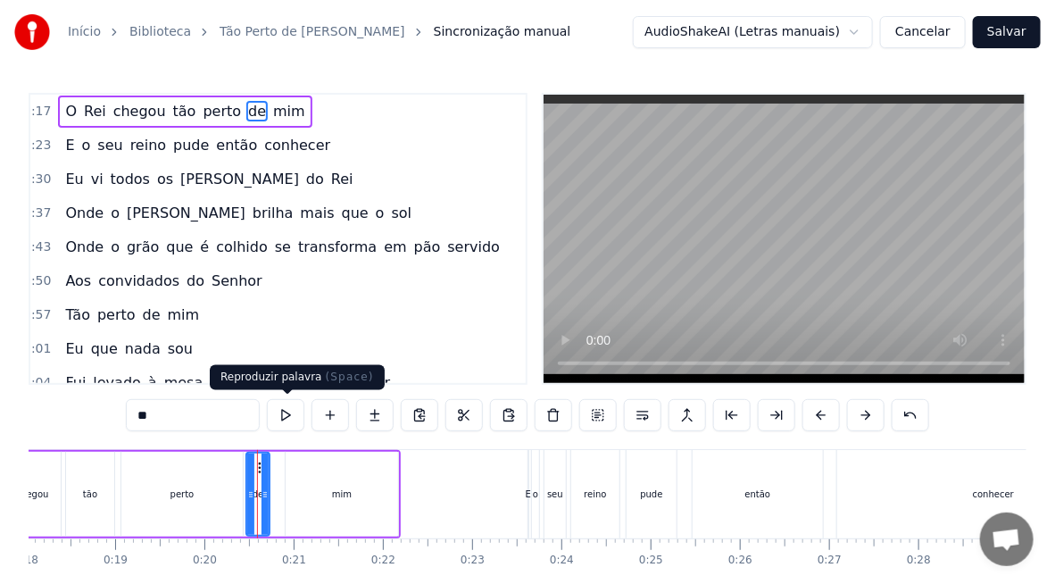
click at [284, 421] on button at bounding box center [286, 415] width 38 height 32
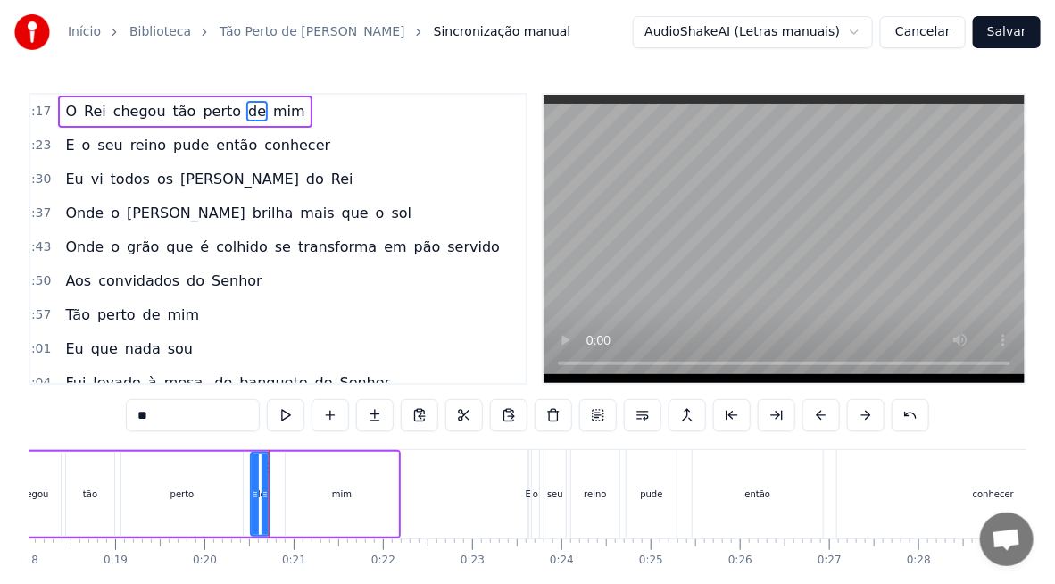
click at [256, 496] on circle at bounding box center [256, 496] width 1 height 1
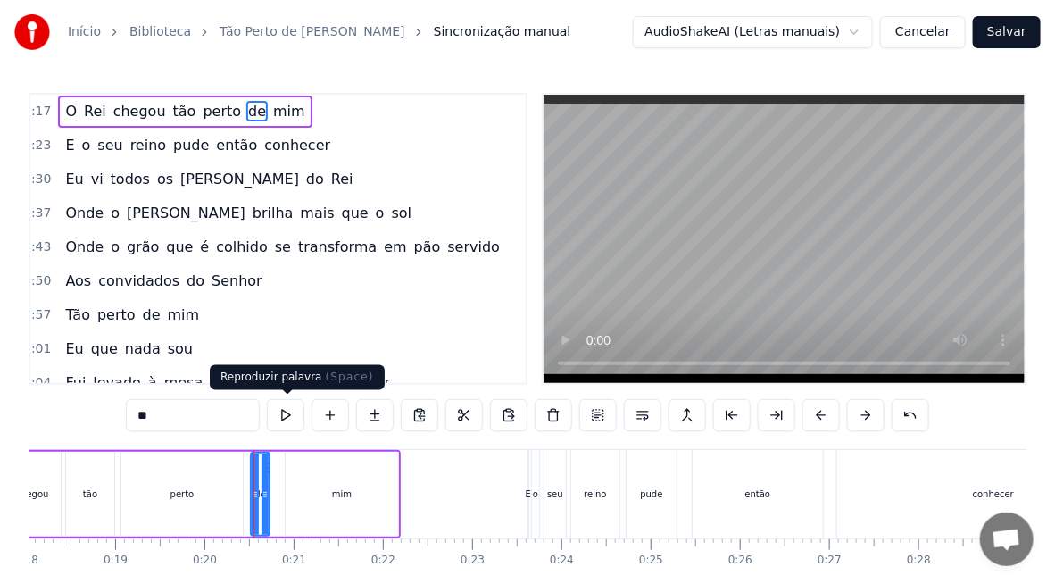
click at [287, 406] on button at bounding box center [286, 415] width 38 height 32
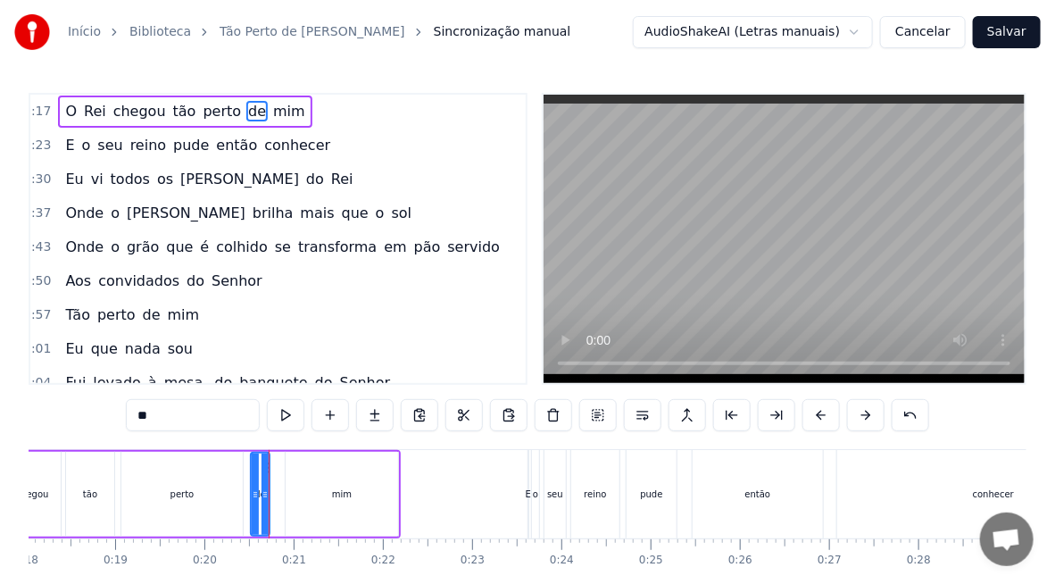
click at [319, 497] on div "mim" at bounding box center [342, 494] width 113 height 85
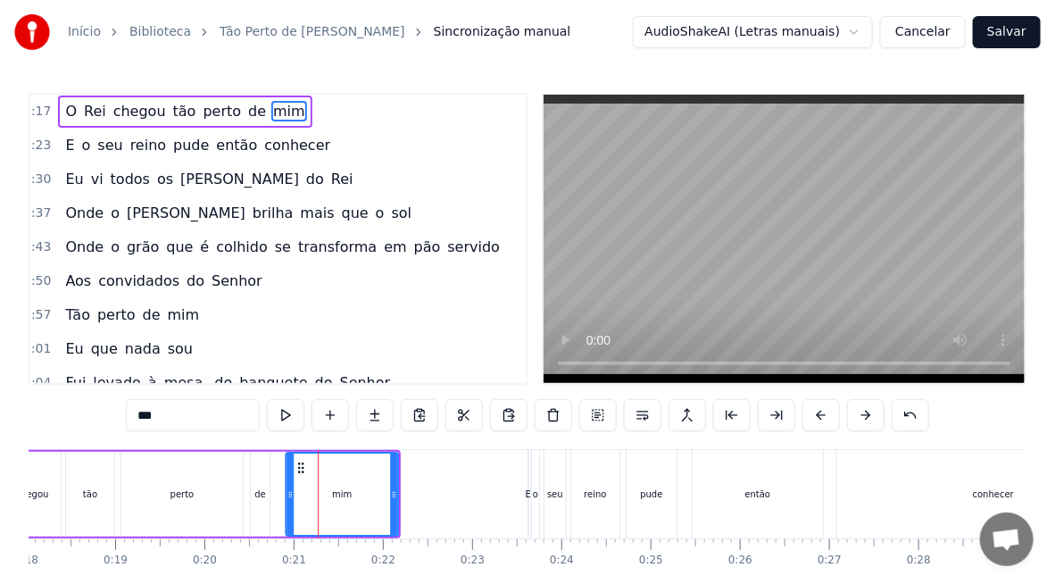
drag, startPoint x: 296, startPoint y: 466, endPoint x: 280, endPoint y: 466, distance: 16.1
click at [294, 465] on icon at bounding box center [301, 468] width 14 height 14
click at [287, 466] on div at bounding box center [290, 494] width 7 height 81
click at [287, 467] on div at bounding box center [290, 494] width 7 height 81
click at [287, 468] on div at bounding box center [290, 494] width 7 height 81
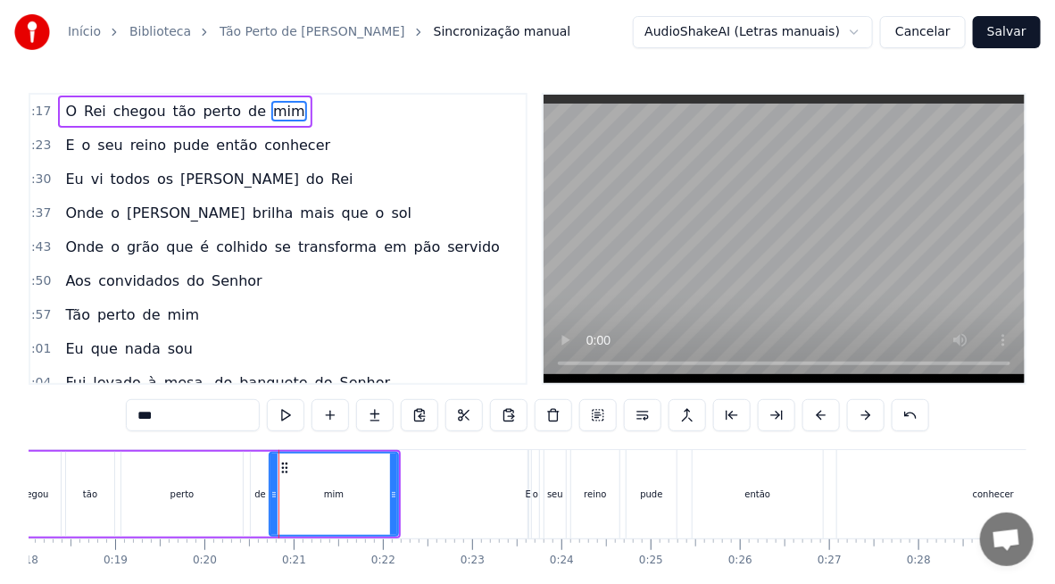
click at [271, 471] on div at bounding box center [274, 494] width 7 height 81
click at [164, 508] on div "perto" at bounding box center [181, 494] width 121 height 85
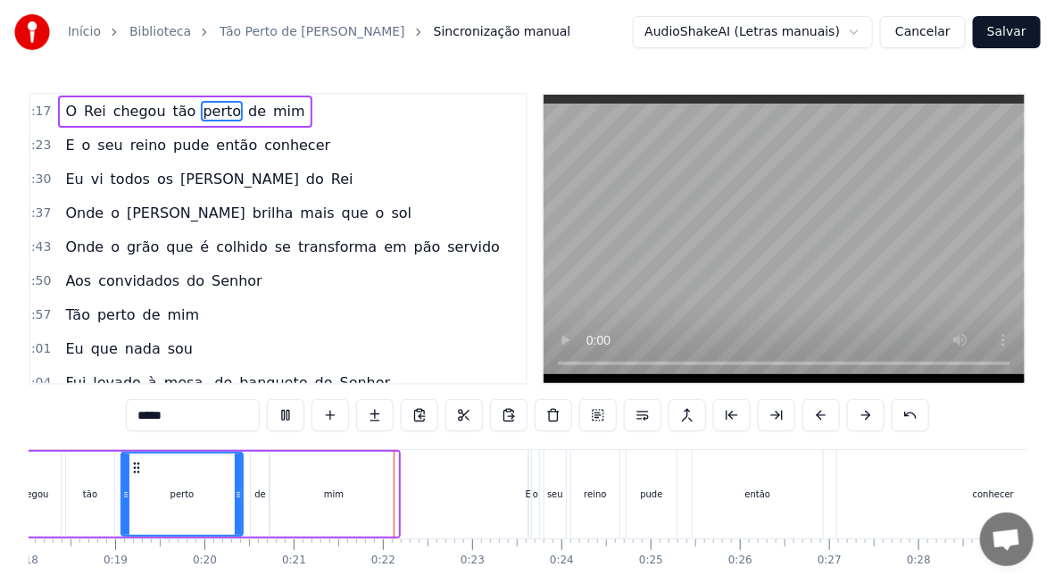
click at [221, 499] on div "perto" at bounding box center [182, 494] width 120 height 81
click at [252, 502] on div "de" at bounding box center [260, 494] width 19 height 85
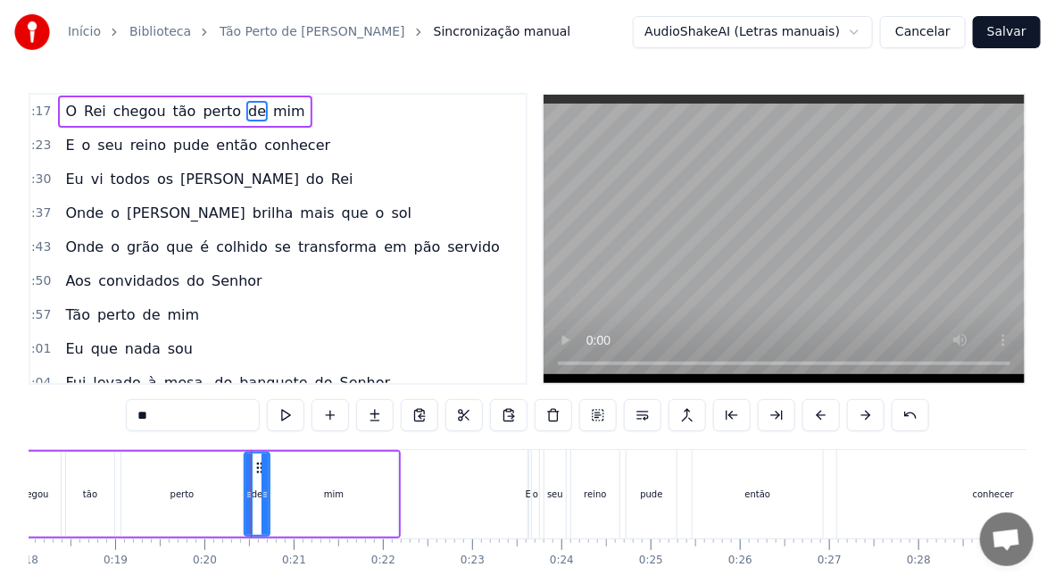
click at [246, 504] on div at bounding box center [249, 494] width 7 height 81
click at [113, 501] on div "tão" at bounding box center [90, 494] width 50 height 85
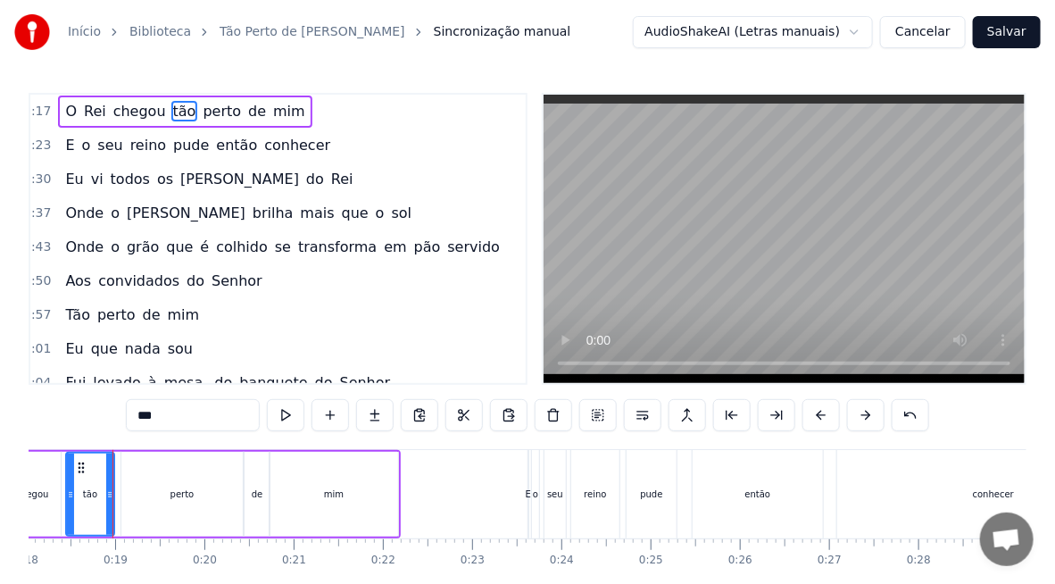
scroll to position [0, 1604]
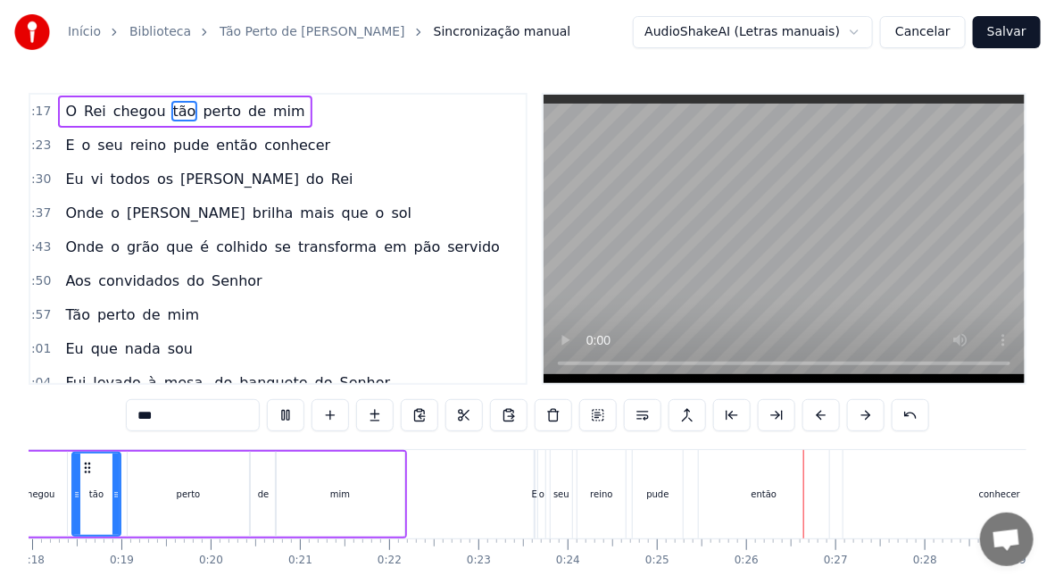
click at [744, 497] on div "então" at bounding box center [764, 494] width 130 height 88
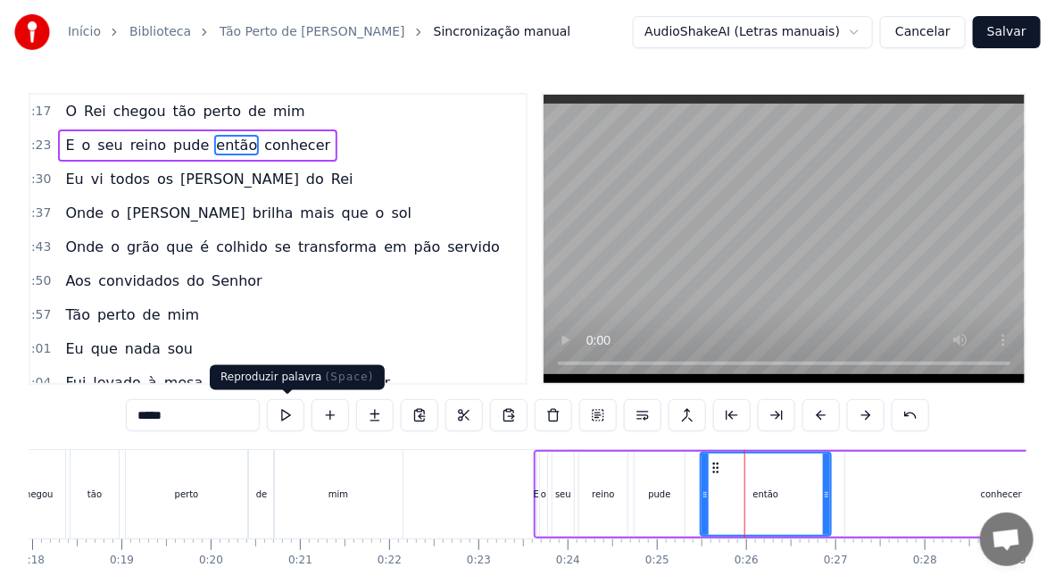
click at [297, 415] on button at bounding box center [286, 415] width 38 height 32
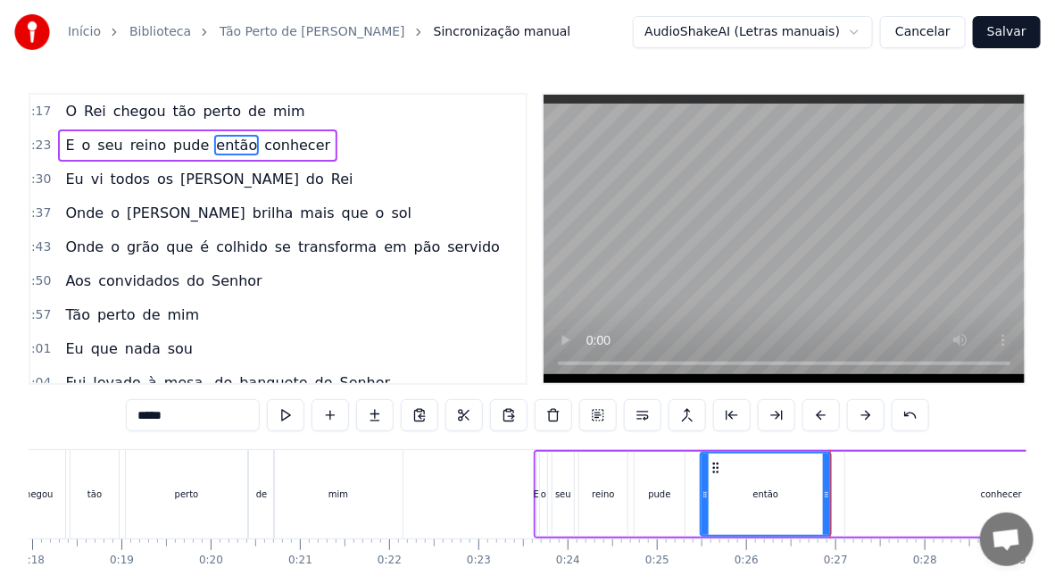
click at [660, 492] on div "pude" at bounding box center [659, 494] width 22 height 13
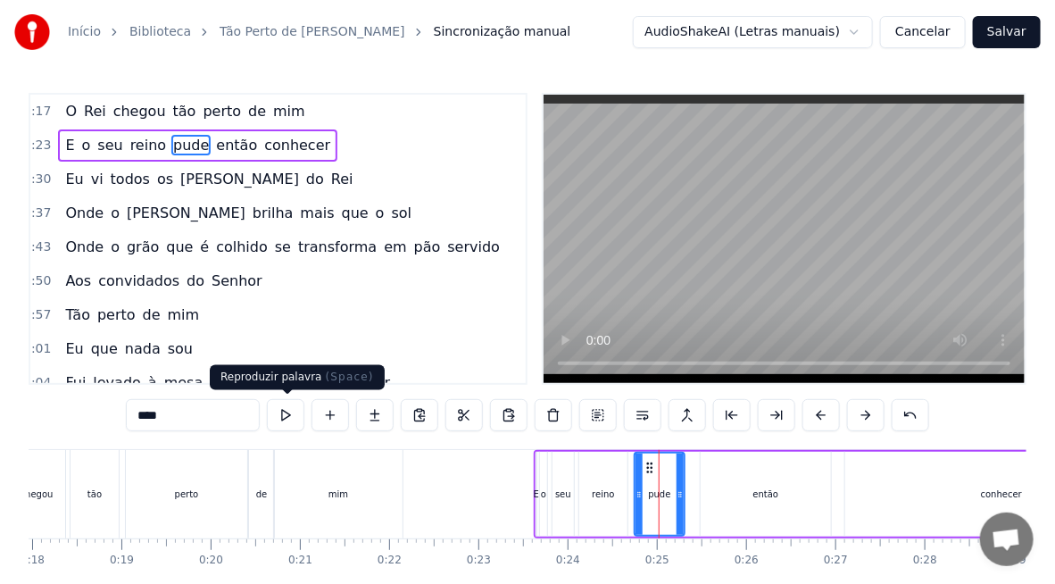
click at [299, 419] on button at bounding box center [286, 415] width 38 height 32
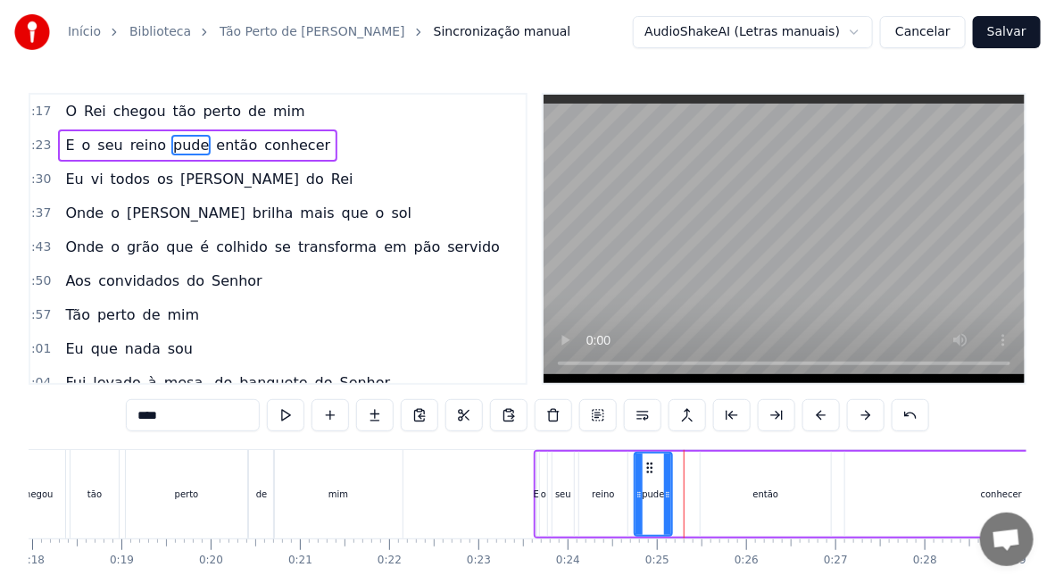
drag, startPoint x: 680, startPoint y: 504, endPoint x: 667, endPoint y: 508, distance: 13.3
click at [667, 508] on div at bounding box center [667, 494] width 7 height 81
click at [730, 486] on div "então" at bounding box center [766, 494] width 130 height 85
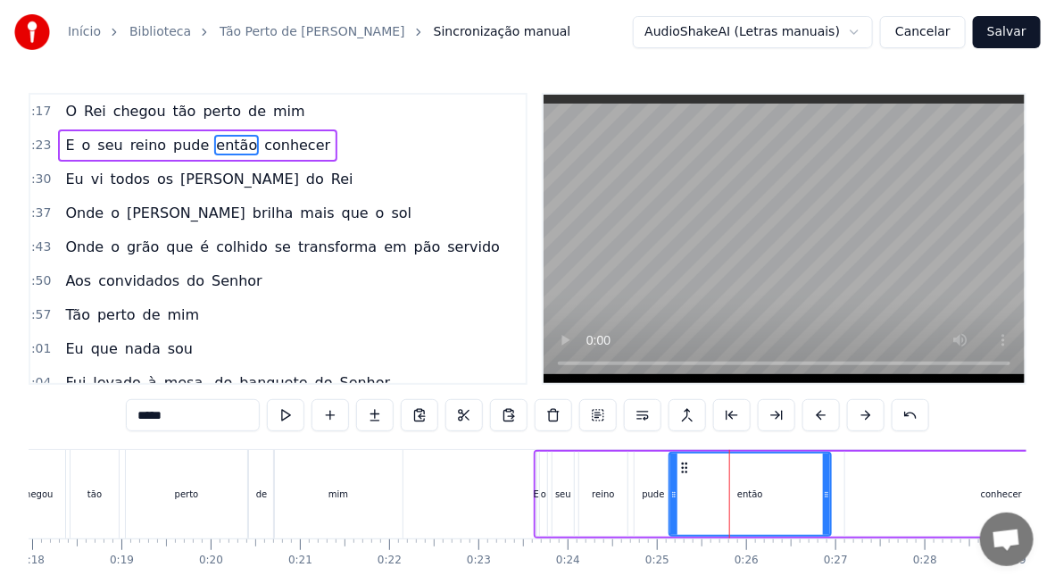
drag, startPoint x: 701, startPoint y: 502, endPoint x: 669, endPoint y: 498, distance: 32.3
click at [671, 498] on div at bounding box center [674, 494] width 7 height 81
click at [643, 498] on div "pude" at bounding box center [653, 494] width 22 height 13
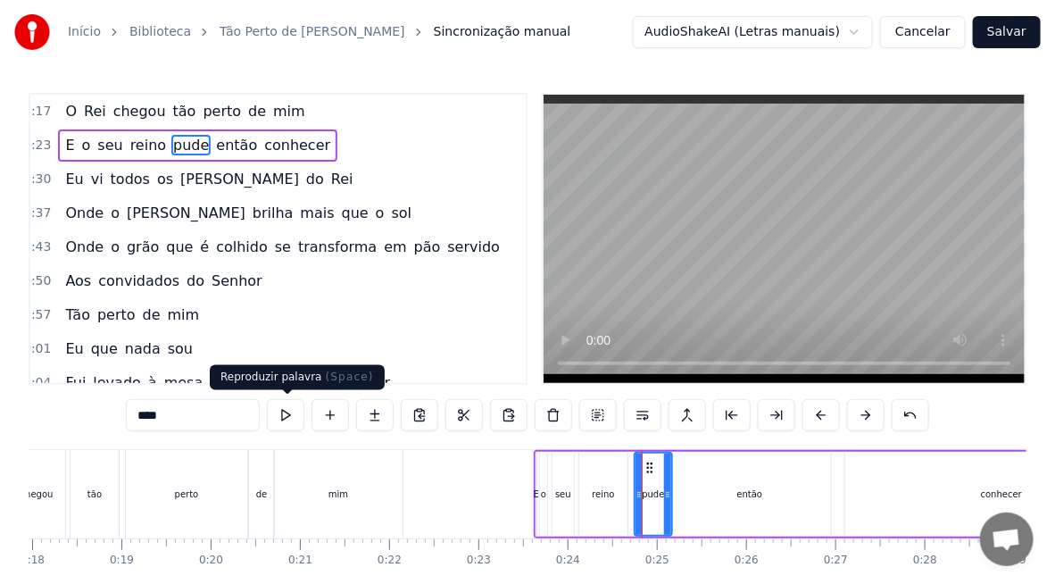
click at [296, 420] on button at bounding box center [286, 415] width 38 height 32
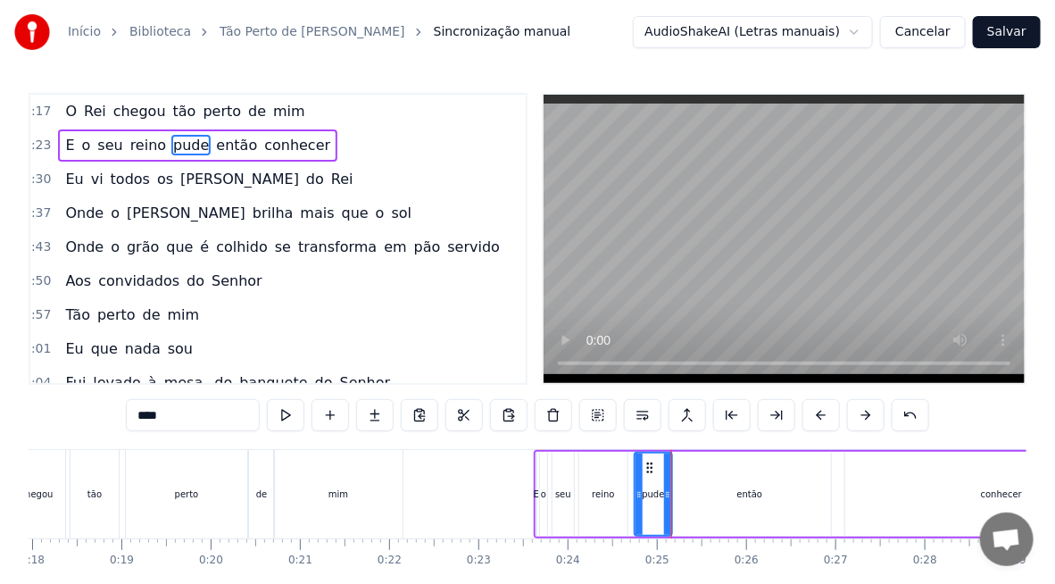
click at [708, 503] on div "então" at bounding box center [750, 494] width 163 height 85
type input "*****"
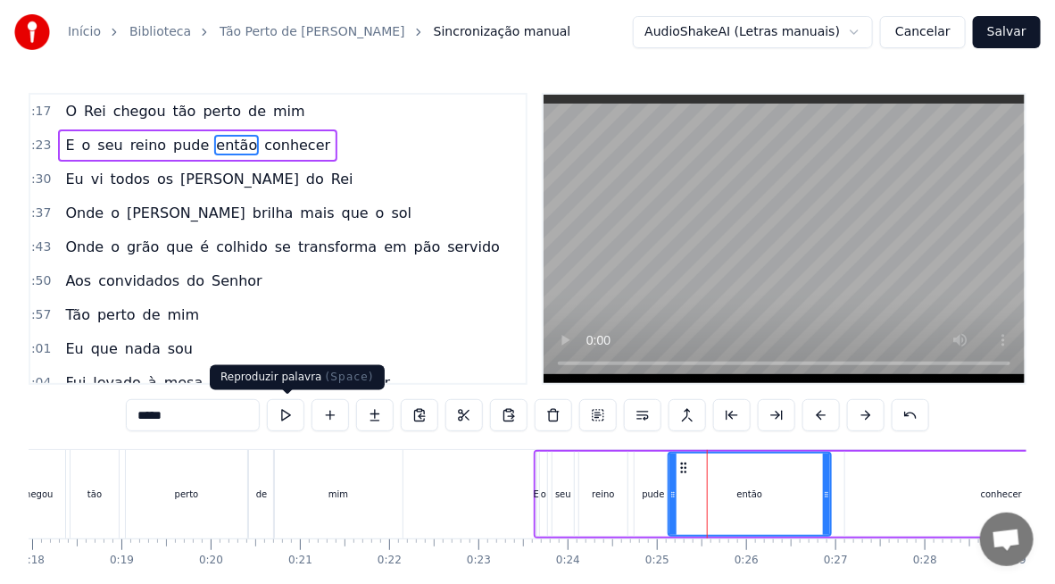
click at [293, 414] on button at bounding box center [286, 415] width 38 height 32
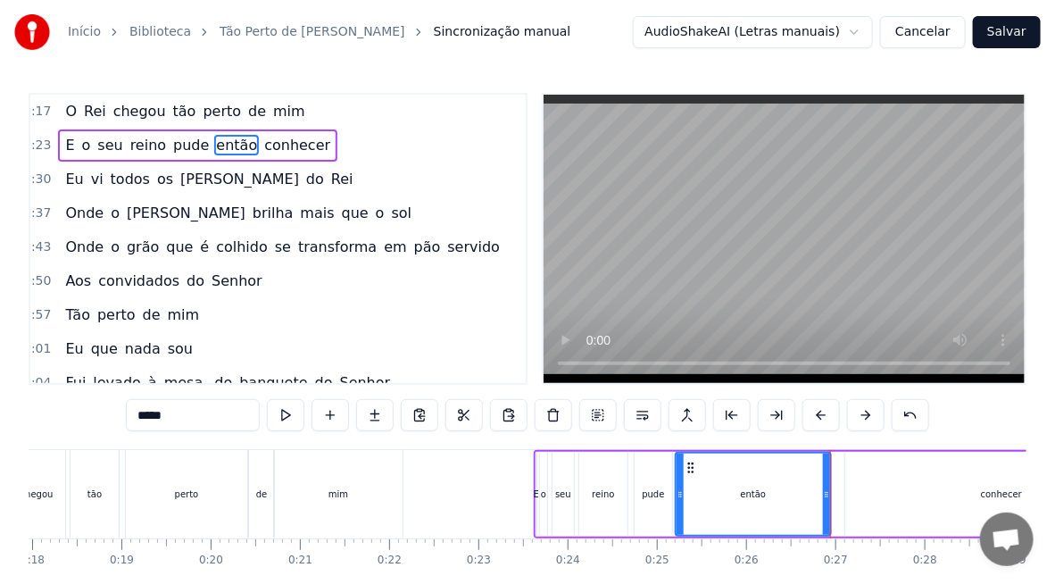
click at [677, 508] on div at bounding box center [680, 494] width 7 height 81
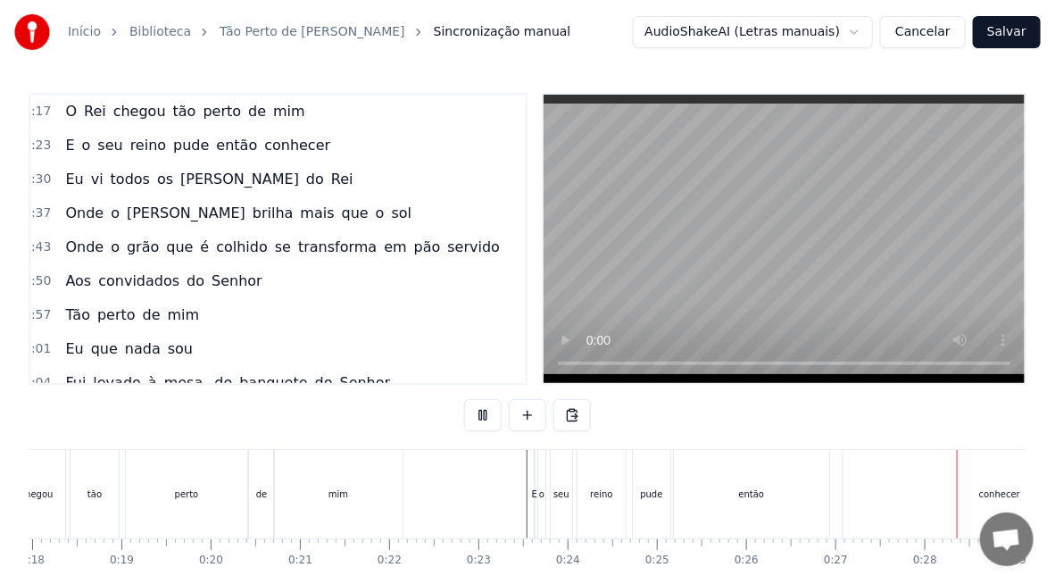
scroll to position [0, 2431]
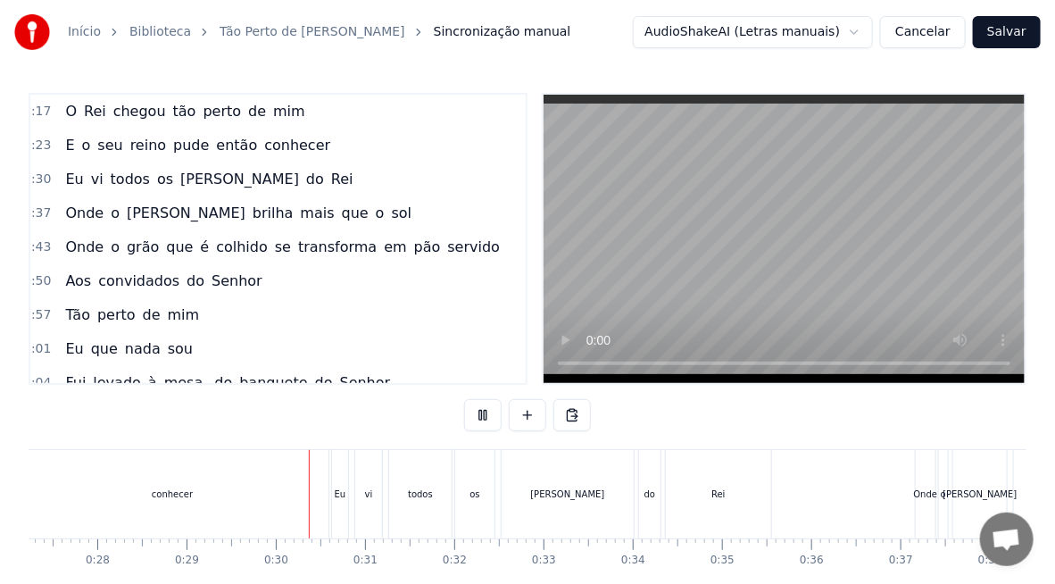
click at [165, 488] on div "conhecer" at bounding box center [172, 494] width 41 height 13
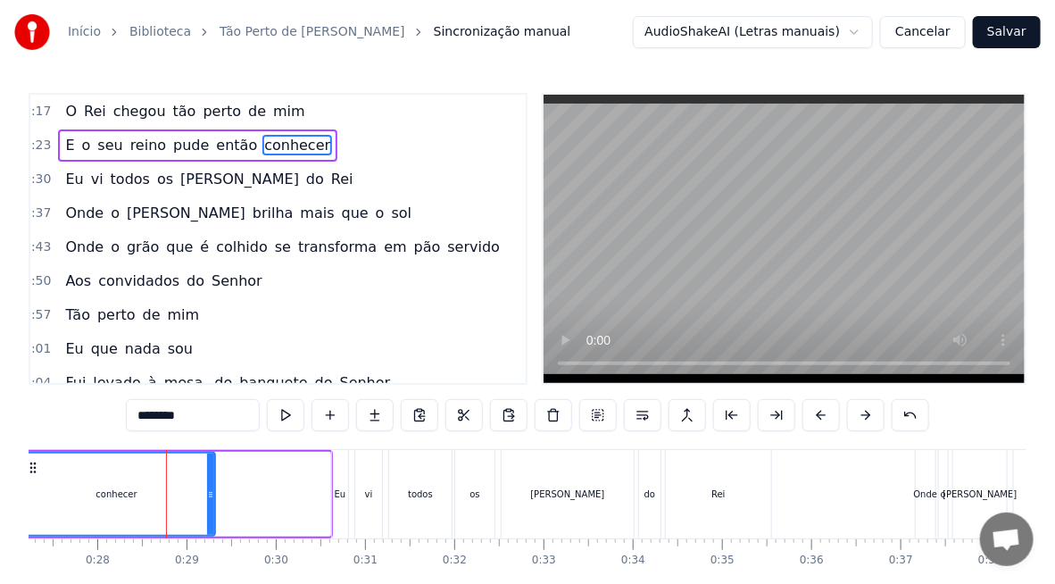
drag, startPoint x: 325, startPoint y: 501, endPoint x: 210, endPoint y: 524, distance: 117.5
click at [210, 524] on div at bounding box center [210, 494] width 7 height 81
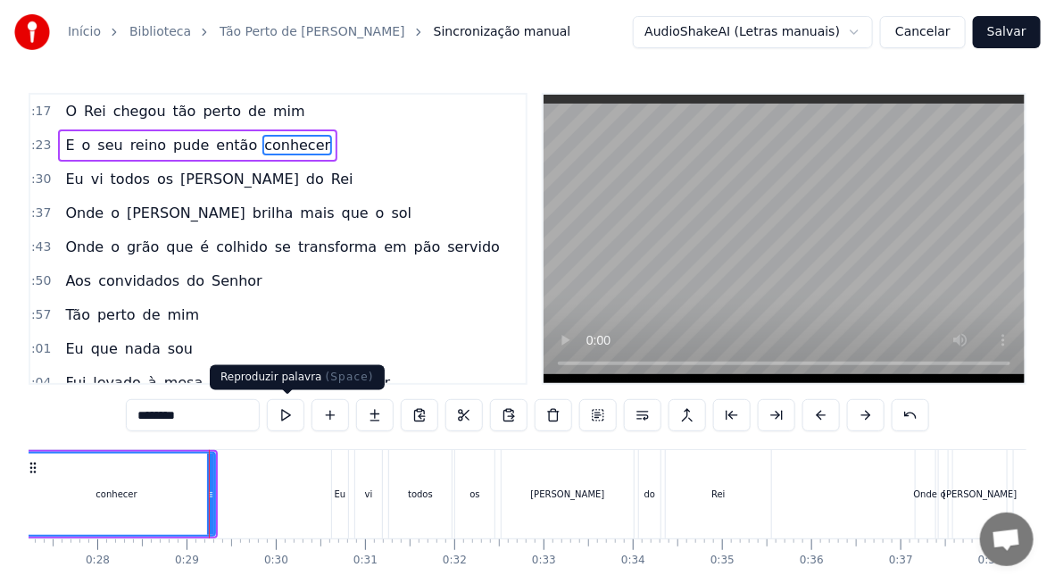
click at [292, 419] on button at bounding box center [286, 415] width 38 height 32
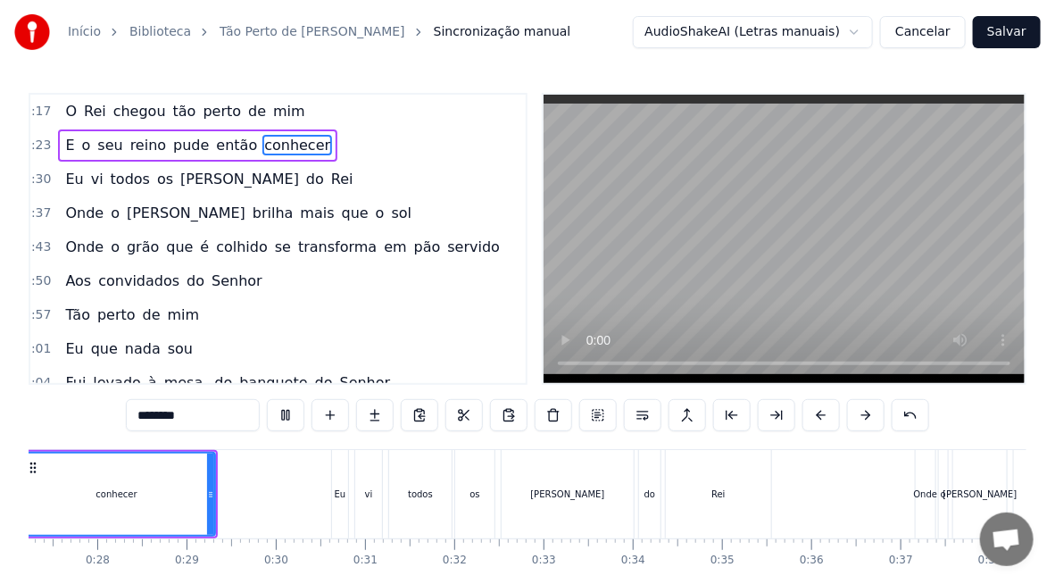
scroll to position [0, 2328]
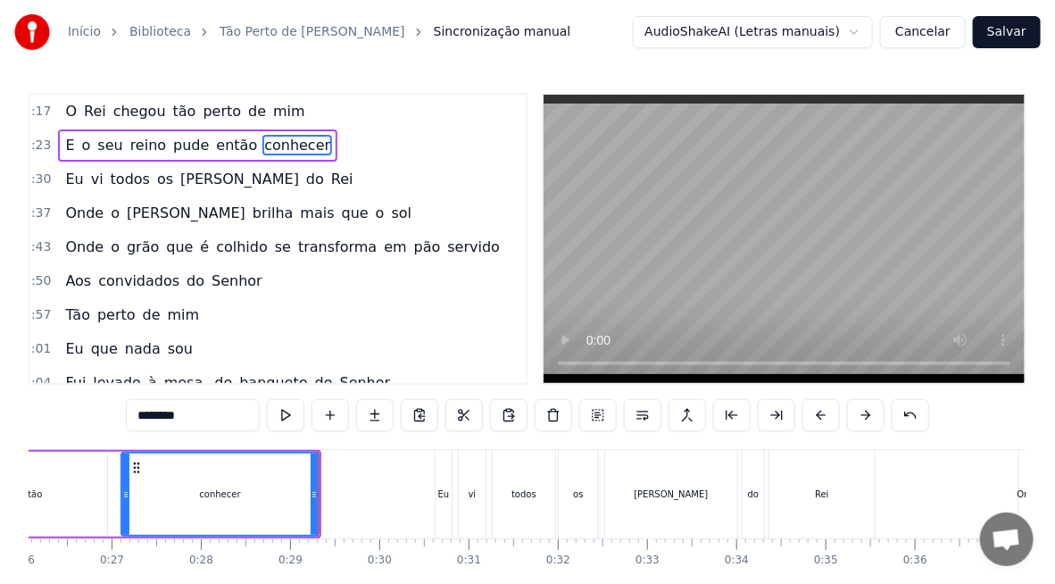
click at [85, 496] on div "então" at bounding box center [29, 494] width 155 height 85
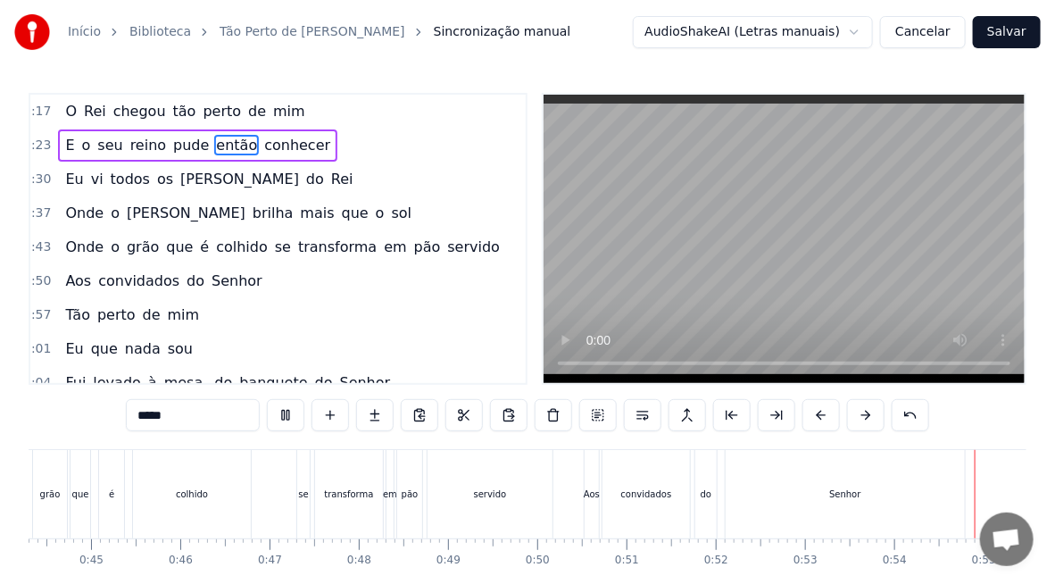
scroll to position [0, 4801]
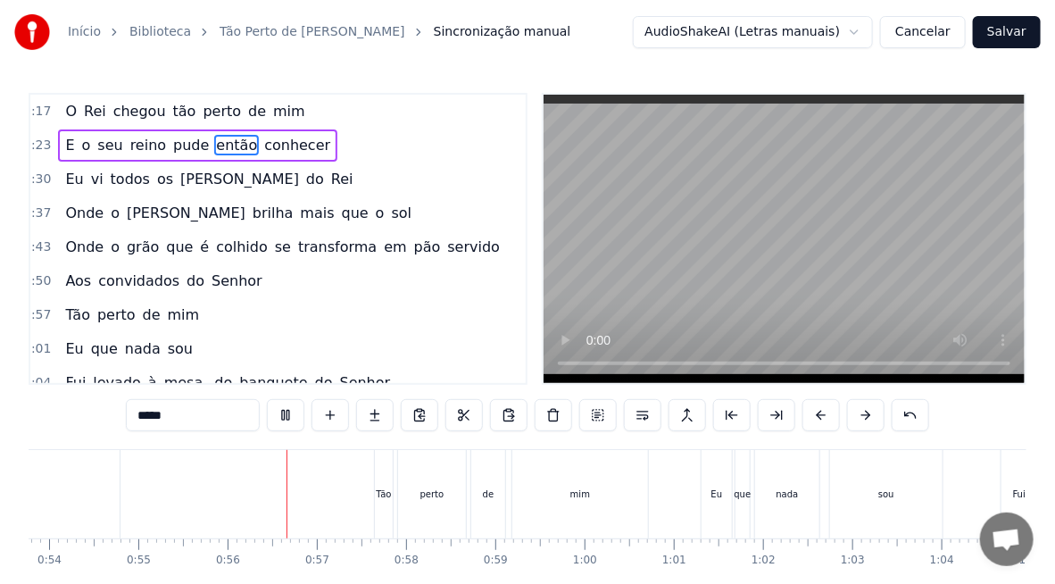
click at [96, 504] on div "Senhor" at bounding box center [-1, 494] width 239 height 88
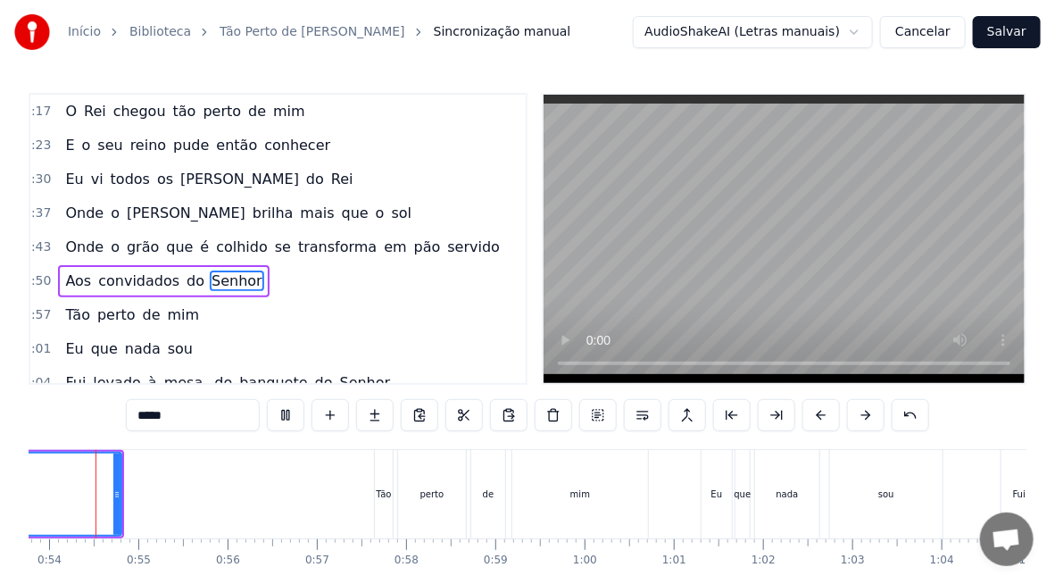
type input "******"
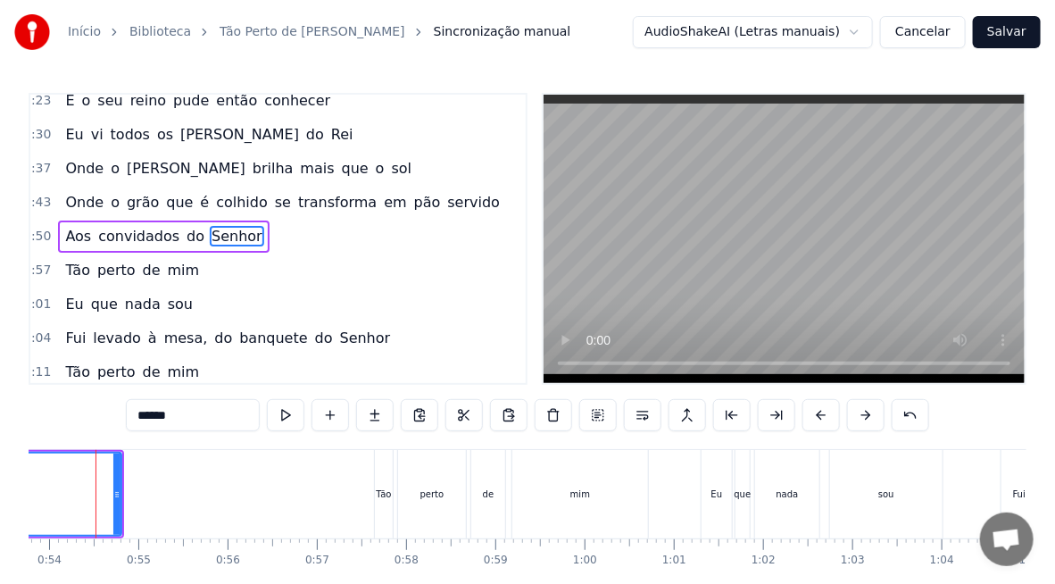
scroll to position [0, 4778]
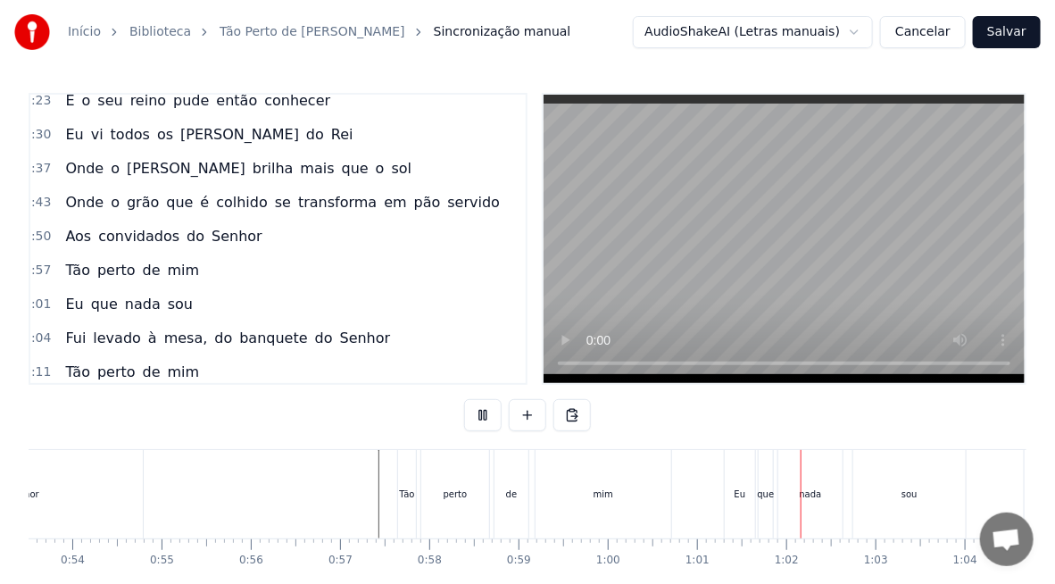
click at [417, 474] on div "Tão perto de mim" at bounding box center [536, 494] width 279 height 88
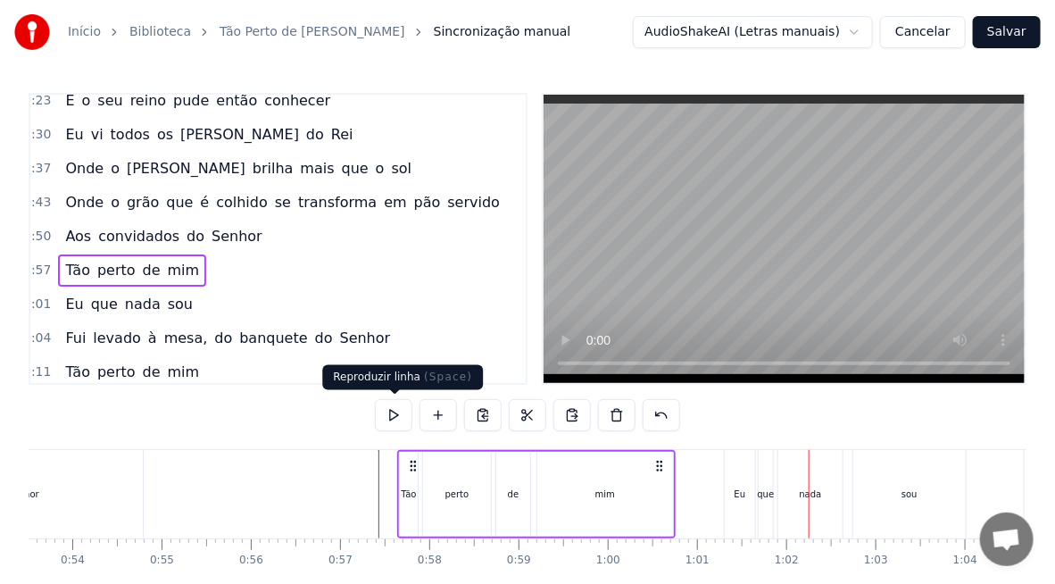
click at [389, 418] on button at bounding box center [394, 415] width 38 height 32
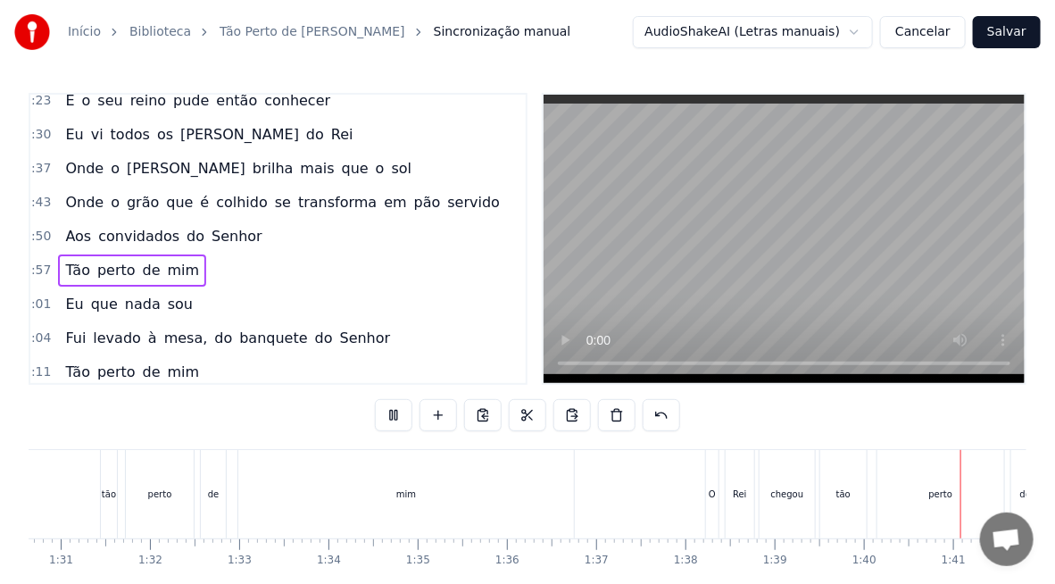
scroll to position [0, 8922]
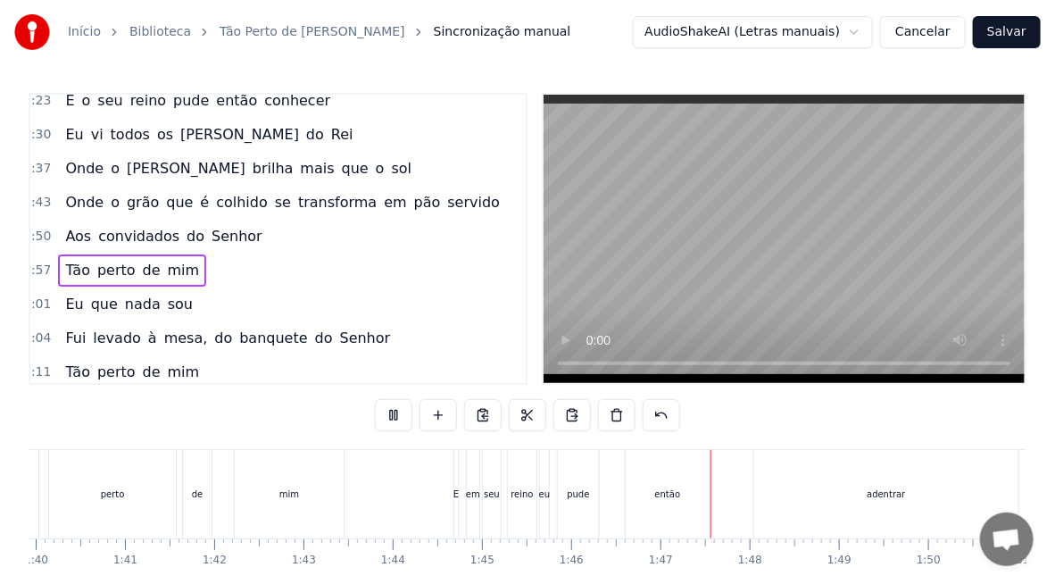
click at [587, 503] on div "pude" at bounding box center [578, 494] width 41 height 88
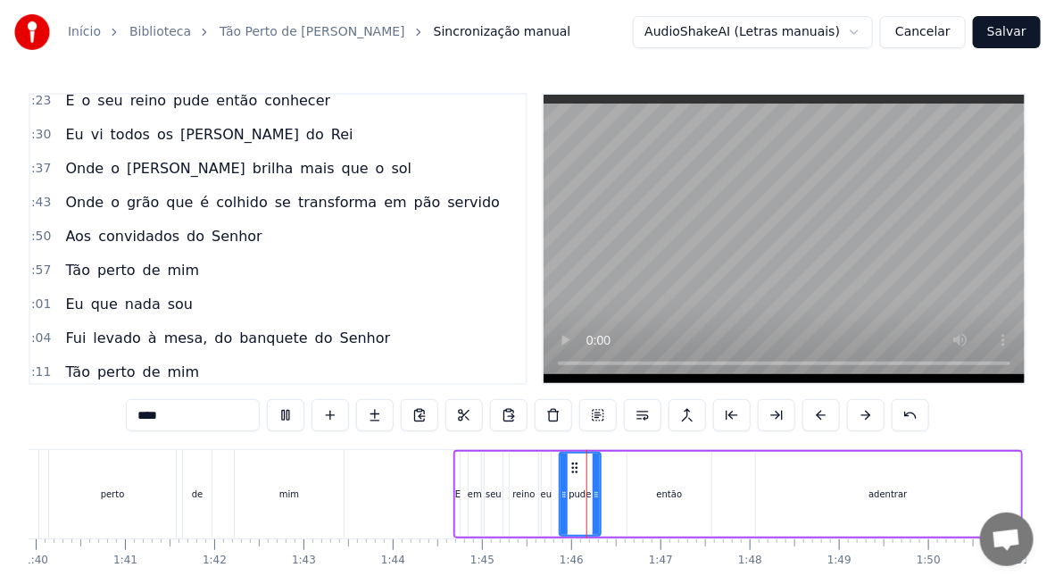
scroll to position [344, 8]
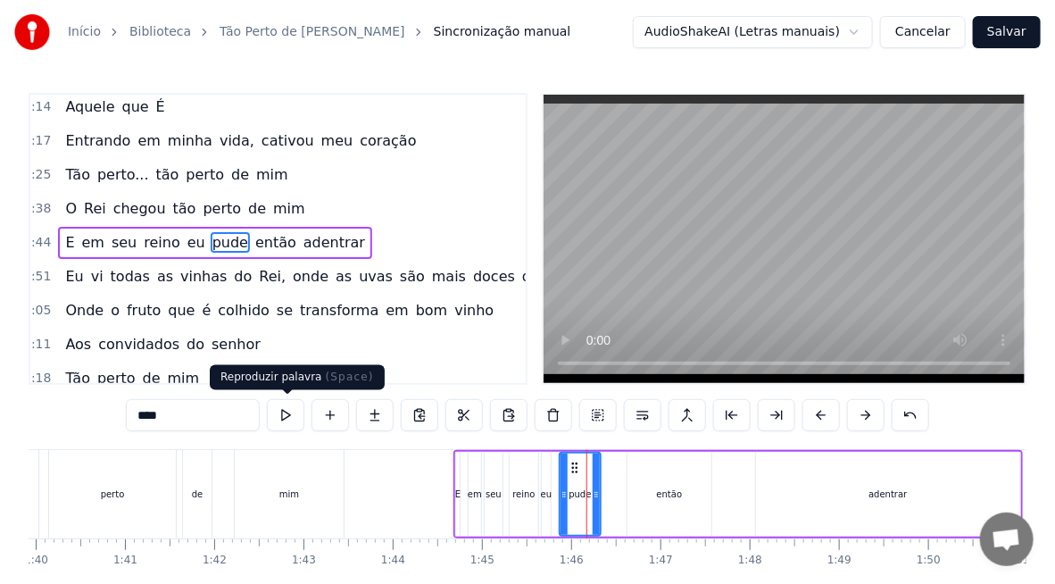
click at [296, 422] on button at bounding box center [286, 415] width 38 height 32
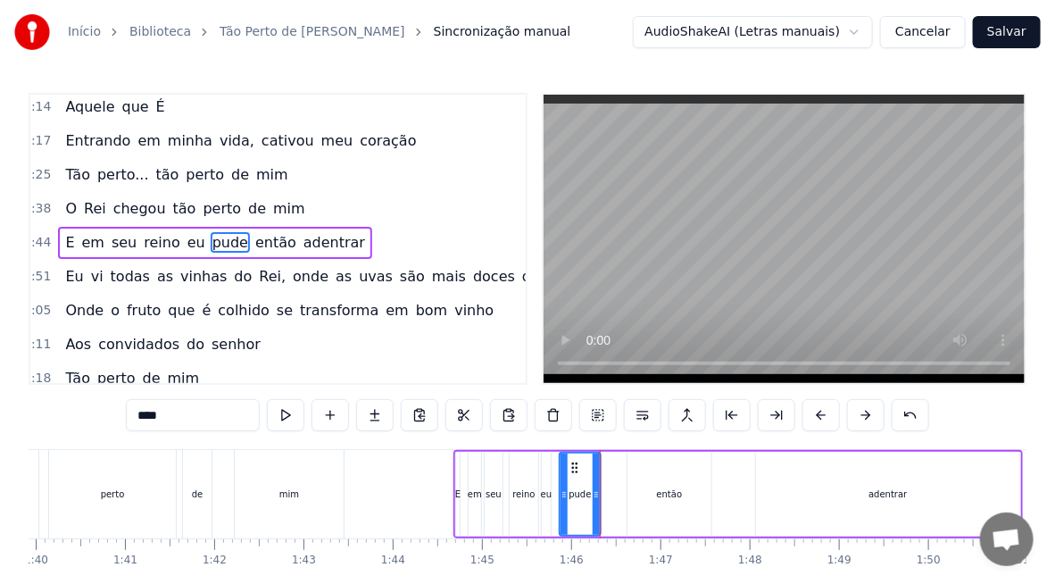
click at [656, 505] on div "então" at bounding box center [670, 494] width 84 height 85
type input "*****"
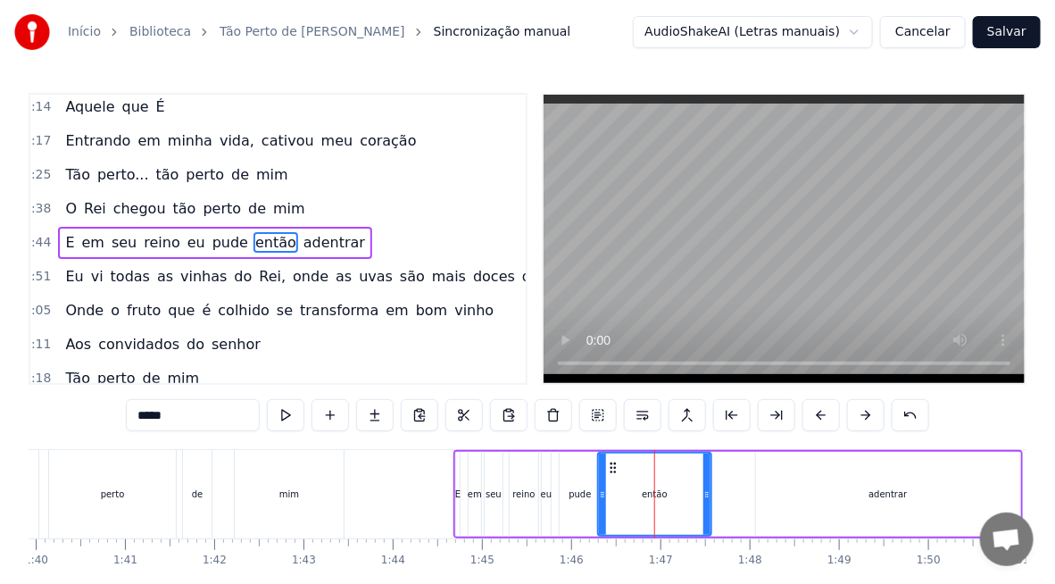
drag, startPoint x: 632, startPoint y: 482, endPoint x: 603, endPoint y: 499, distance: 34.0
click at [603, 499] on div at bounding box center [602, 494] width 7 height 81
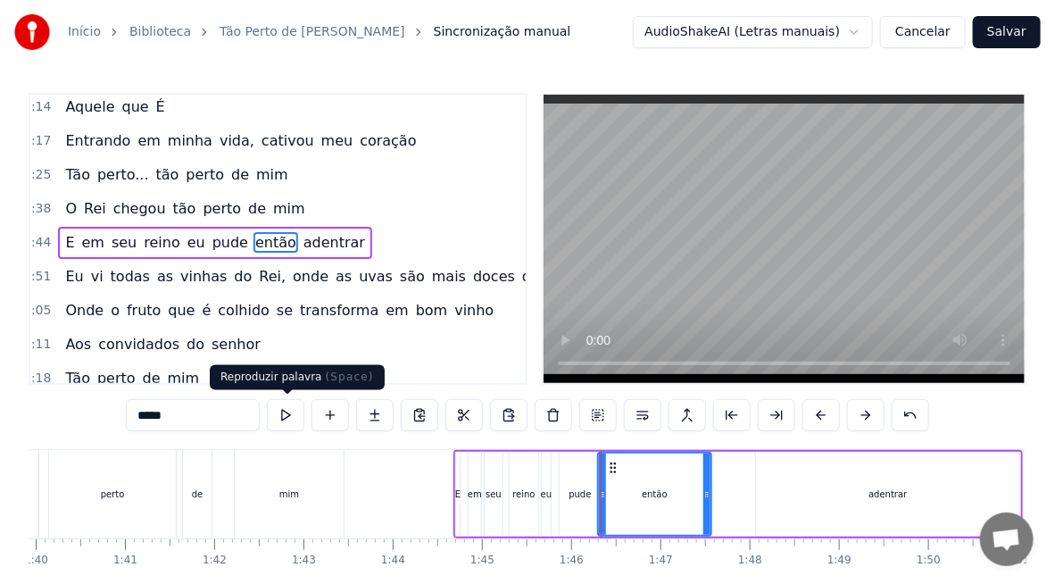
click at [286, 421] on button at bounding box center [286, 415] width 38 height 32
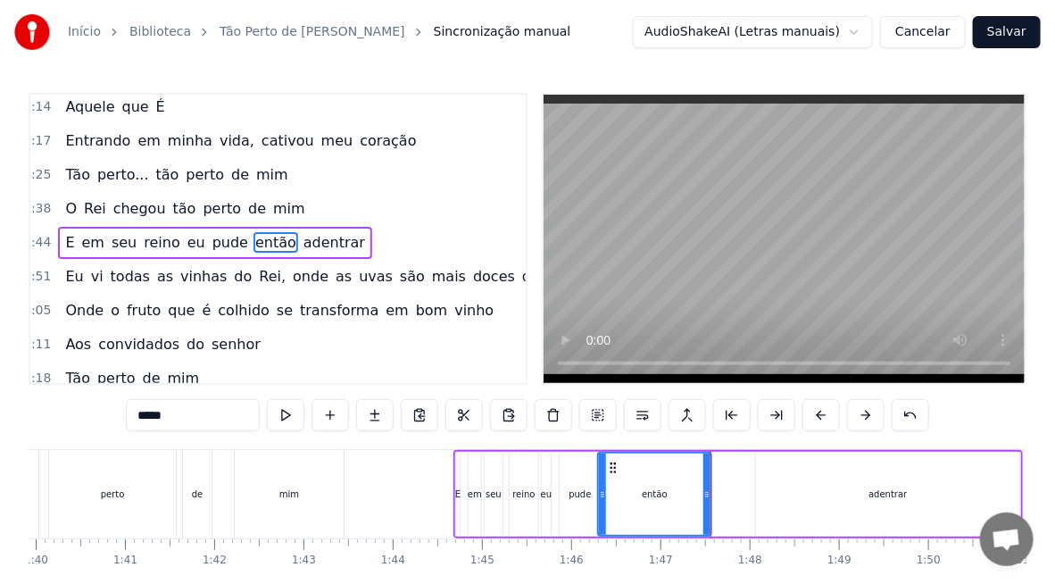
click at [507, 472] on div "E em seu reino eu pude então adentrar" at bounding box center [739, 494] width 570 height 88
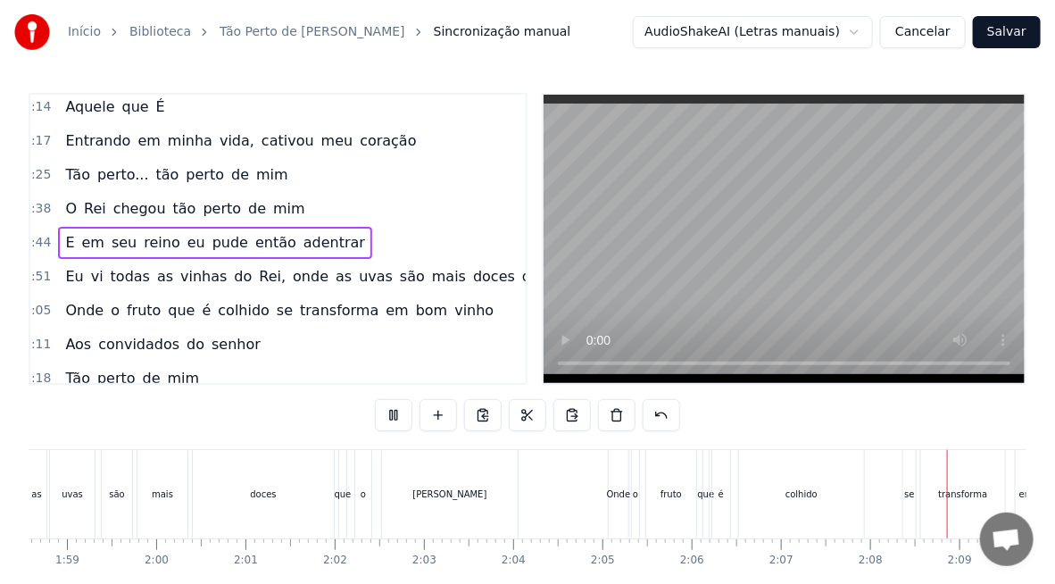
scroll to position [0, 11411]
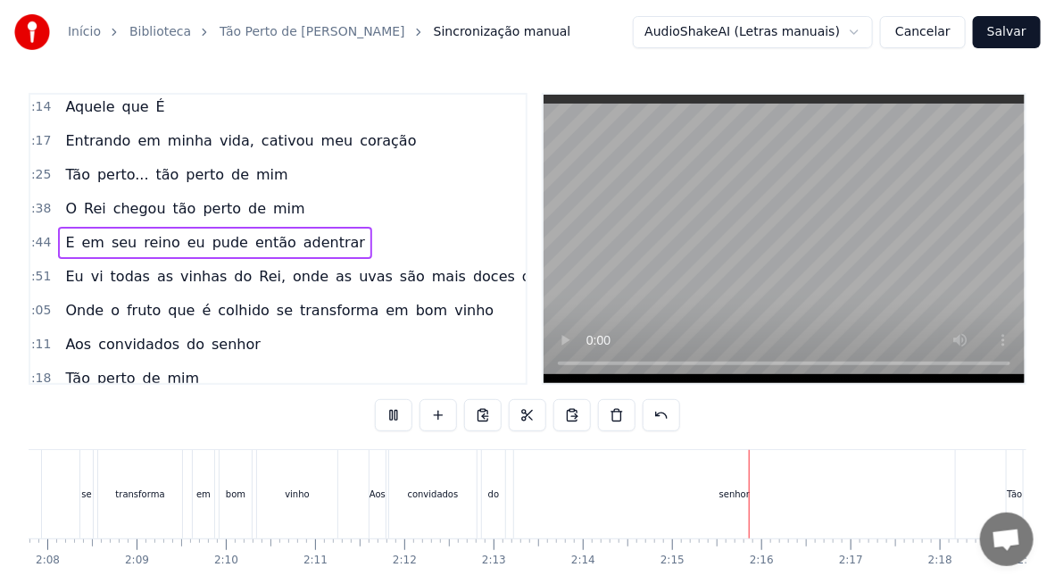
click at [688, 478] on div "senhor" at bounding box center [734, 494] width 441 height 88
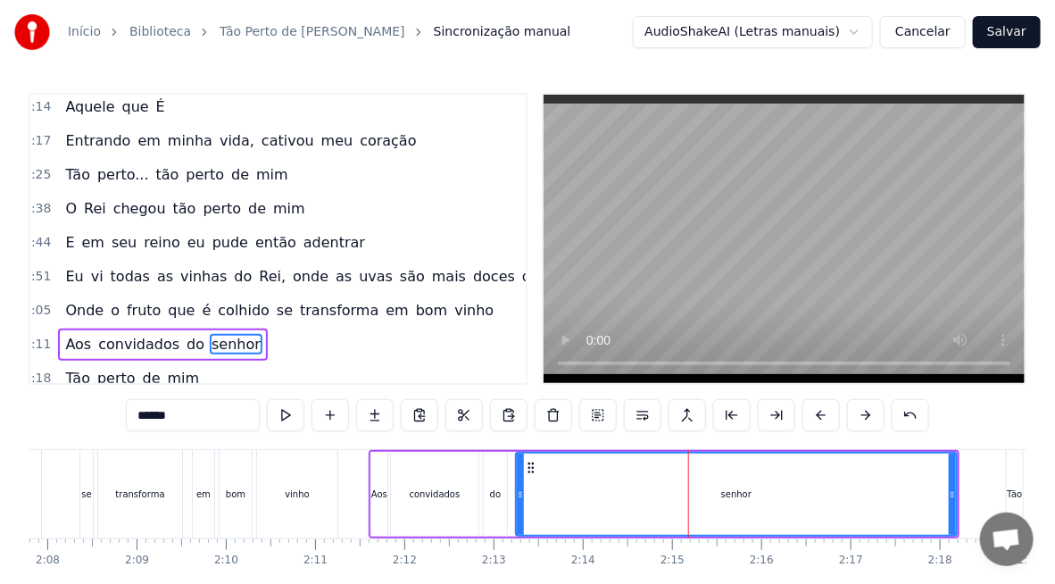
scroll to position [444, 8]
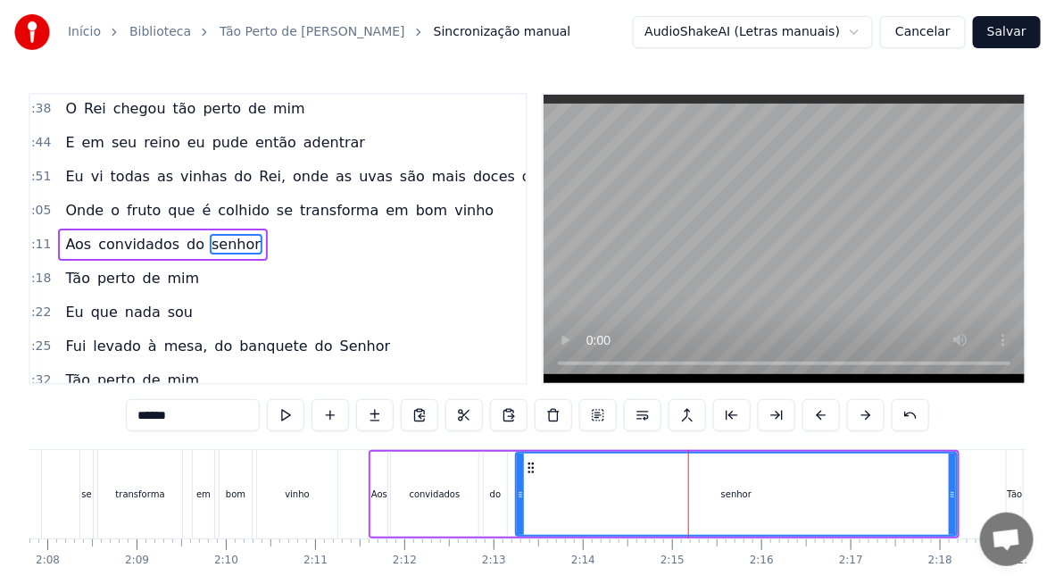
click at [144, 416] on input "******" at bounding box center [193, 415] width 134 height 32
click at [488, 489] on div "do" at bounding box center [495, 494] width 23 height 85
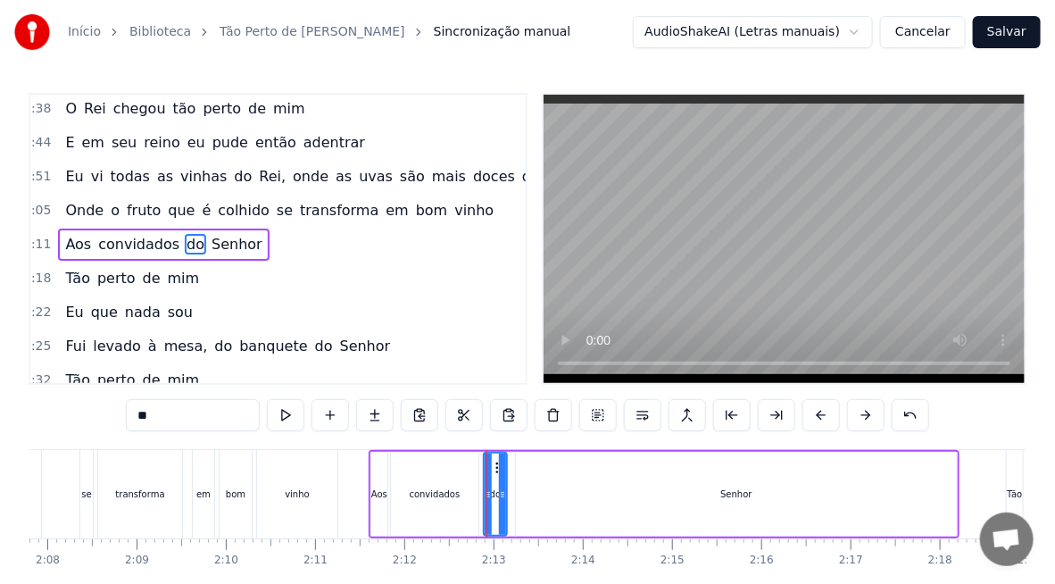
click at [565, 317] on video at bounding box center [784, 239] width 481 height 288
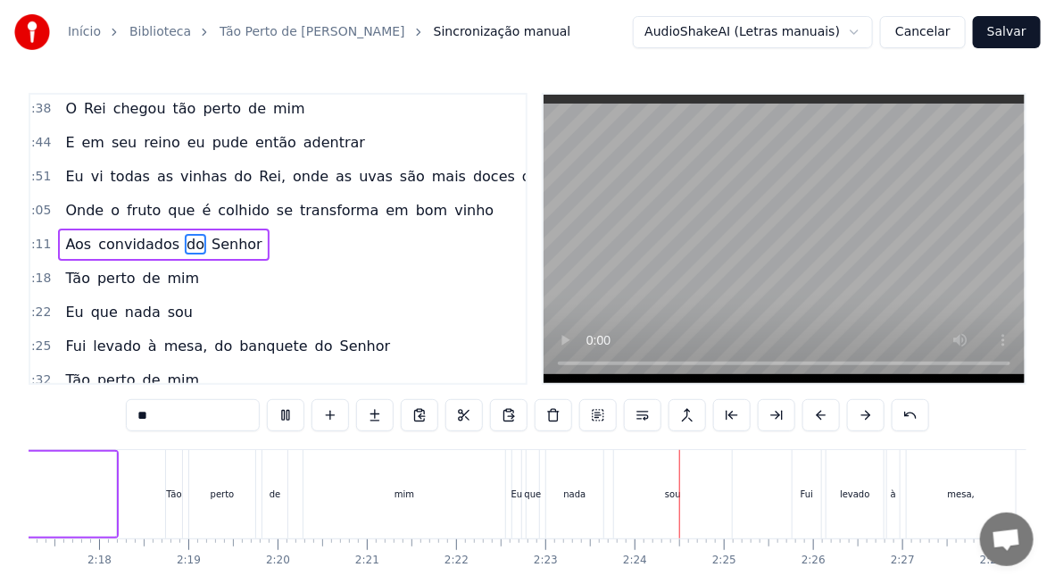
click at [488, 492] on div "mim" at bounding box center [405, 494] width 202 height 88
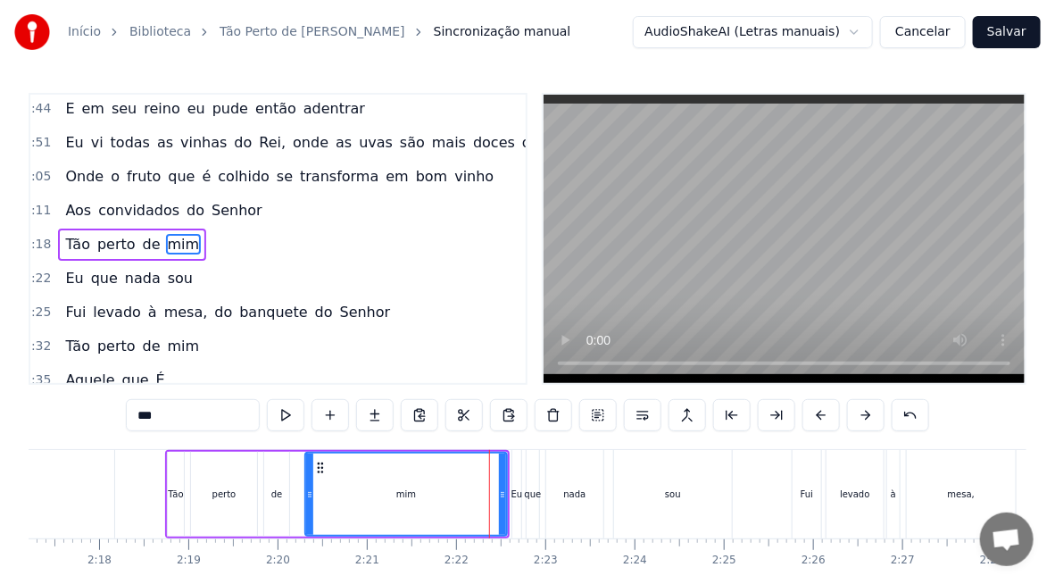
click at [512, 500] on div "Eu" at bounding box center [518, 494] width 12 height 13
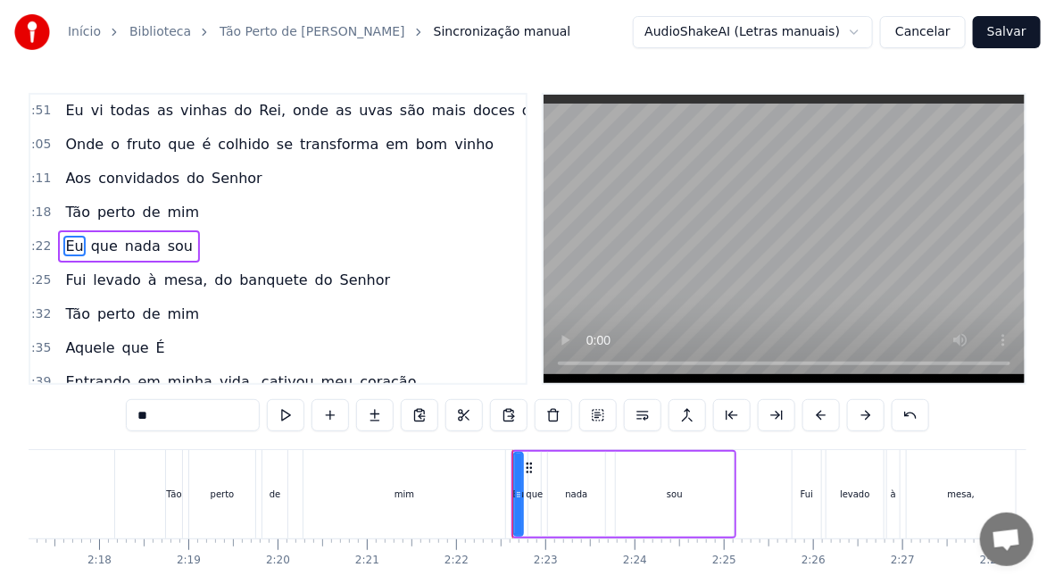
click at [491, 497] on div "mim" at bounding box center [405, 494] width 202 height 88
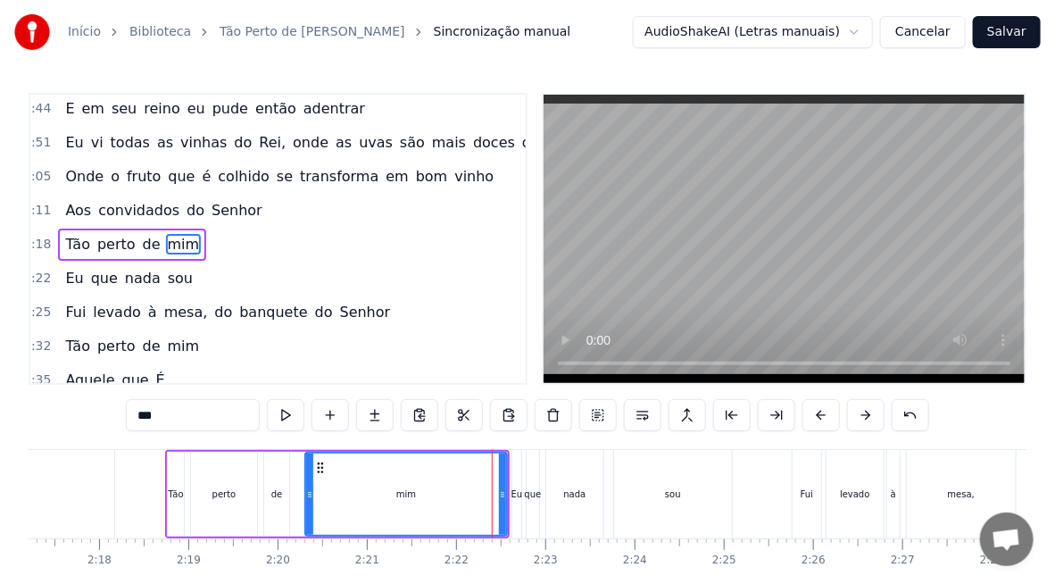
click at [517, 504] on div "Eu" at bounding box center [517, 494] width 9 height 88
type input "**"
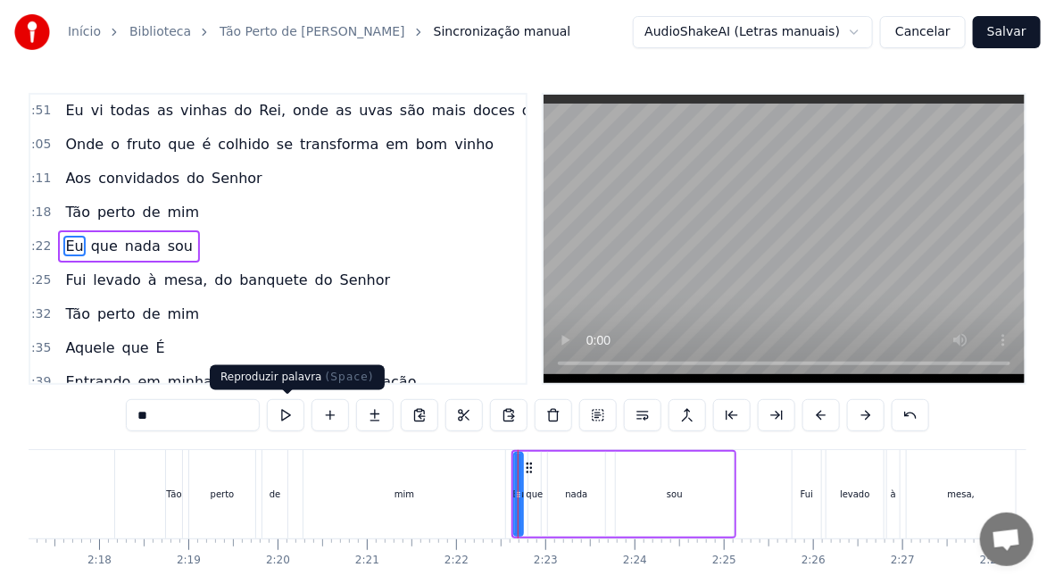
click at [287, 413] on button at bounding box center [286, 415] width 38 height 32
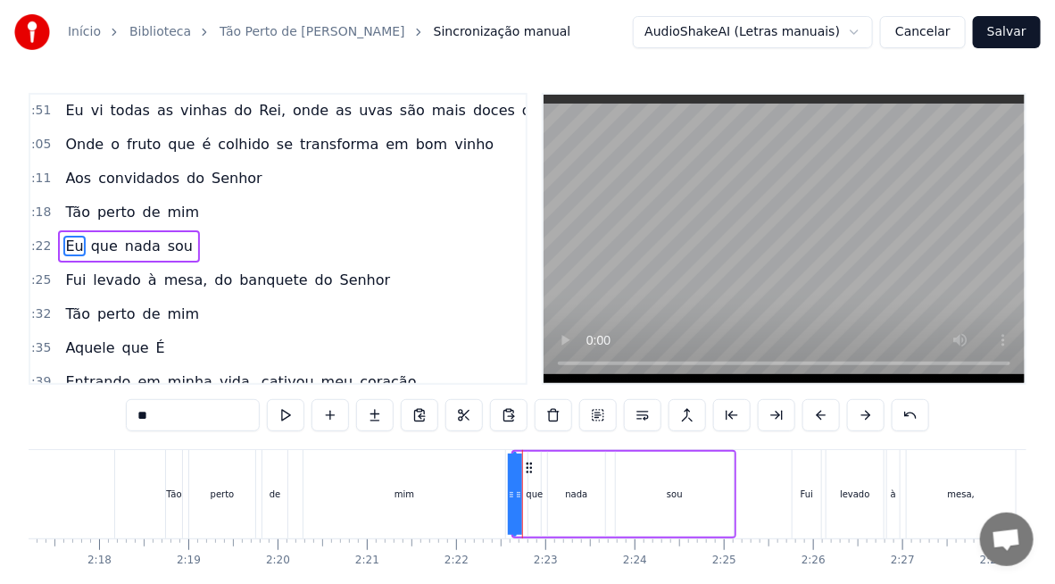
drag, startPoint x: 514, startPoint y: 488, endPoint x: 491, endPoint y: 486, distance: 23.3
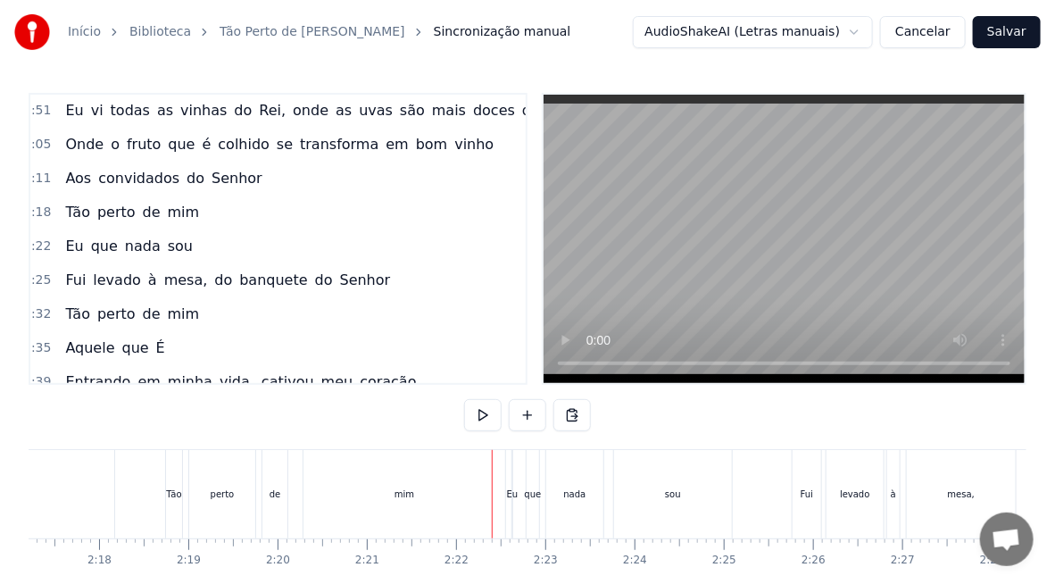
click at [515, 488] on div "Eu" at bounding box center [513, 494] width 12 height 13
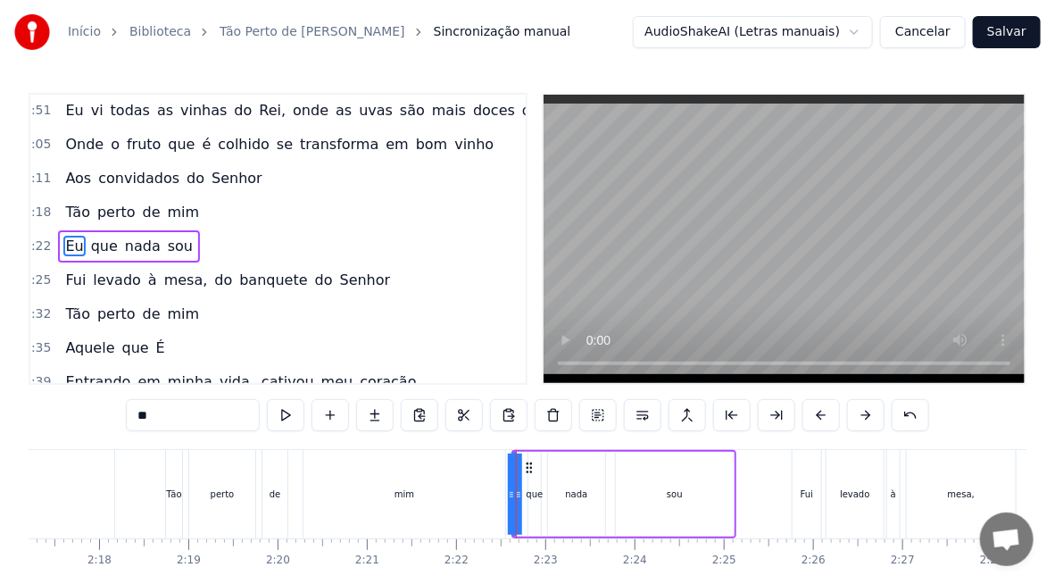
click at [532, 499] on div "Eu que nada sou" at bounding box center [624, 494] width 225 height 88
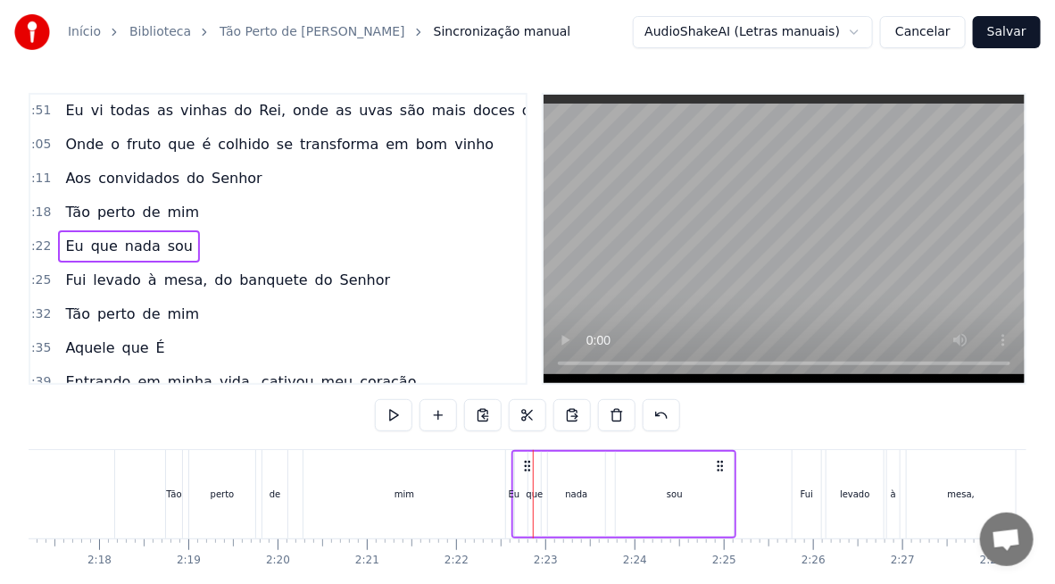
click at [512, 486] on div "Eu que nada sou" at bounding box center [624, 494] width 225 height 88
click at [516, 499] on div "Eu" at bounding box center [515, 494] width 12 height 13
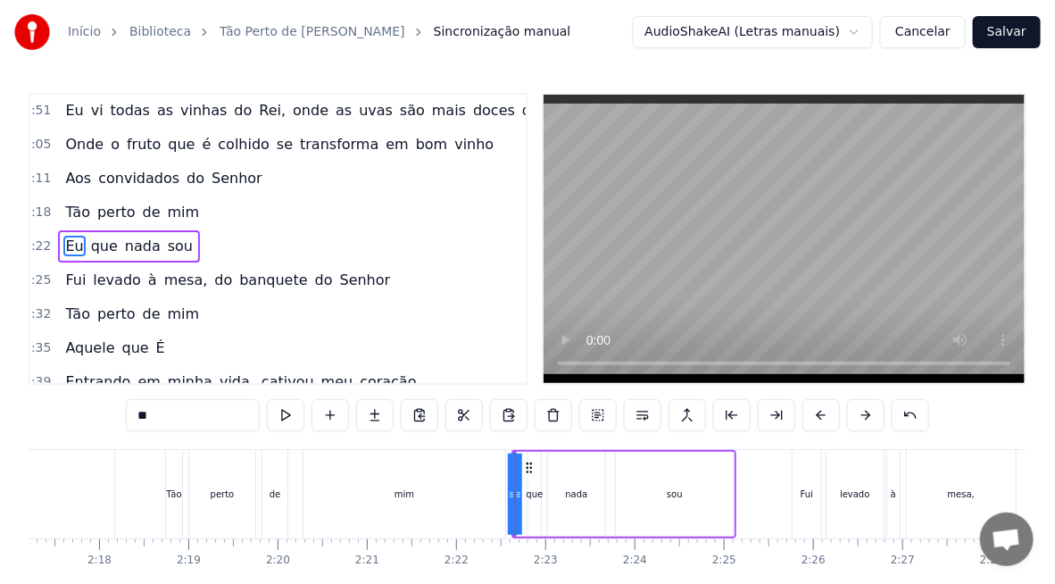
drag, startPoint x: 516, startPoint y: 499, endPoint x: 529, endPoint y: 505, distance: 13.6
click at [529, 505] on div "Eu que nada sou" at bounding box center [624, 494] width 225 height 88
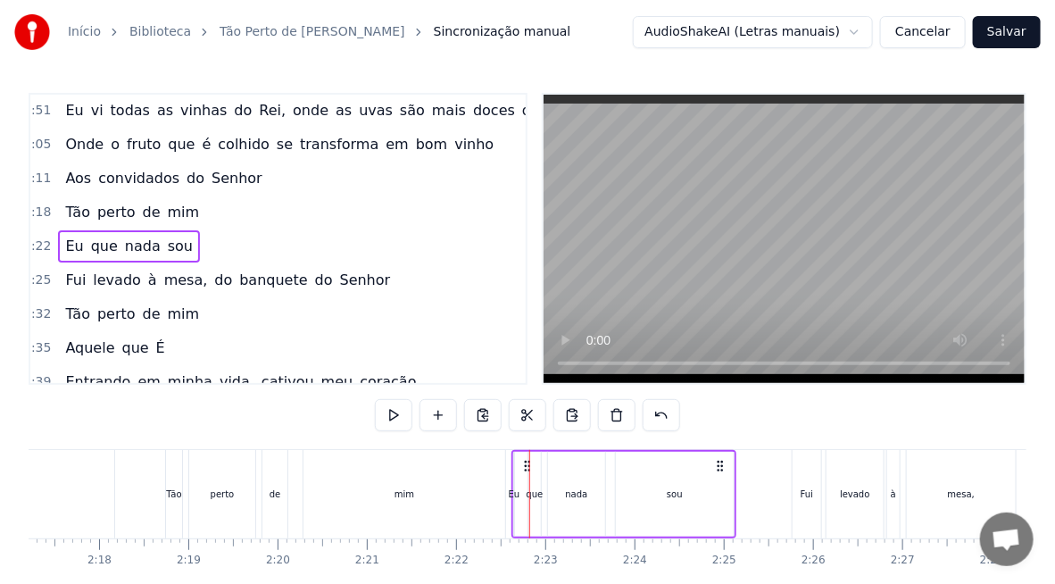
click at [517, 496] on div "Eu" at bounding box center [515, 494] width 12 height 13
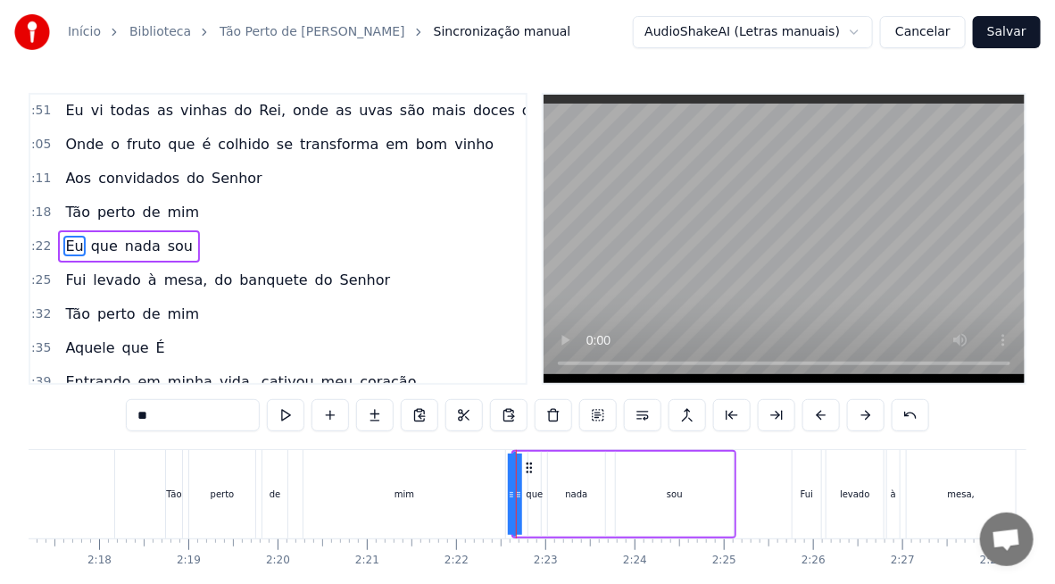
drag, startPoint x: 510, startPoint y: 492, endPoint x: 499, endPoint y: 488, distance: 11.3
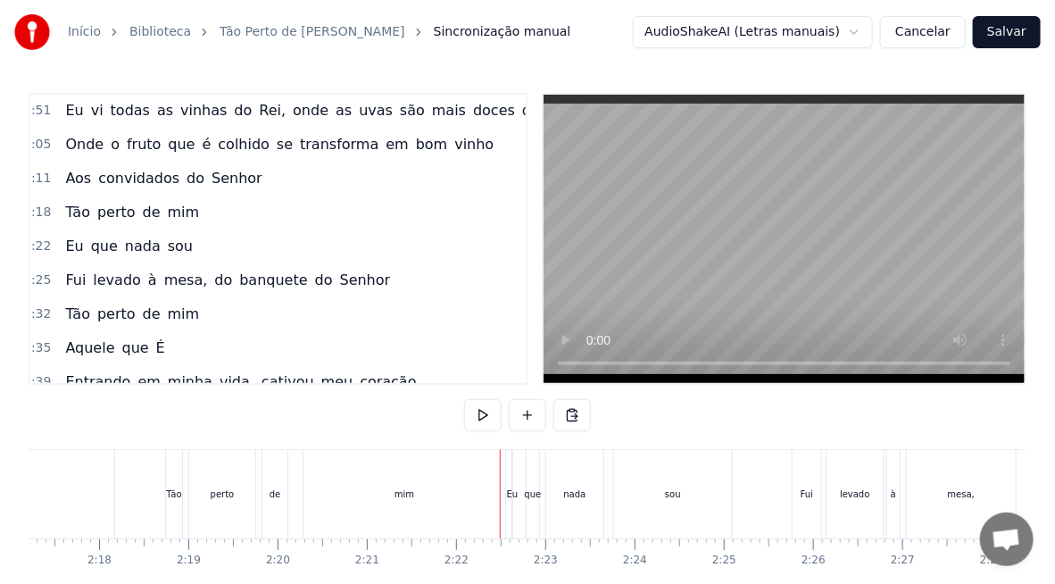
click at [512, 493] on div "Eu" at bounding box center [513, 494] width 12 height 13
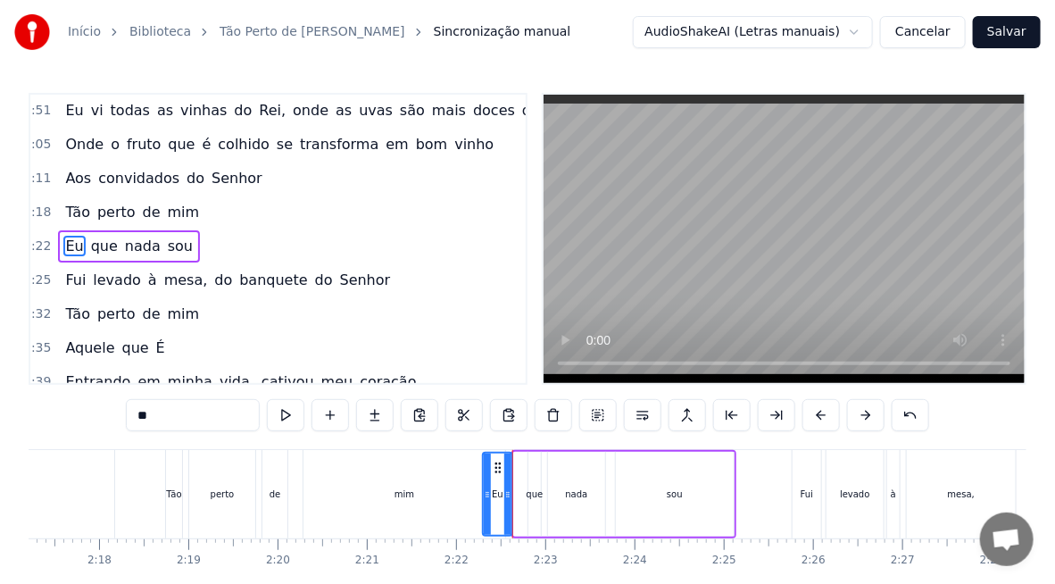
drag, startPoint x: 516, startPoint y: 496, endPoint x: 485, endPoint y: 499, distance: 31.5
click at [485, 499] on icon at bounding box center [487, 495] width 7 height 14
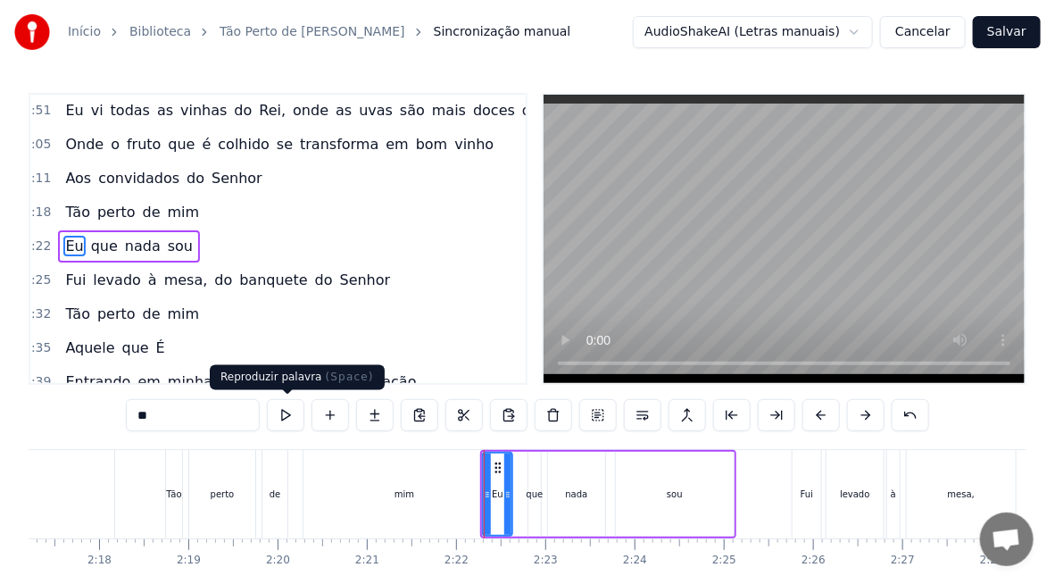
click at [293, 419] on button at bounding box center [286, 415] width 38 height 32
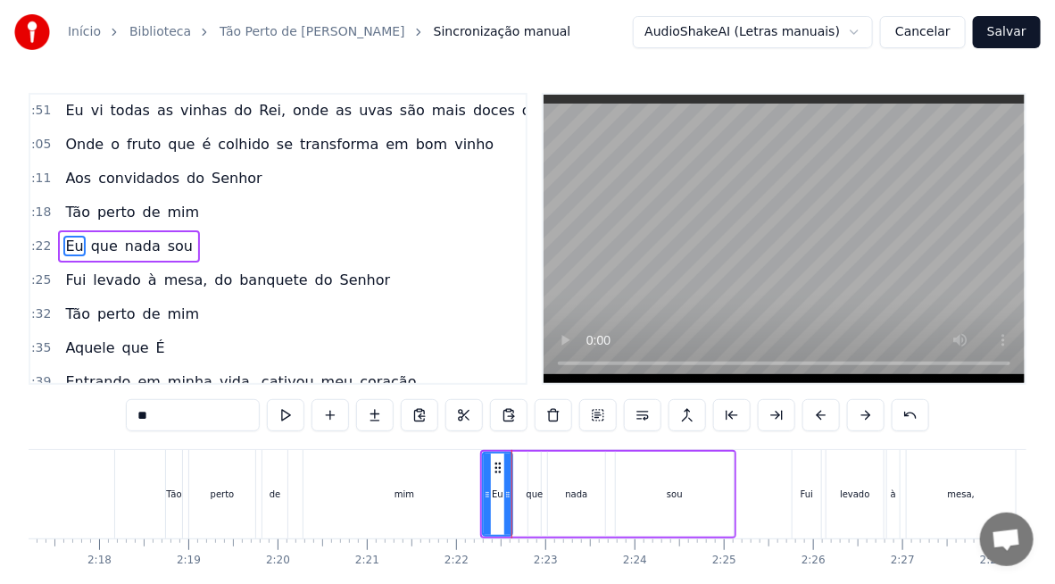
click at [456, 510] on div "mim" at bounding box center [405, 494] width 202 height 88
type input "***"
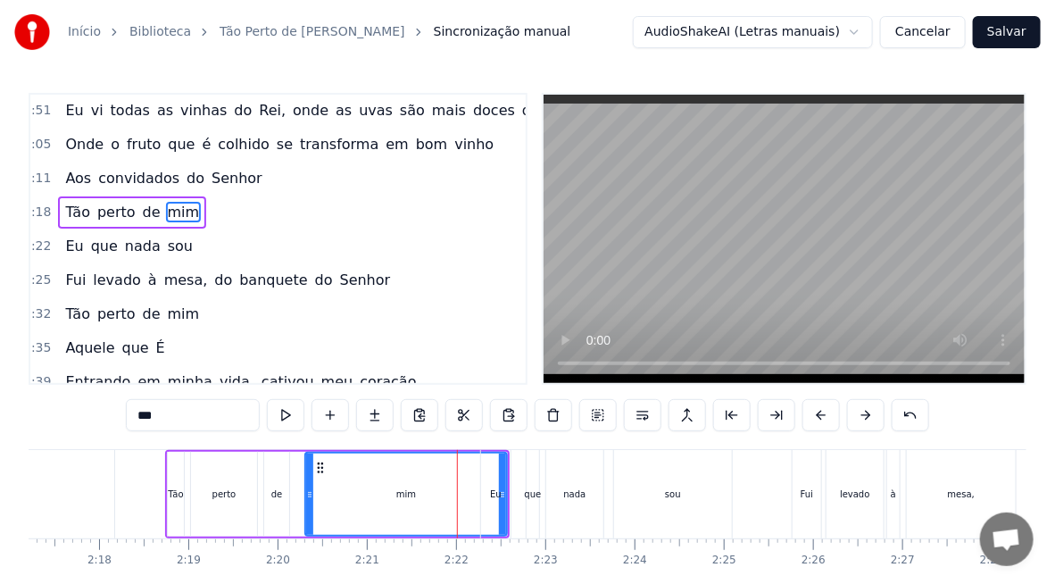
scroll to position [478, 8]
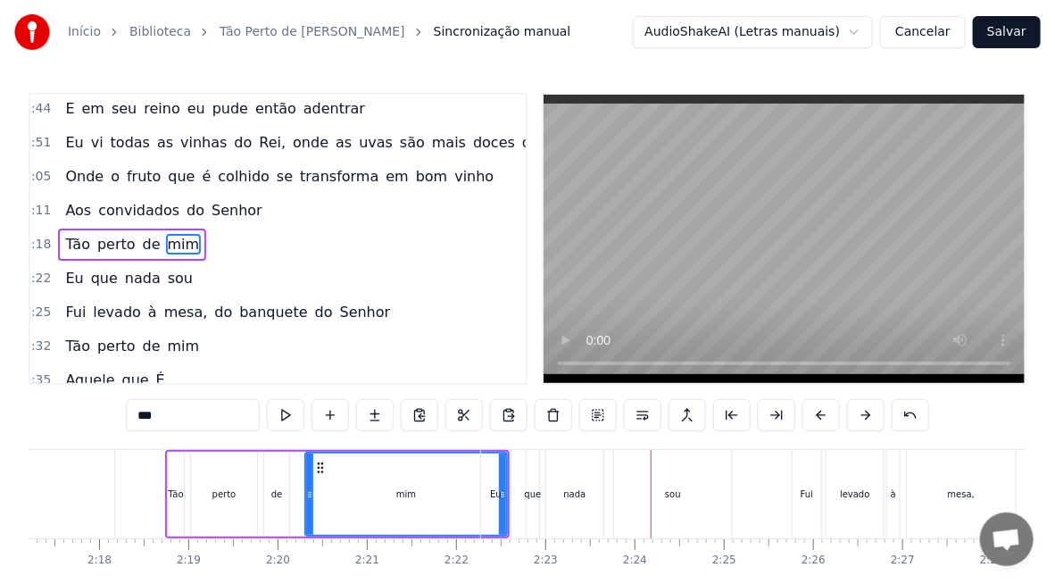
click at [459, 509] on div "mim" at bounding box center [406, 494] width 200 height 81
click at [447, 504] on div "mim" at bounding box center [406, 494] width 200 height 81
click at [394, 489] on div "mim" at bounding box center [406, 494] width 200 height 81
drag, startPoint x: 503, startPoint y: 499, endPoint x: 466, endPoint y: 505, distance: 37.1
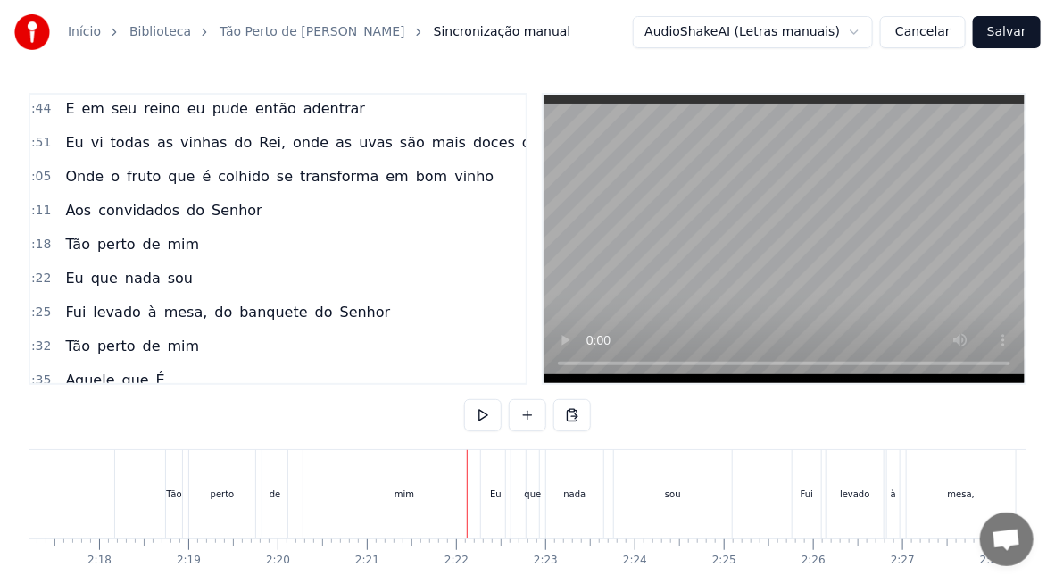
click at [388, 501] on div "mim" at bounding box center [405, 494] width 202 height 88
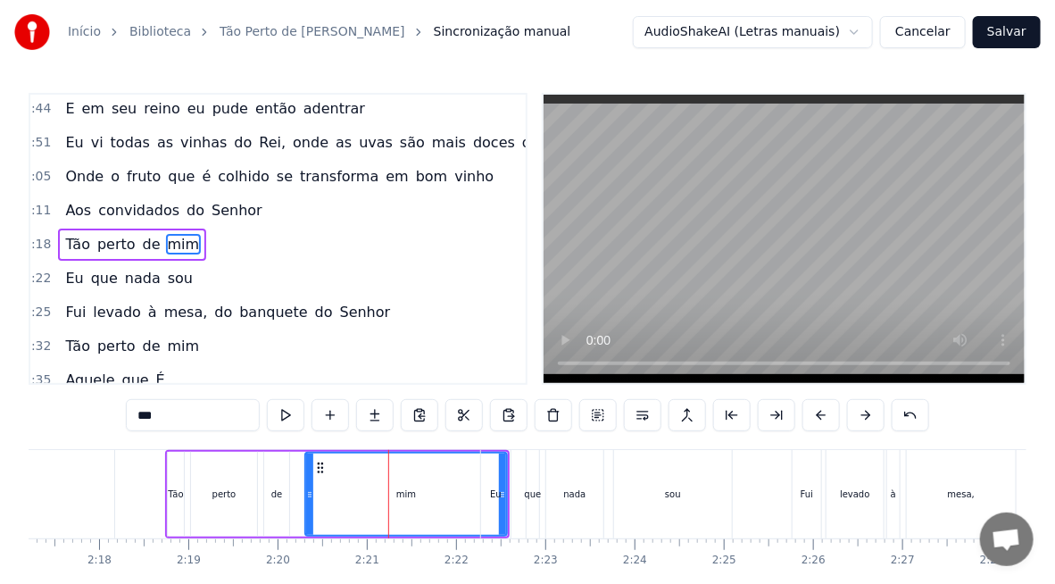
drag, startPoint x: 502, startPoint y: 491, endPoint x: 532, endPoint y: 501, distance: 31.9
click at [532, 501] on div "Eu que nada sou" at bounding box center [608, 494] width 256 height 88
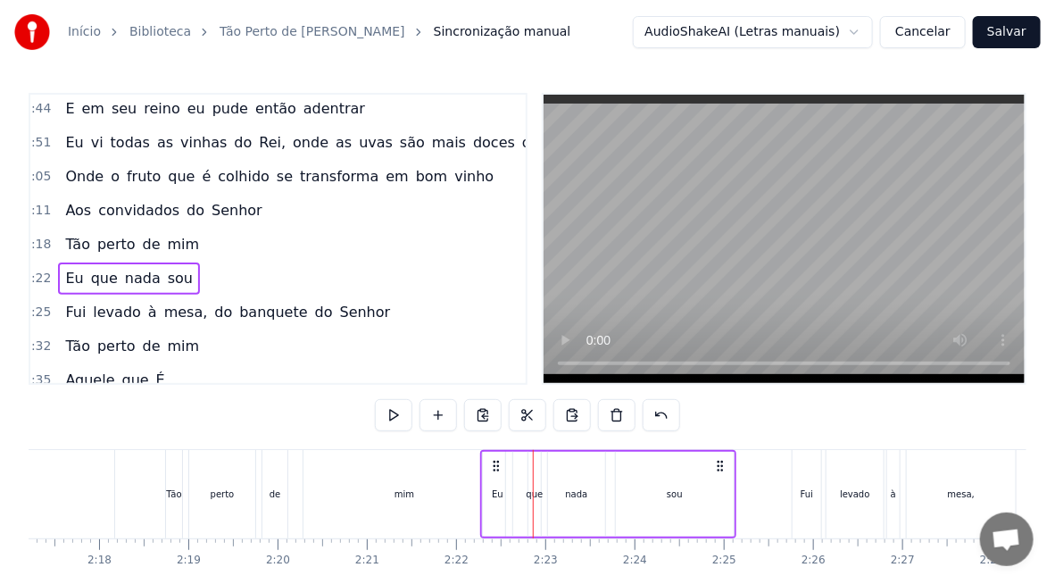
click at [453, 496] on div "mim" at bounding box center [405, 494] width 202 height 88
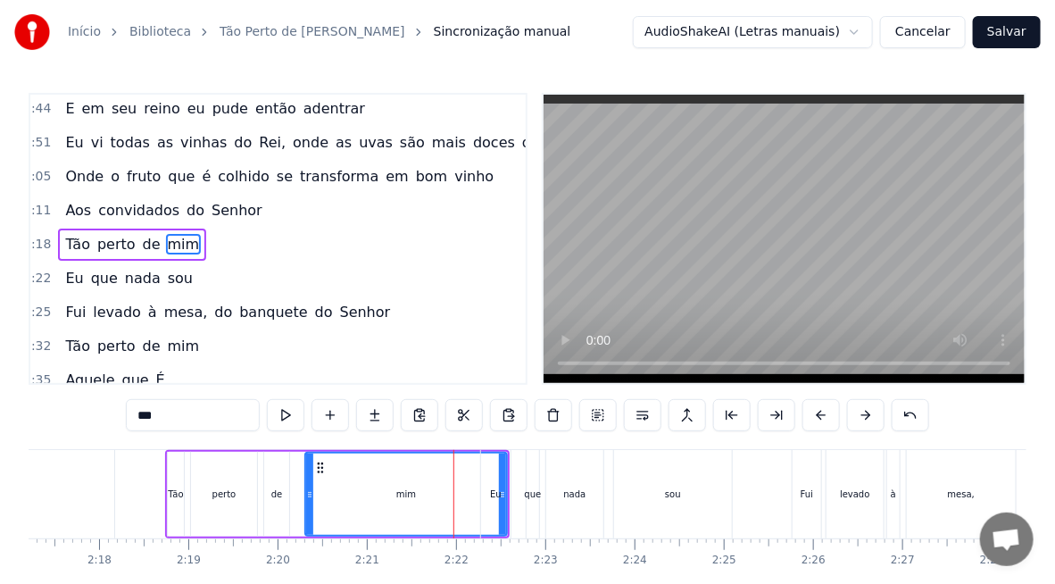
drag, startPoint x: 504, startPoint y: 515, endPoint x: 470, endPoint y: 512, distance: 34.1
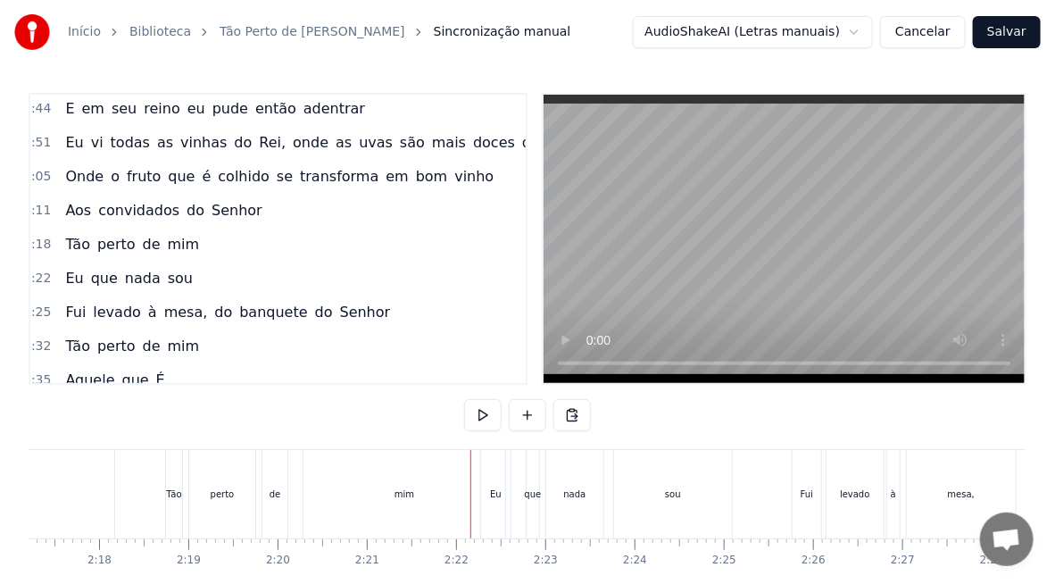
click at [497, 492] on div "Eu" at bounding box center [496, 494] width 12 height 13
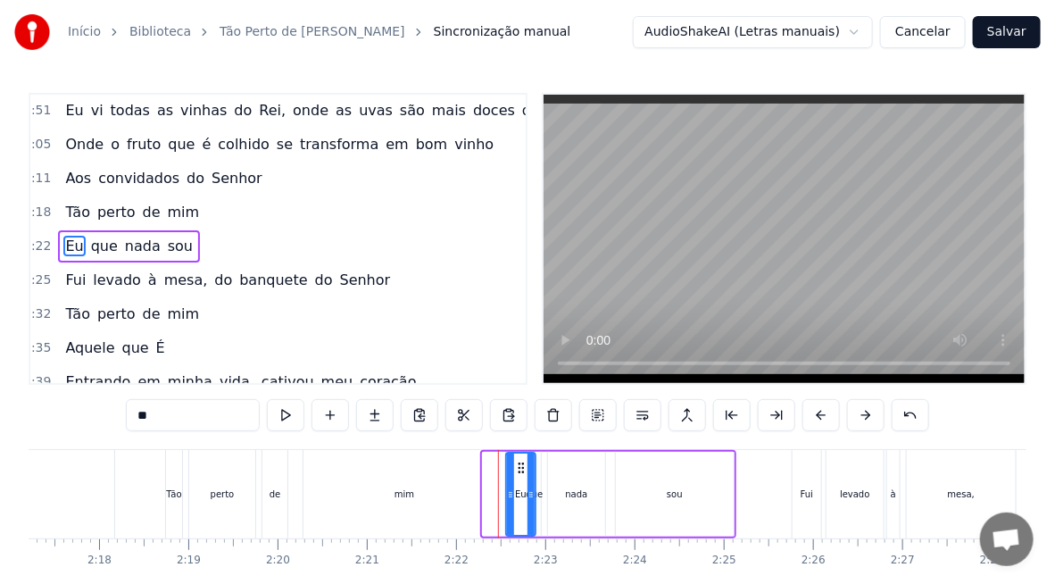
drag, startPoint x: 496, startPoint y: 470, endPoint x: 530, endPoint y: 472, distance: 34.0
click at [529, 472] on icon at bounding box center [521, 468] width 14 height 14
click at [444, 482] on div "mim" at bounding box center [405, 494] width 202 height 88
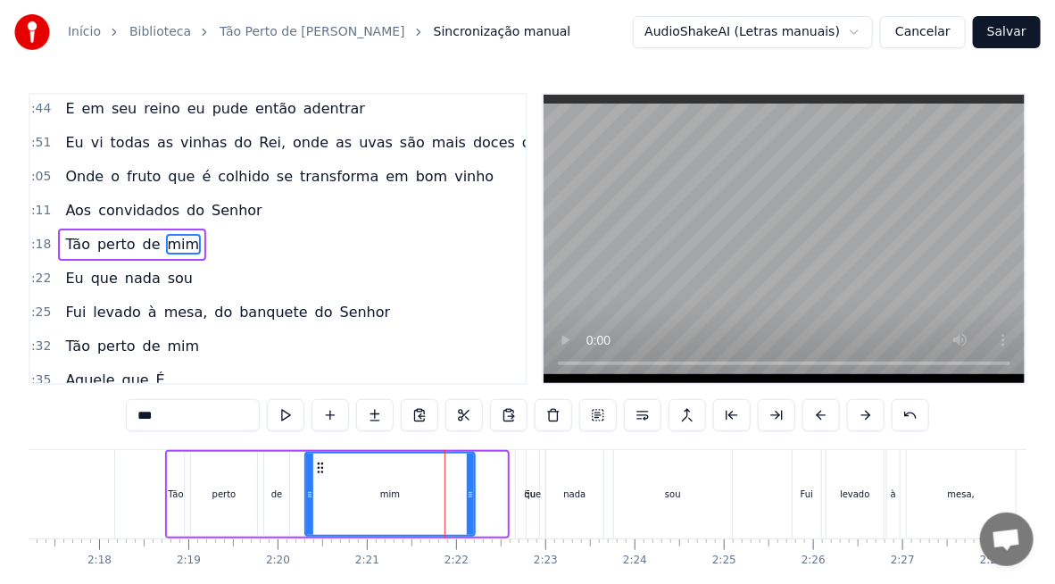
drag, startPoint x: 503, startPoint y: 505, endPoint x: 471, endPoint y: 504, distance: 32.2
click at [471, 504] on div at bounding box center [470, 494] width 7 height 81
click at [533, 496] on div "que" at bounding box center [533, 494] width 17 height 13
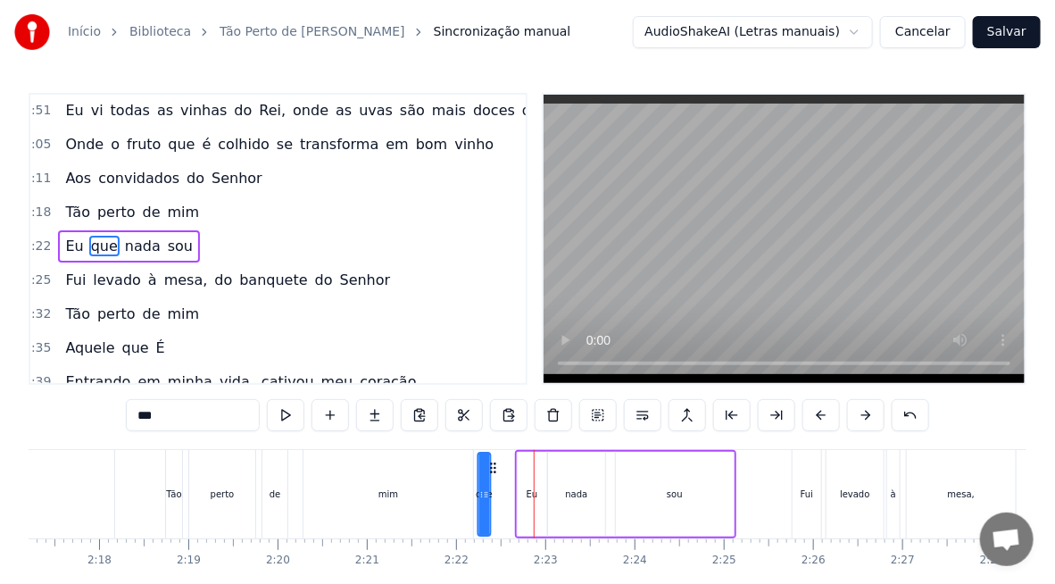
drag, startPoint x: 488, startPoint y: 491, endPoint x: 506, endPoint y: 496, distance: 19.5
click at [506, 496] on icon at bounding box center [505, 495] width 7 height 14
click at [492, 466] on icon at bounding box center [494, 468] width 14 height 14
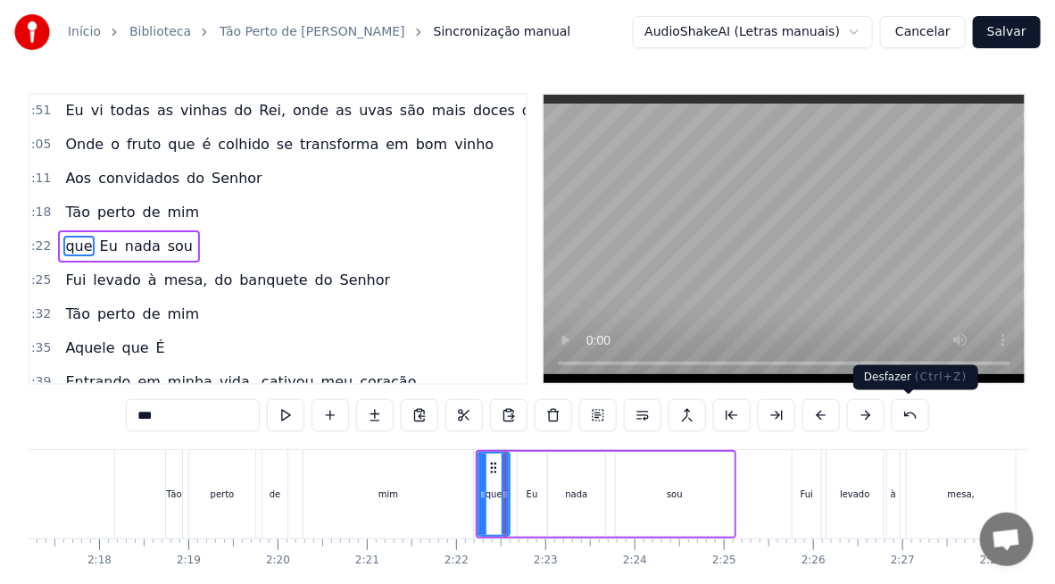
click at [904, 413] on button at bounding box center [911, 415] width 38 height 32
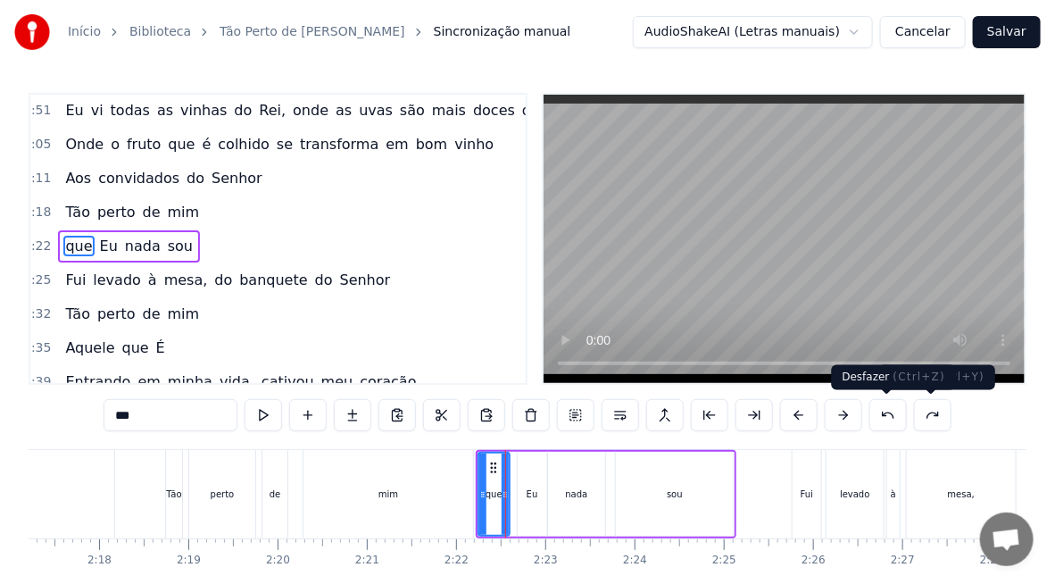
click at [889, 410] on button at bounding box center [889, 415] width 38 height 32
click at [886, 414] on button at bounding box center [889, 415] width 38 height 32
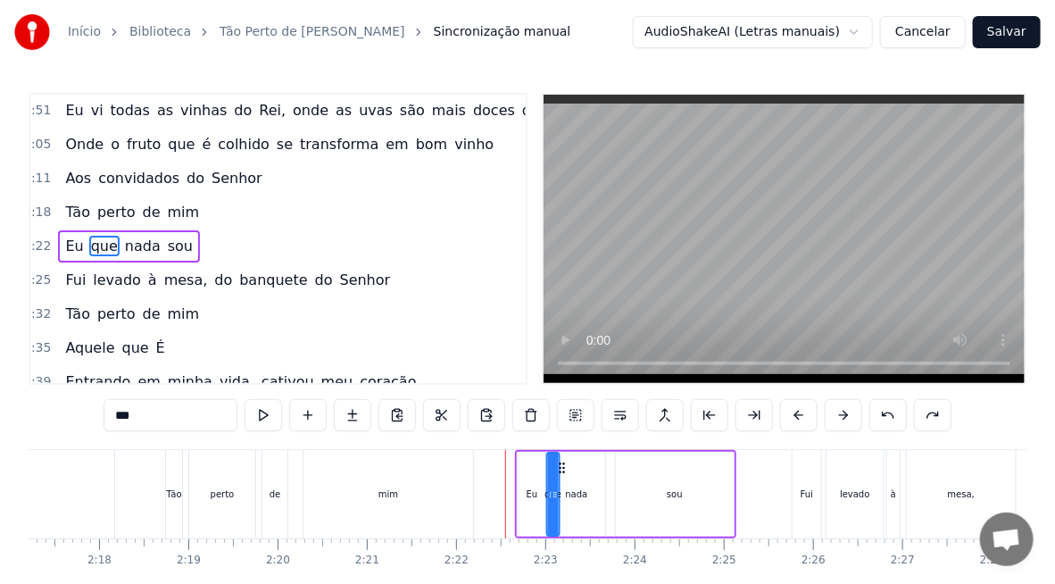
drag, startPoint x: 542, startPoint y: 466, endPoint x: 561, endPoint y: 474, distance: 20.4
click at [561, 474] on div "Eu que nada sou" at bounding box center [625, 494] width 221 height 88
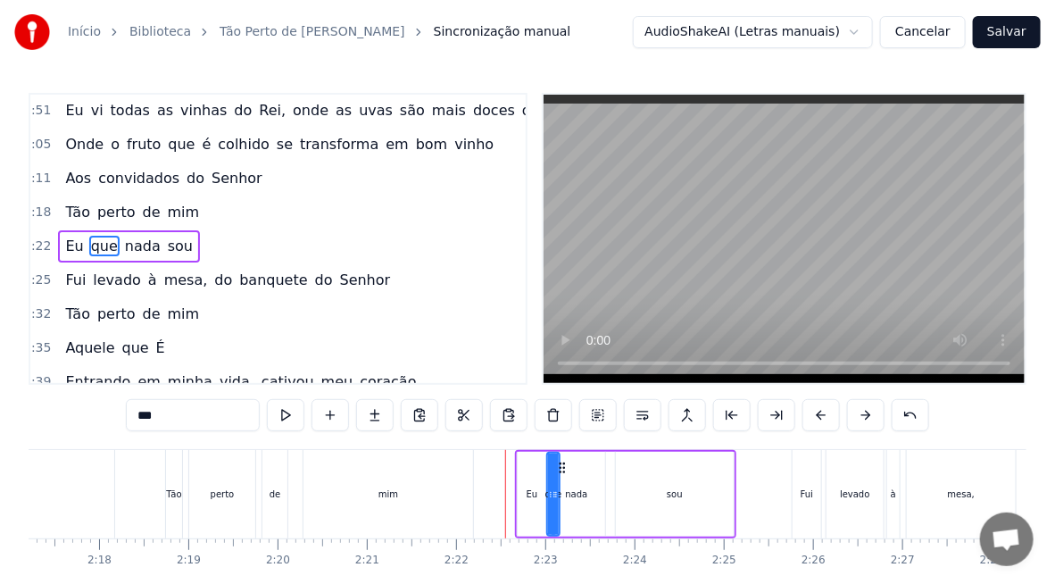
click at [531, 491] on div "Eu" at bounding box center [533, 494] width 12 height 13
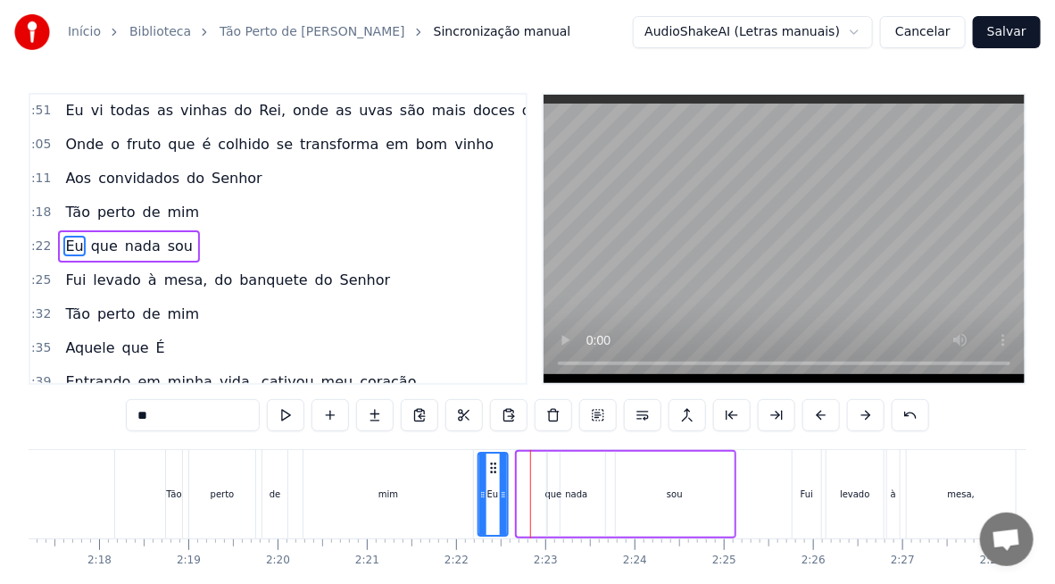
drag, startPoint x: 532, startPoint y: 467, endPoint x: 492, endPoint y: 463, distance: 40.3
click at [492, 463] on icon at bounding box center [494, 468] width 14 height 14
click at [552, 491] on div "nada" at bounding box center [576, 494] width 57 height 85
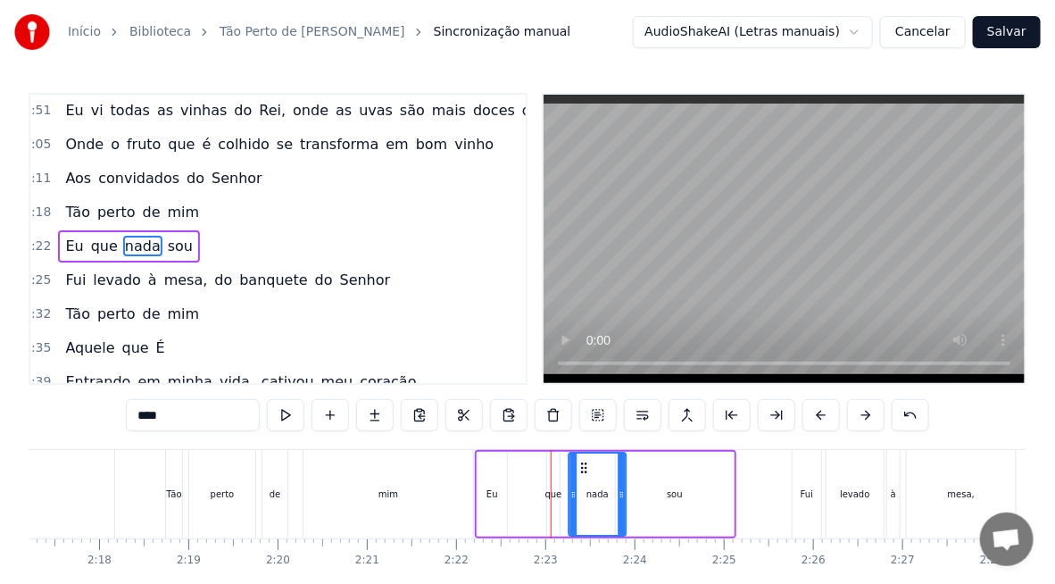
drag, startPoint x: 561, startPoint y: 464, endPoint x: 582, endPoint y: 474, distance: 23.6
click at [582, 474] on div "nada" at bounding box center [598, 494] width 55 height 81
click at [551, 491] on div "que" at bounding box center [554, 494] width 17 height 13
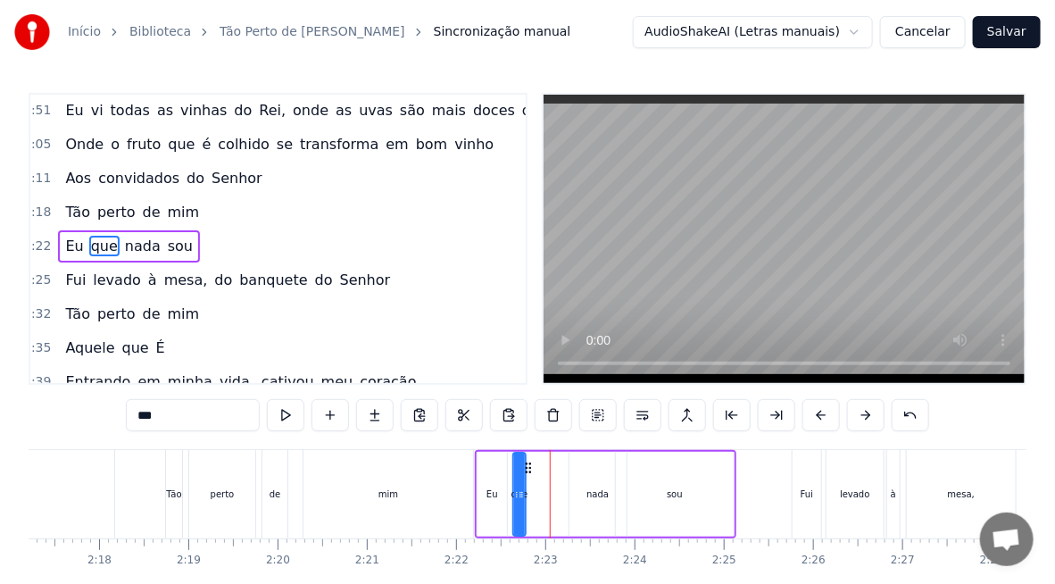
drag, startPoint x: 561, startPoint y: 467, endPoint x: 527, endPoint y: 464, distance: 34.0
click at [527, 464] on icon at bounding box center [528, 468] width 14 height 14
click at [465, 488] on div "mim" at bounding box center [389, 494] width 170 height 88
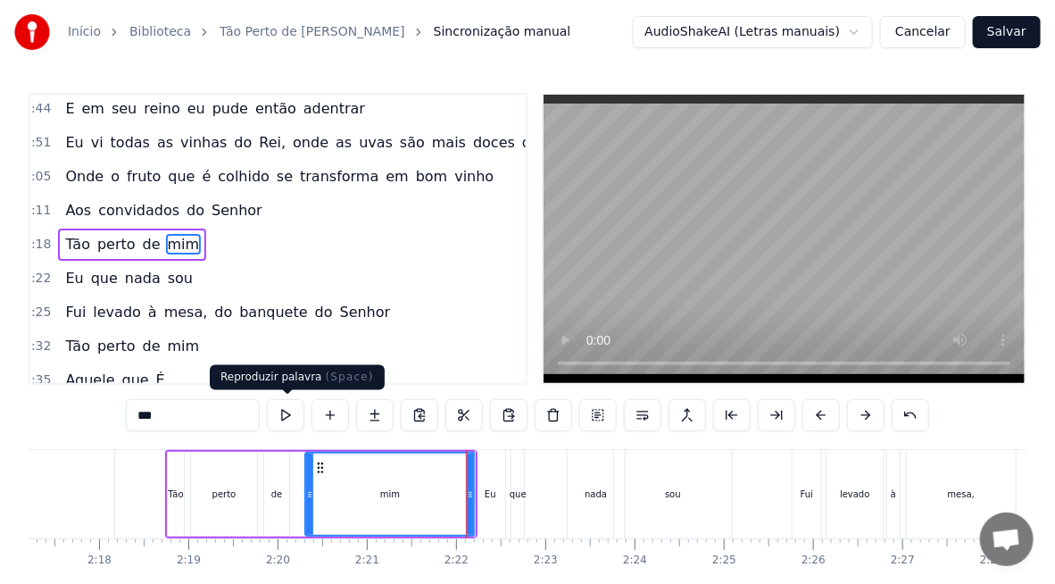
click at [287, 416] on button at bounding box center [286, 415] width 38 height 32
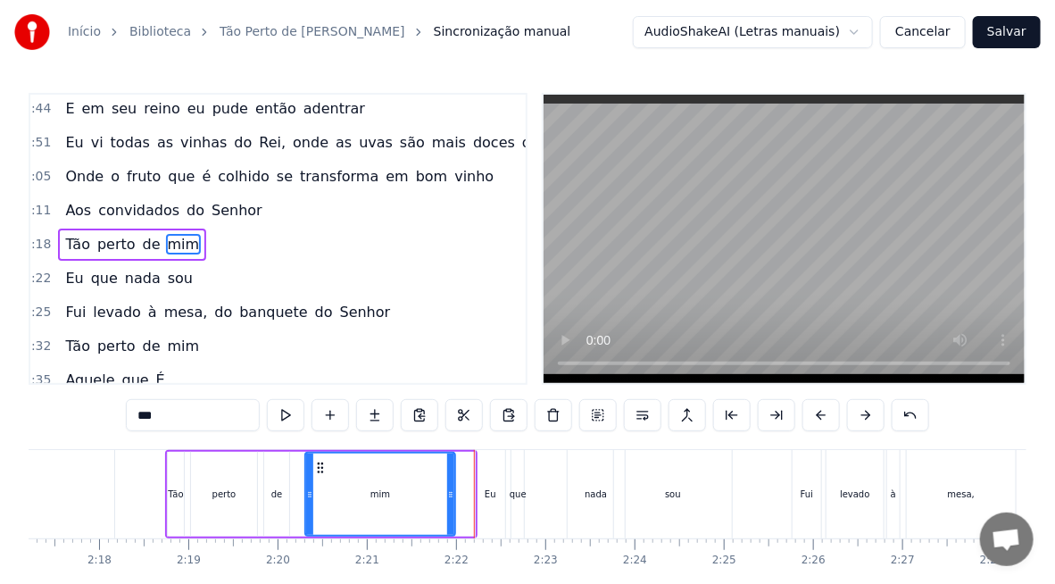
drag, startPoint x: 470, startPoint y: 491, endPoint x: 450, endPoint y: 494, distance: 19.8
click at [450, 494] on icon at bounding box center [450, 495] width 7 height 14
click at [483, 497] on div "Eu" at bounding box center [490, 494] width 29 height 88
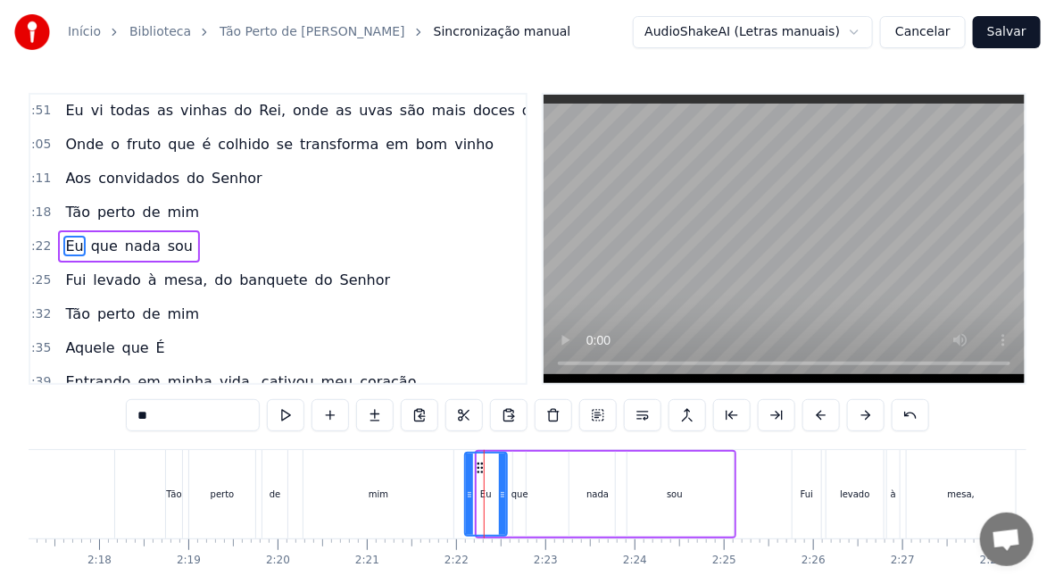
drag, startPoint x: 479, startPoint y: 488, endPoint x: 465, endPoint y: 490, distance: 13.5
click at [466, 490] on icon at bounding box center [469, 495] width 7 height 14
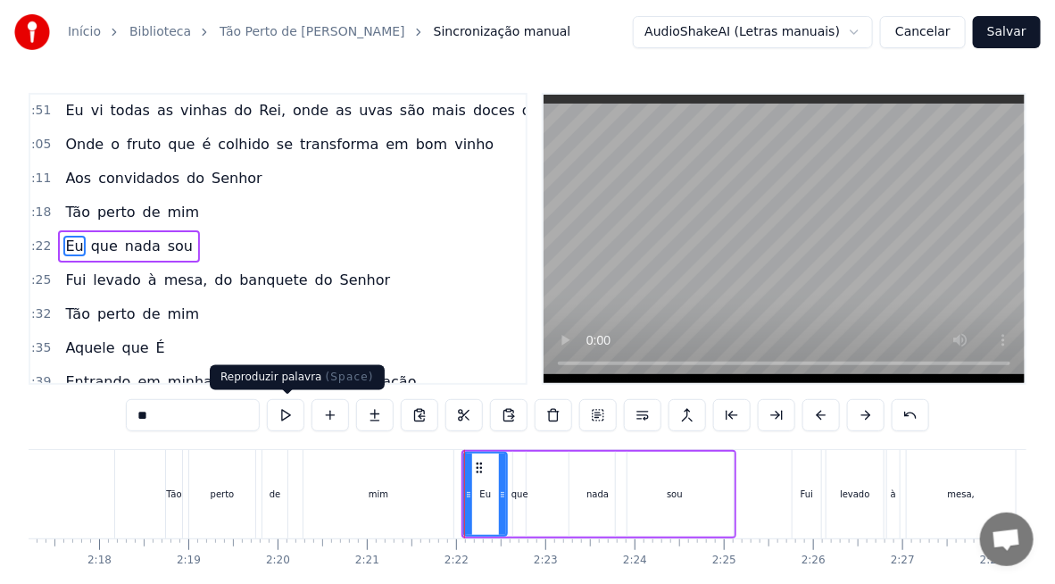
click at [287, 421] on button at bounding box center [286, 415] width 38 height 32
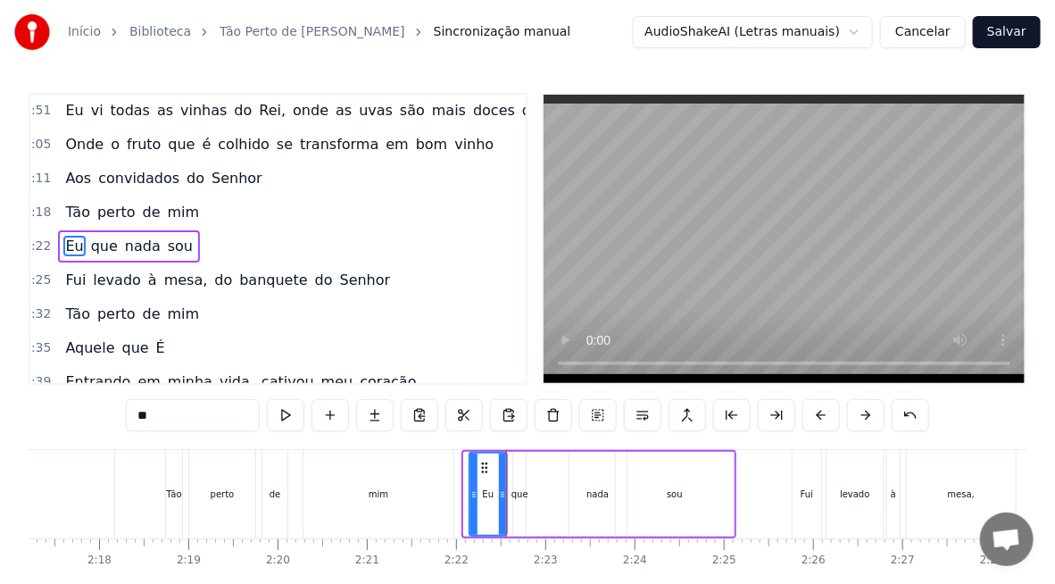
click at [474, 501] on icon at bounding box center [474, 495] width 7 height 14
click at [519, 492] on div "que" at bounding box center [520, 494] width 17 height 13
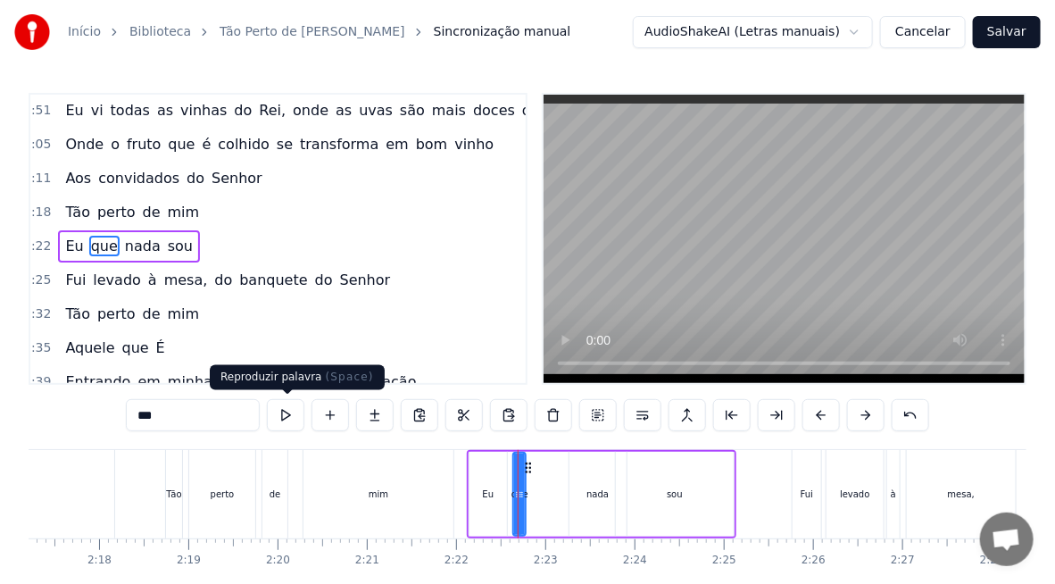
click at [280, 410] on button at bounding box center [286, 415] width 38 height 32
click at [587, 496] on div "nada" at bounding box center [598, 494] width 22 height 13
type input "****"
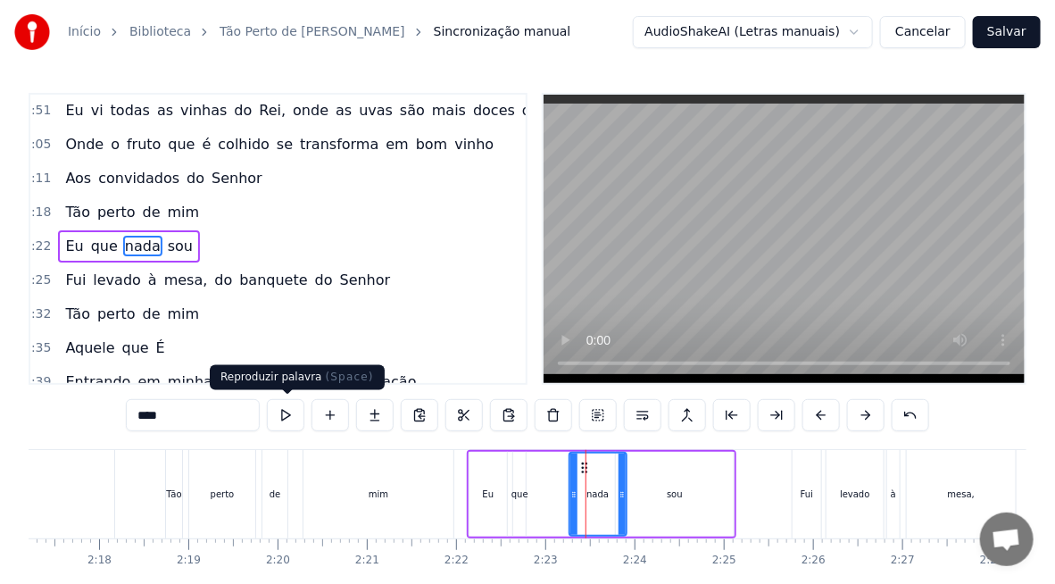
click at [291, 419] on button at bounding box center [286, 415] width 38 height 32
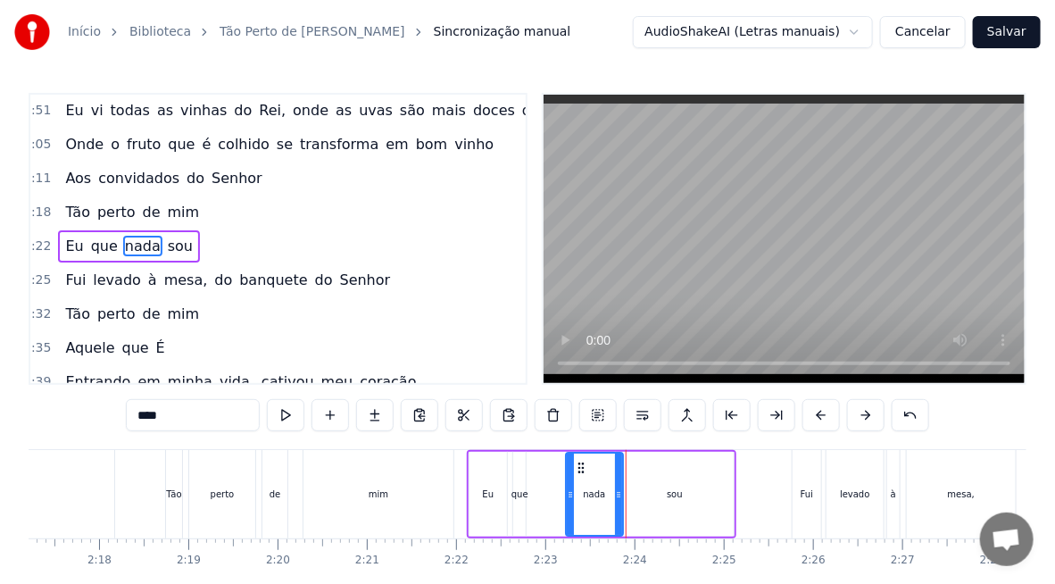
drag, startPoint x: 580, startPoint y: 465, endPoint x: 561, endPoint y: 467, distance: 18.8
click at [574, 465] on icon at bounding box center [581, 468] width 14 height 14
click at [569, 465] on div "nada" at bounding box center [598, 494] width 59 height 85
click at [569, 467] on div "nada" at bounding box center [598, 494] width 59 height 85
drag, startPoint x: 561, startPoint y: 467, endPoint x: 551, endPoint y: 467, distance: 9.8
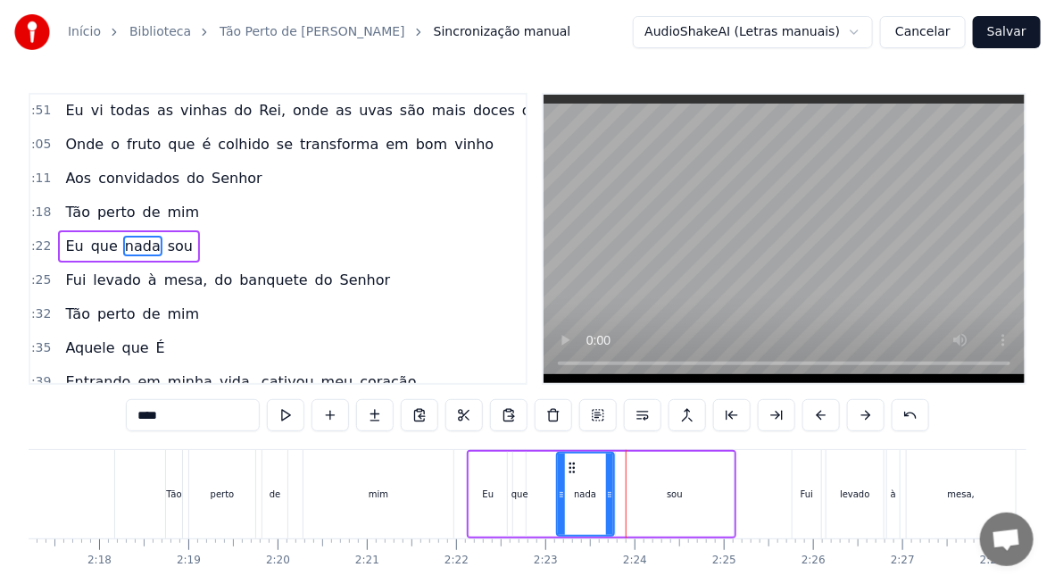
click at [551, 467] on div "Eu que nada sou" at bounding box center [602, 494] width 270 height 88
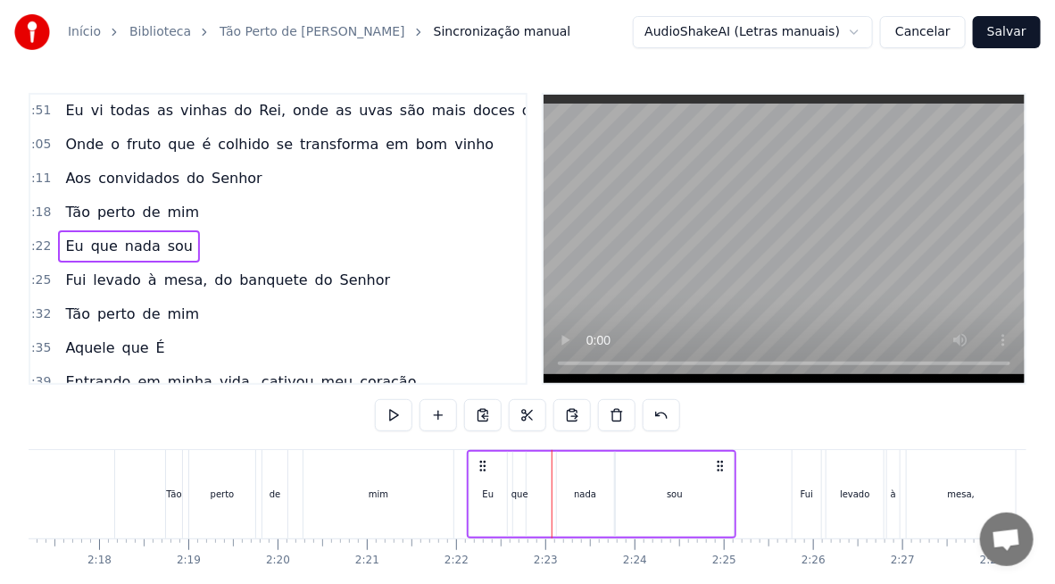
click at [573, 469] on div "nada" at bounding box center [585, 494] width 57 height 85
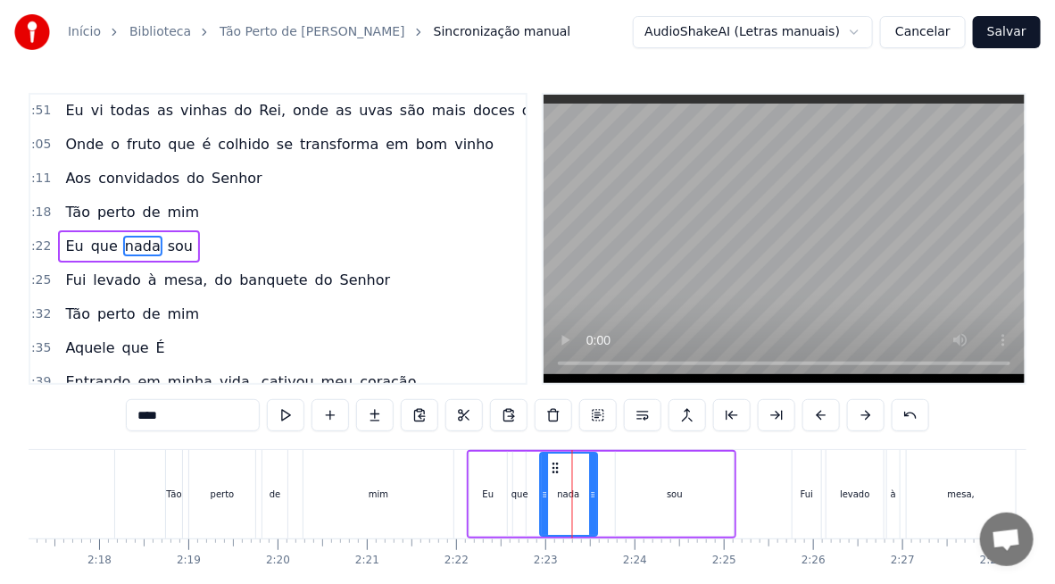
drag, startPoint x: 567, startPoint y: 465, endPoint x: 550, endPoint y: 465, distance: 17.0
click at [550, 465] on icon at bounding box center [555, 468] width 14 height 14
click at [291, 421] on button at bounding box center [286, 415] width 38 height 32
click at [687, 500] on div "sou" at bounding box center [675, 494] width 118 height 85
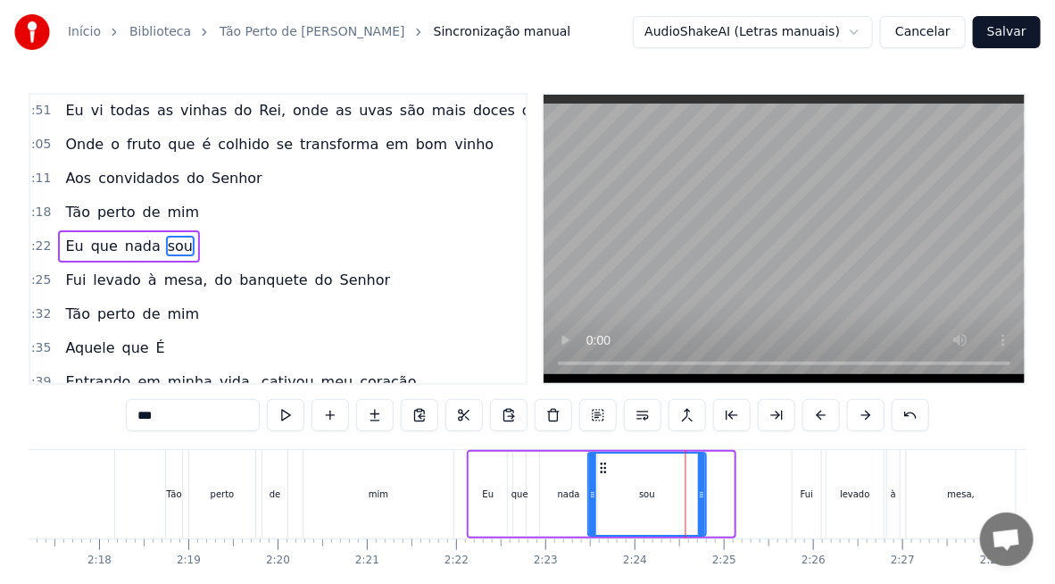
drag, startPoint x: 628, startPoint y: 463, endPoint x: 602, endPoint y: 466, distance: 26.1
click at [602, 466] on icon at bounding box center [603, 468] width 14 height 14
click at [380, 504] on div "mim" at bounding box center [379, 494] width 150 height 88
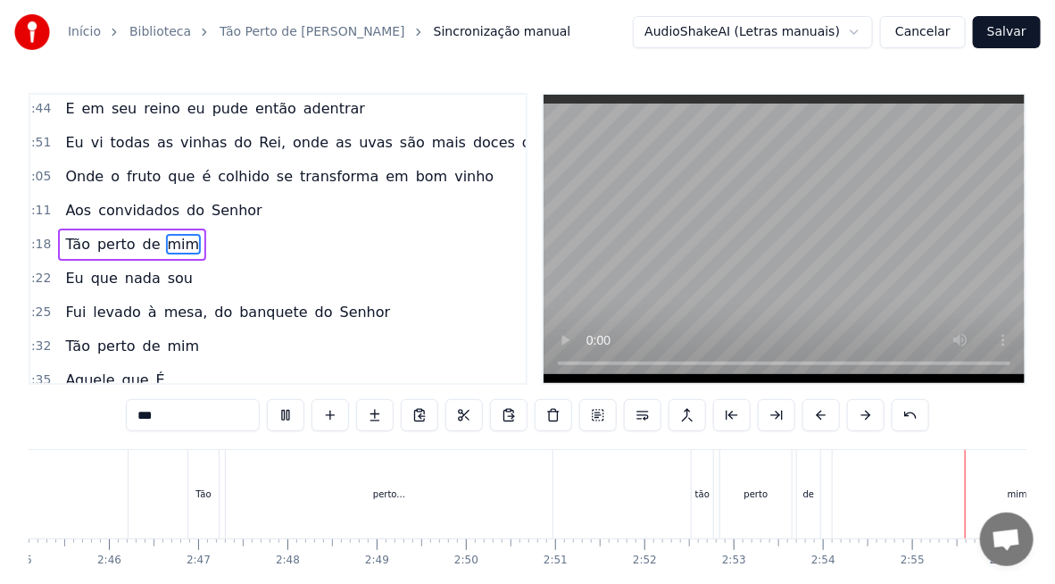
scroll to position [0, 15578]
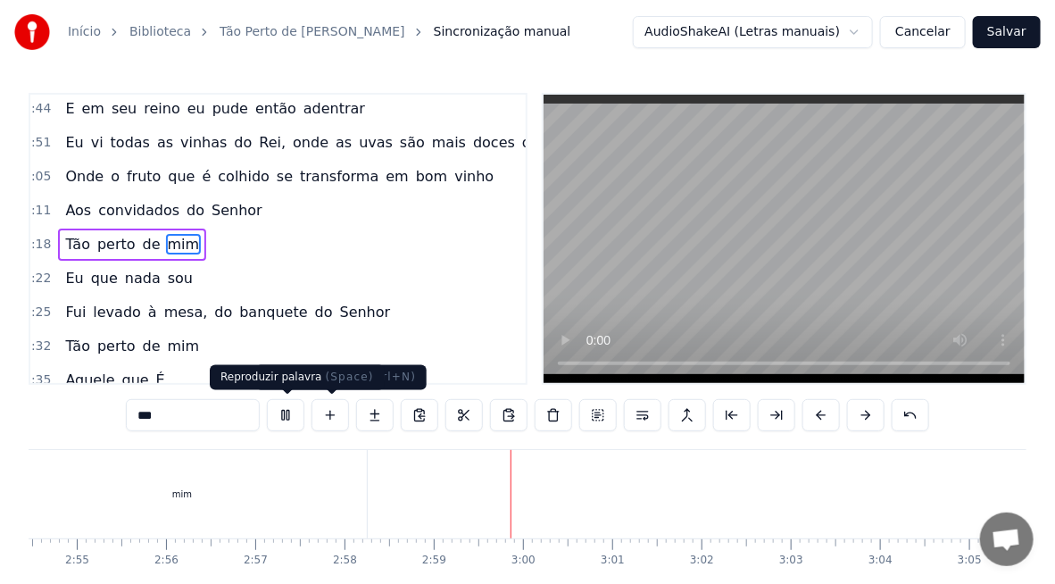
click at [291, 414] on button at bounding box center [286, 415] width 38 height 32
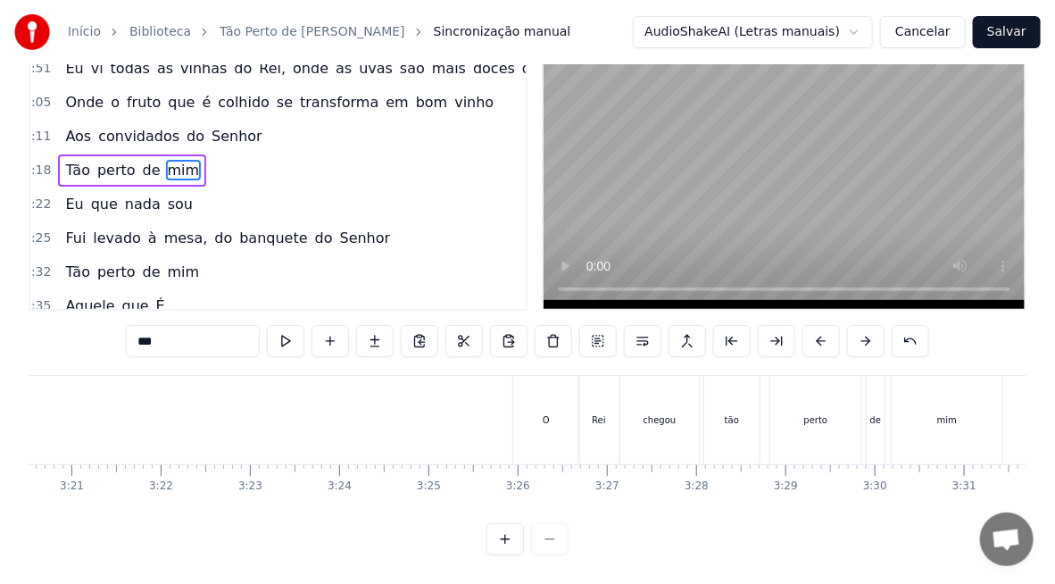
scroll to position [0, 18130]
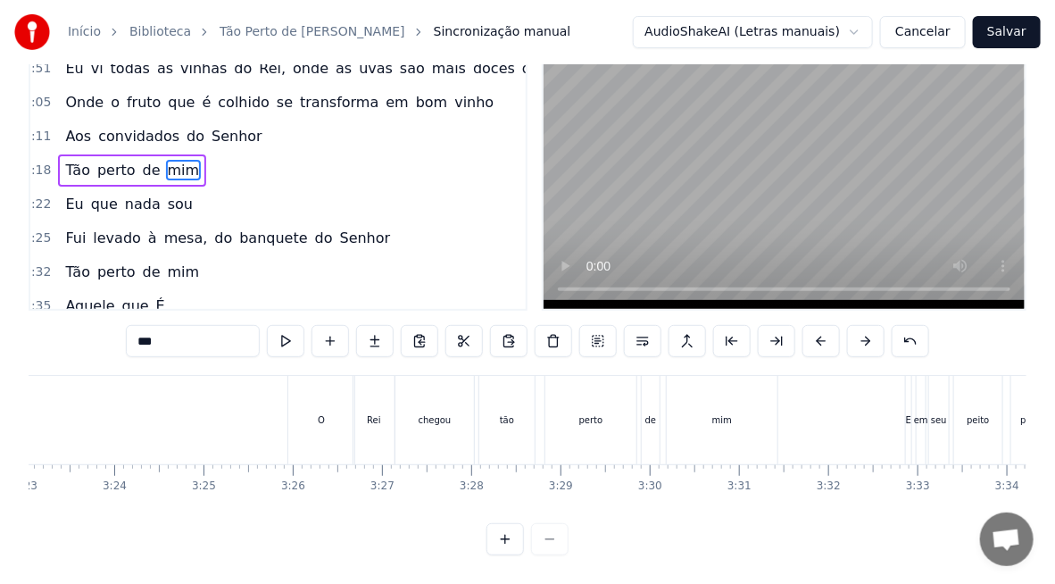
click at [321, 413] on div "O" at bounding box center [321, 419] width 7 height 13
type input "*"
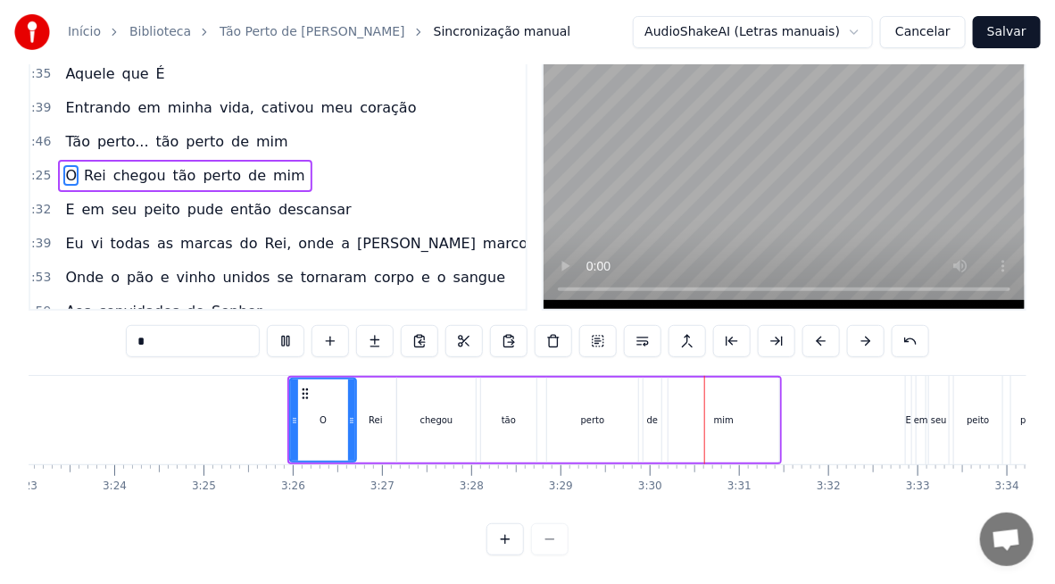
scroll to position [0, 0]
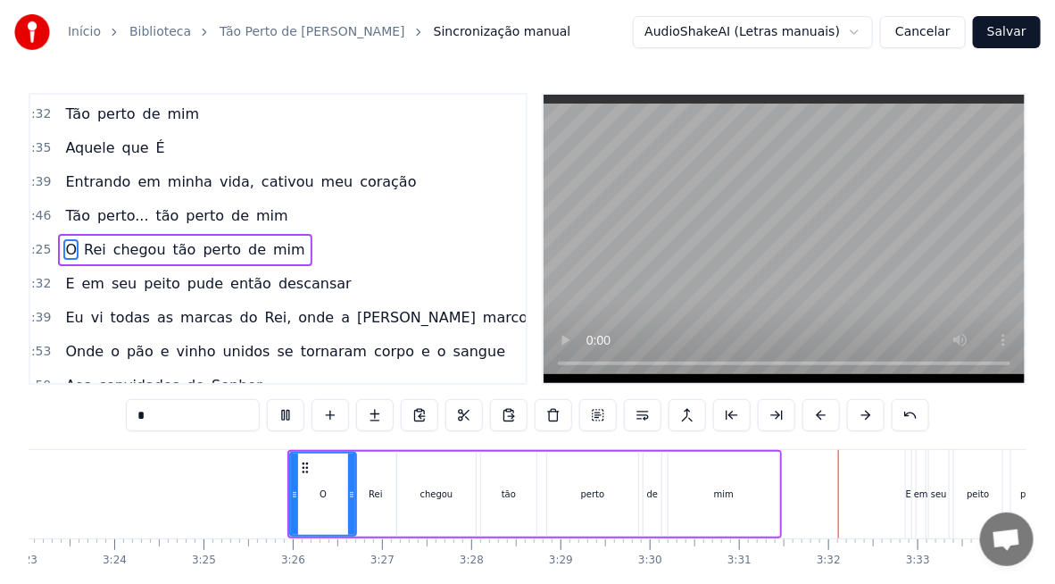
click at [999, 41] on button "Salvar" at bounding box center [1007, 32] width 68 height 32
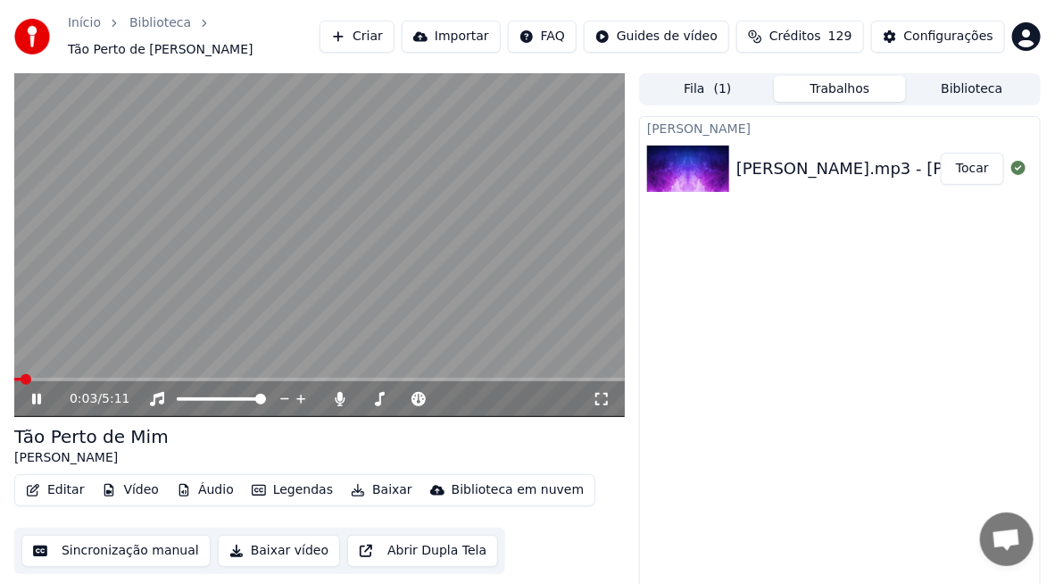
click at [45, 382] on div "0:03 / 5:11" at bounding box center [319, 399] width 611 height 36
click at [50, 379] on span at bounding box center [319, 380] width 611 height 4
click at [339, 396] on icon at bounding box center [340, 399] width 10 height 14
click at [320, 378] on span at bounding box center [319, 380] width 611 height 4
click at [421, 379] on span at bounding box center [319, 380] width 611 height 4
